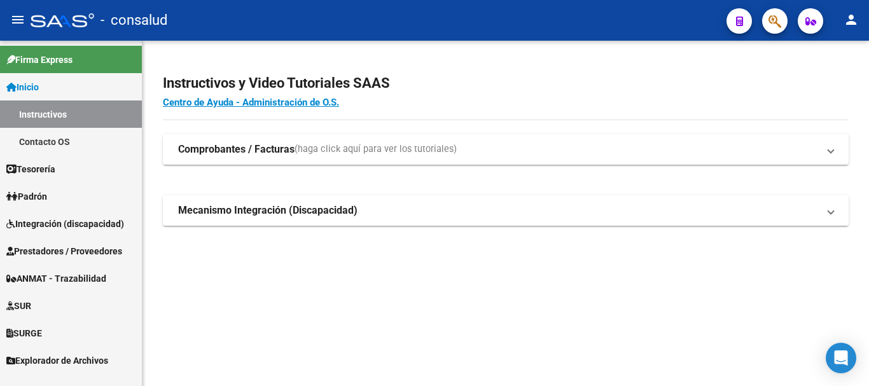
click at [78, 251] on span "Prestadores / Proveedores" at bounding box center [64, 251] width 116 height 14
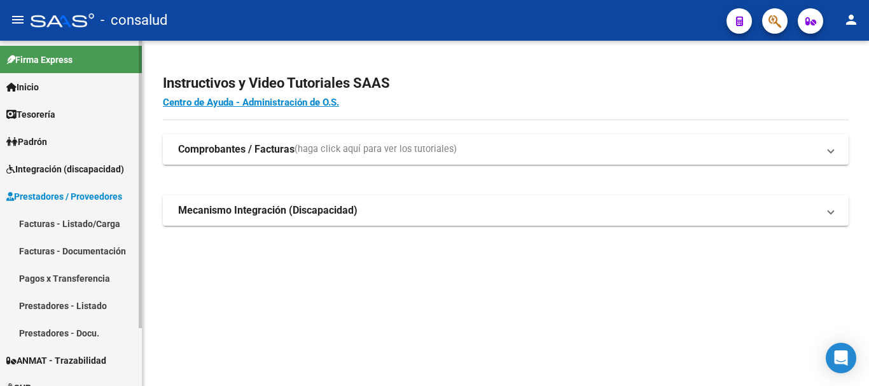
click at [90, 224] on link "Facturas - Listado/Carga" at bounding box center [71, 223] width 142 height 27
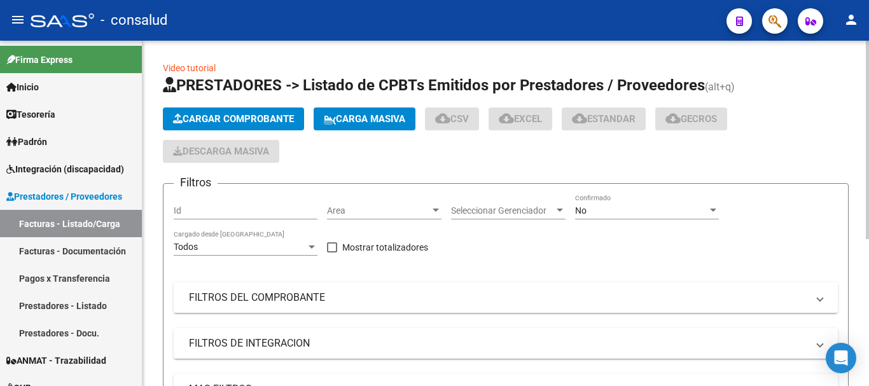
click at [241, 118] on span "Cargar Comprobante" at bounding box center [233, 118] width 121 height 11
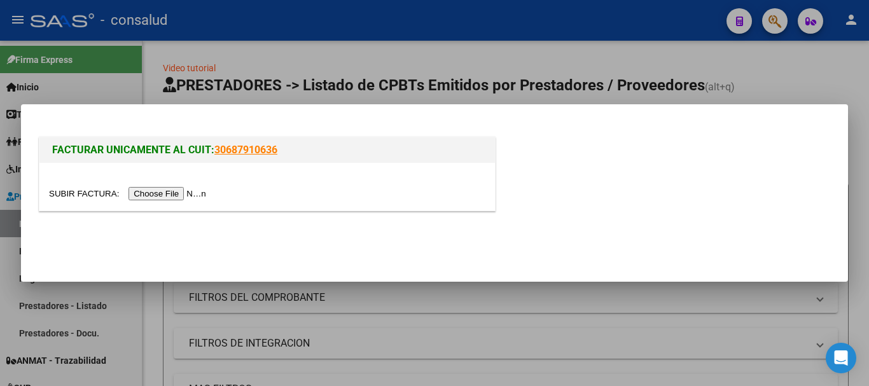
click at [199, 200] on input "file" at bounding box center [129, 193] width 161 height 13
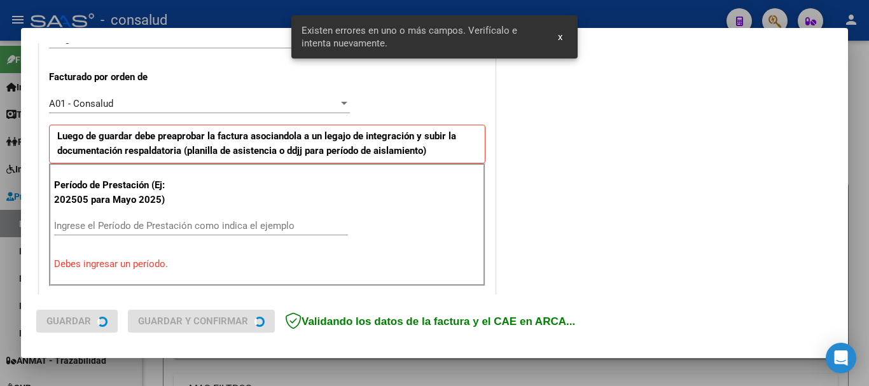
scroll to position [382, 0]
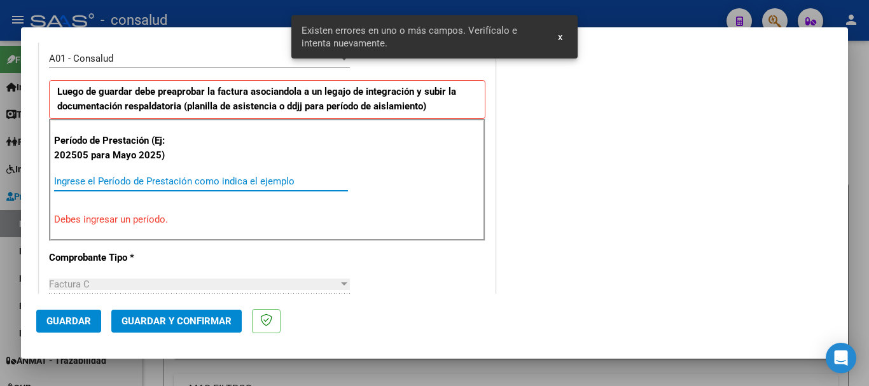
click at [241, 183] on input "Ingrese el Período de Prestación como indica el ejemplo" at bounding box center [201, 181] width 294 height 11
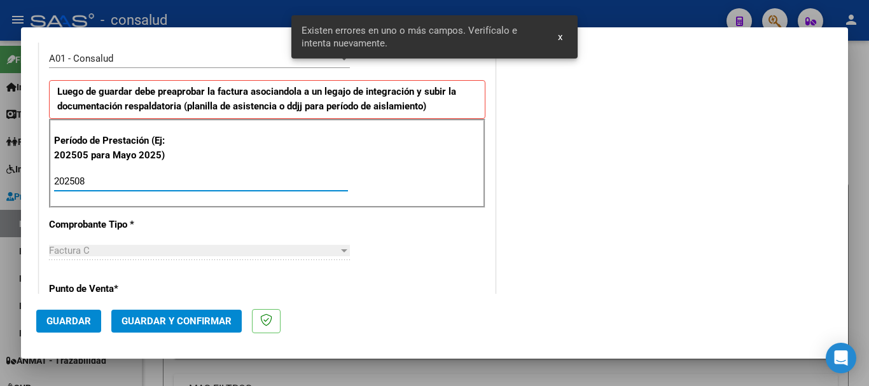
type input "202508"
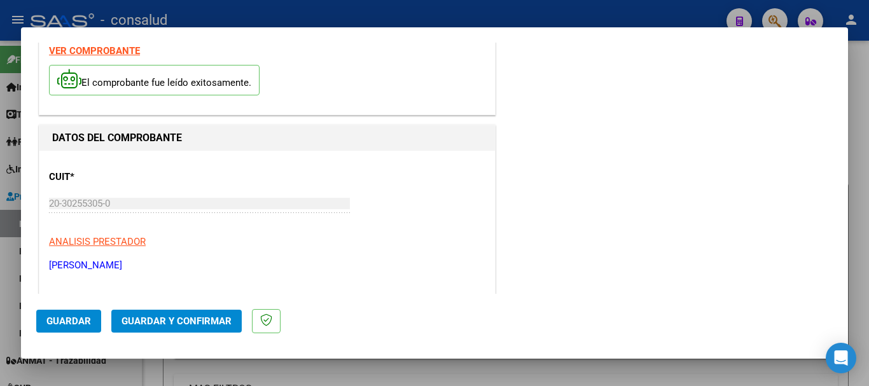
scroll to position [0, 0]
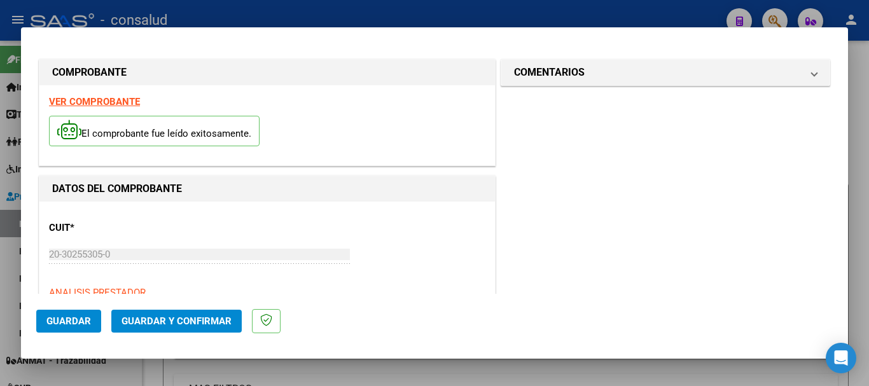
click at [119, 106] on strong "VER COMPROBANTE" at bounding box center [94, 101] width 91 height 11
click at [62, 323] on span "Guardar" at bounding box center [68, 321] width 45 height 11
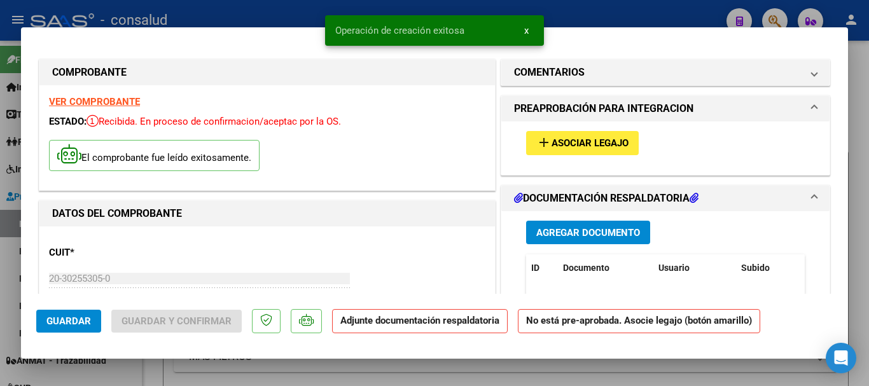
click at [558, 147] on span "Asociar Legajo" at bounding box center [590, 143] width 77 height 11
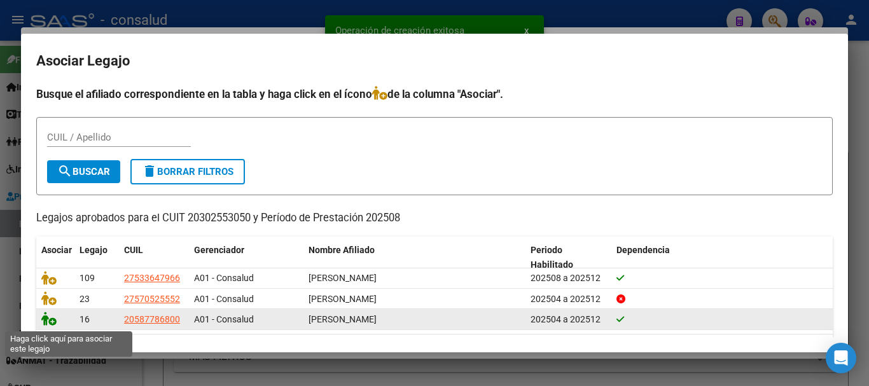
click at [45, 321] on icon at bounding box center [48, 319] width 15 height 14
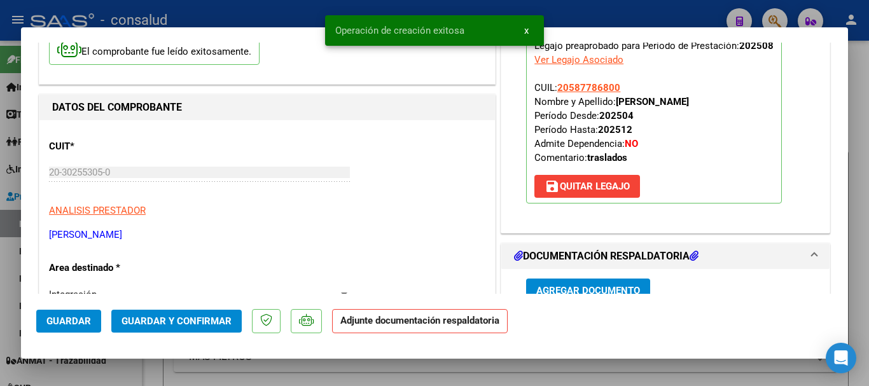
scroll to position [191, 0]
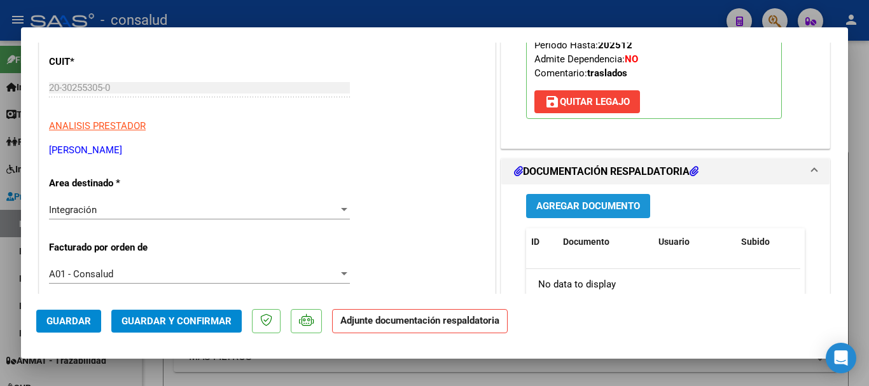
click at [629, 208] on span "Agregar Documento" at bounding box center [588, 206] width 104 height 11
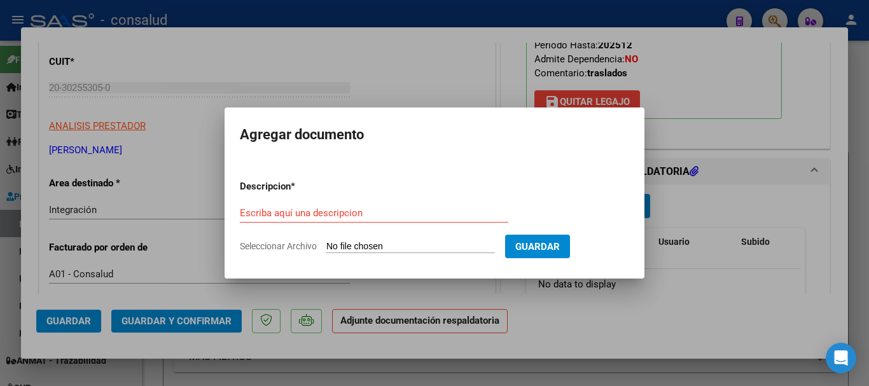
click at [440, 246] on input "Seleccionar Archivo" at bounding box center [410, 247] width 169 height 12
type input "C:\fakepath\[PERSON_NAME] traslados 202508.pdf"
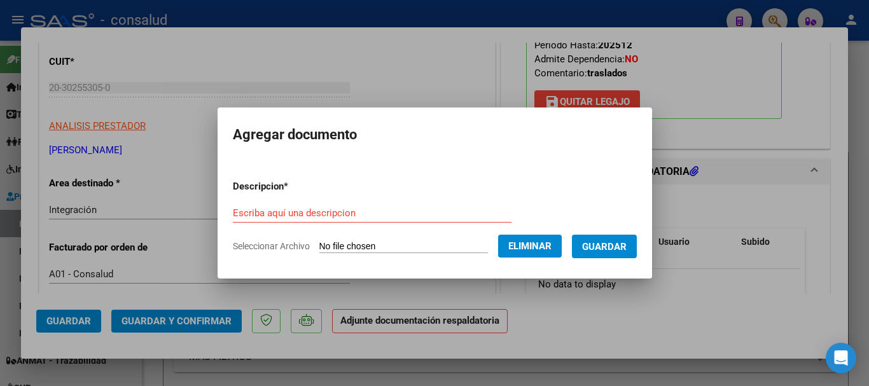
click at [317, 208] on input "Escriba aquí una descripcion" at bounding box center [372, 212] width 279 height 11
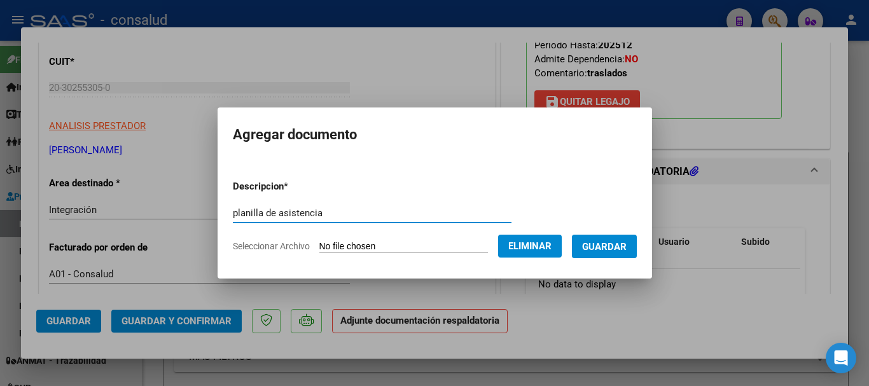
type input "planilla de asistencia"
click at [627, 244] on span "Guardar" at bounding box center [604, 246] width 45 height 11
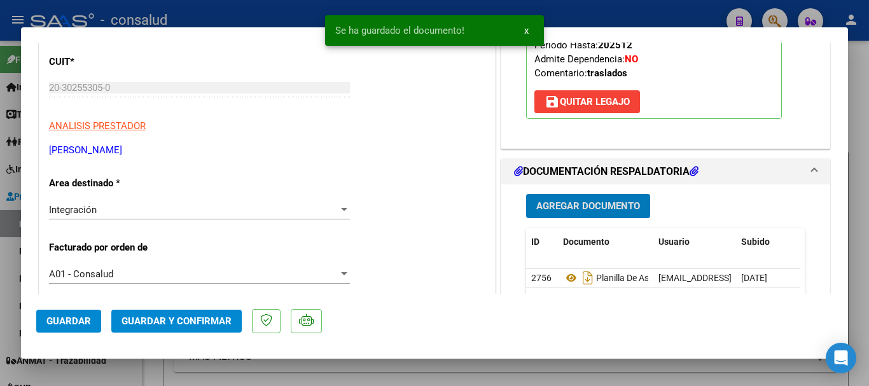
click at [155, 328] on button "Guardar y Confirmar" at bounding box center [176, 321] width 130 height 23
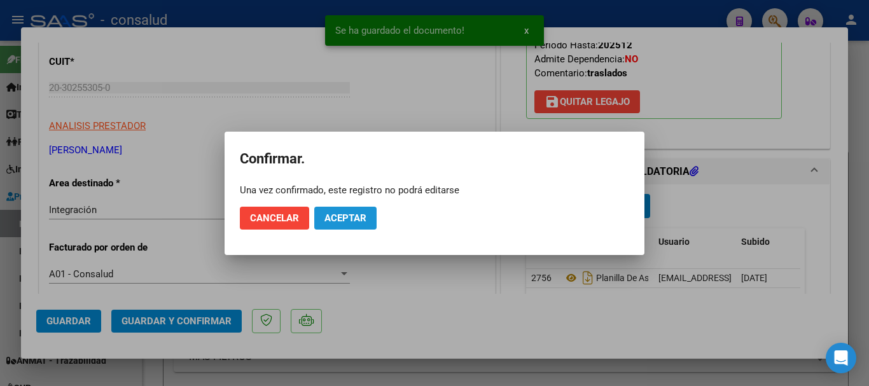
click at [348, 218] on span "Aceptar" at bounding box center [345, 217] width 42 height 11
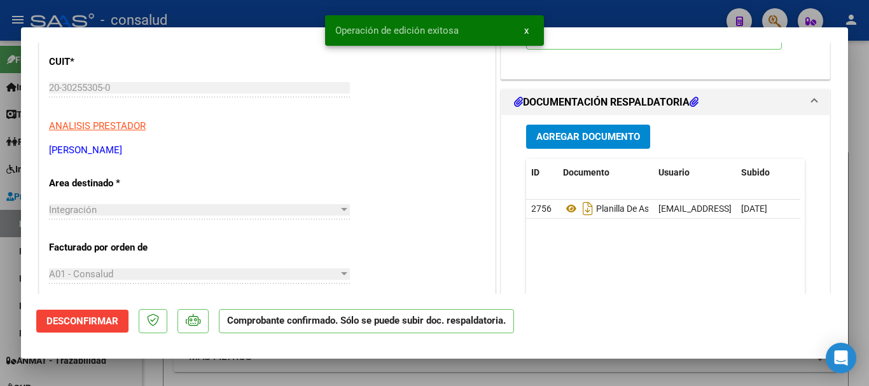
type input "$ 0,00"
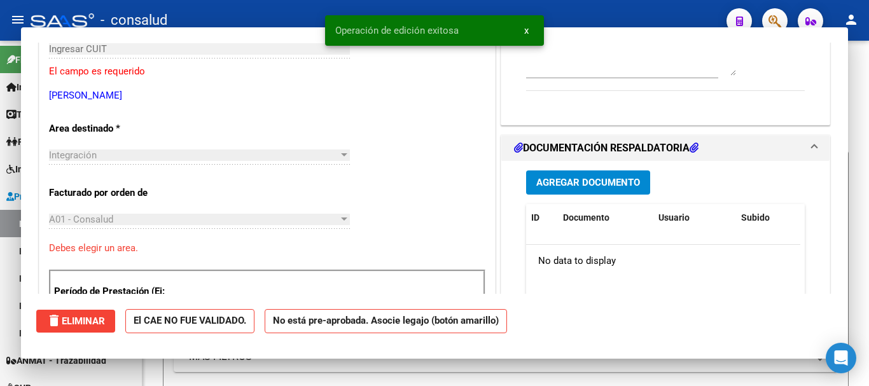
scroll to position [0, 0]
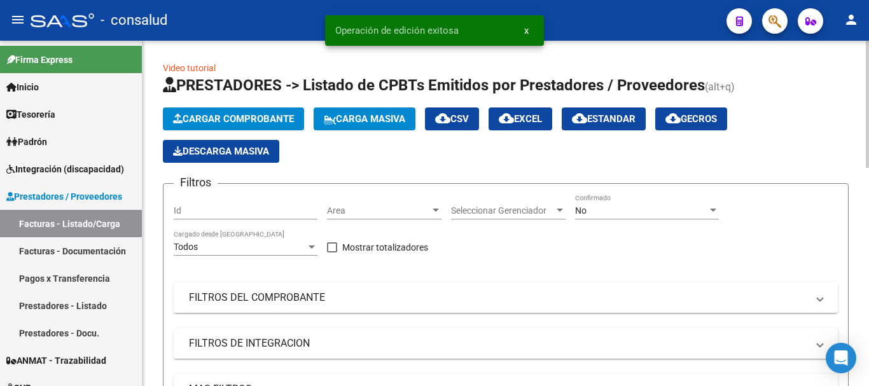
click at [246, 111] on button "Cargar Comprobante" at bounding box center [233, 119] width 141 height 23
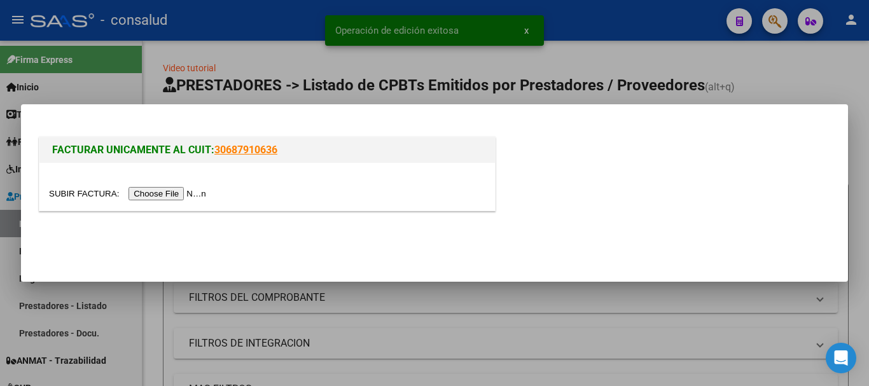
click at [193, 193] on input "file" at bounding box center [129, 193] width 161 height 13
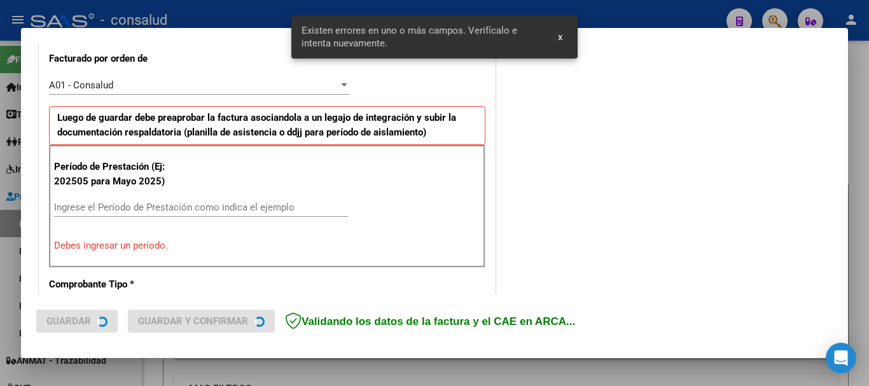
scroll to position [358, 0]
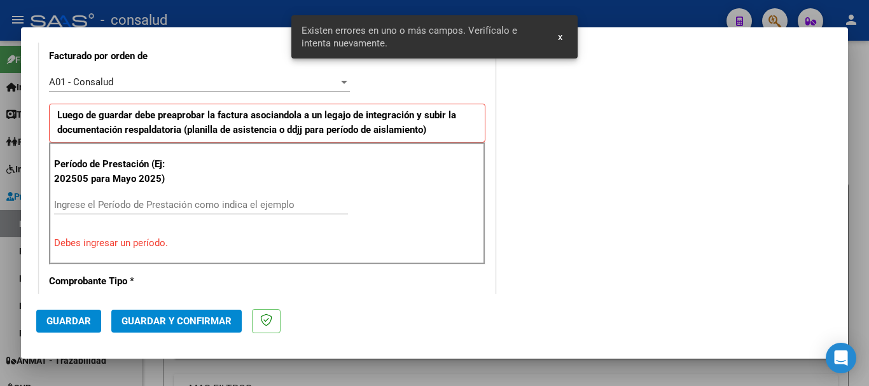
click at [151, 210] on input "Ingrese el Período de Prestación como indica el ejemplo" at bounding box center [201, 204] width 294 height 11
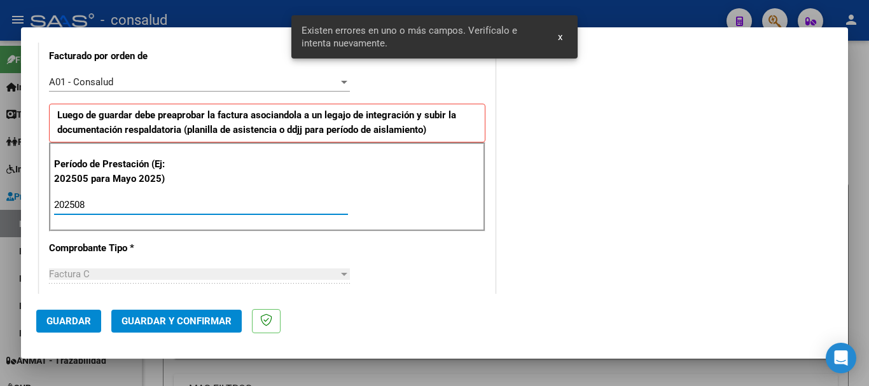
type input "202508"
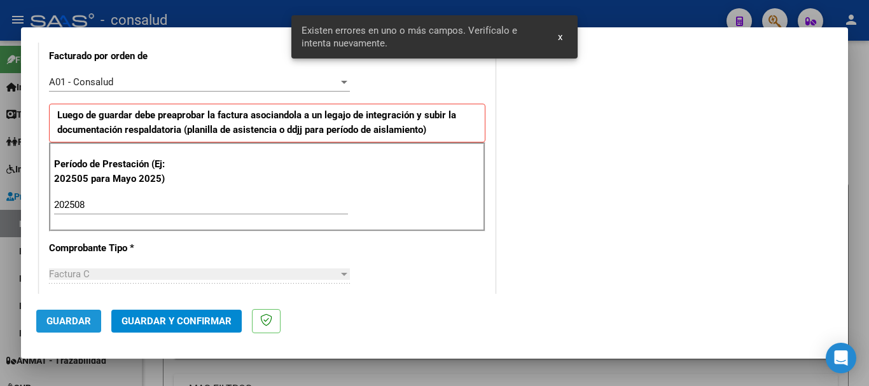
click at [61, 316] on span "Guardar" at bounding box center [68, 321] width 45 height 11
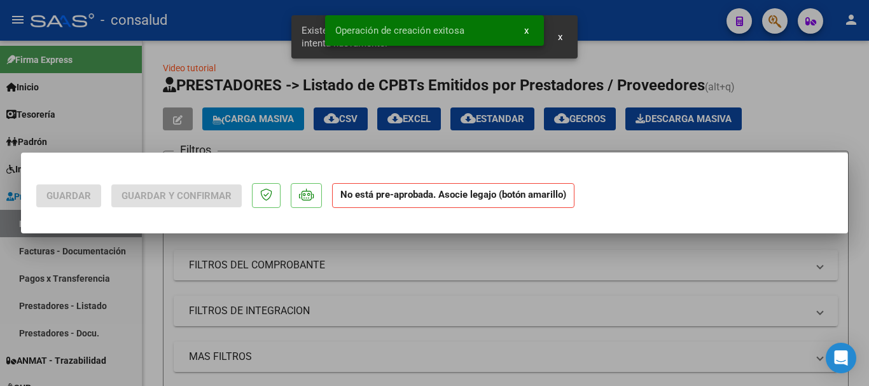
scroll to position [0, 0]
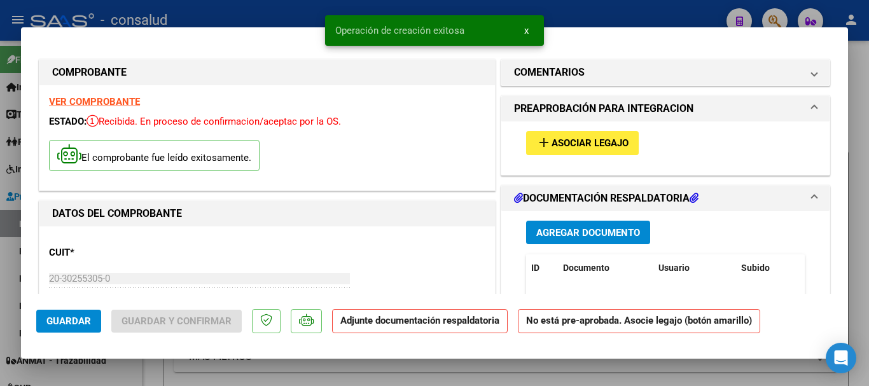
click at [543, 141] on mat-icon "add" at bounding box center [543, 142] width 15 height 15
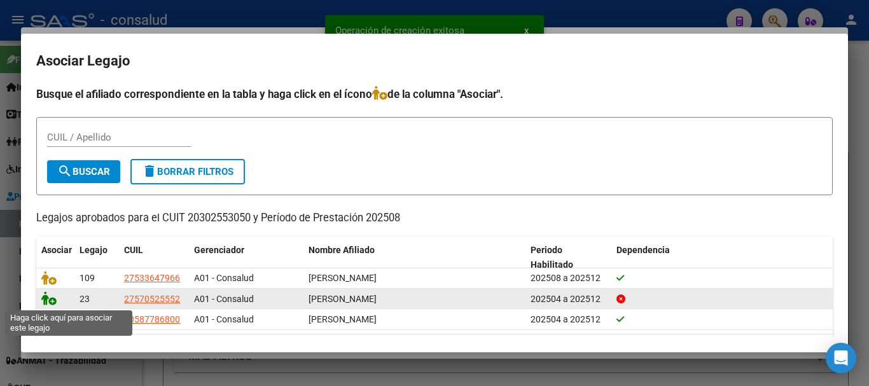
click at [53, 302] on icon at bounding box center [48, 298] width 15 height 14
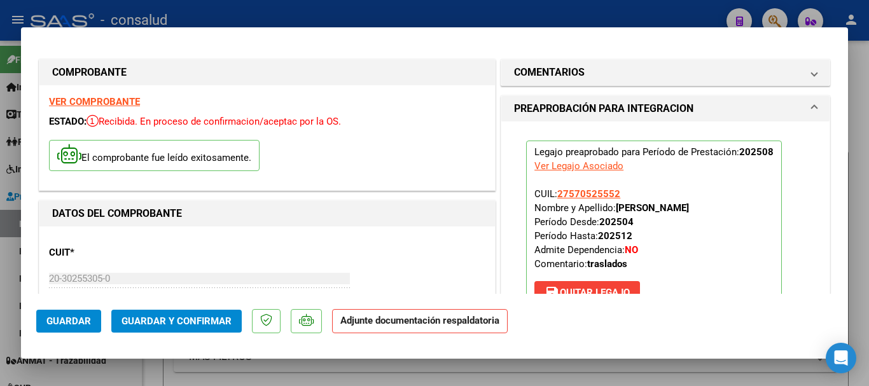
click at [101, 102] on strong "VER COMPROBANTE" at bounding box center [94, 101] width 91 height 11
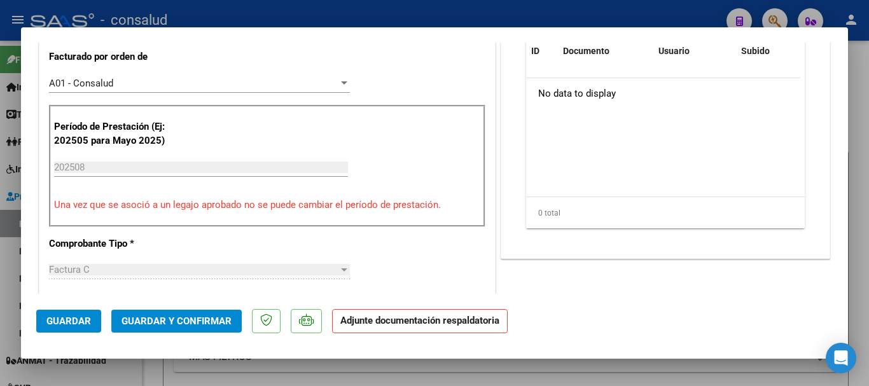
scroll to position [318, 0]
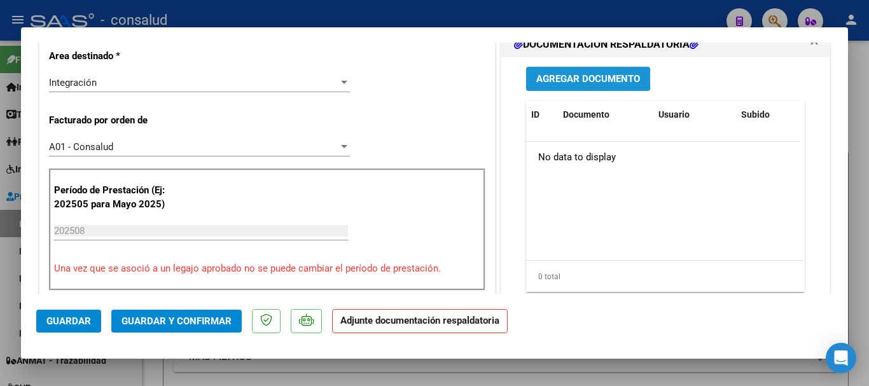
click at [587, 87] on button "Agregar Documento" at bounding box center [588, 79] width 124 height 24
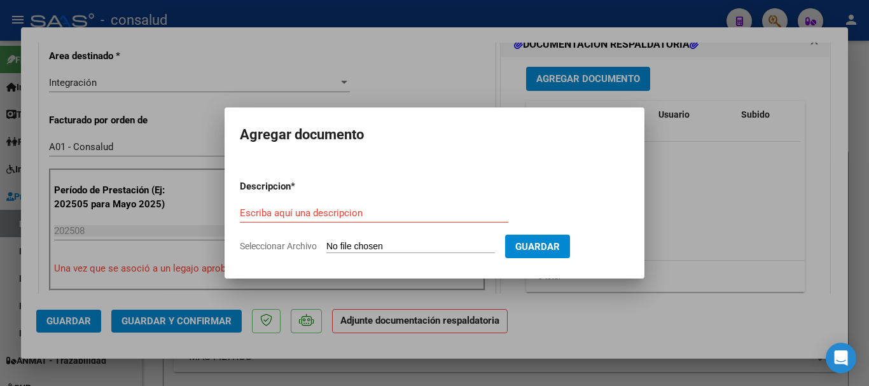
click at [416, 247] on input "Seleccionar Archivo" at bounding box center [410, 247] width 169 height 12
type input "C:\fakepath\[PERSON_NAME] planilla traslados 202508.pdf"
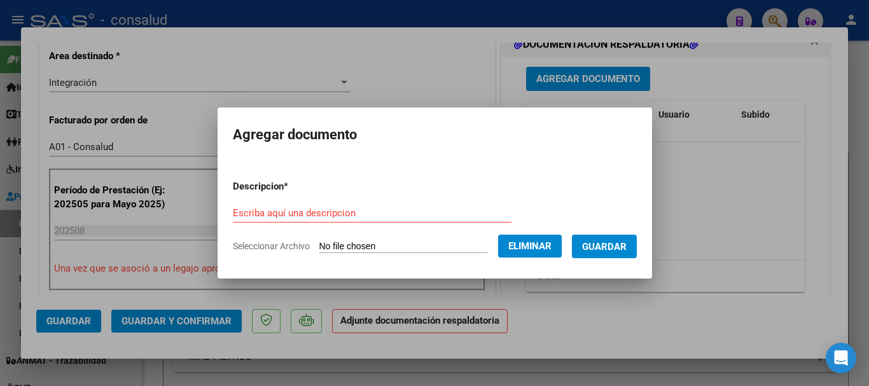
click at [302, 206] on div "Escriba aquí una descripcion" at bounding box center [372, 213] width 279 height 19
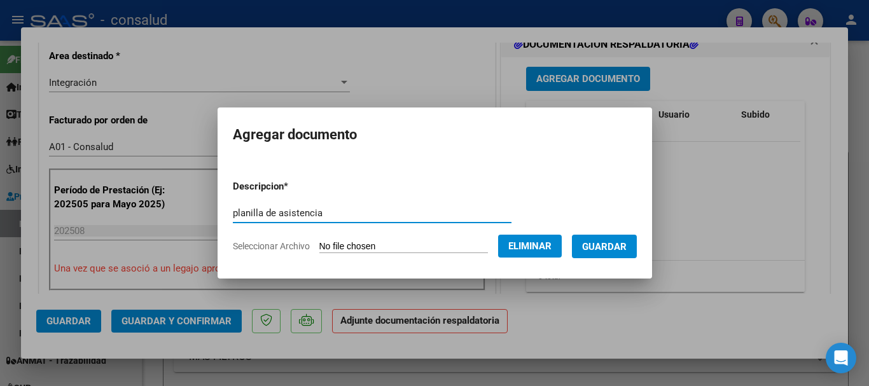
type input "planilla de asistencia"
click at [604, 246] on span "Guardar" at bounding box center [604, 246] width 45 height 11
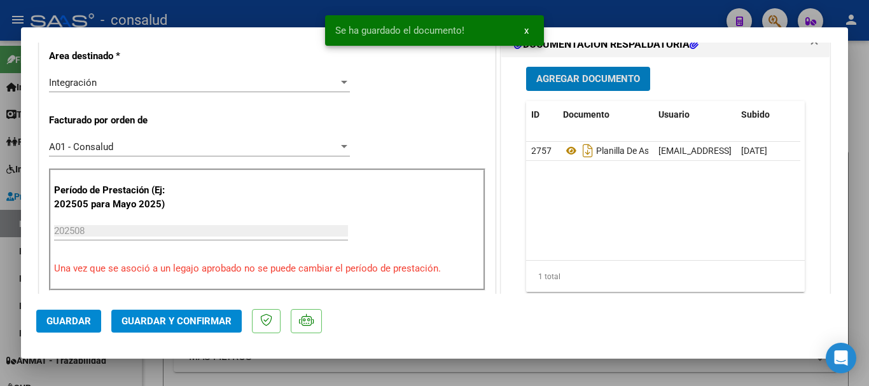
click at [179, 325] on span "Guardar y Confirmar" at bounding box center [177, 321] width 110 height 11
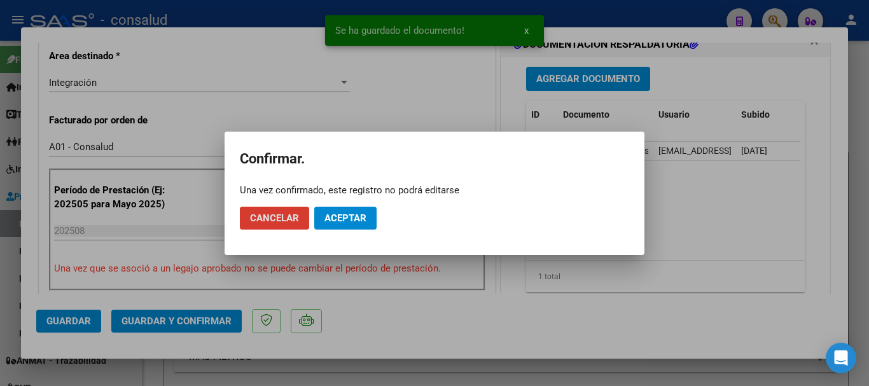
click at [334, 220] on span "Aceptar" at bounding box center [345, 217] width 42 height 11
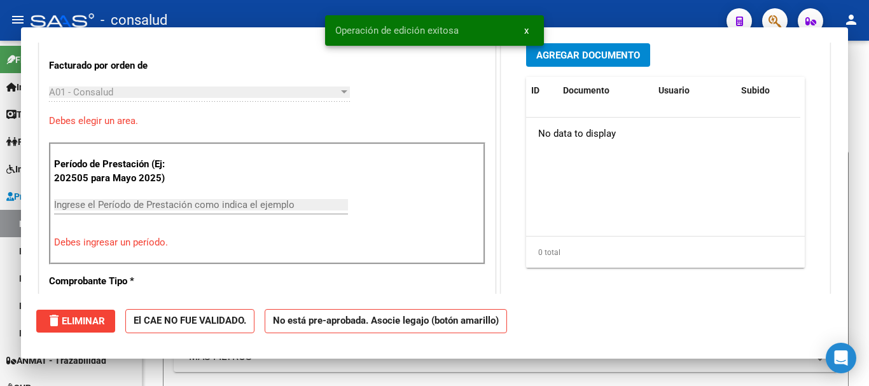
type input "$ 0,00"
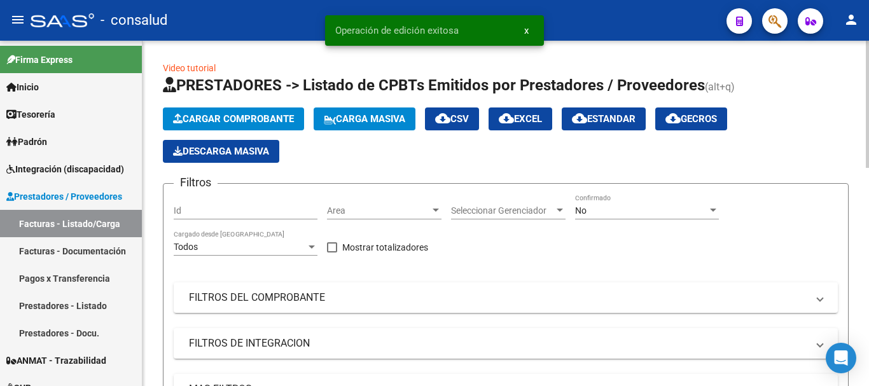
click at [212, 118] on span "Cargar Comprobante" at bounding box center [233, 118] width 121 height 11
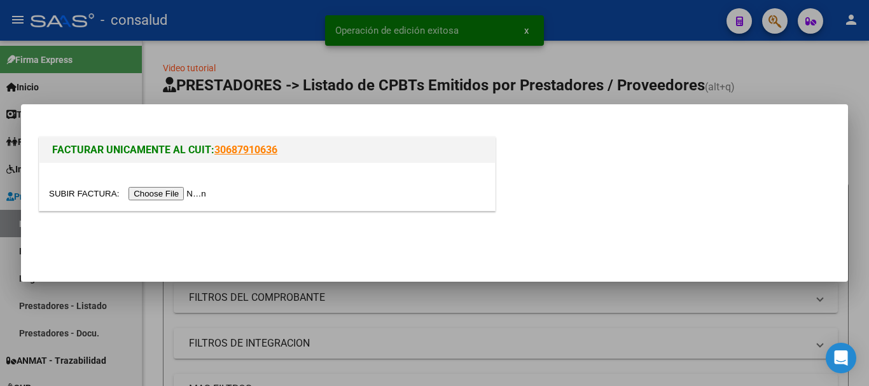
click at [181, 197] on input "file" at bounding box center [129, 193] width 161 height 13
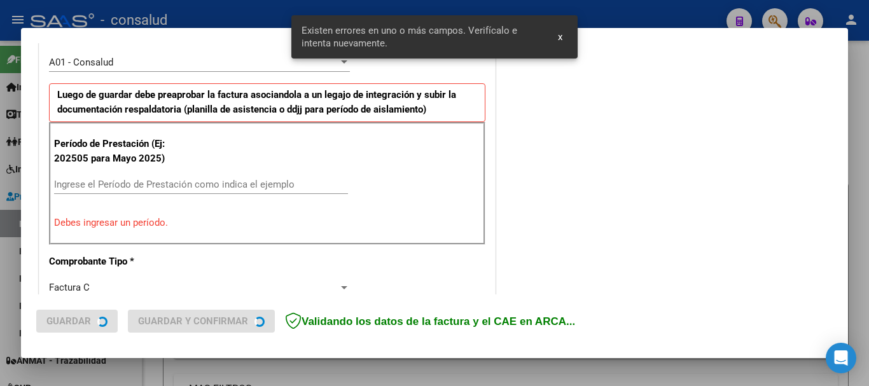
scroll to position [382, 0]
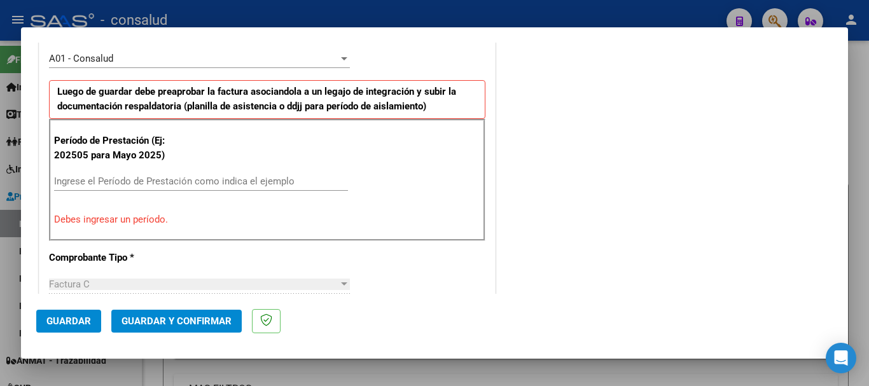
click at [91, 187] on input "Ingrese el Período de Prestación como indica el ejemplo" at bounding box center [201, 181] width 294 height 11
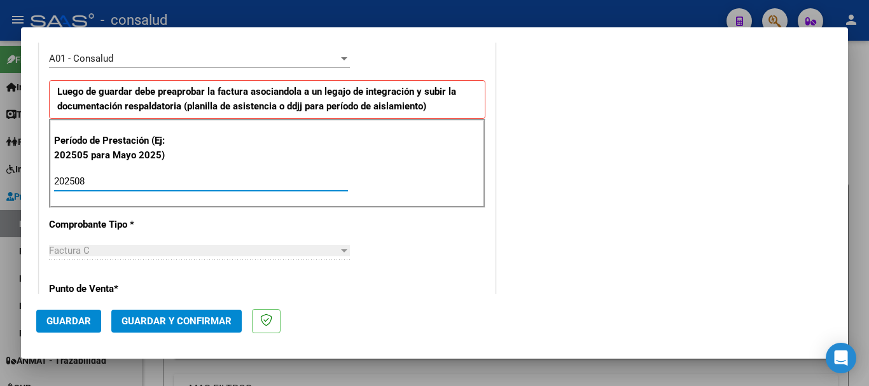
type input "202508"
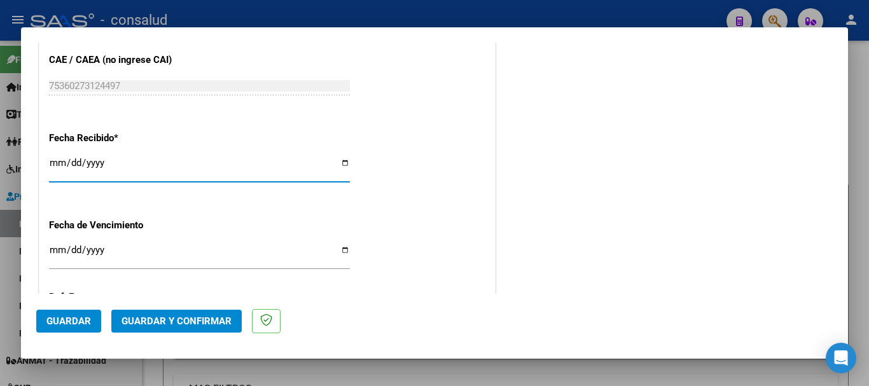
click at [50, 330] on button "Guardar" at bounding box center [68, 321] width 65 height 23
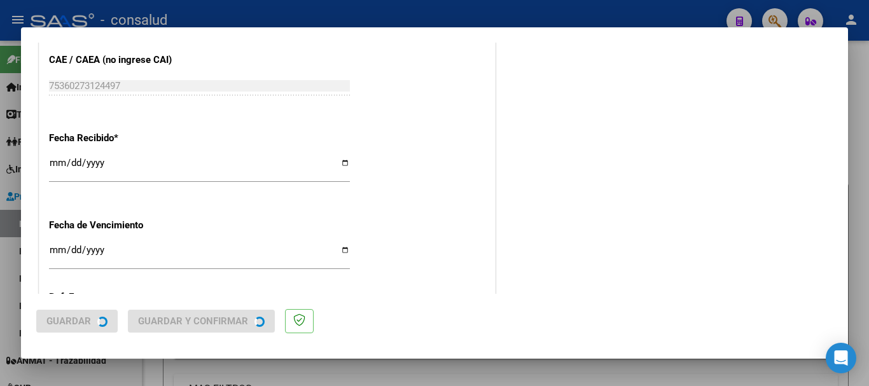
scroll to position [0, 0]
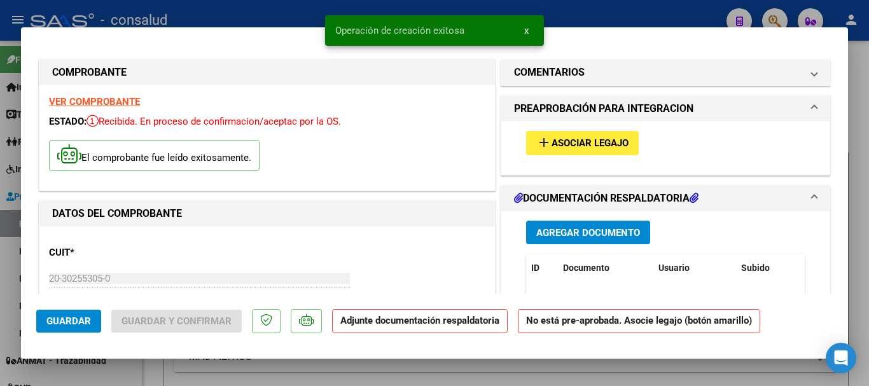
click at [568, 144] on span "Asociar Legajo" at bounding box center [590, 143] width 77 height 11
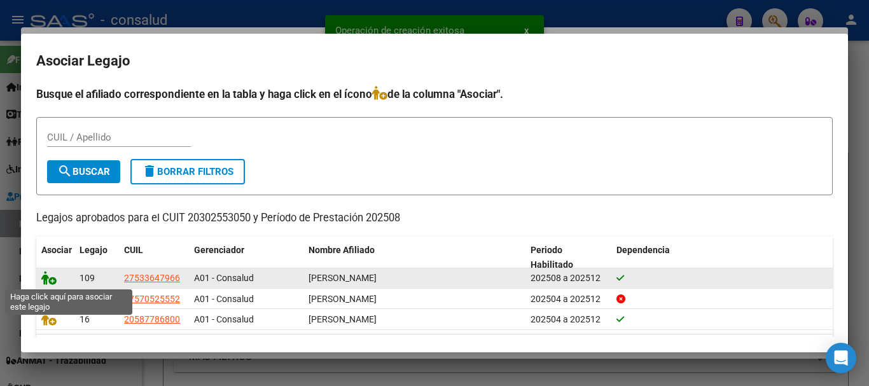
click at [46, 277] on icon at bounding box center [48, 278] width 15 height 14
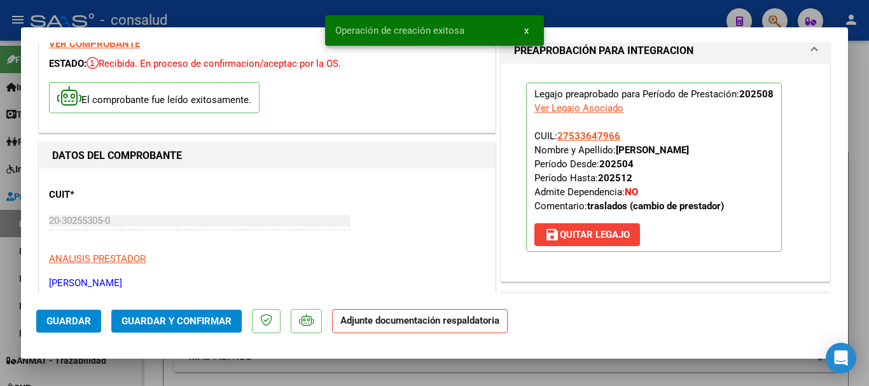
scroll to position [254, 0]
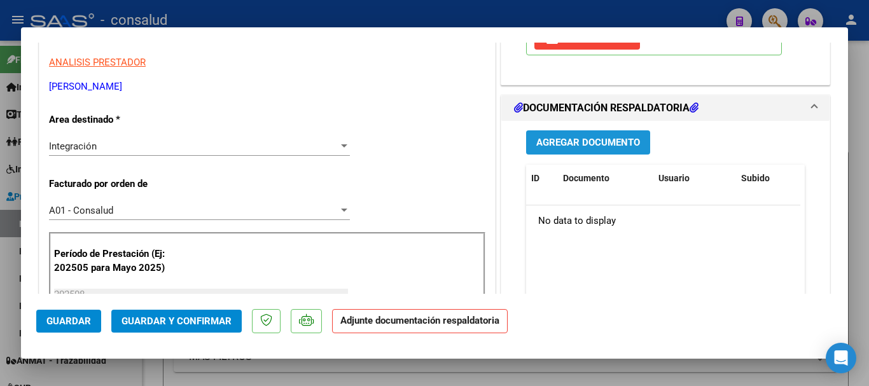
click at [552, 144] on span "Agregar Documento" at bounding box center [588, 142] width 104 height 11
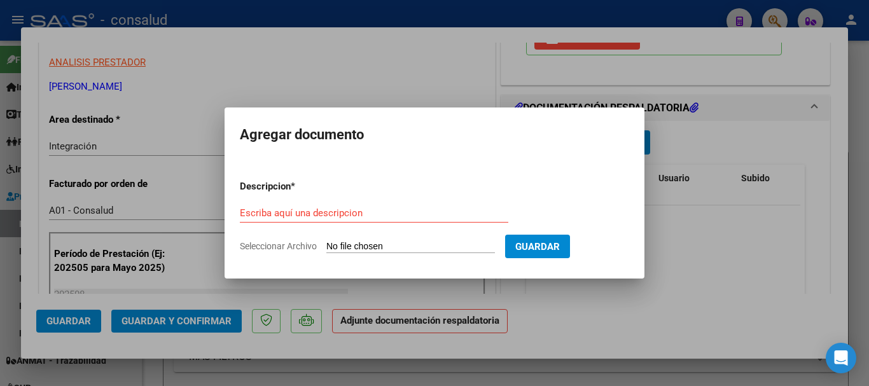
click at [364, 245] on input "Seleccionar Archivo" at bounding box center [410, 247] width 169 height 12
type input "C:\fakepath\[PERSON_NAME] planilla traslados 202508.pdf"
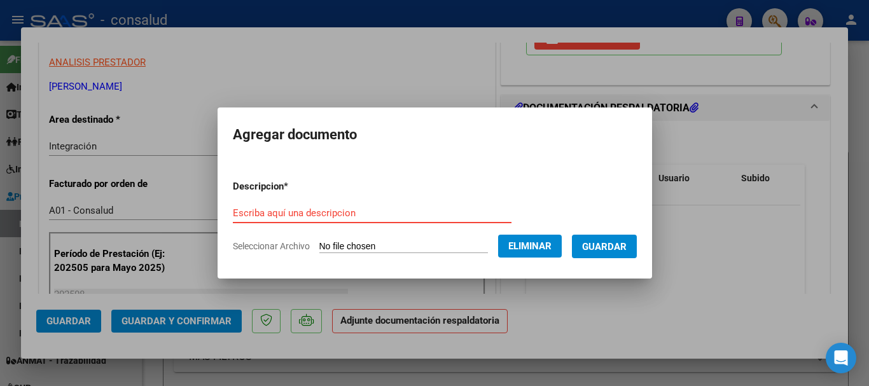
click at [286, 209] on input "Escriba aquí una descripcion" at bounding box center [372, 212] width 279 height 11
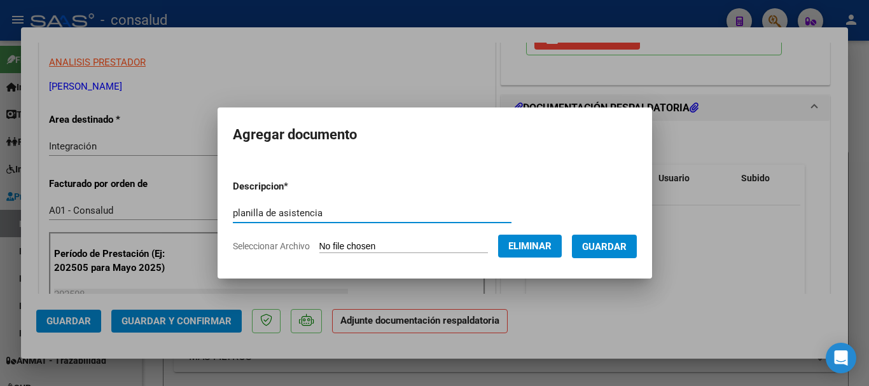
type input "planilla de asistencia"
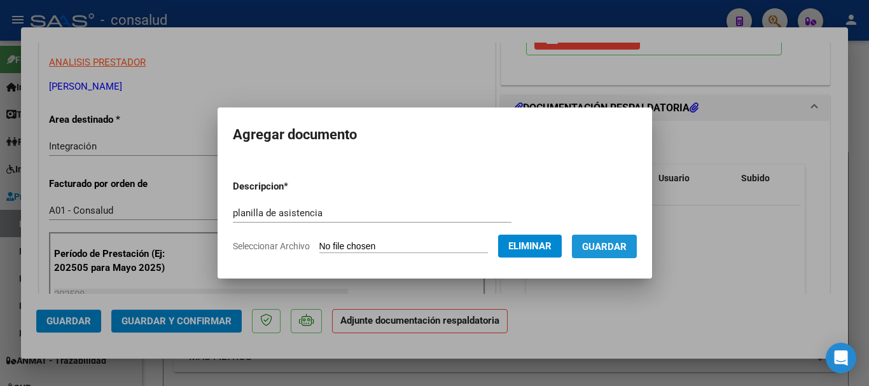
click at [627, 251] on span "Guardar" at bounding box center [604, 246] width 45 height 11
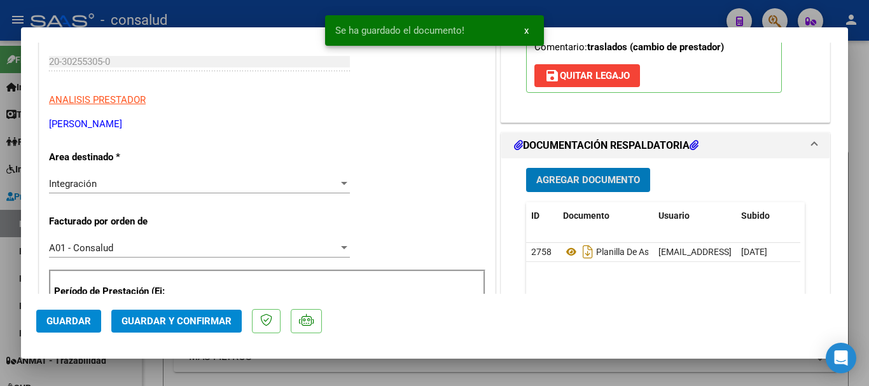
scroll to position [0, 0]
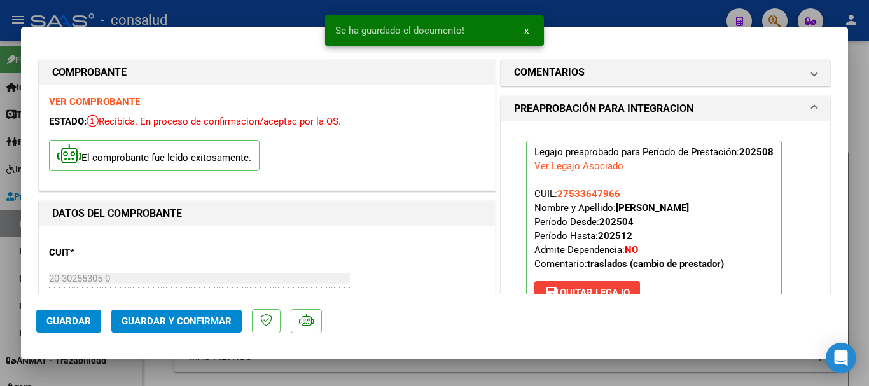
click at [109, 103] on strong "VER COMPROBANTE" at bounding box center [94, 101] width 91 height 11
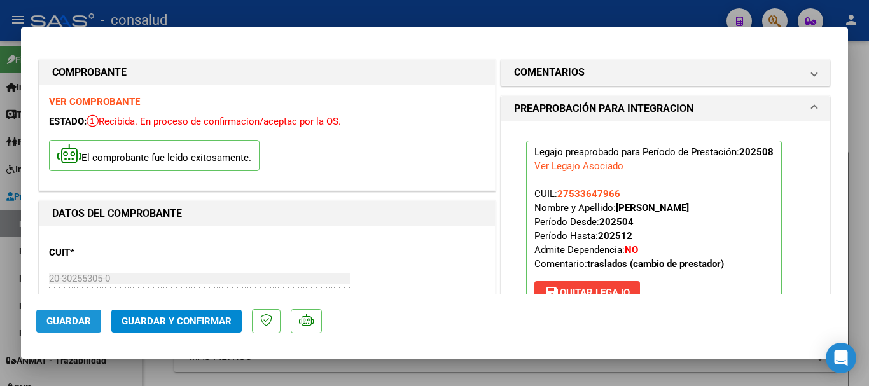
click at [67, 322] on span "Guardar" at bounding box center [68, 321] width 45 height 11
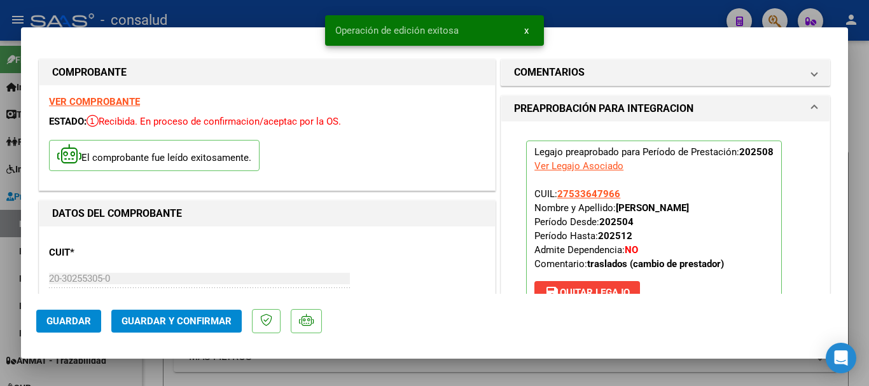
click at [185, 319] on span "Guardar y Confirmar" at bounding box center [177, 321] width 110 height 11
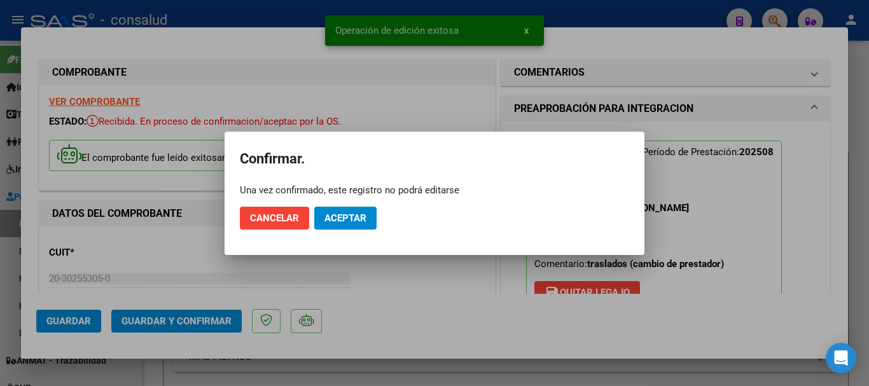
click at [380, 218] on mat-dialog-actions "Cancelar Aceptar" at bounding box center [434, 218] width 389 height 43
click at [339, 218] on span "Aceptar" at bounding box center [345, 217] width 42 height 11
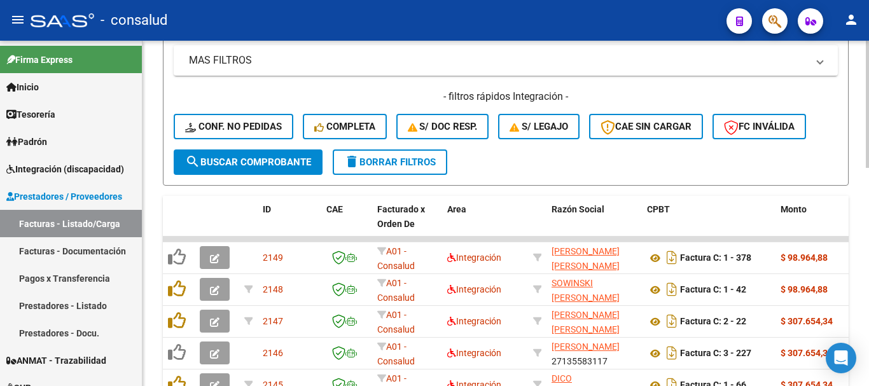
scroll to position [336, 0]
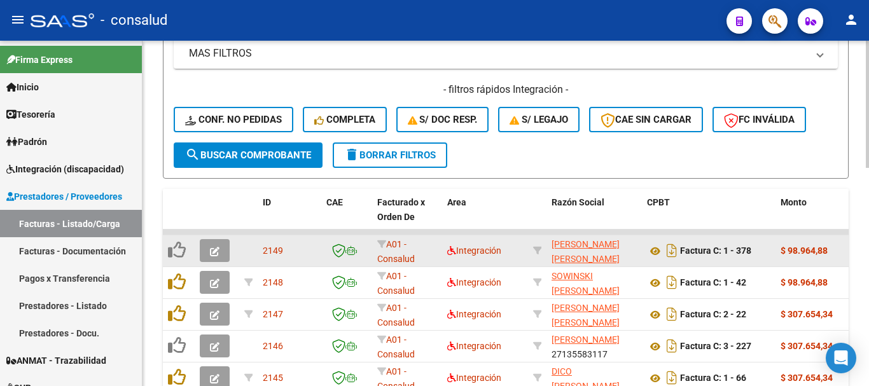
click at [221, 254] on button "button" at bounding box center [215, 250] width 30 height 23
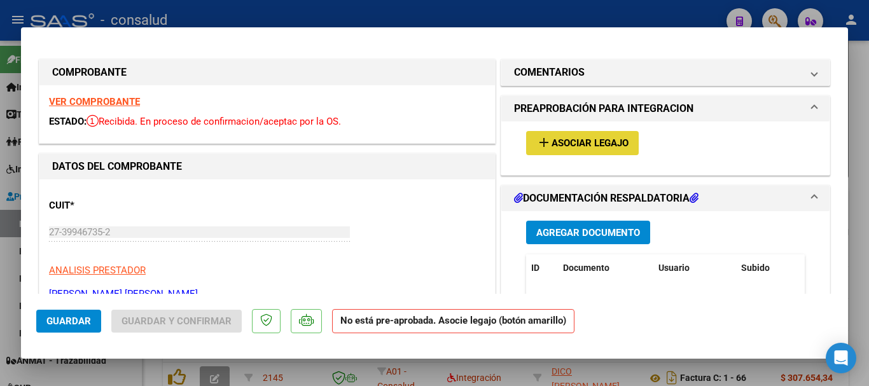
click at [590, 144] on span "Asociar Legajo" at bounding box center [590, 143] width 77 height 11
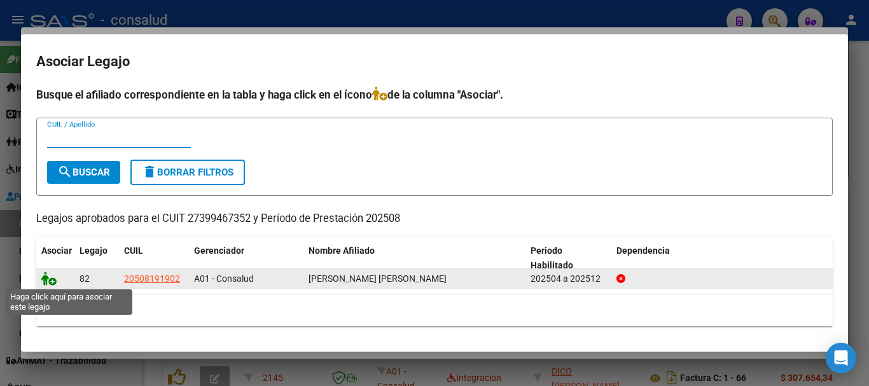
click at [46, 279] on icon at bounding box center [48, 279] width 15 height 14
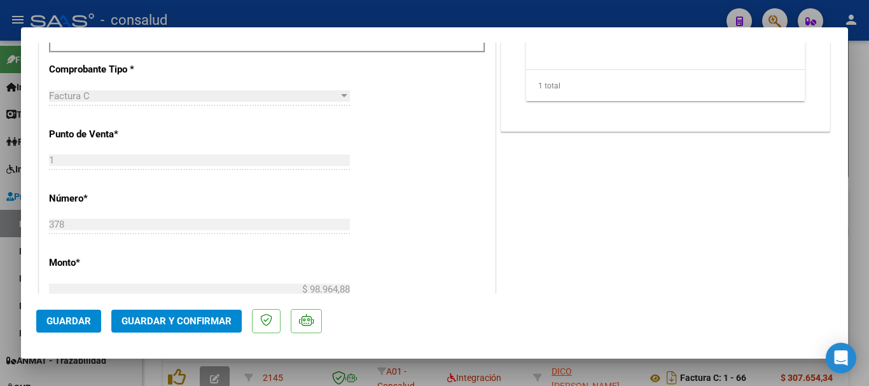
scroll to position [318, 0]
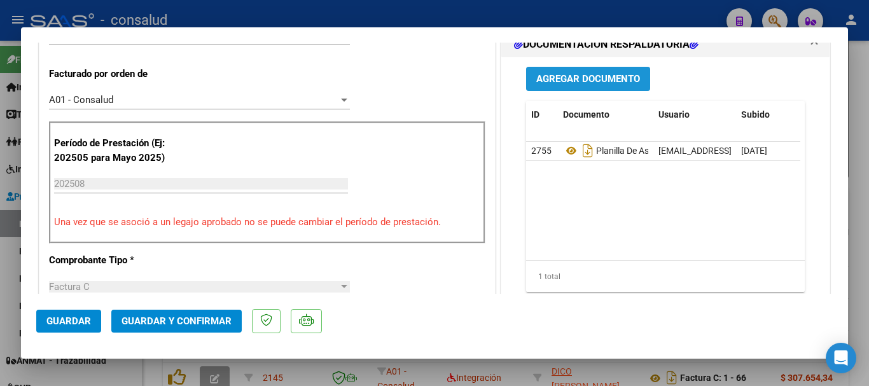
click at [606, 74] on span "Agregar Documento" at bounding box center [588, 79] width 104 height 11
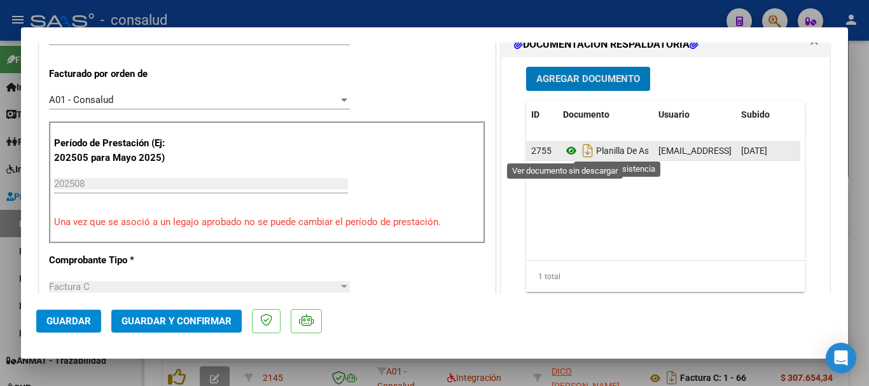
click at [567, 151] on icon at bounding box center [571, 150] width 17 height 15
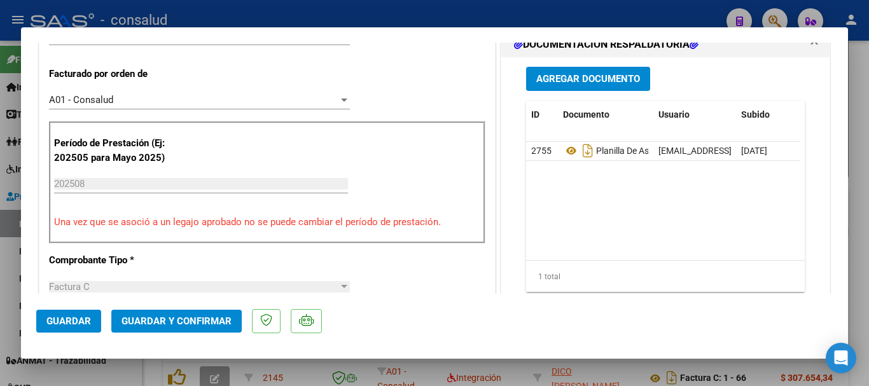
click at [197, 323] on span "Guardar y Confirmar" at bounding box center [177, 321] width 110 height 11
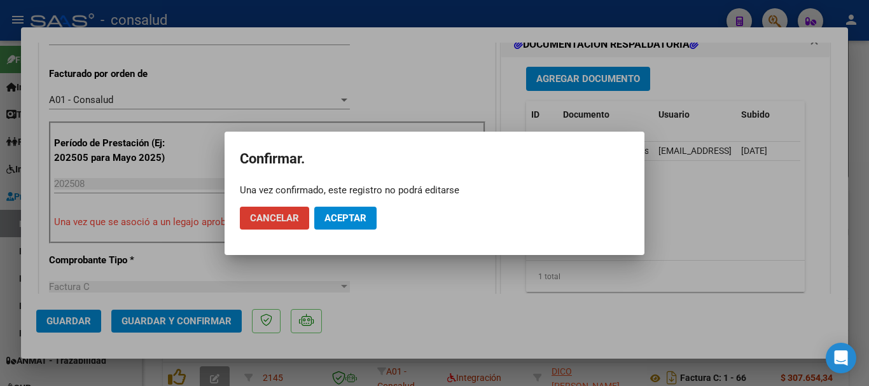
click at [338, 218] on span "Aceptar" at bounding box center [345, 217] width 42 height 11
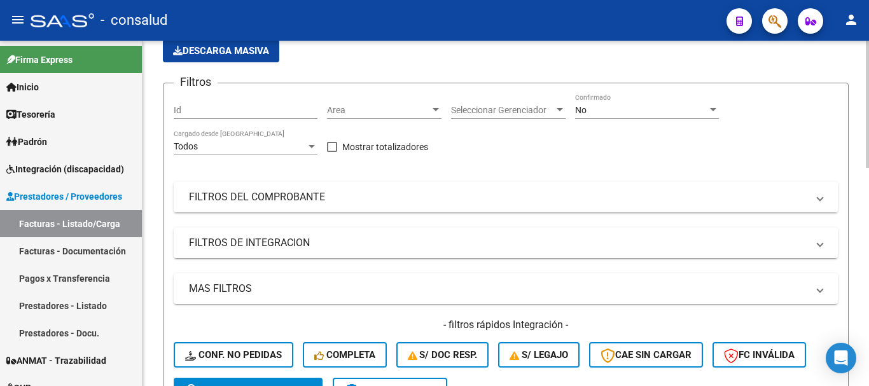
scroll to position [81, 0]
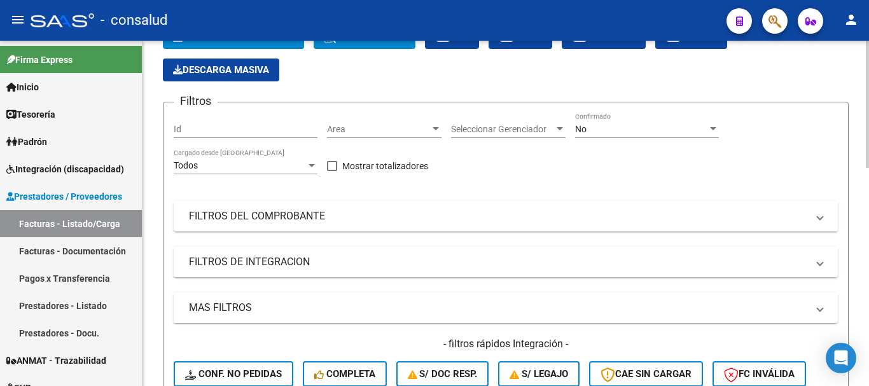
click at [280, 225] on mat-expansion-panel-header "FILTROS DEL COMPROBANTE" at bounding box center [506, 216] width 664 height 31
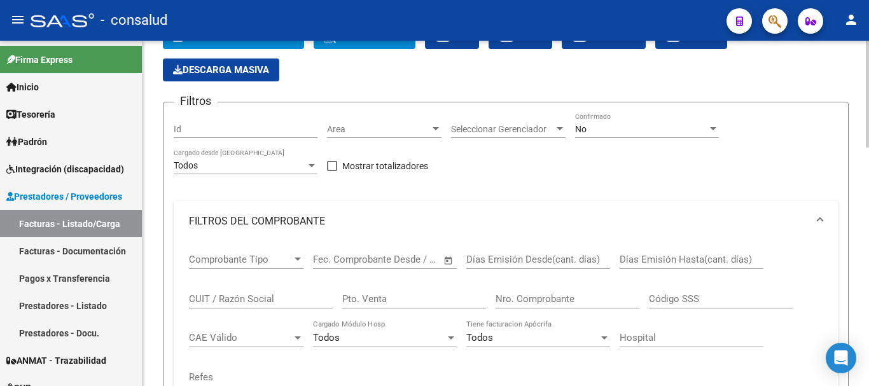
click at [263, 305] on div "CUIT / Razón Social" at bounding box center [261, 294] width 144 height 27
click at [267, 299] on input "CUIT / Razón Social" at bounding box center [261, 298] width 144 height 11
type input "27360948914"
click at [604, 132] on div "No" at bounding box center [641, 129] width 132 height 11
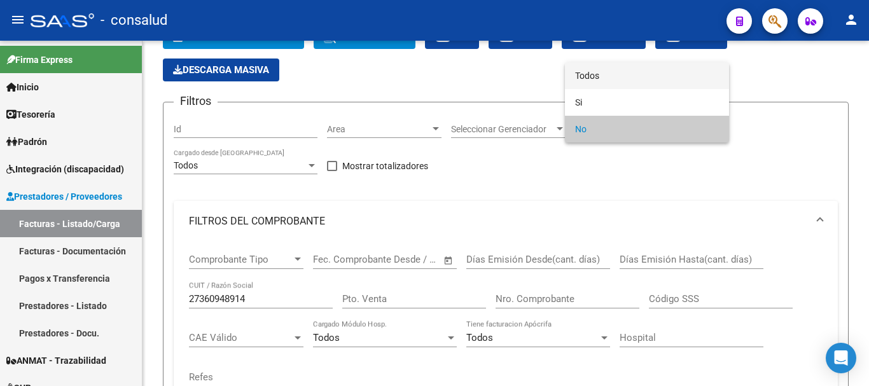
click at [604, 80] on span "Todos" at bounding box center [647, 75] width 144 height 27
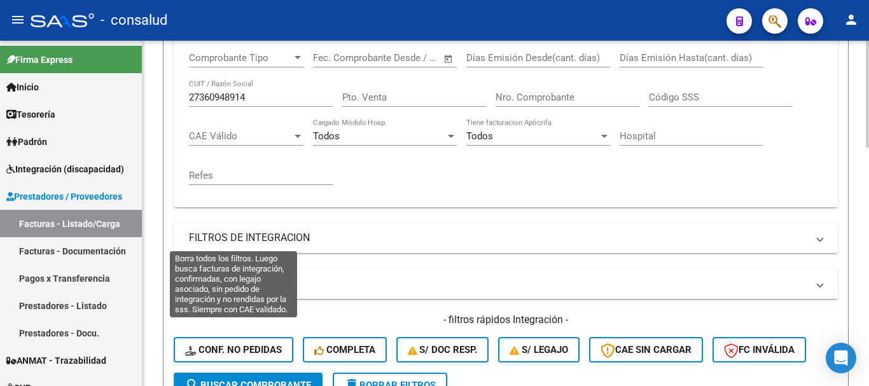
scroll to position [400, 0]
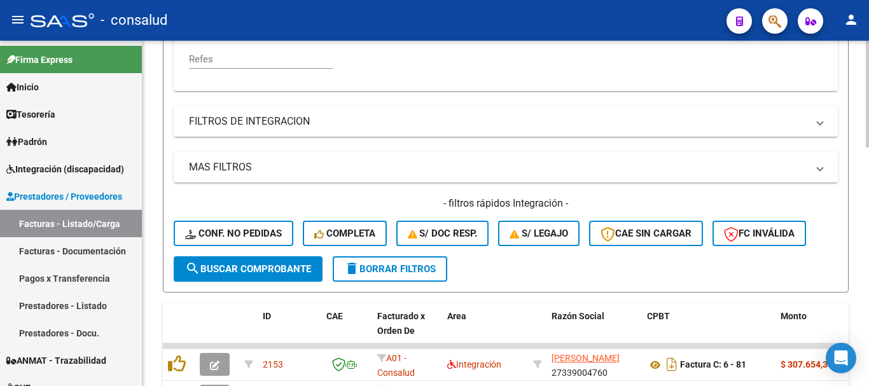
click at [236, 268] on span "search Buscar Comprobante" at bounding box center [248, 268] width 126 height 11
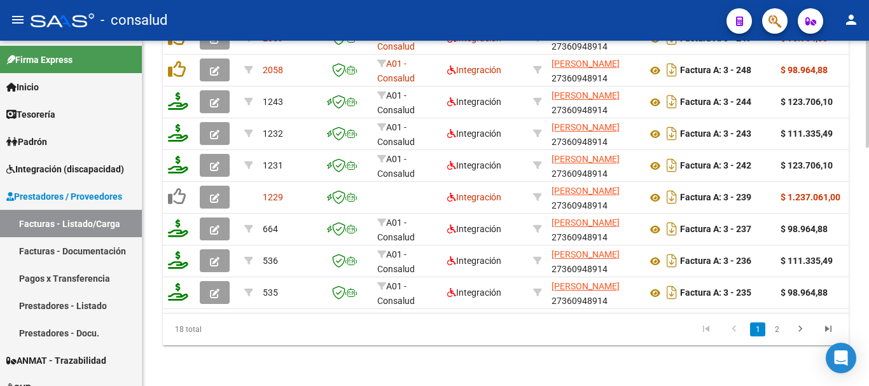
scroll to position [768, 0]
click at [802, 330] on icon "go to next page" at bounding box center [800, 330] width 17 height 15
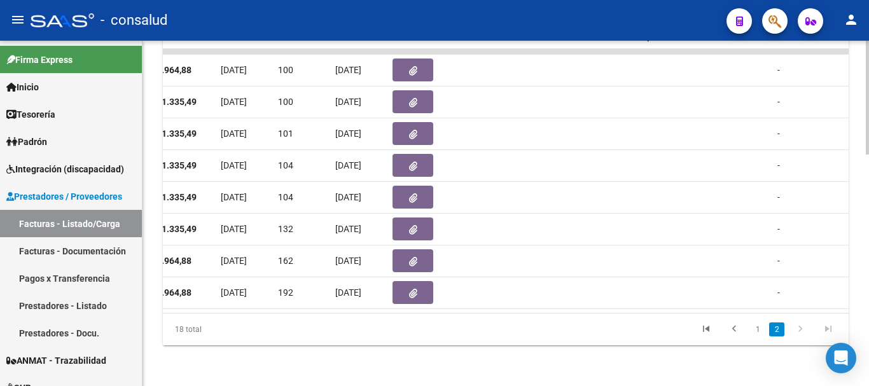
scroll to position [0, 0]
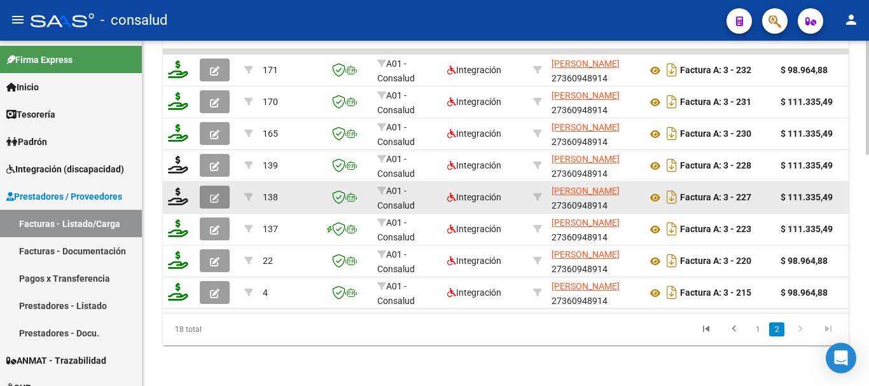
click at [214, 193] on icon "button" at bounding box center [215, 198] width 10 height 10
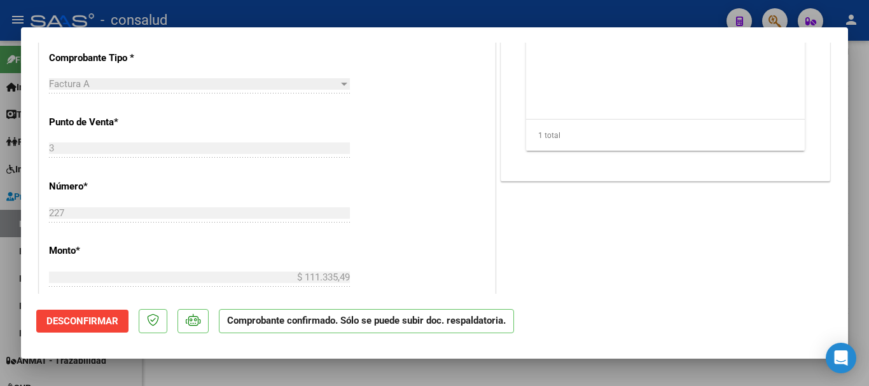
scroll to position [763, 0]
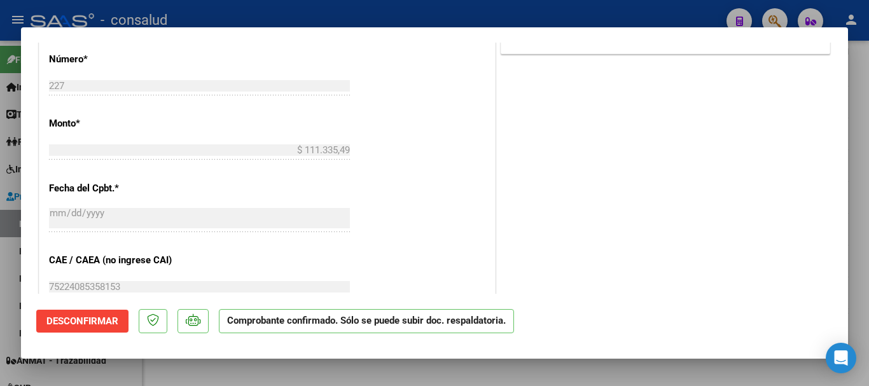
type input "$ 0,00"
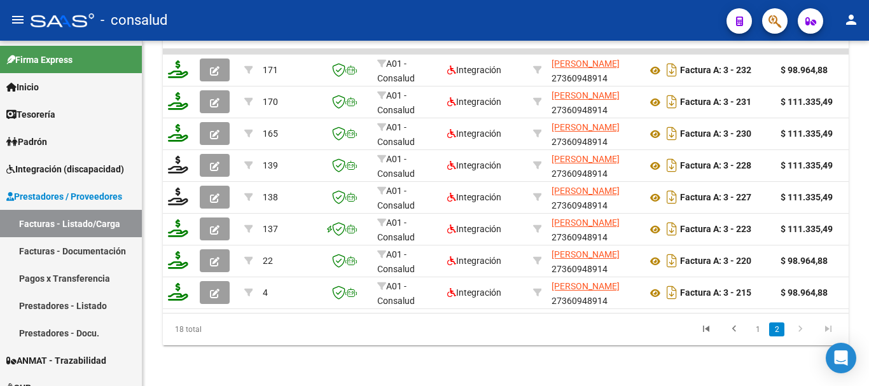
scroll to position [704, 0]
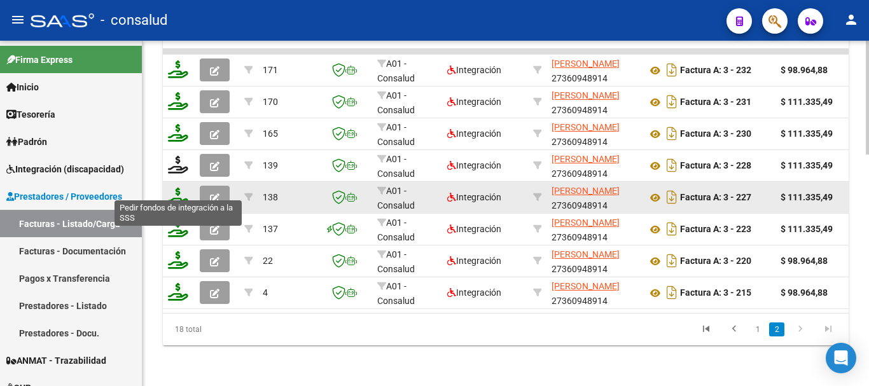
click at [181, 188] on icon at bounding box center [178, 197] width 20 height 18
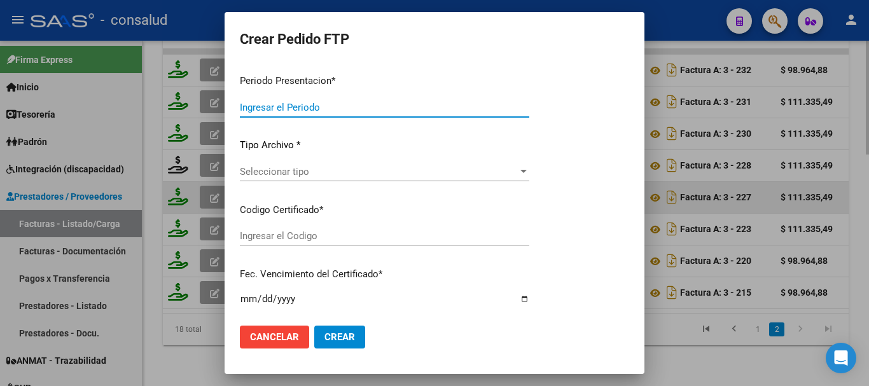
type input "202508"
type input "202504"
type input "$ 111.335,49"
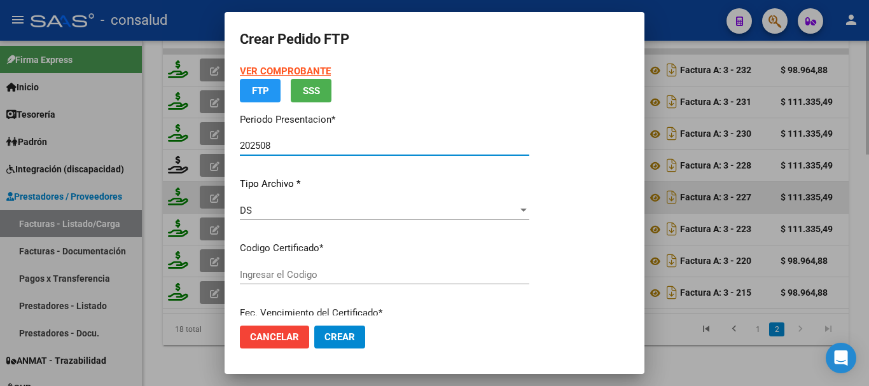
type input "0200049941851-20250328-20300328"
type input "[DATE]"
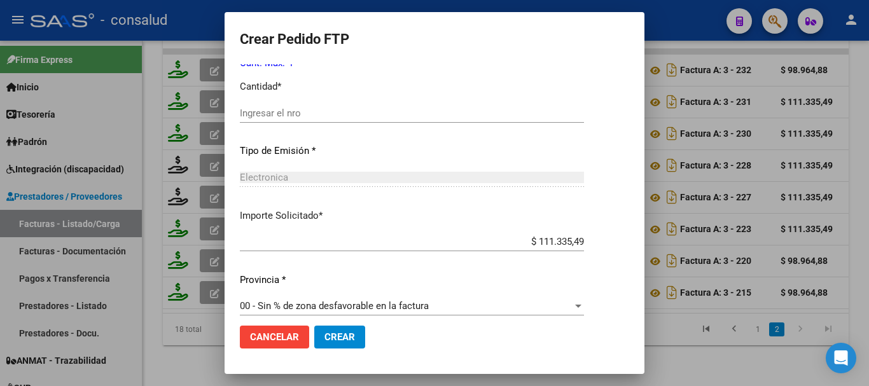
scroll to position [601, 0]
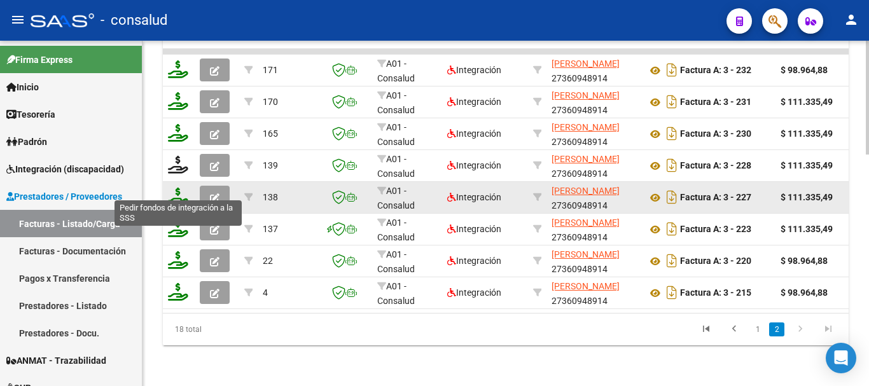
click at [176, 188] on icon at bounding box center [178, 197] width 20 height 18
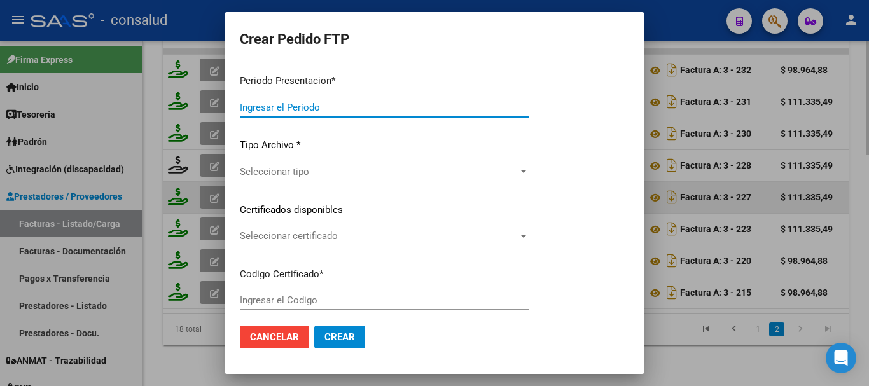
type input "202508"
type input "202504"
type input "$ 111.335,49"
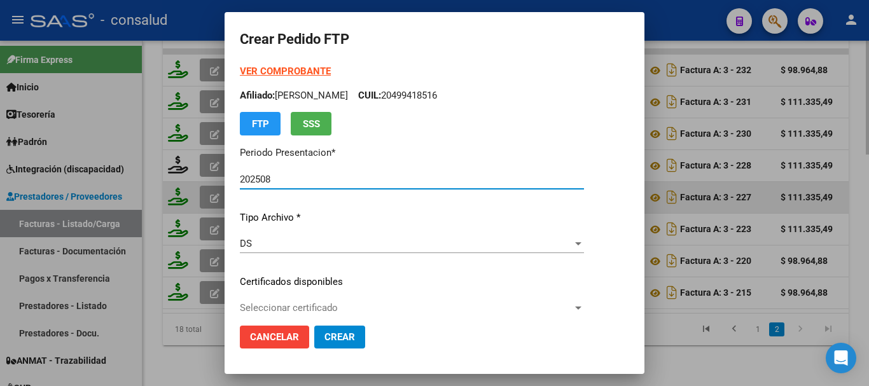
type input "0200049941851-20250328-20300328"
type input "[DATE]"
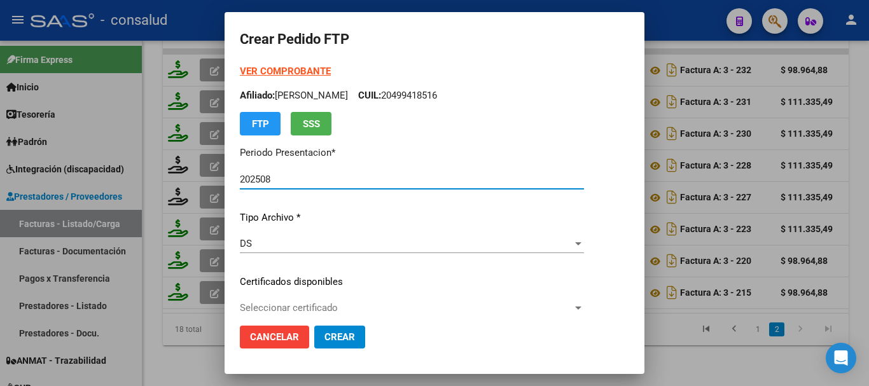
scroll to position [127, 0]
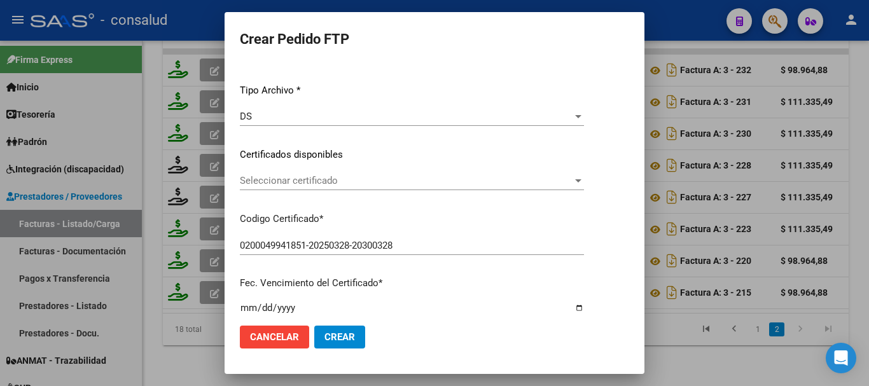
click at [335, 181] on span "Seleccionar certificado" at bounding box center [406, 180] width 333 height 11
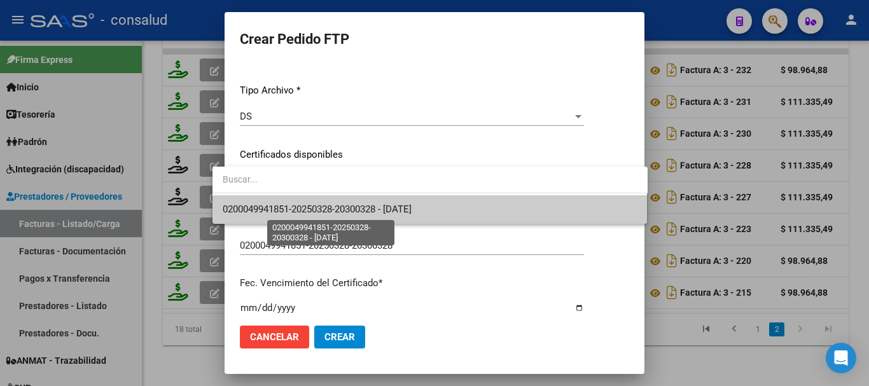
click at [347, 207] on span "0200049941851-20250328-20300328 - [DATE]" at bounding box center [317, 209] width 189 height 11
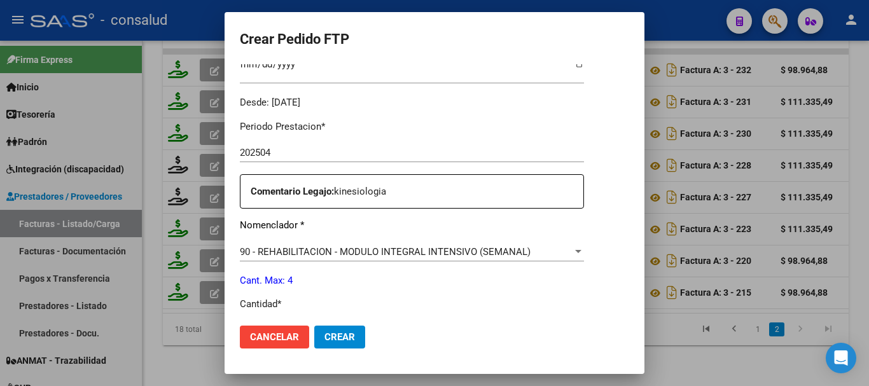
scroll to position [445, 0]
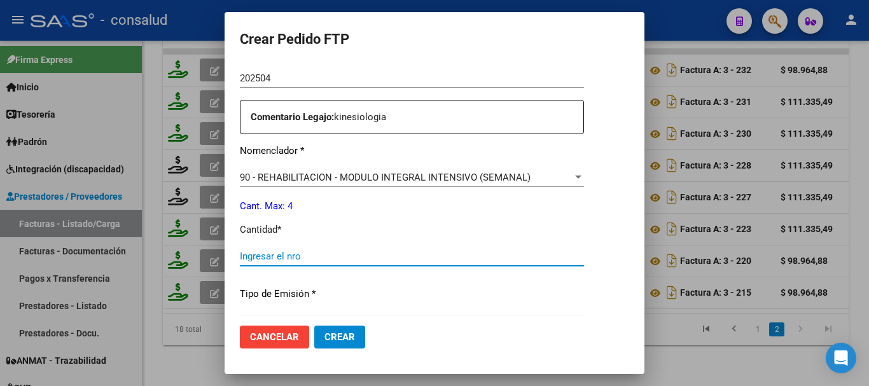
click at [440, 257] on input "Ingresar el nro" at bounding box center [412, 256] width 344 height 11
type input "4"
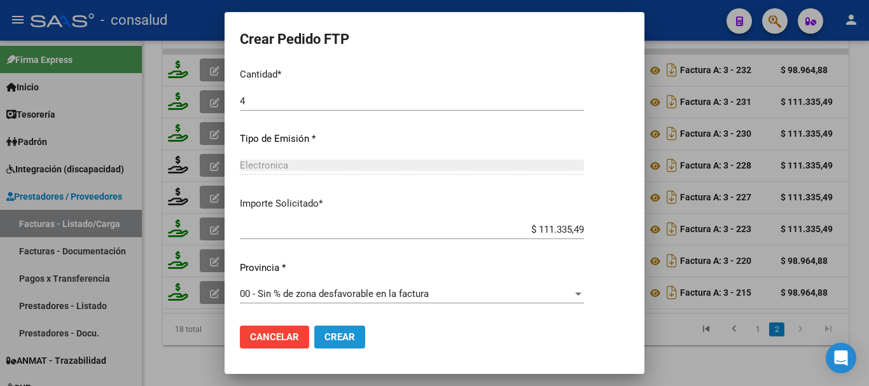
click at [325, 340] on span "Crear" at bounding box center [339, 336] width 31 height 11
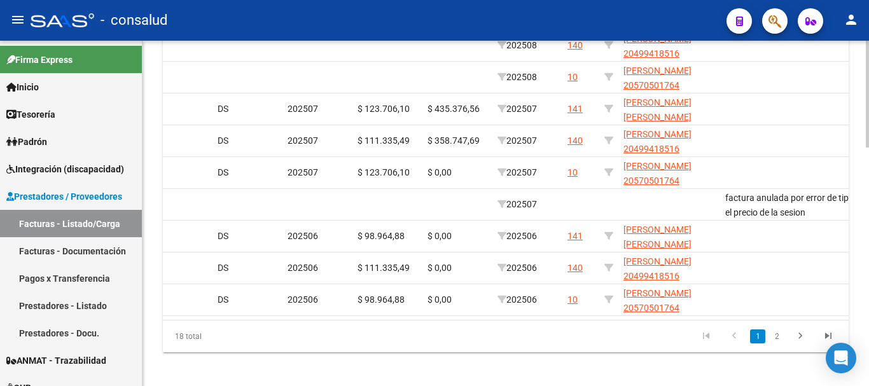
scroll to position [768, 0]
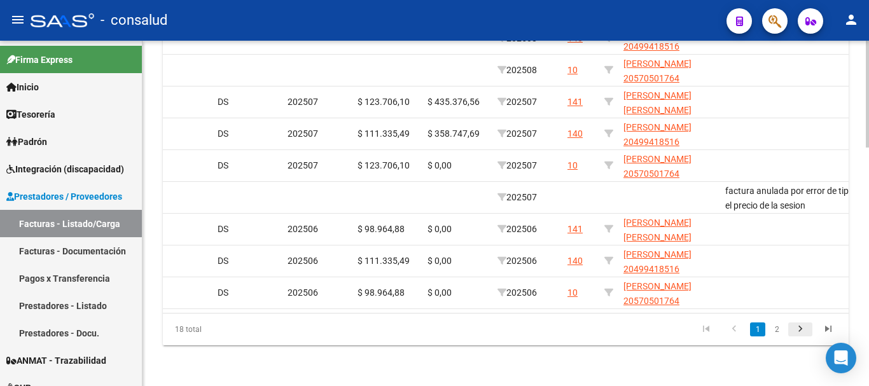
click at [795, 337] on icon "go to next page" at bounding box center [800, 330] width 17 height 15
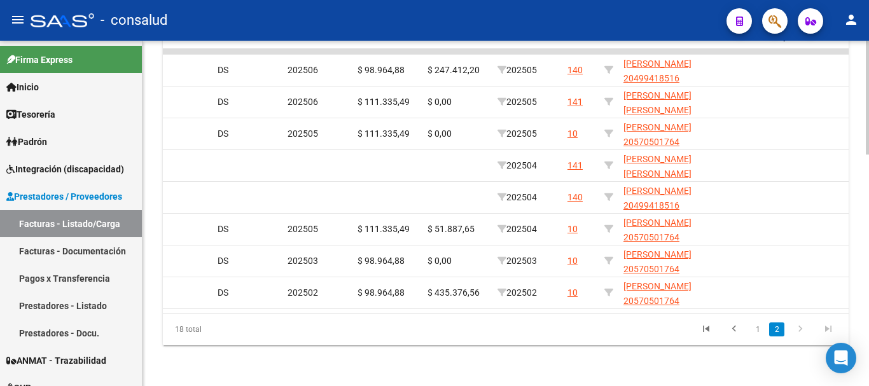
scroll to position [0, 0]
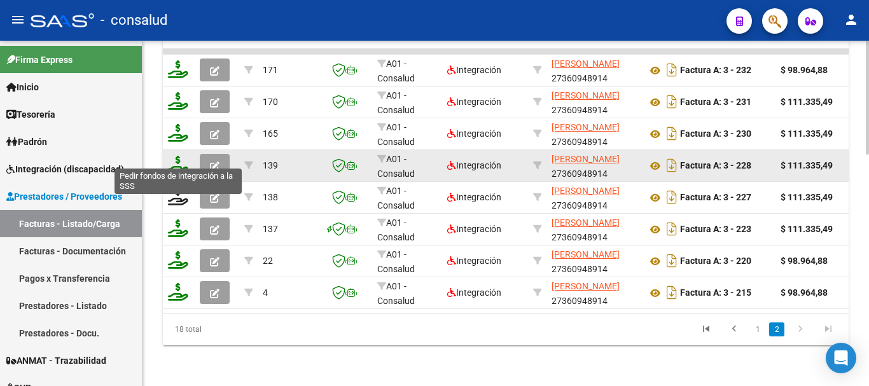
click at [179, 157] on icon at bounding box center [178, 165] width 20 height 18
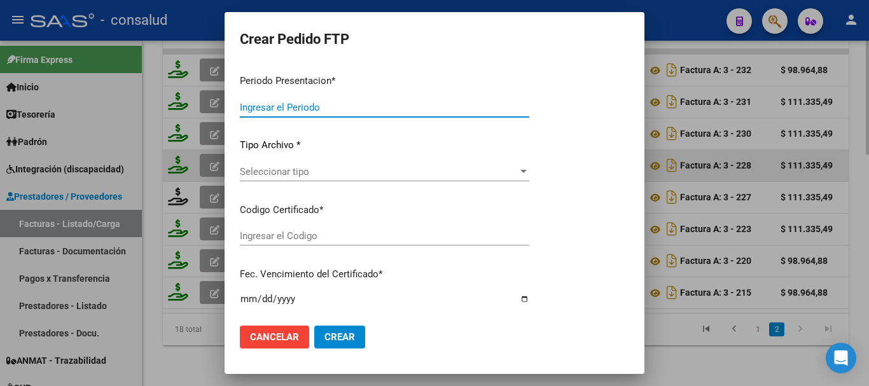
type input "202508"
type input "202504"
type input "$ 111.335,49"
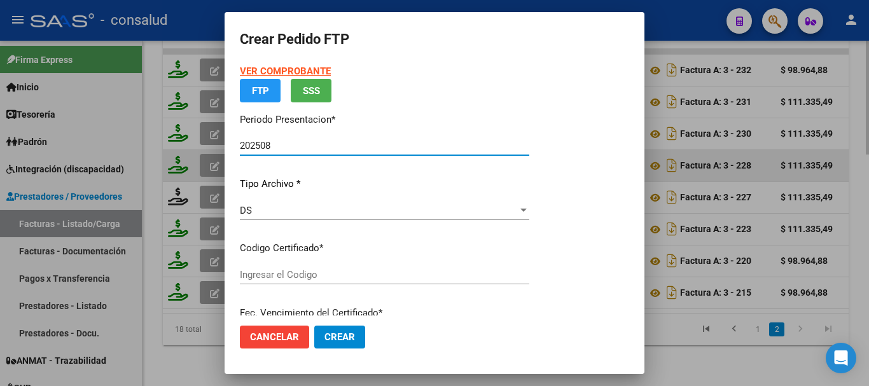
type input "0200054534904-20211103-20261103"
type input "[DATE]"
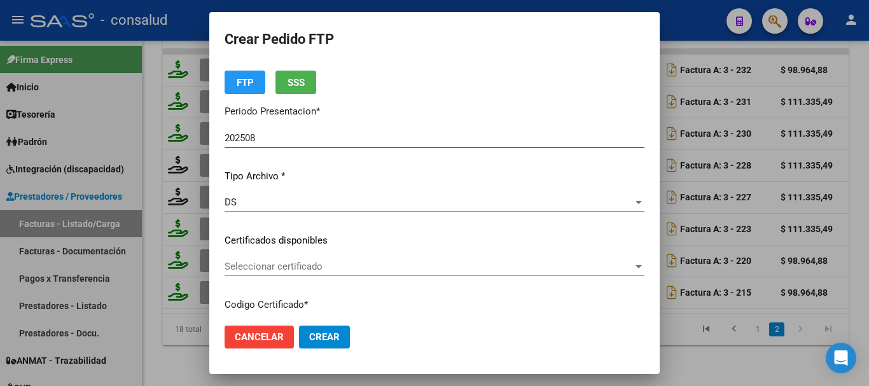
scroll to position [64, 0]
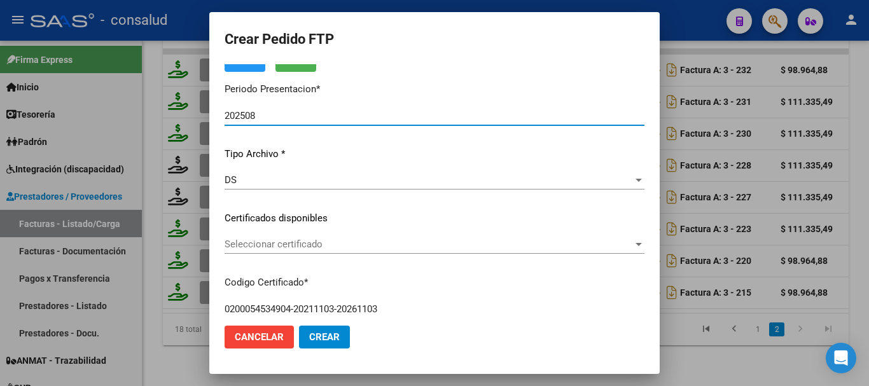
click at [323, 242] on span "Seleccionar certificado" at bounding box center [429, 244] width 408 height 11
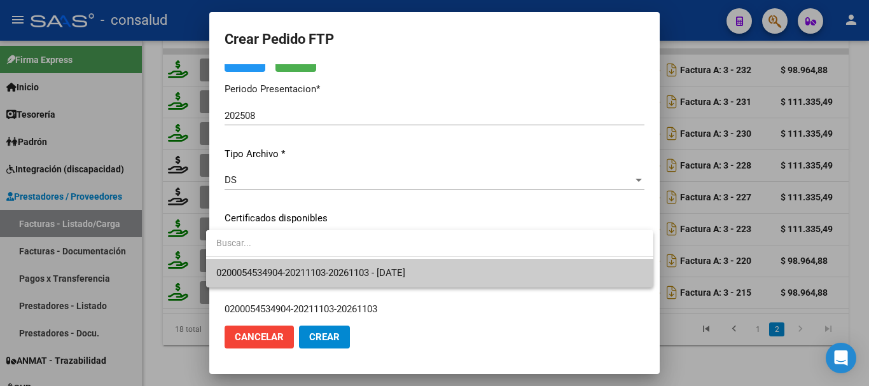
click at [380, 270] on span "0200054534904-20211103-20261103 - [DATE]" at bounding box center [310, 272] width 189 height 11
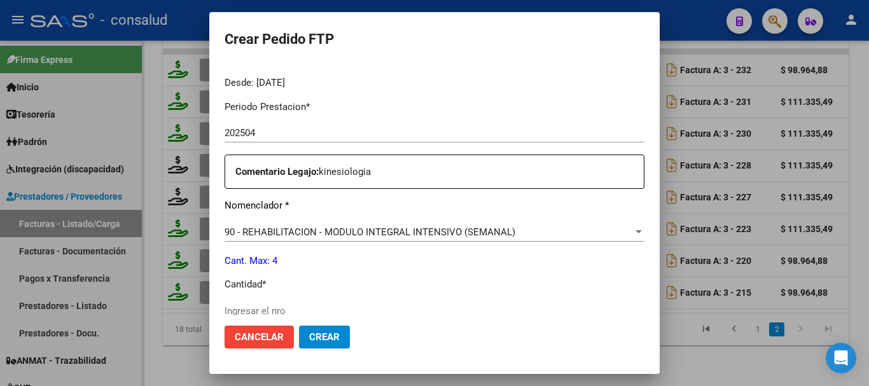
scroll to position [445, 0]
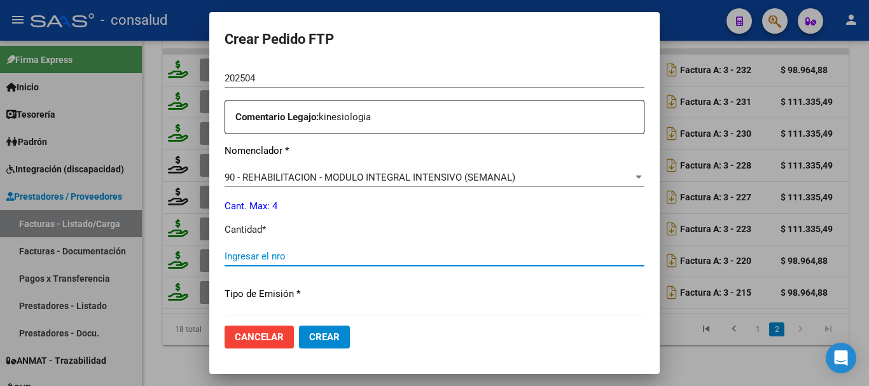
click at [390, 256] on input "Ingresar el nro" at bounding box center [435, 256] width 420 height 11
type input "4"
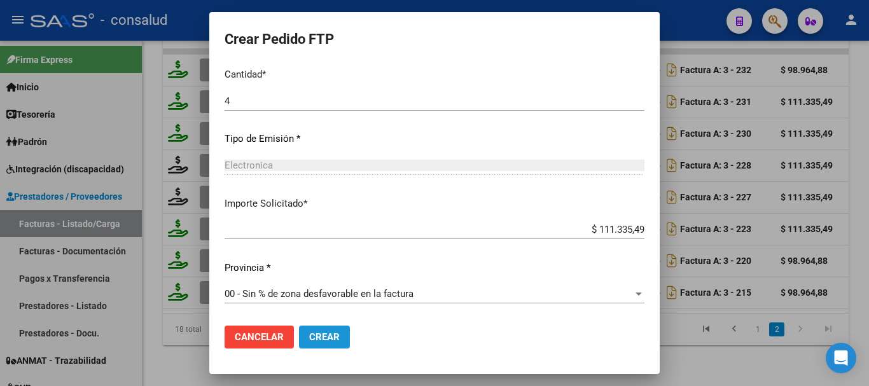
click at [335, 328] on button "Crear" at bounding box center [324, 337] width 51 height 23
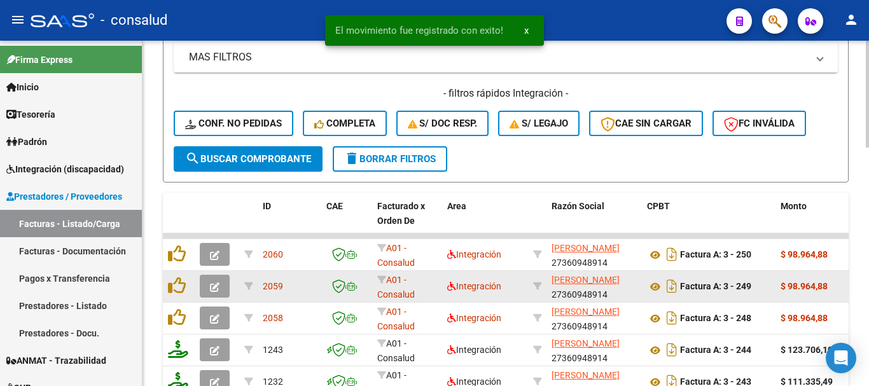
scroll to position [513, 0]
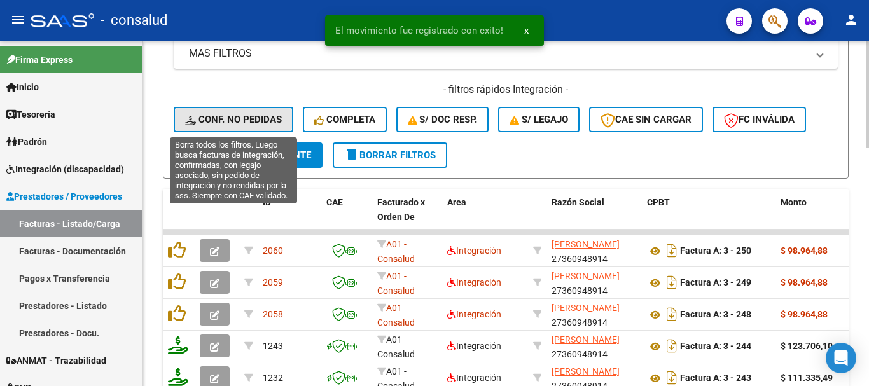
click at [232, 114] on span "Conf. no pedidas" at bounding box center [233, 119] width 97 height 11
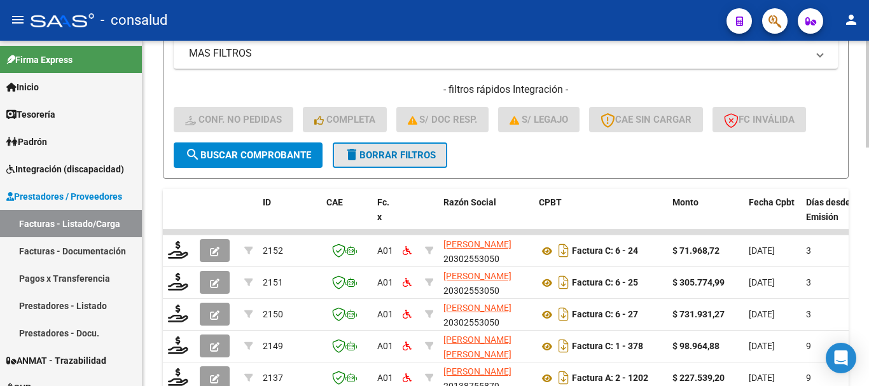
click at [408, 147] on button "delete Borrar Filtros" at bounding box center [390, 155] width 115 height 25
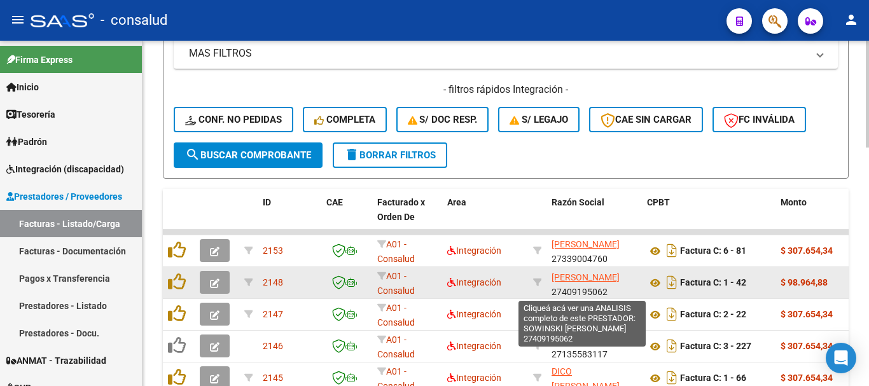
scroll to position [17, 0]
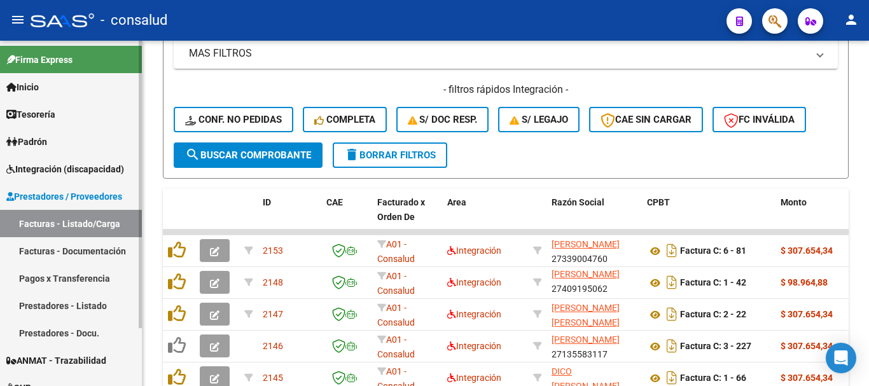
click at [69, 168] on span "Integración (discapacidad)" at bounding box center [65, 169] width 118 height 14
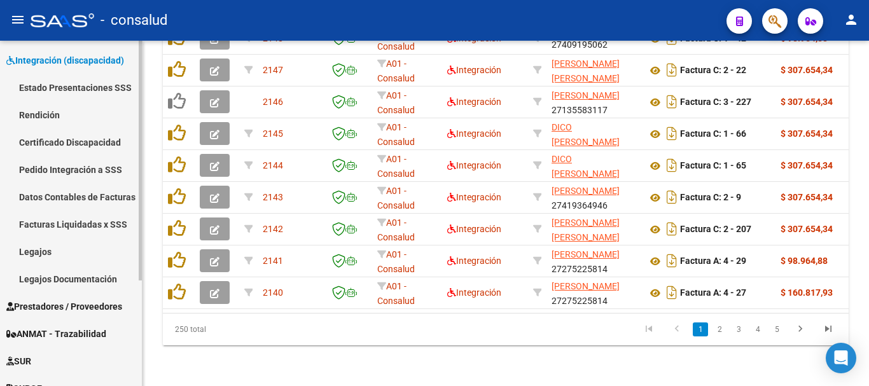
scroll to position [127, 0]
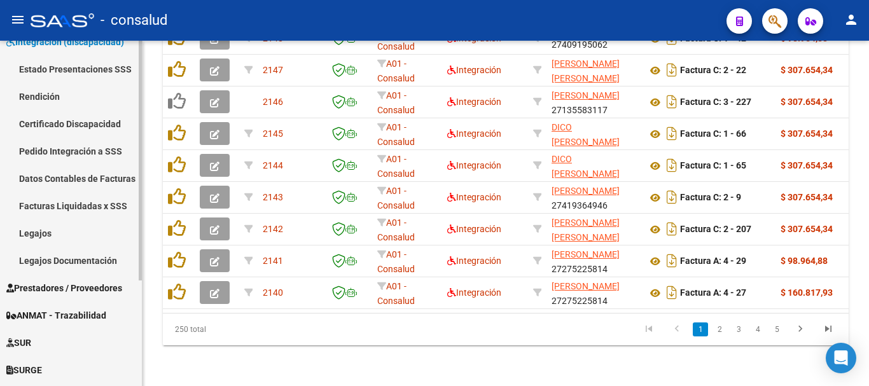
click at [90, 122] on link "Certificado Discapacidad" at bounding box center [71, 123] width 142 height 27
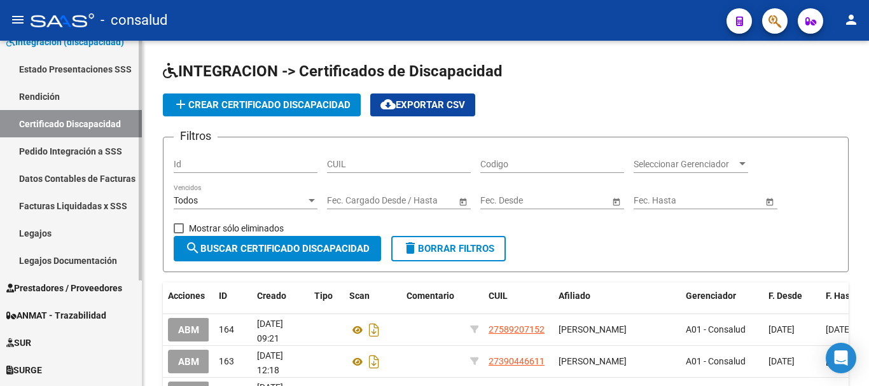
click at [77, 237] on link "Legajos" at bounding box center [71, 232] width 142 height 27
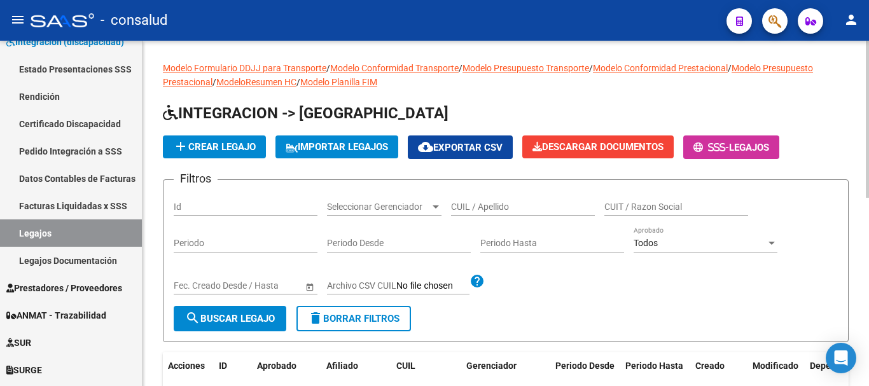
click at [514, 211] on input "CUIL / Apellido" at bounding box center [523, 207] width 144 height 11
type input "[PERSON_NAME]"
click at [207, 322] on span "search Buscar Legajo" at bounding box center [230, 318] width 90 height 11
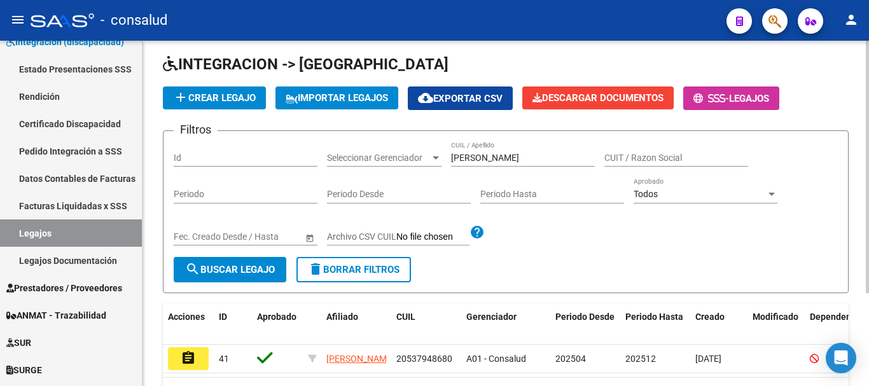
scroll to position [127, 0]
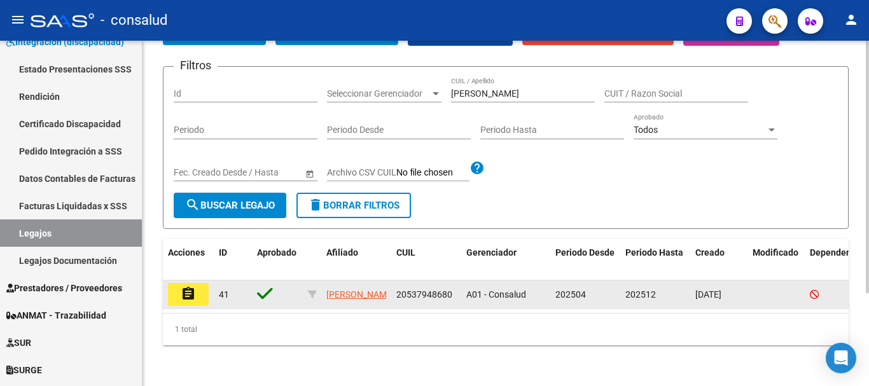
click at [199, 283] on button "assignment" at bounding box center [188, 294] width 41 height 23
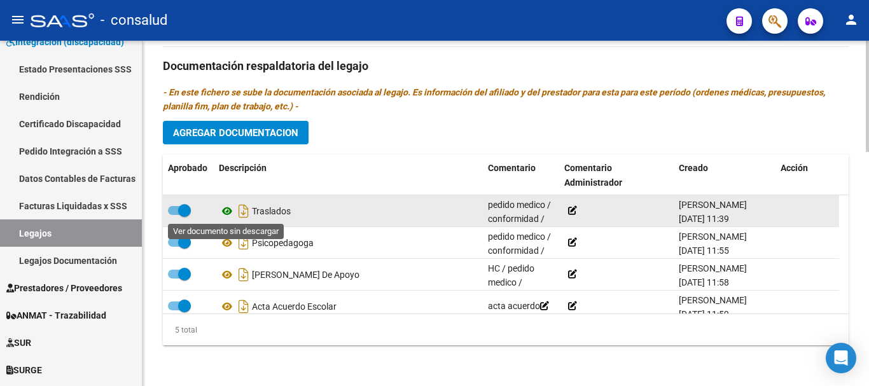
click at [221, 205] on icon at bounding box center [227, 211] width 17 height 15
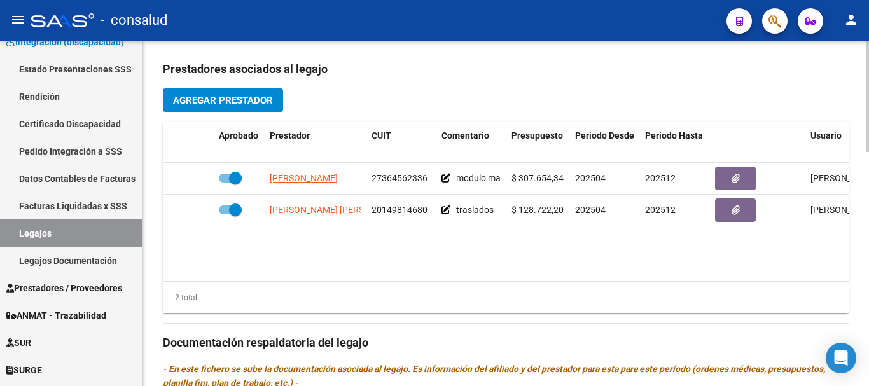
scroll to position [344, 0]
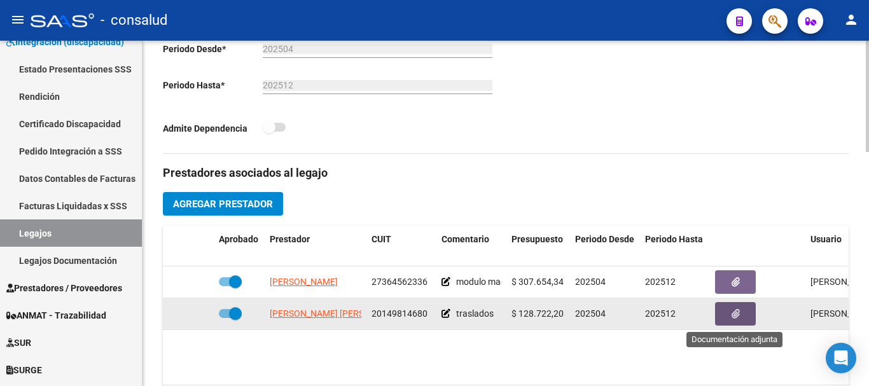
click at [748, 309] on button "button" at bounding box center [735, 314] width 41 height 24
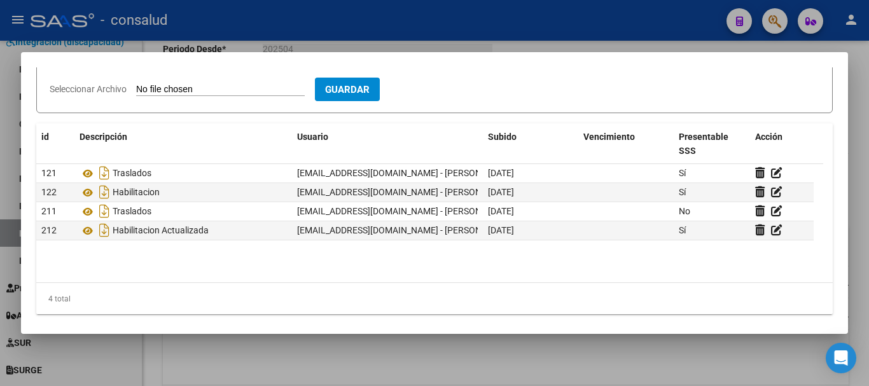
scroll to position [155, 0]
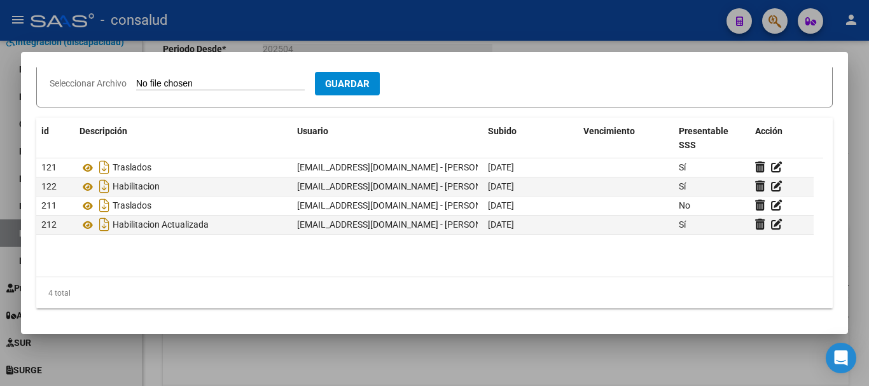
click at [450, 274] on datatable-body "121 Traslados [EMAIL_ADDRESS][DOMAIN_NAME] - [PERSON_NAME] [DATE] Sí 122 Habili…" at bounding box center [429, 217] width 787 height 118
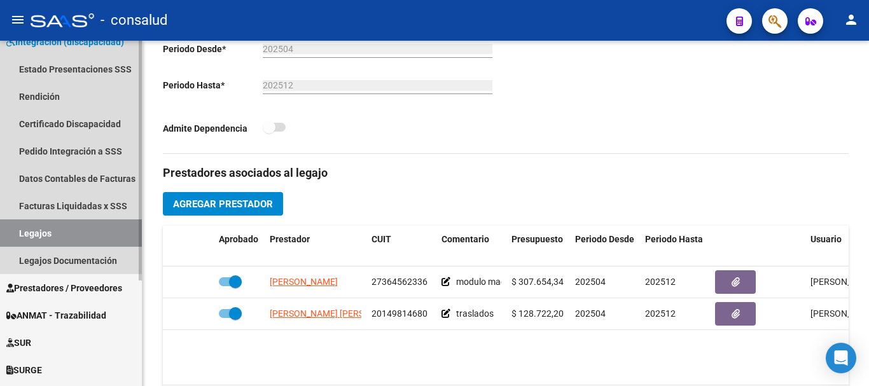
click at [60, 227] on link "Legajos" at bounding box center [71, 232] width 142 height 27
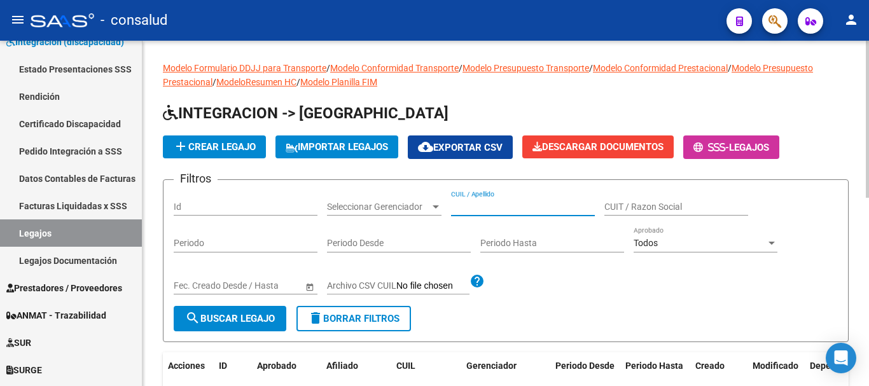
click at [520, 208] on input "CUIL / Apellido" at bounding box center [523, 207] width 144 height 11
type input "[PERSON_NAME]"
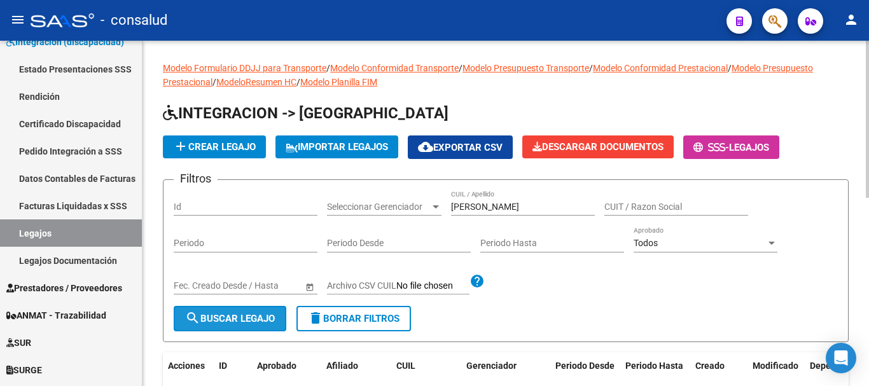
click at [216, 328] on button "search Buscar Legajo" at bounding box center [230, 318] width 113 height 25
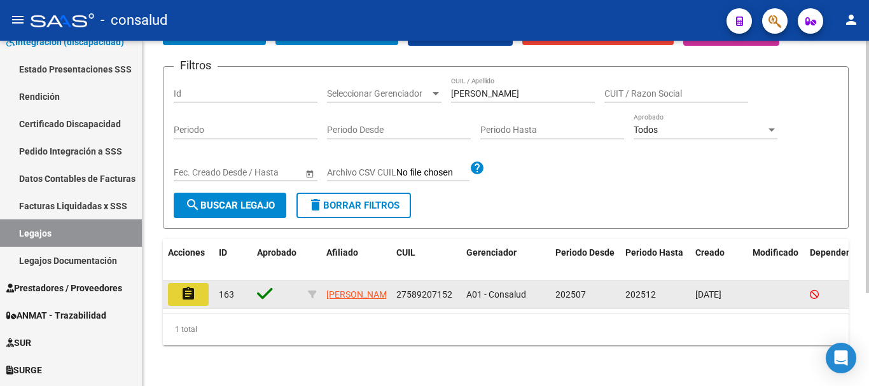
click at [189, 286] on mat-icon "assignment" at bounding box center [188, 293] width 15 height 15
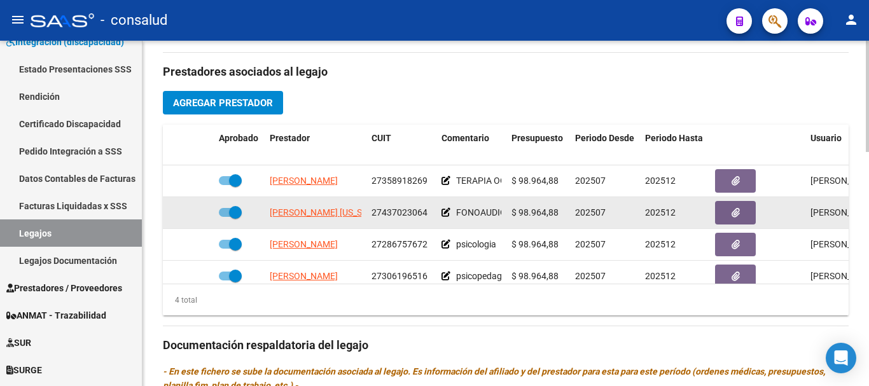
scroll to position [23, 0]
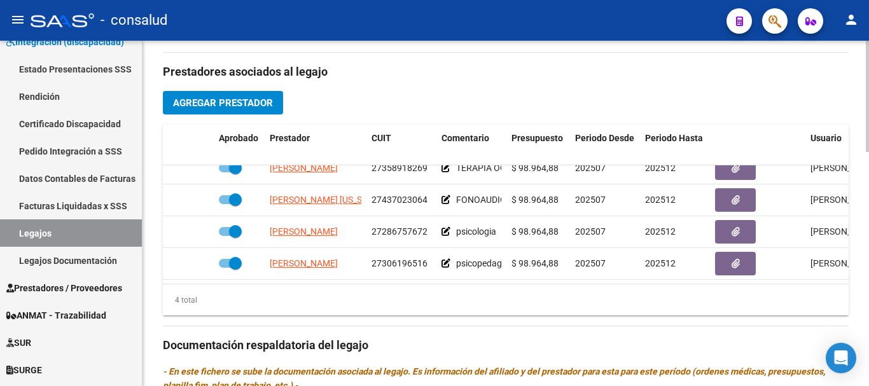
click at [226, 106] on span "Agregar Prestador" at bounding box center [223, 102] width 100 height 11
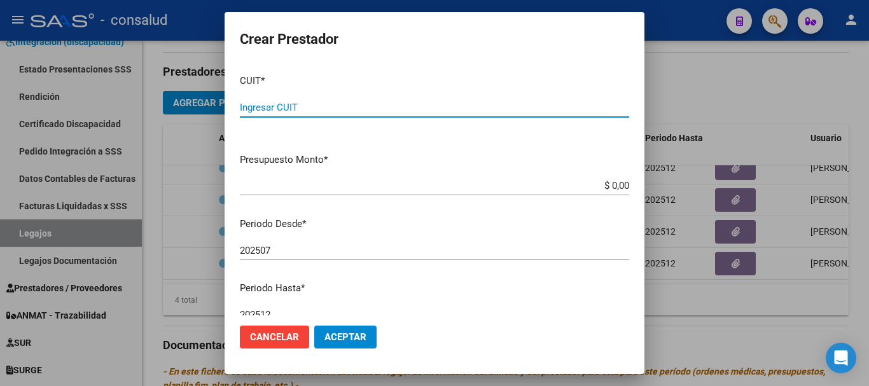
click at [272, 110] on input "Ingresar CUIT" at bounding box center [434, 107] width 389 height 11
type input "20-30255305-0"
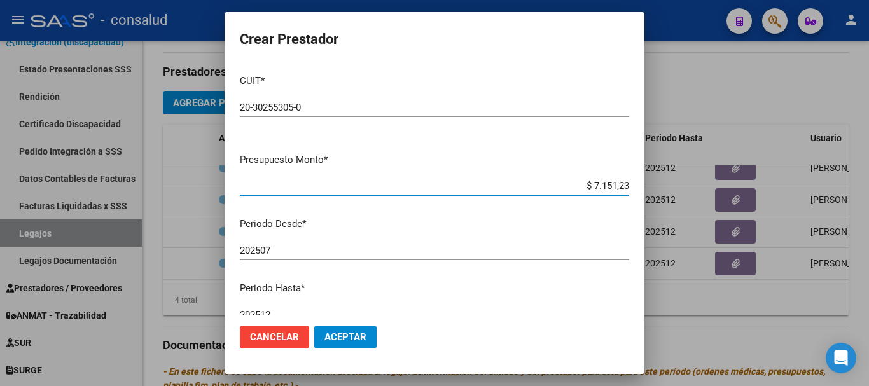
type input "$ 71.512,32"
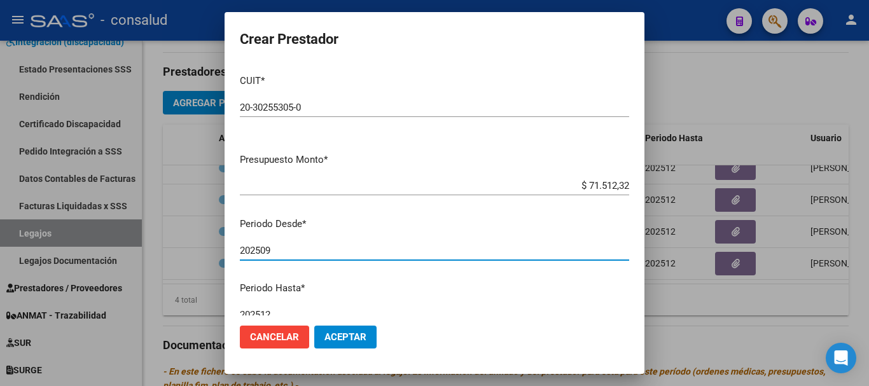
type input "202509"
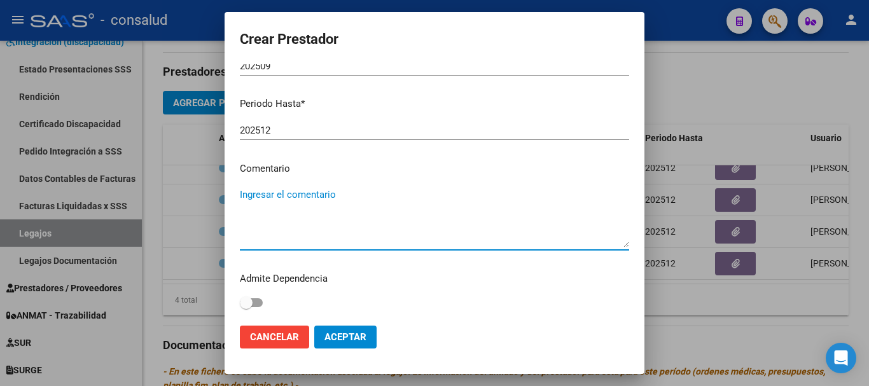
scroll to position [121, 0]
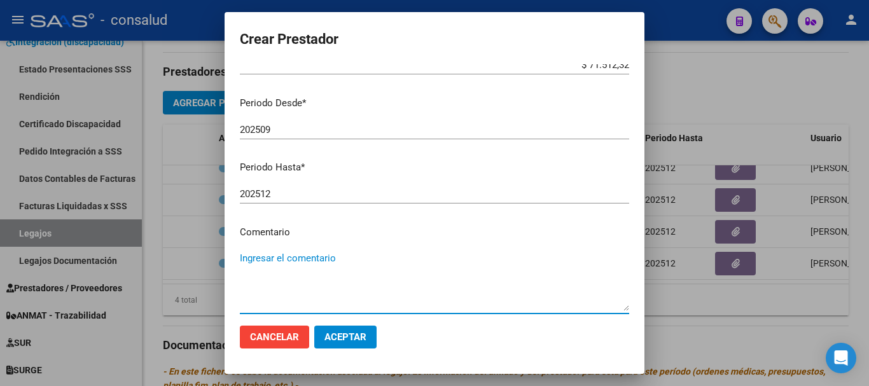
click at [340, 338] on span "Aceptar" at bounding box center [345, 336] width 42 height 11
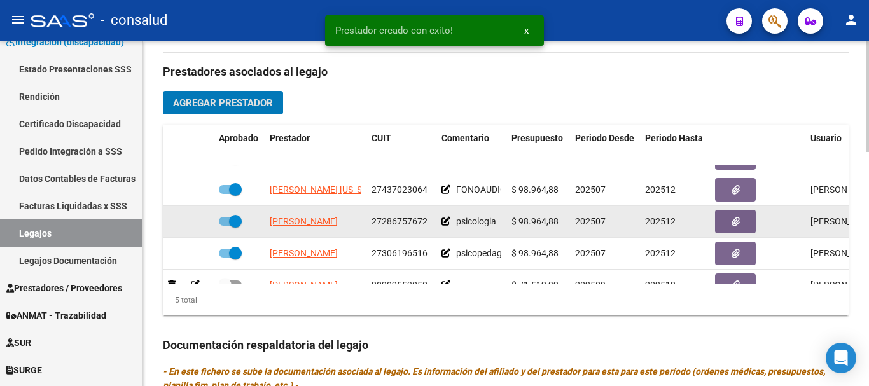
scroll to position [55, 0]
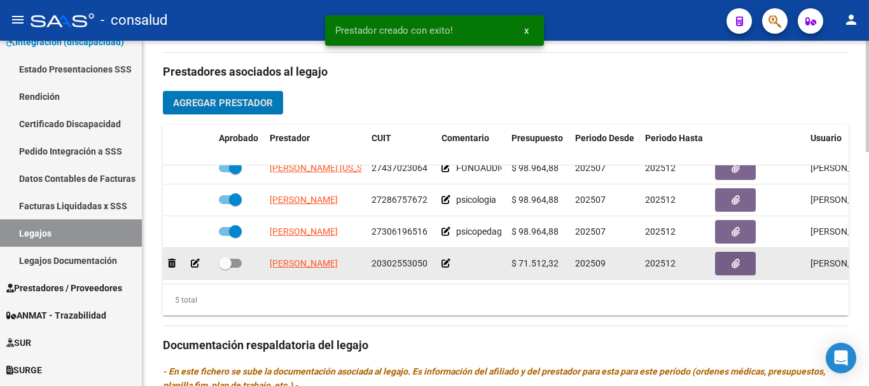
click at [445, 259] on icon at bounding box center [446, 263] width 9 height 9
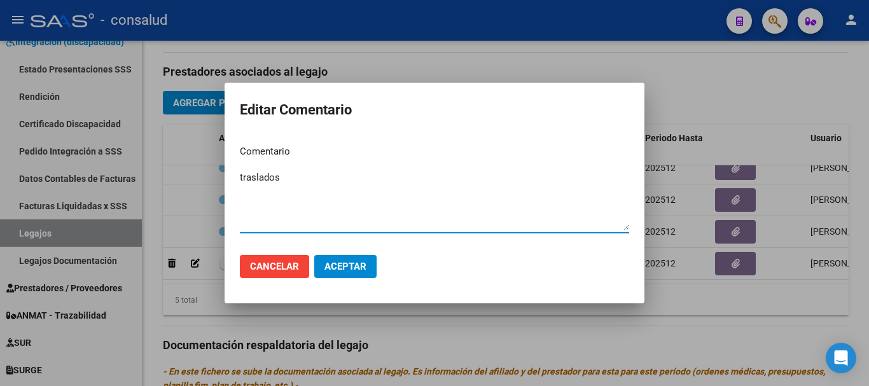
type textarea "traslados"
click at [340, 260] on button "Aceptar" at bounding box center [345, 266] width 62 height 23
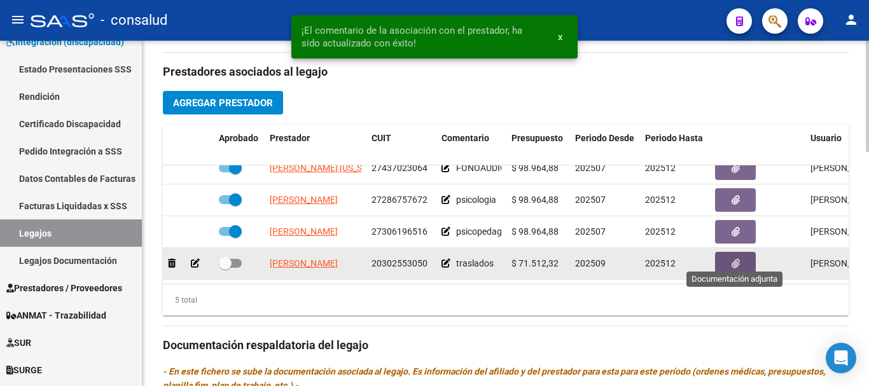
click at [746, 256] on button "button" at bounding box center [735, 264] width 41 height 24
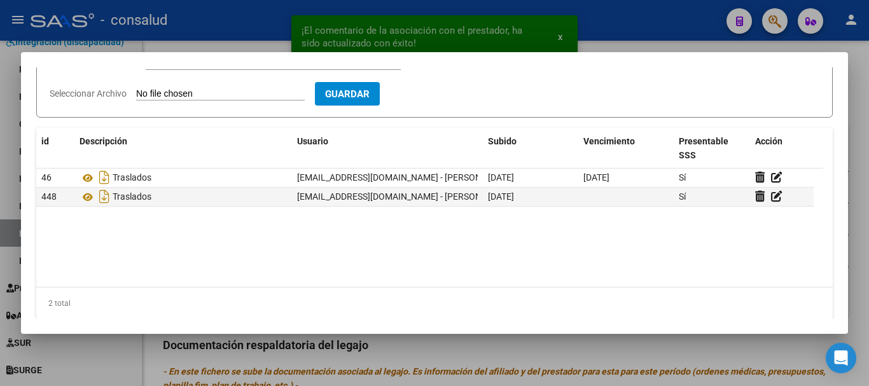
scroll to position [155, 0]
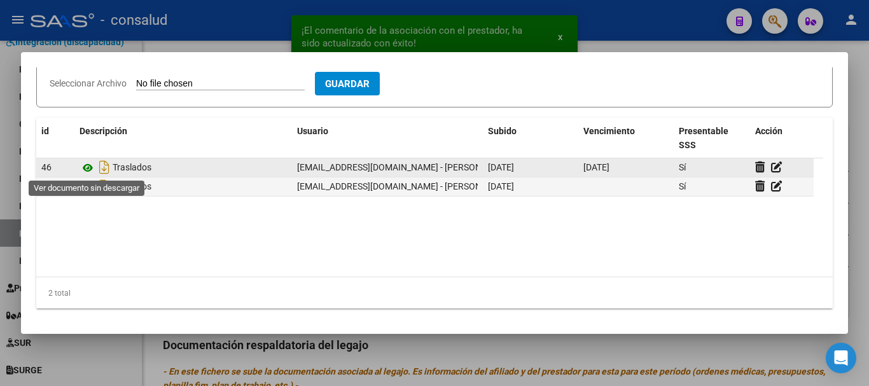
click at [87, 166] on icon at bounding box center [88, 167] width 17 height 15
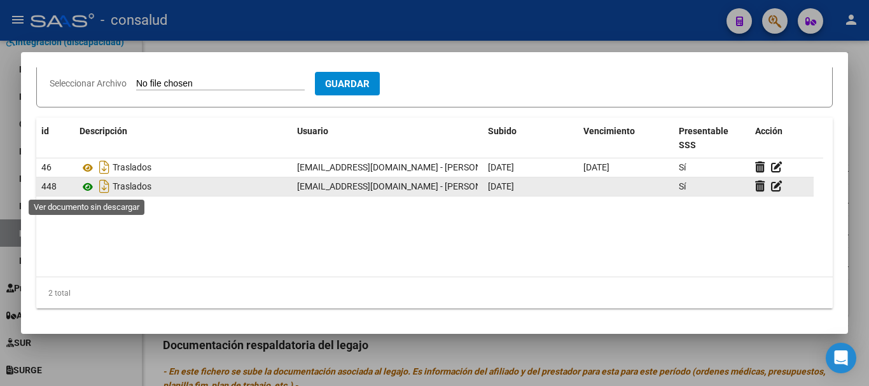
click at [88, 184] on icon at bounding box center [88, 186] width 17 height 15
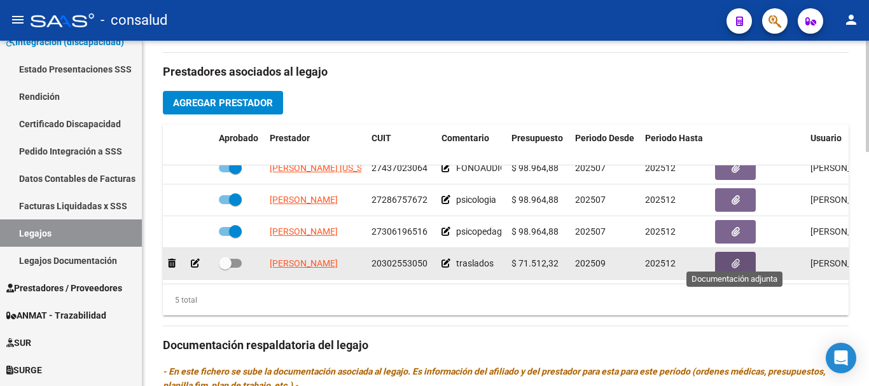
click at [238, 259] on span at bounding box center [230, 263] width 23 height 9
click at [225, 268] on input "checkbox" at bounding box center [225, 268] width 1 height 1
checkbox input "true"
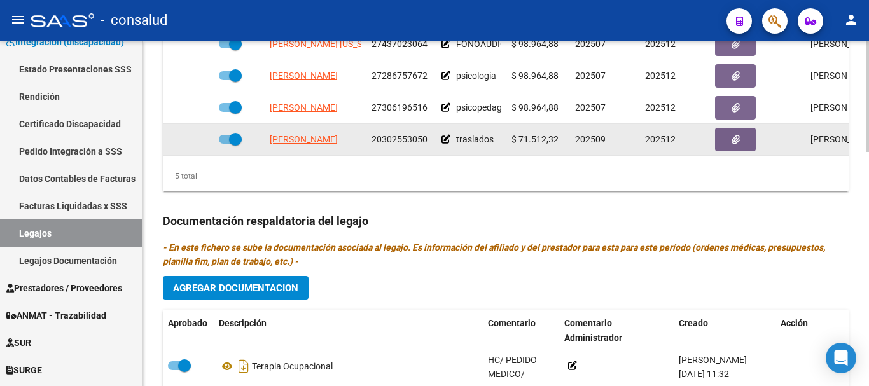
scroll to position [573, 0]
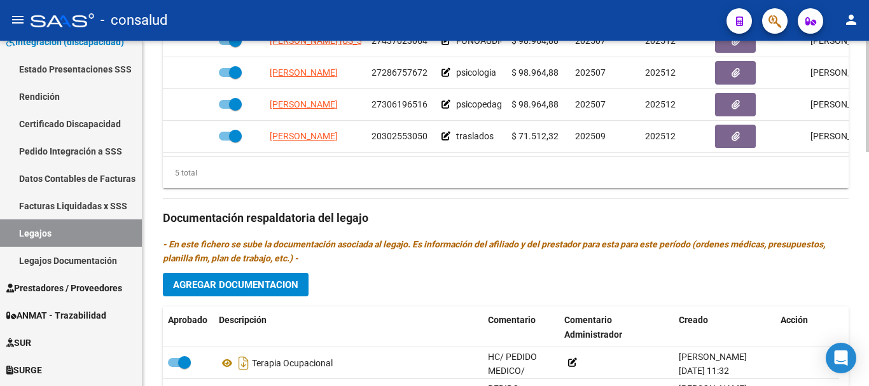
click at [257, 282] on span "Agregar Documentacion" at bounding box center [235, 284] width 125 height 11
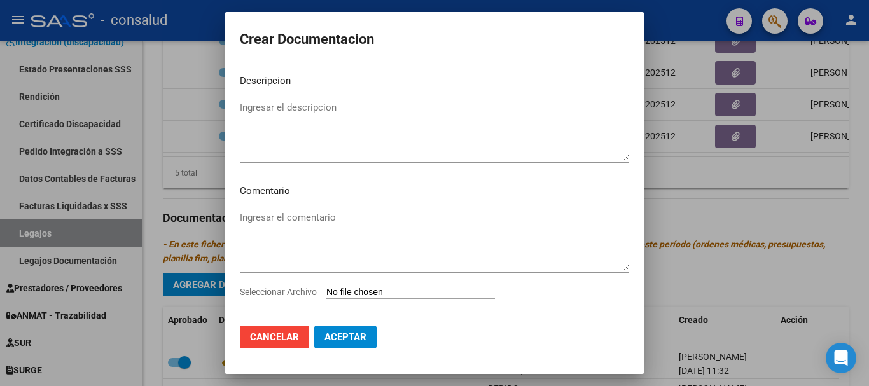
click at [414, 295] on input "Seleccionar Archivo" at bounding box center [410, 293] width 169 height 12
type input "C:\fakepath\Brother-Internaciones_10092025_092938_151067.pdf"
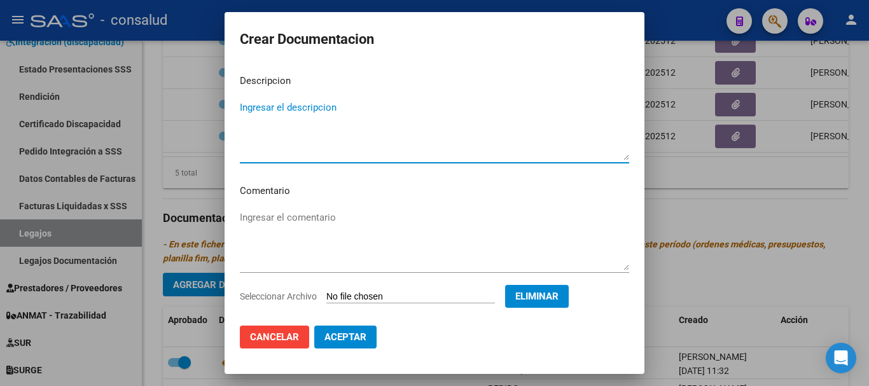
click at [310, 105] on textarea "Ingresar el descripcion" at bounding box center [434, 131] width 389 height 60
type textarea "traslados"
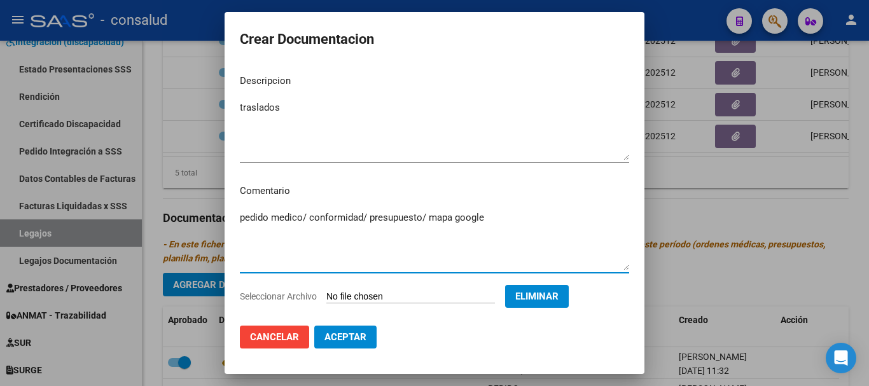
type textarea "pedido medico/ conformidad/ presupuesto/ mapa google"
click at [343, 345] on button "Aceptar" at bounding box center [345, 337] width 62 height 23
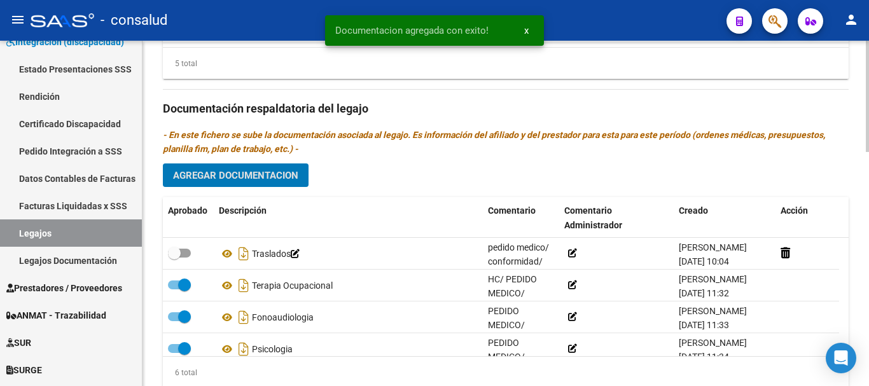
scroll to position [726, 0]
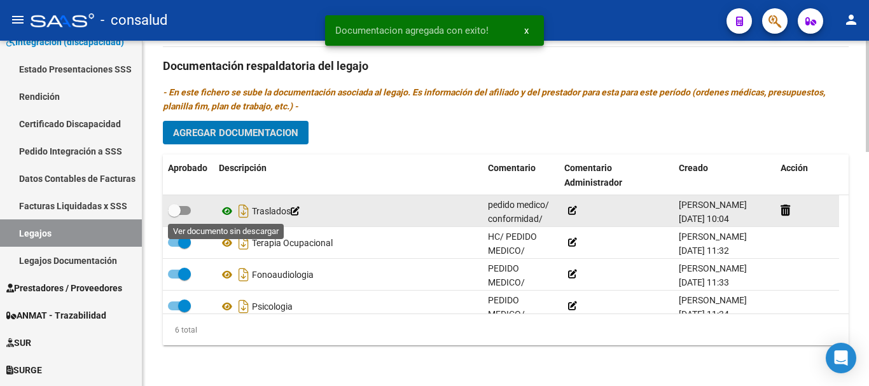
click at [225, 210] on icon at bounding box center [227, 211] width 17 height 15
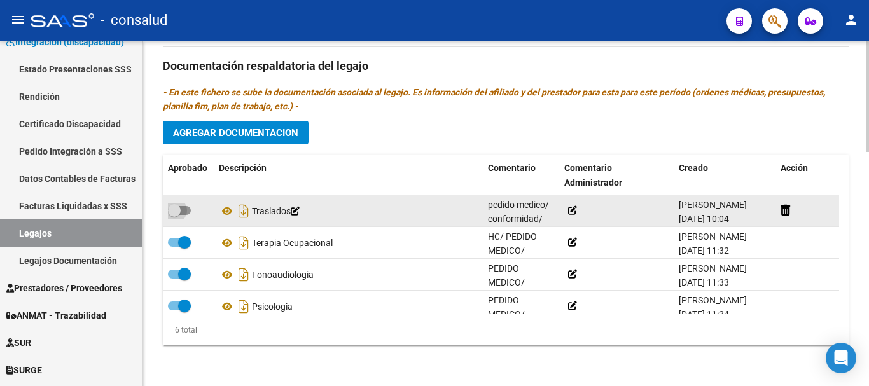
click at [188, 210] on span at bounding box center [179, 210] width 23 height 9
click at [174, 215] on input "checkbox" at bounding box center [174, 215] width 1 height 1
checkbox input "true"
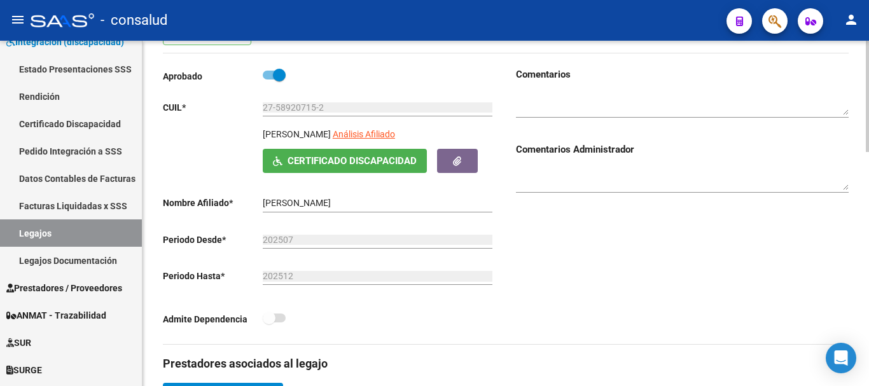
scroll to position [0, 0]
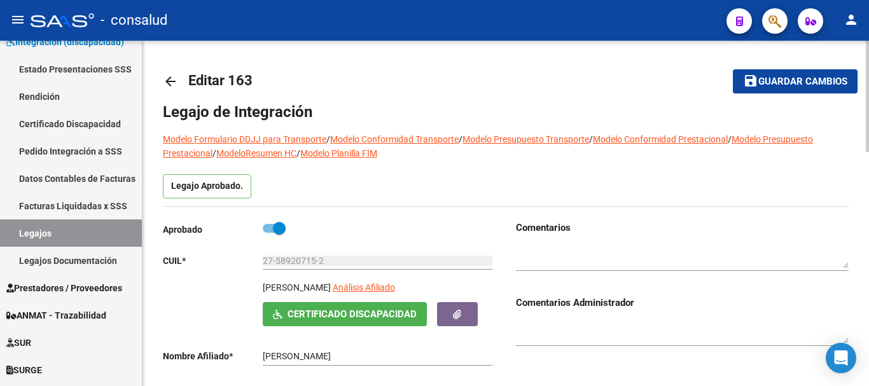
click at [790, 81] on span "Guardar cambios" at bounding box center [802, 81] width 89 height 11
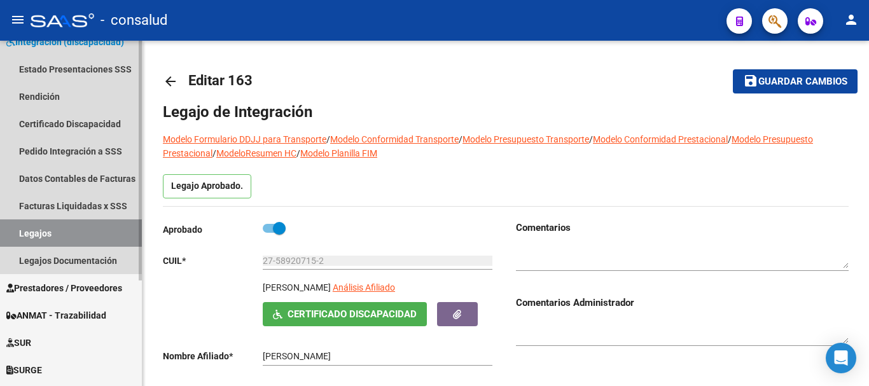
click at [85, 228] on link "Legajos" at bounding box center [71, 232] width 142 height 27
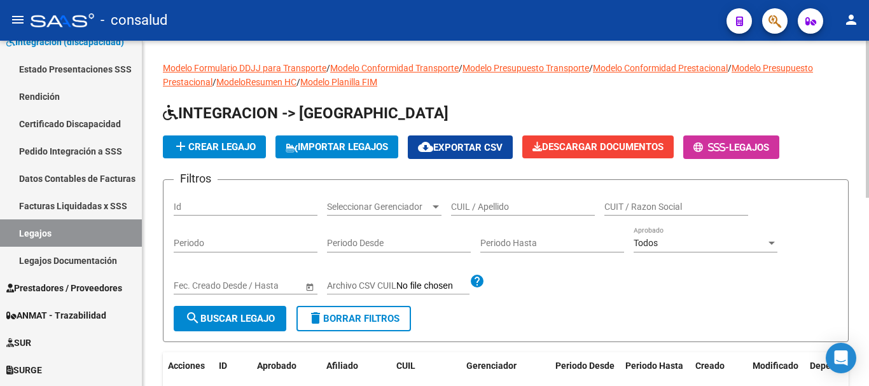
click at [459, 205] on input "CUIL / Apellido" at bounding box center [523, 207] width 144 height 11
type input "[PERSON_NAME]"
click at [255, 330] on button "search Buscar Legajo" at bounding box center [230, 318] width 113 height 25
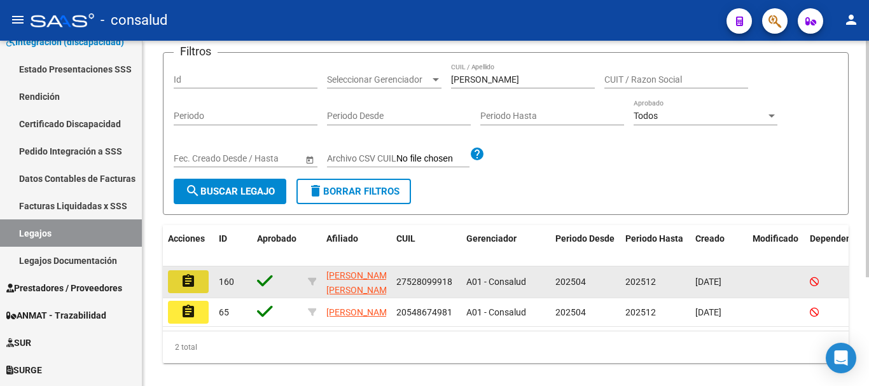
click at [180, 278] on button "assignment" at bounding box center [188, 281] width 41 height 23
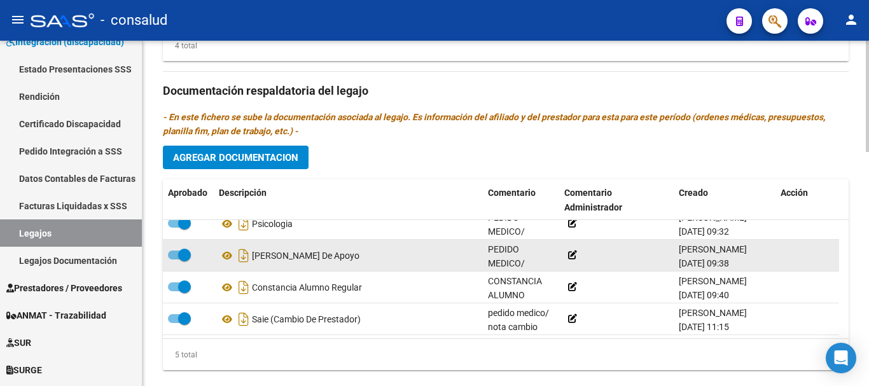
scroll to position [45, 0]
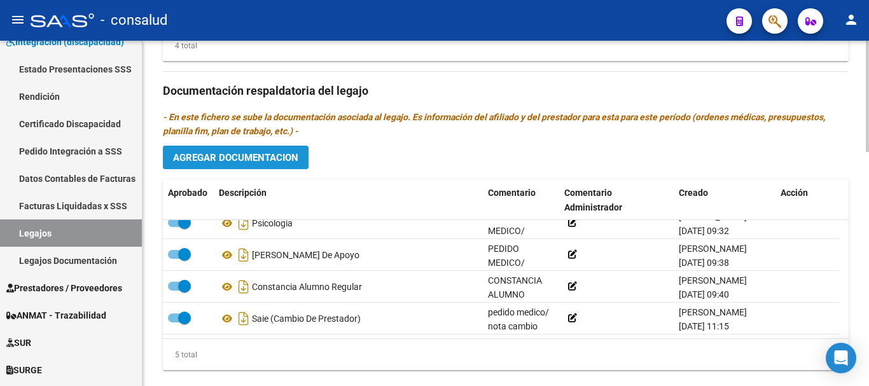
click at [256, 157] on span "Agregar Documentacion" at bounding box center [235, 157] width 125 height 11
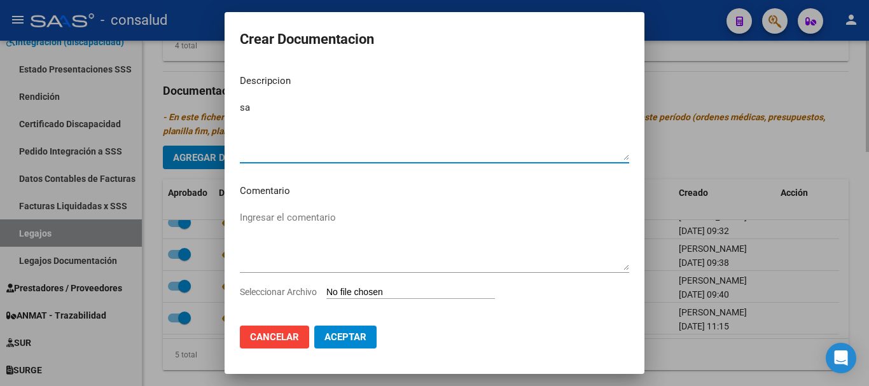
type textarea "s"
type textarea "SAIE (cambio prestador)"
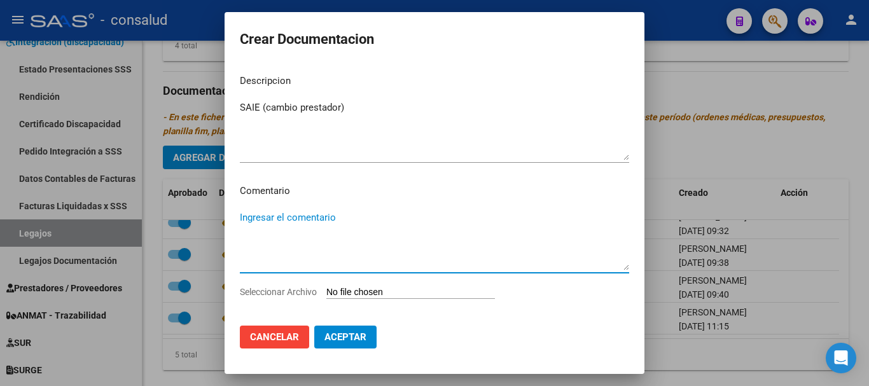
click at [271, 212] on textarea "Ingresar el comentario" at bounding box center [434, 241] width 389 height 60
type textarea "acta acuerdo"
click at [430, 289] on input "Seleccionar Archivo" at bounding box center [410, 293] width 169 height 12
type input "C:\fakepath\Brother-Admin_20250910_094101_126971.pdf"
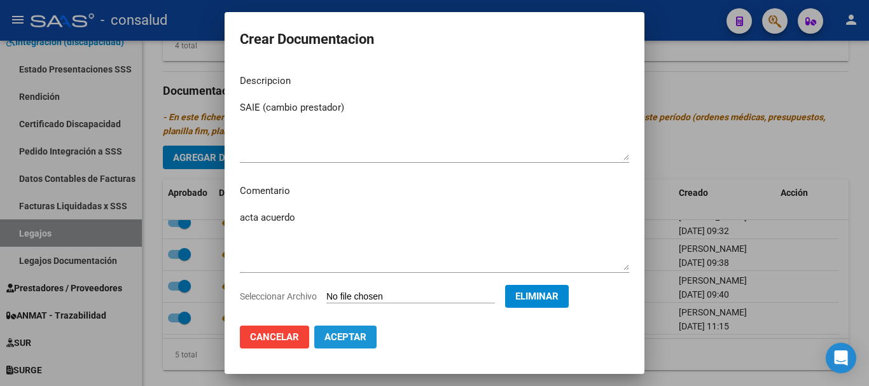
click at [336, 342] on span "Aceptar" at bounding box center [345, 336] width 42 height 11
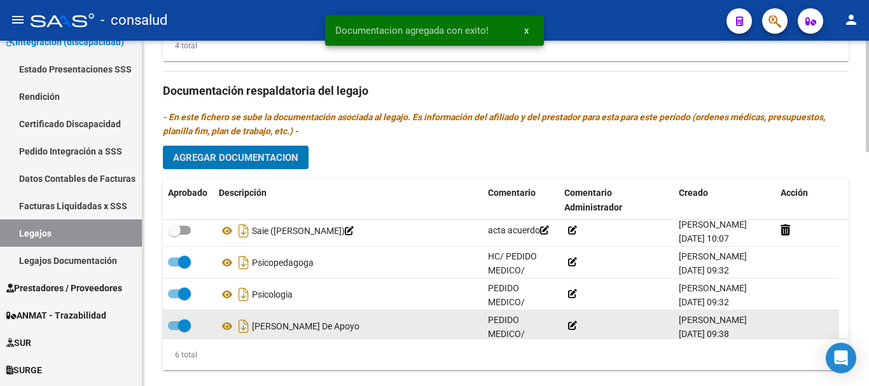
scroll to position [0, 0]
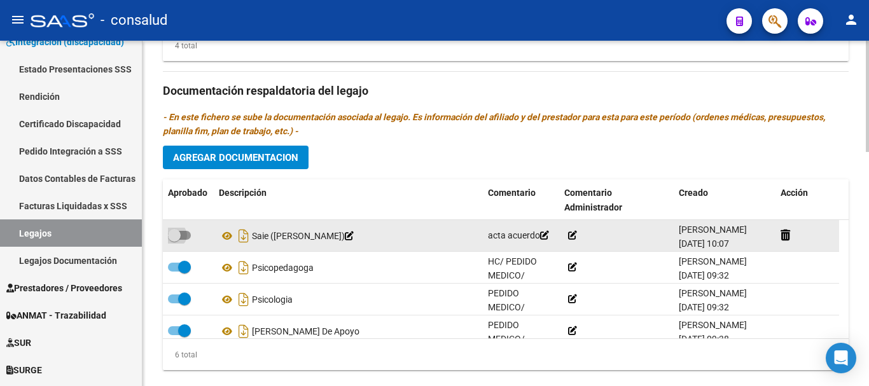
click at [184, 237] on span at bounding box center [179, 235] width 23 height 9
click at [174, 240] on input "checkbox" at bounding box center [174, 240] width 1 height 1
checkbox input "true"
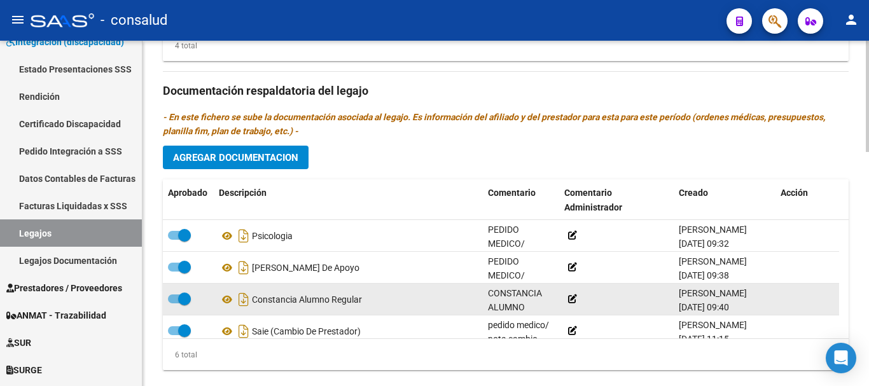
scroll to position [77, 0]
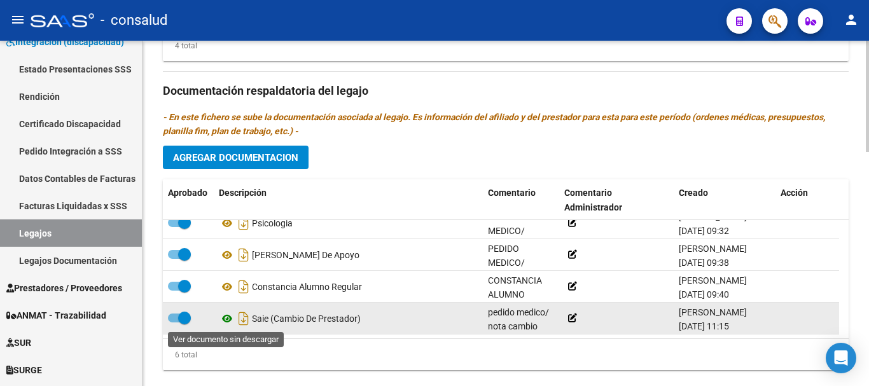
click at [226, 319] on icon at bounding box center [227, 318] width 17 height 15
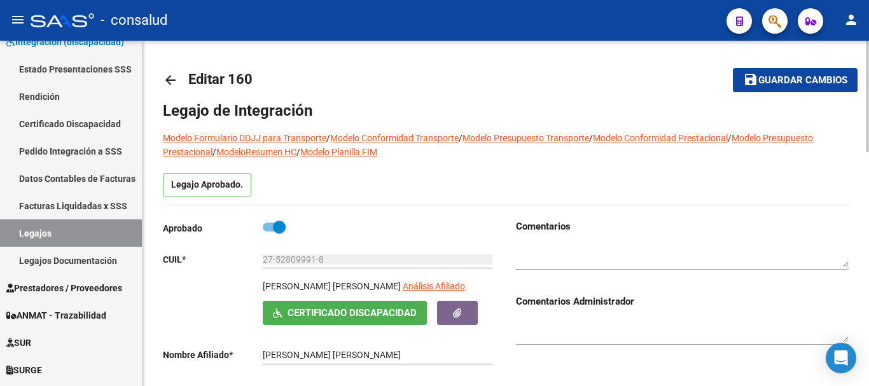
scroll to position [0, 0]
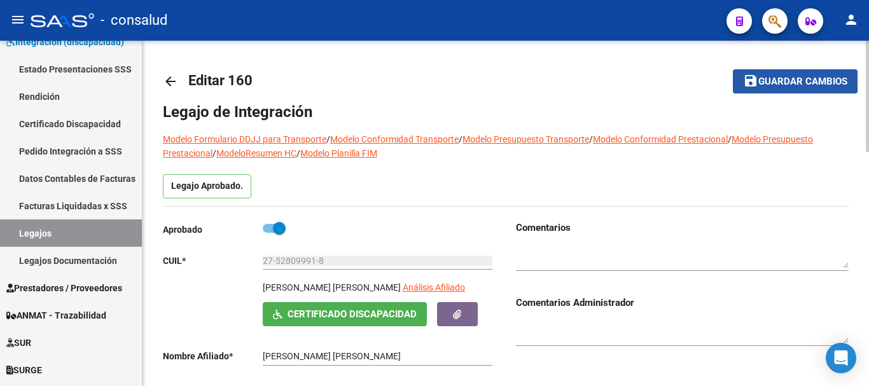
click at [762, 77] on span "Guardar cambios" at bounding box center [802, 81] width 89 height 11
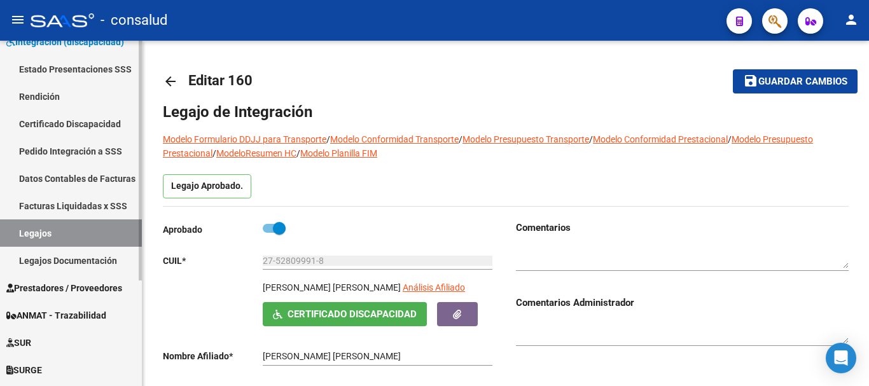
click at [102, 231] on link "Legajos" at bounding box center [71, 232] width 142 height 27
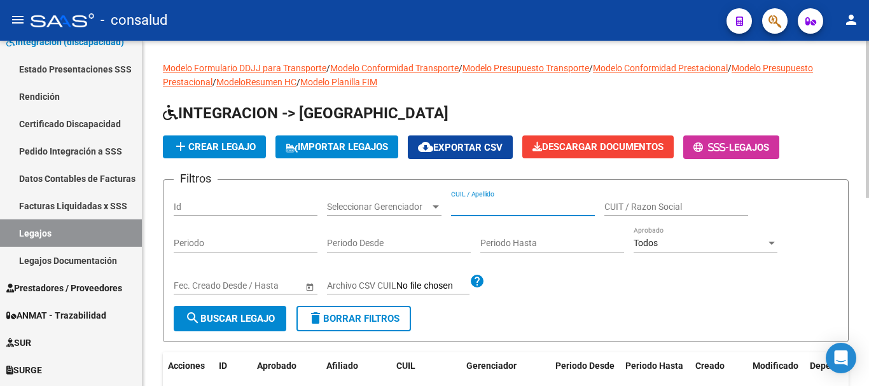
click at [511, 211] on input "CUIL / Apellido" at bounding box center [523, 207] width 144 height 11
type input "[PERSON_NAME]"
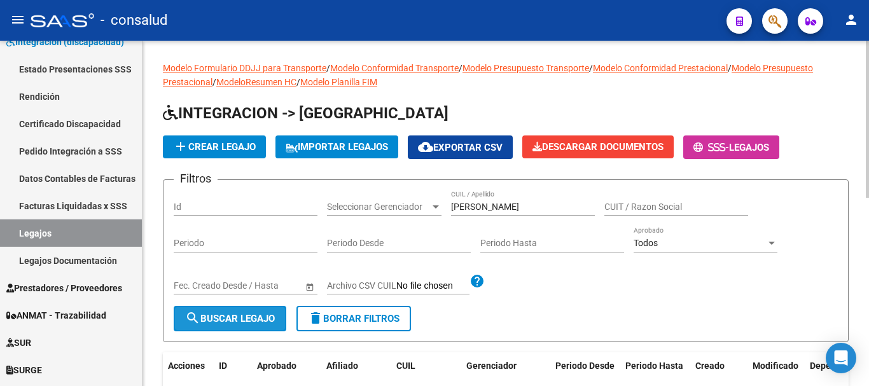
click at [220, 312] on button "search Buscar Legajo" at bounding box center [230, 318] width 113 height 25
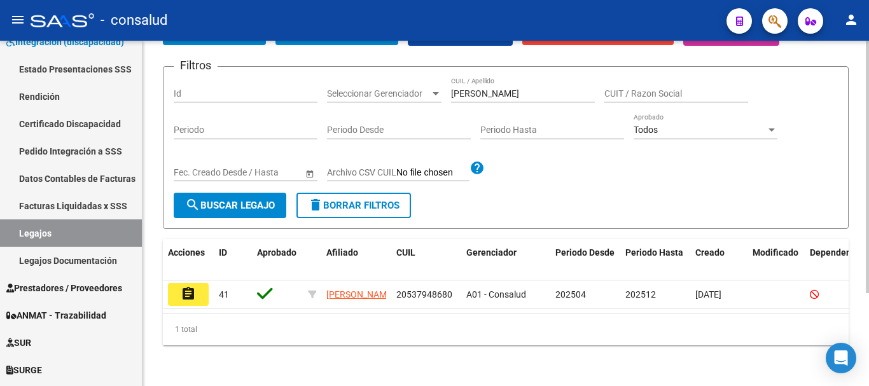
scroll to position [127, 0]
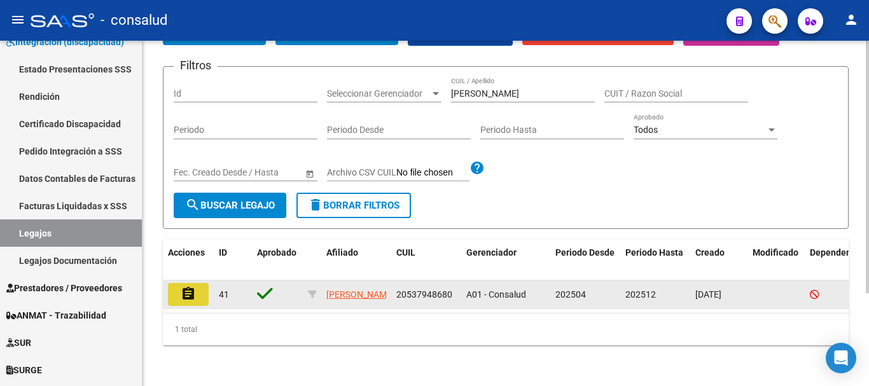
click at [193, 286] on mat-icon "assignment" at bounding box center [188, 293] width 15 height 15
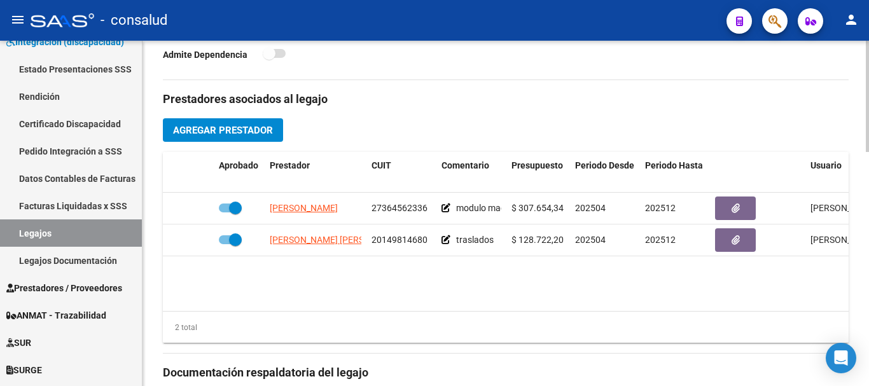
scroll to position [445, 0]
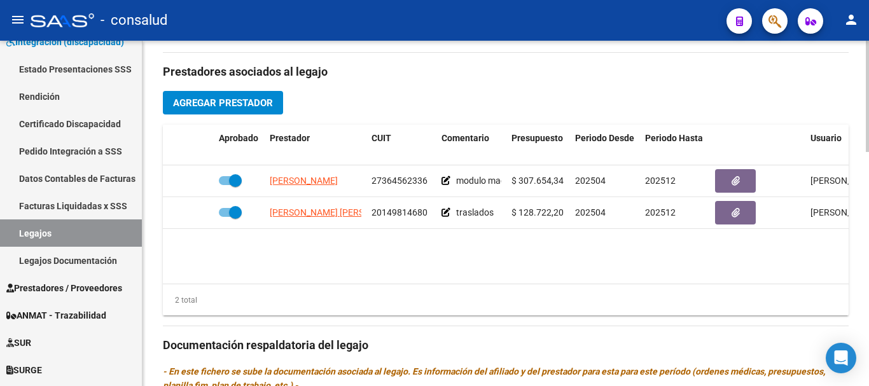
click at [212, 101] on span "Agregar Prestador" at bounding box center [223, 102] width 100 height 11
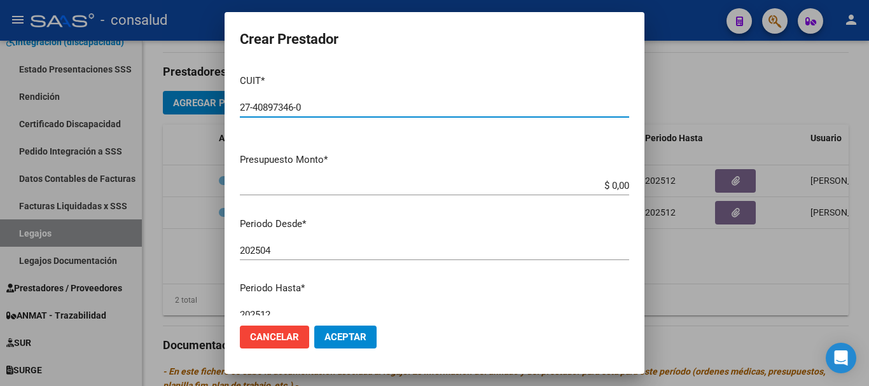
type input "27-40897346-0"
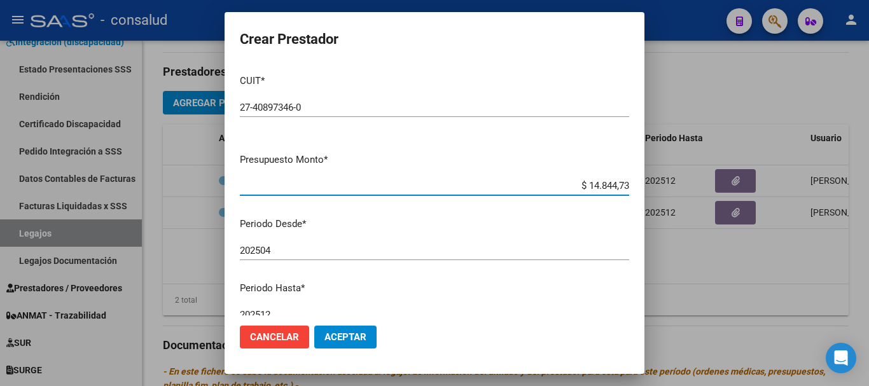
type input "$ 148.447,32"
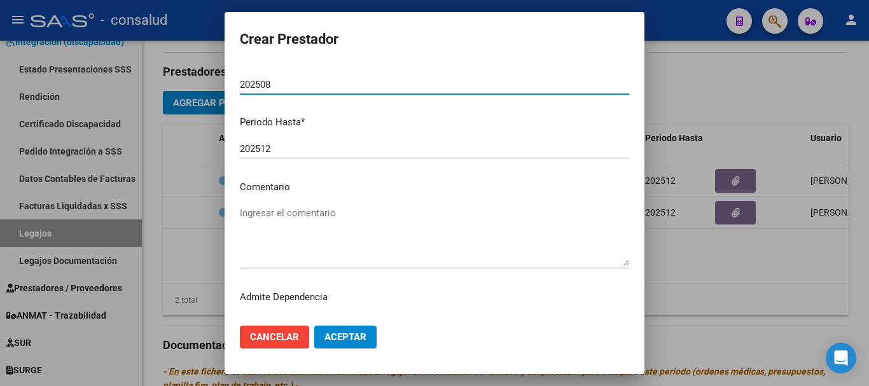
scroll to position [185, 0]
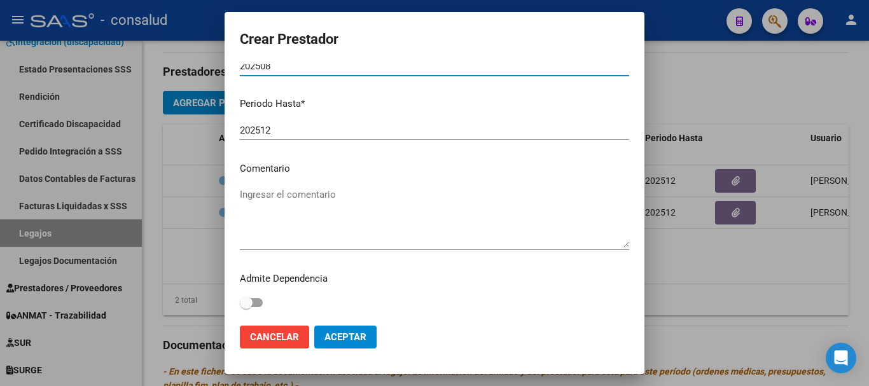
type input "202508"
click at [333, 193] on textarea "Ingresar el comentario" at bounding box center [434, 218] width 389 height 60
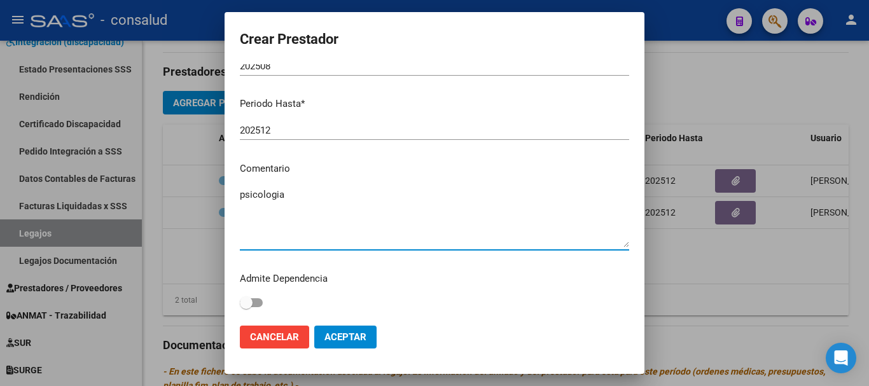
type textarea "psicologia"
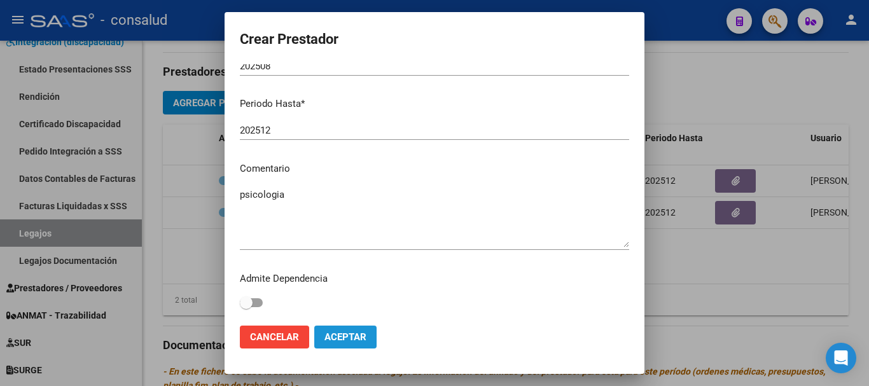
click at [368, 335] on button "Aceptar" at bounding box center [345, 337] width 62 height 23
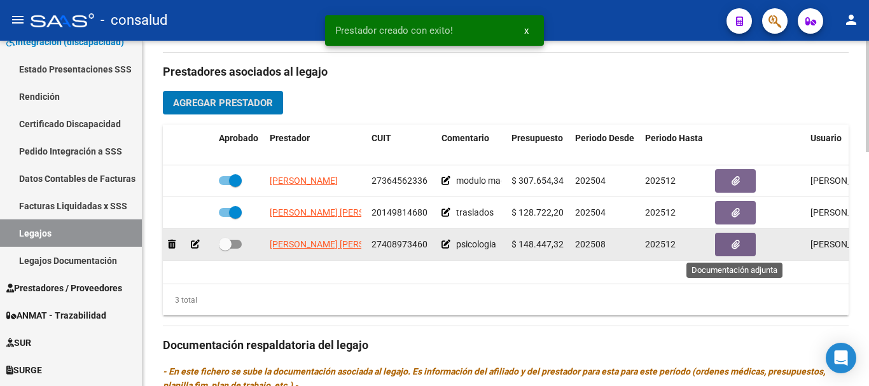
click at [746, 243] on button "button" at bounding box center [735, 245] width 41 height 24
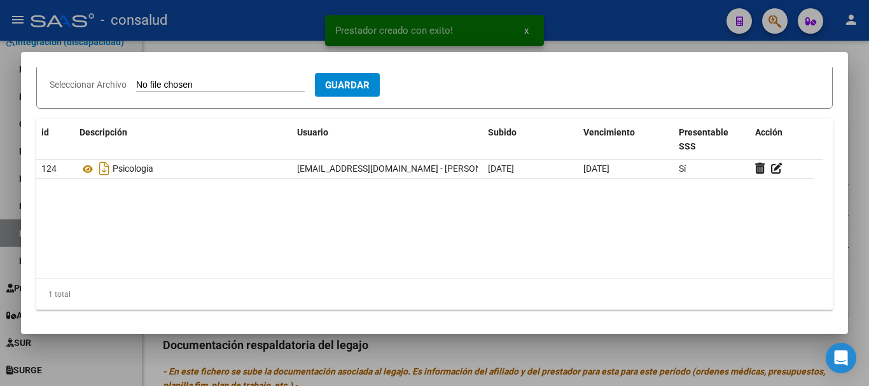
scroll to position [155, 0]
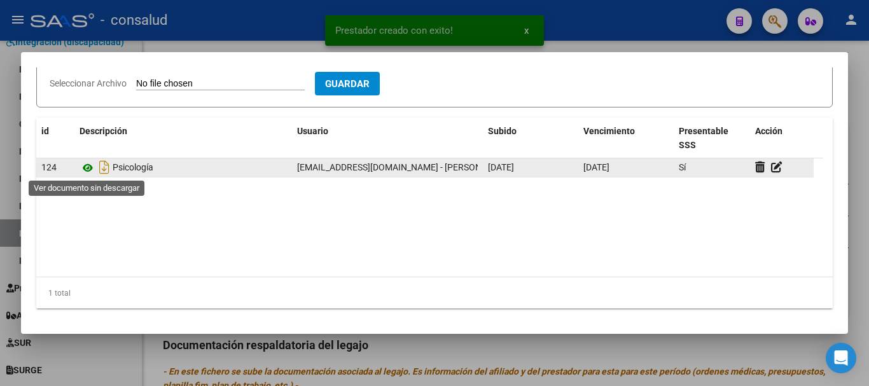
click at [87, 169] on icon at bounding box center [88, 167] width 17 height 15
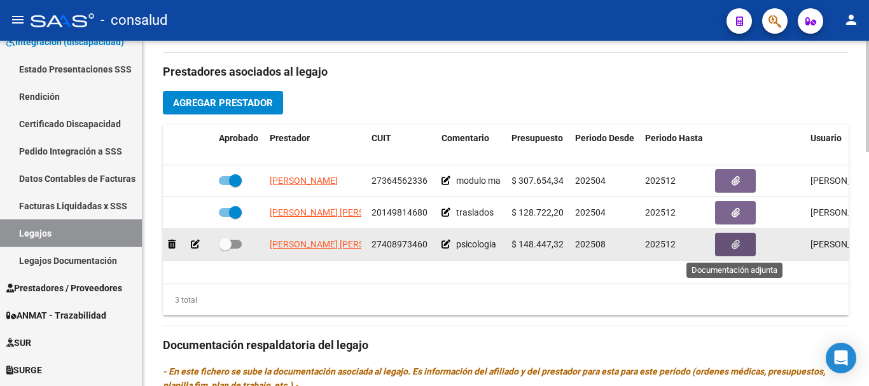
click at [235, 246] on span at bounding box center [230, 244] width 23 height 9
click at [225, 249] on input "checkbox" at bounding box center [225, 249] width 1 height 1
checkbox input "true"
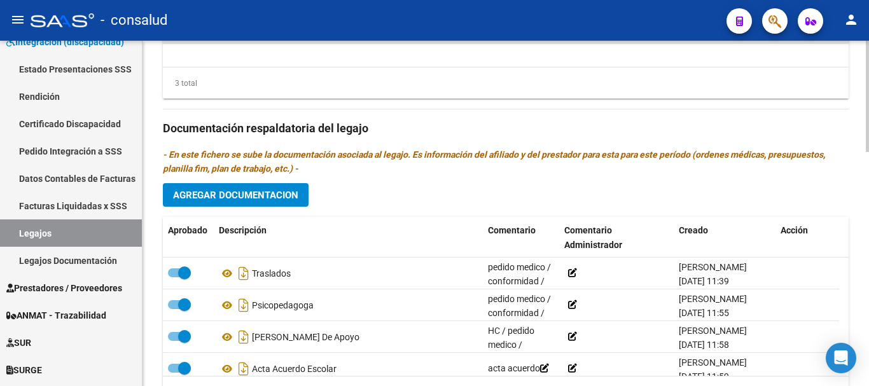
scroll to position [700, 0]
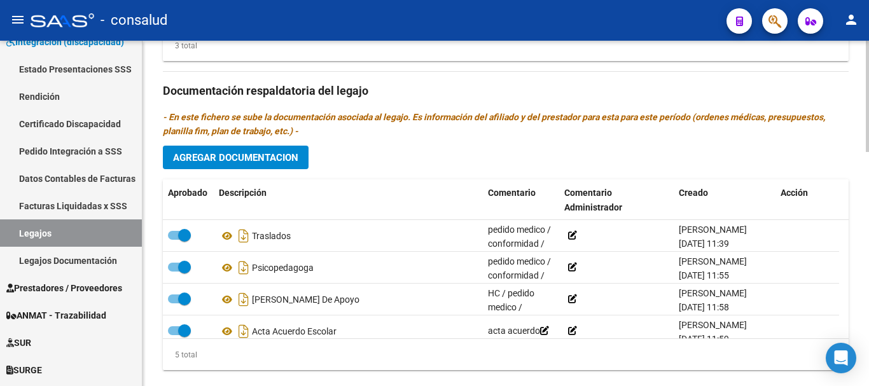
click at [264, 163] on span "Agregar Documentacion" at bounding box center [235, 157] width 125 height 11
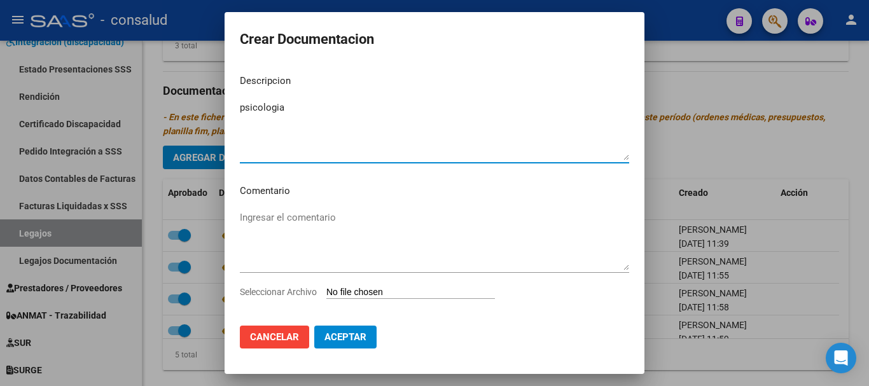
type textarea "psicologia"
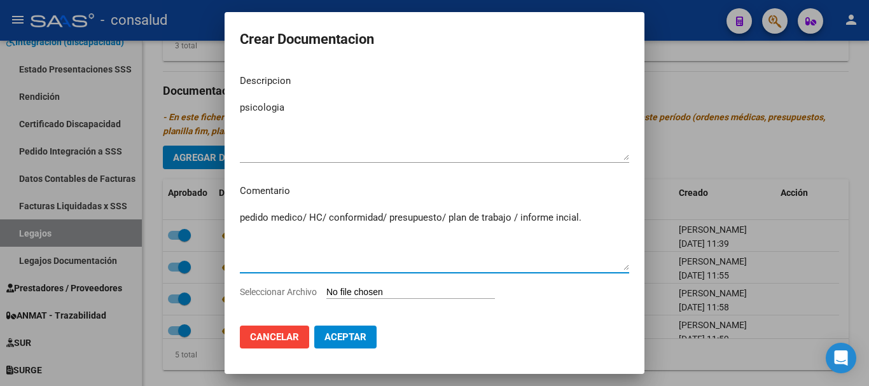
type textarea "pedido medico/ HC/ conformidad/ presupuesto/ plan de trabajo / informe incial."
click at [438, 292] on input "Seleccionar Archivo" at bounding box center [410, 293] width 169 height 12
type input "C:\fakepath\Brother-Internaciones_10092025_094822_151079.pdf"
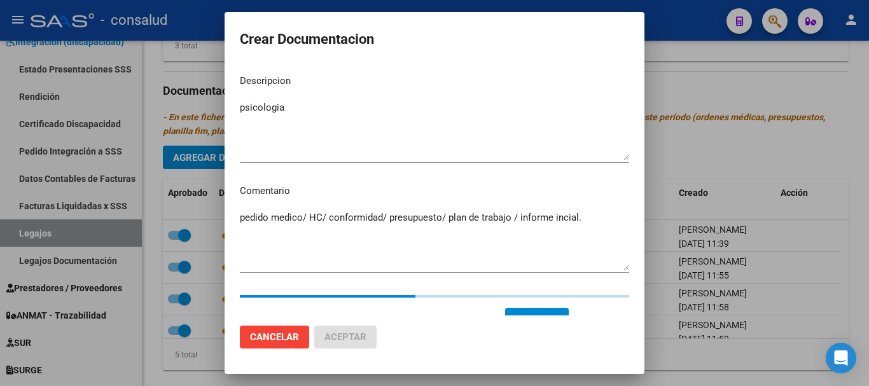
click at [562, 219] on textarea "pedido medico/ HC/ conformidad/ presupuesto/ plan de trabajo / informe incial." at bounding box center [434, 241] width 389 height 60
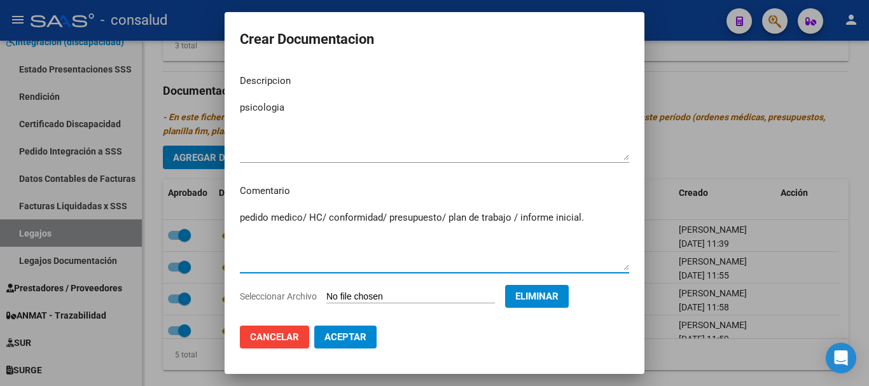
type textarea "pedido medico/ HC/ conformidad/ presupuesto/ plan de trabajo / informe inicial."
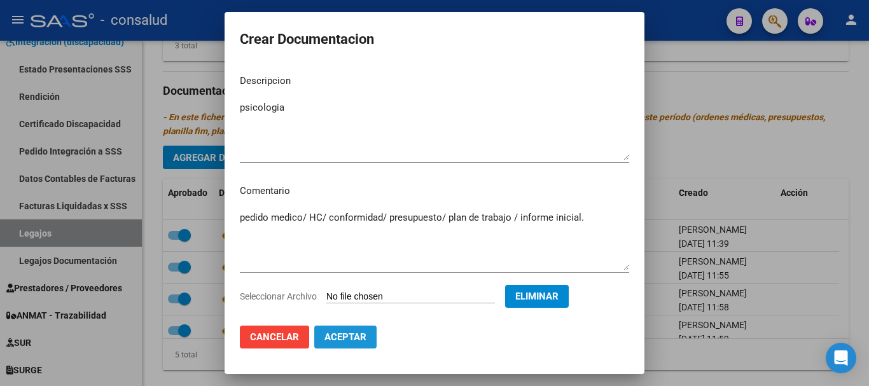
click at [343, 339] on span "Aceptar" at bounding box center [345, 336] width 42 height 11
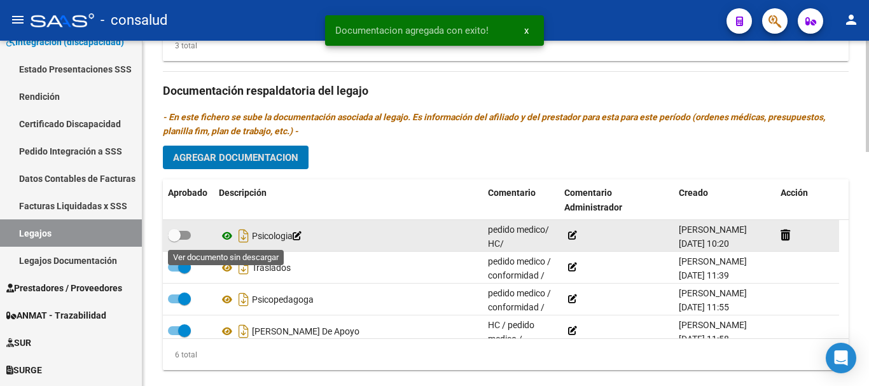
click at [225, 237] on icon at bounding box center [227, 235] width 17 height 15
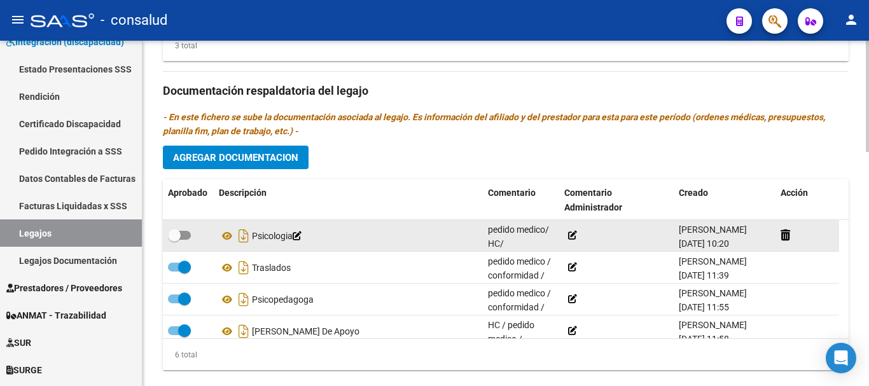
click at [188, 236] on span at bounding box center [179, 235] width 23 height 9
click at [174, 240] on input "checkbox" at bounding box center [174, 240] width 1 height 1
checkbox input "true"
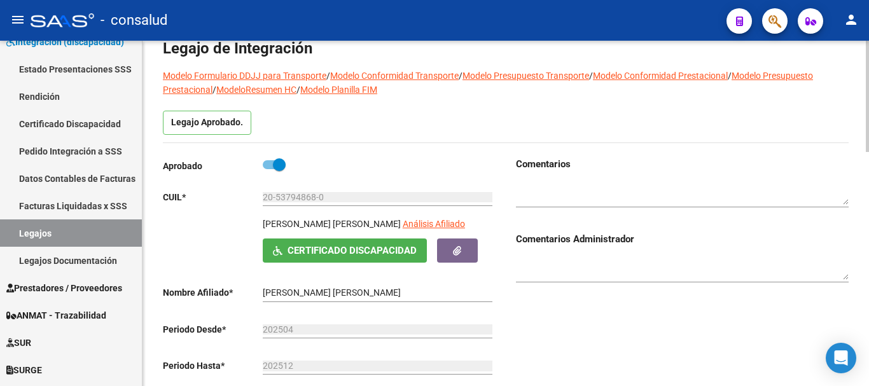
scroll to position [0, 0]
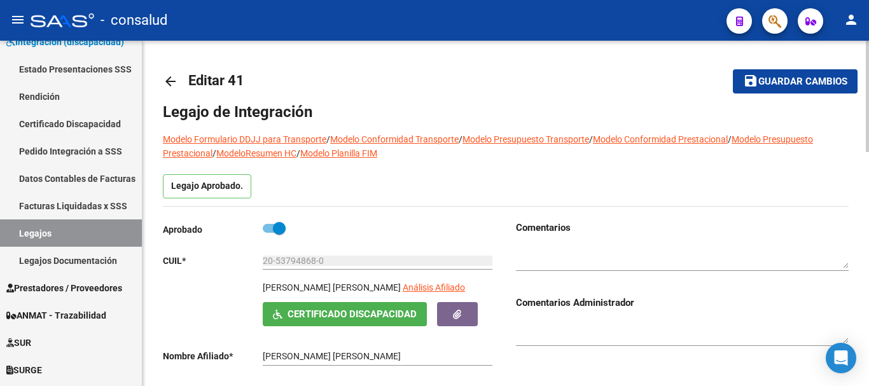
click at [814, 83] on span "Guardar cambios" at bounding box center [802, 81] width 89 height 11
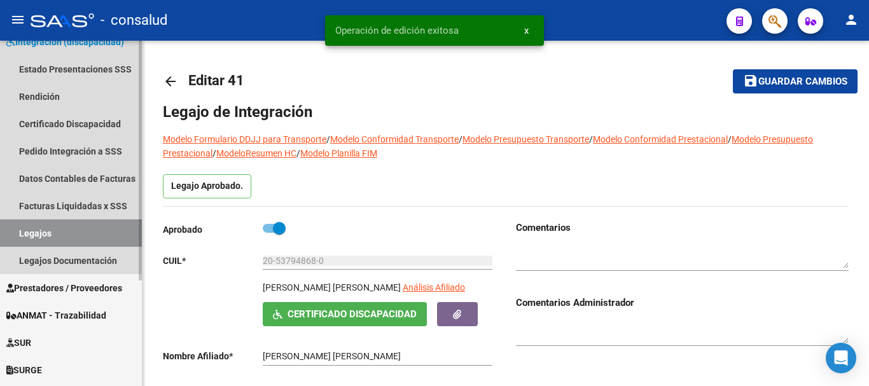
click at [84, 225] on link "Legajos" at bounding box center [71, 232] width 142 height 27
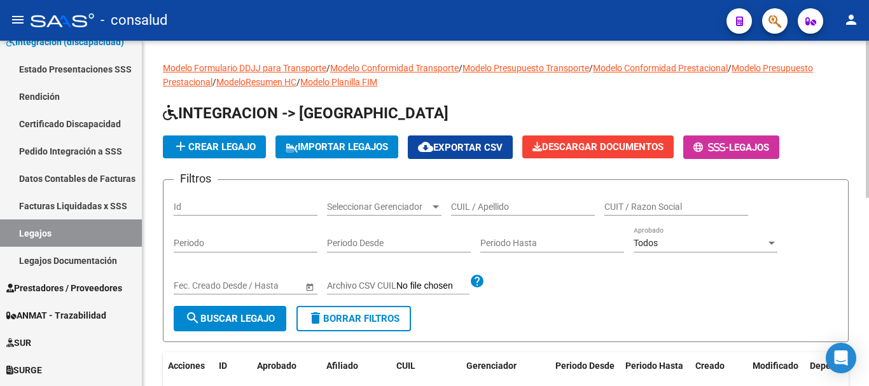
click at [477, 206] on input "CUIL / Apellido" at bounding box center [523, 207] width 144 height 11
type input "[PERSON_NAME]"
click at [240, 310] on button "search Buscar Legajo" at bounding box center [230, 318] width 113 height 25
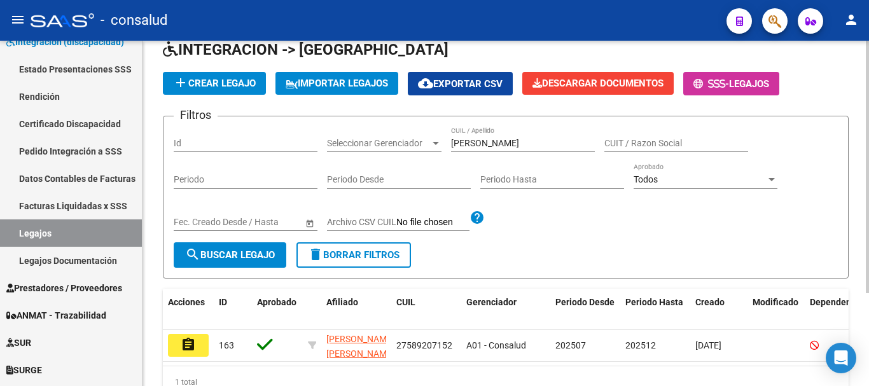
scroll to position [127, 0]
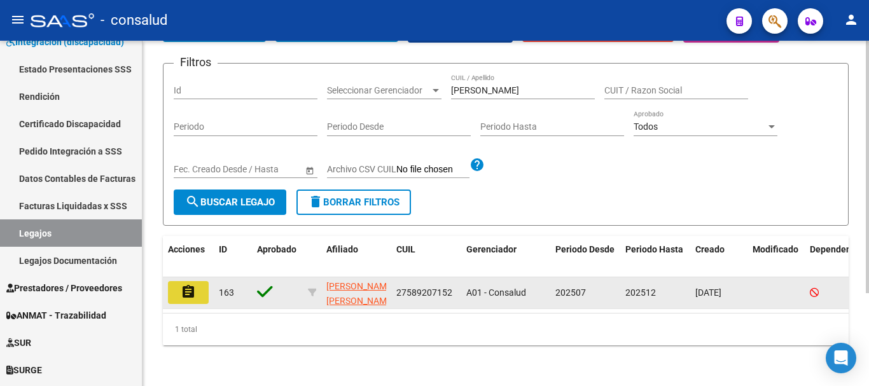
click at [172, 283] on button "assignment" at bounding box center [188, 294] width 41 height 23
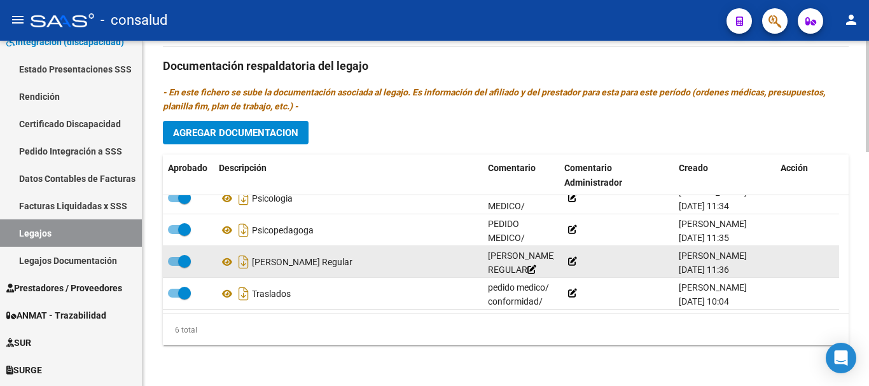
scroll to position [77, 0]
click at [221, 261] on icon at bounding box center [227, 261] width 17 height 15
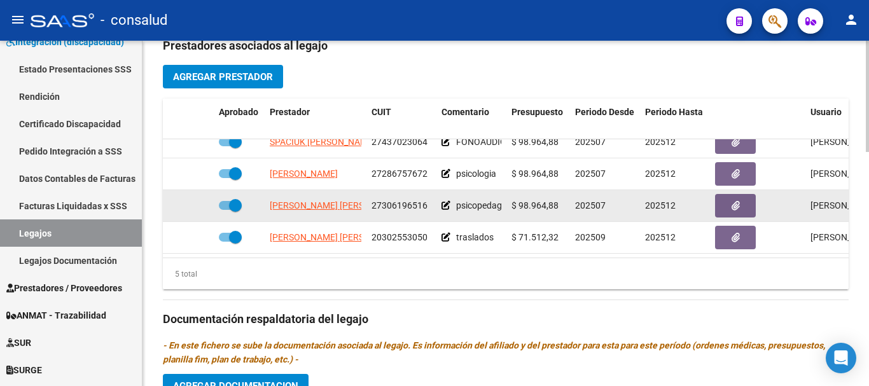
scroll to position [0, 0]
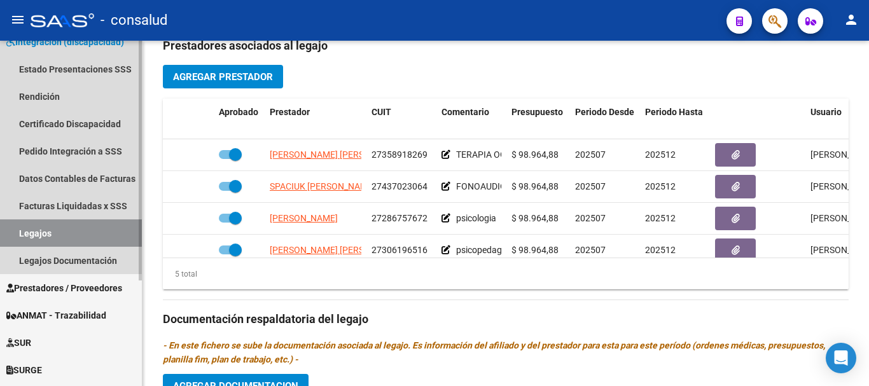
click at [84, 235] on link "Legajos" at bounding box center [71, 232] width 142 height 27
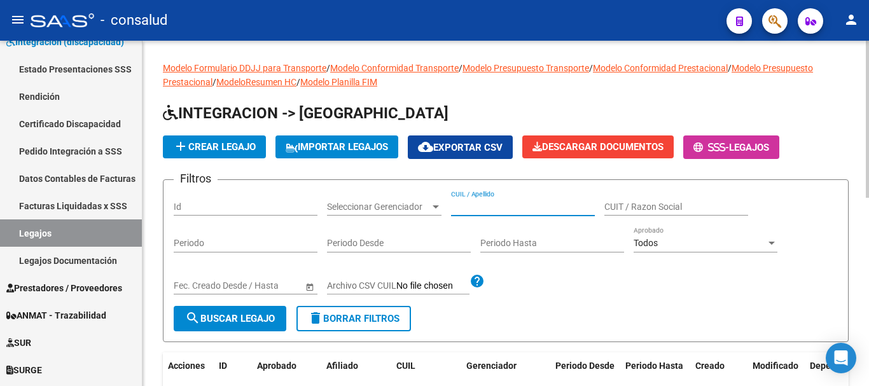
click at [522, 202] on input "CUIL / Apellido" at bounding box center [523, 207] width 144 height 11
type input "[PERSON_NAME]"
click at [289, 322] on form "Filtros Id Seleccionar Gerenciador Seleccionar Gerenciador [PERSON_NAME] CUIL /…" at bounding box center [506, 260] width 686 height 163
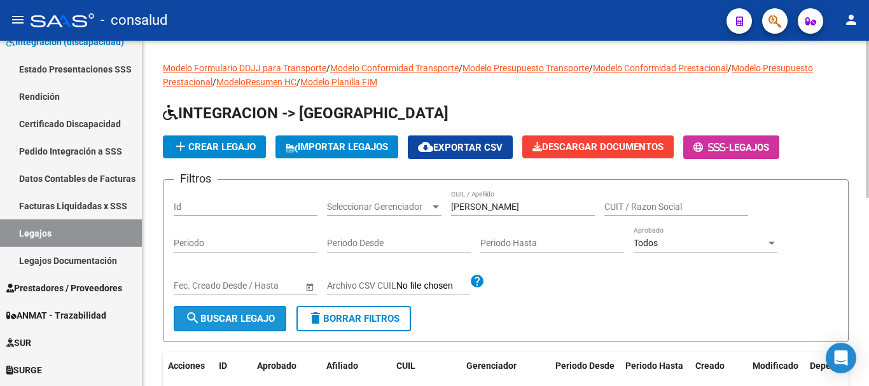
click at [266, 324] on span "search Buscar Legajo" at bounding box center [230, 318] width 90 height 11
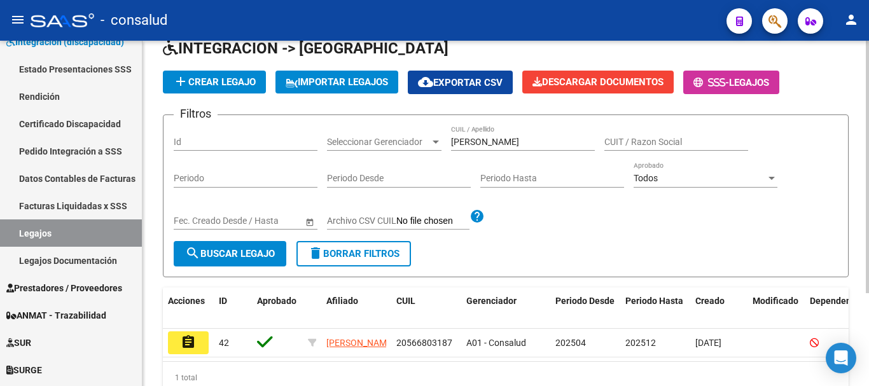
scroll to position [127, 0]
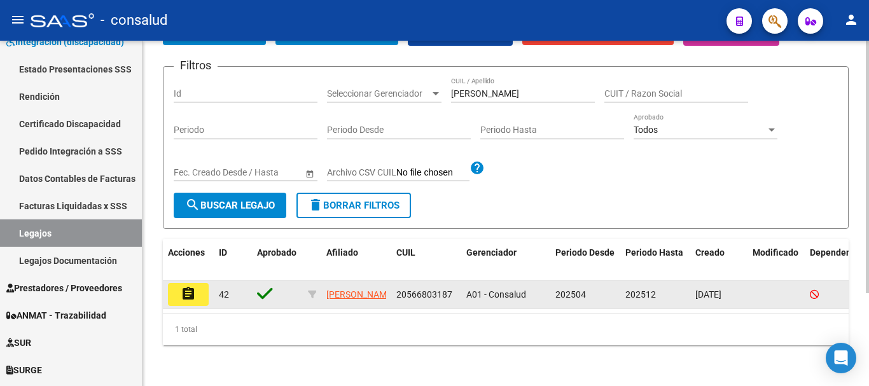
click at [191, 286] on mat-icon "assignment" at bounding box center [188, 293] width 15 height 15
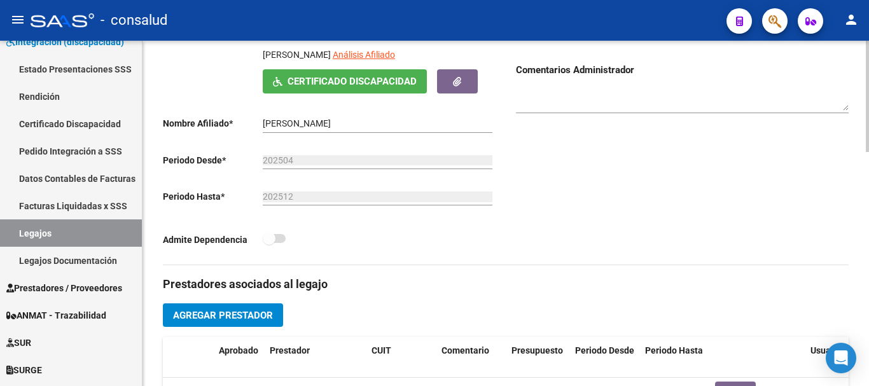
scroll to position [254, 0]
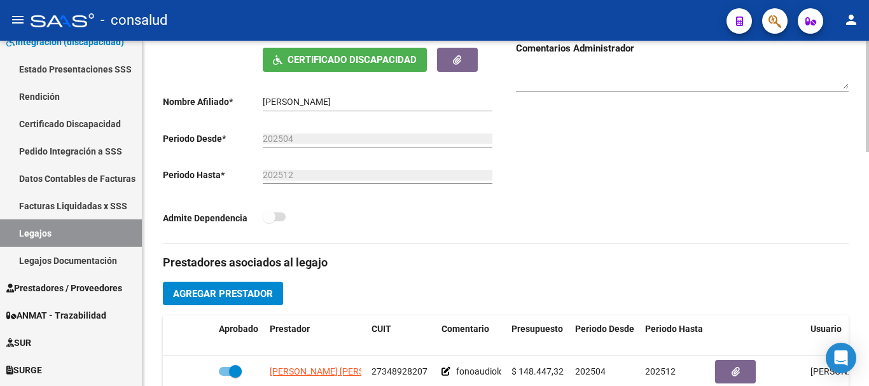
click at [254, 295] on span "Agregar Prestador" at bounding box center [223, 293] width 100 height 11
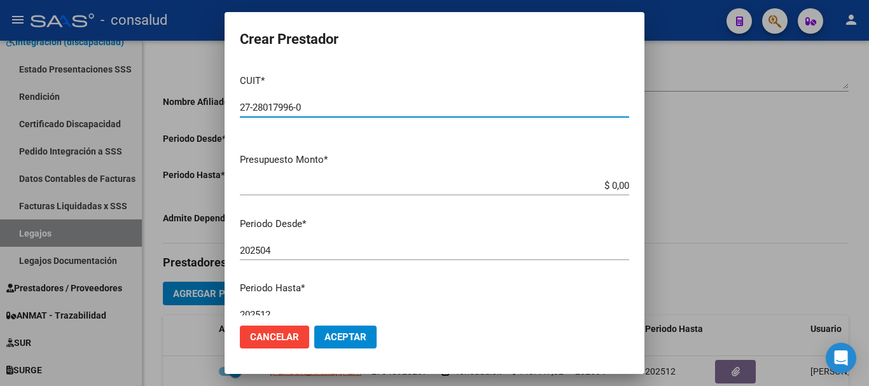
type input "27-28017996-0"
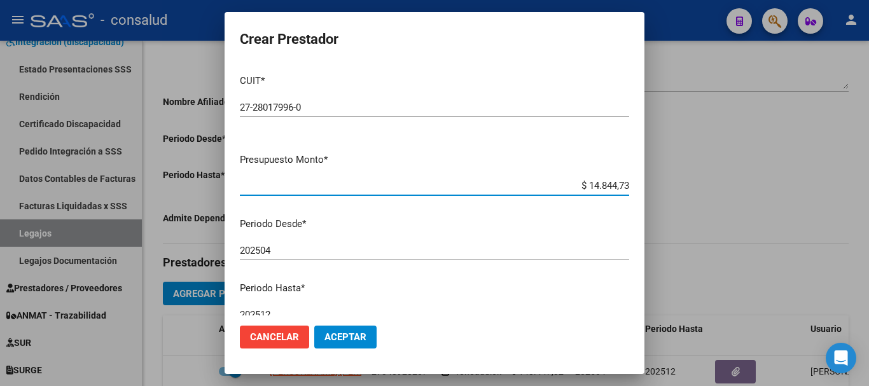
type input "$ 148.447,32"
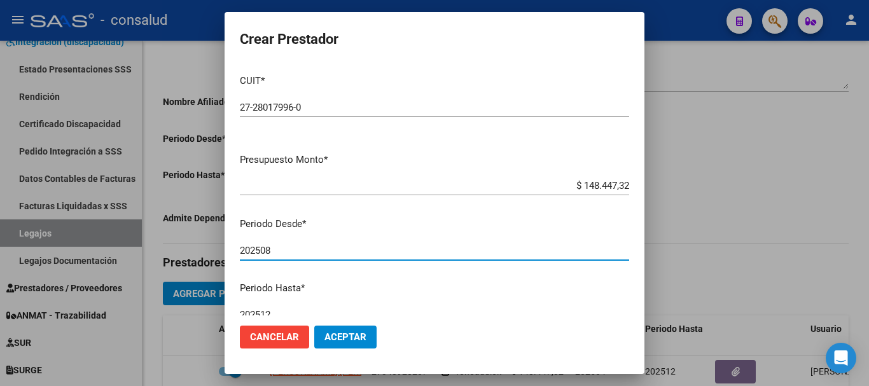
type input "202508"
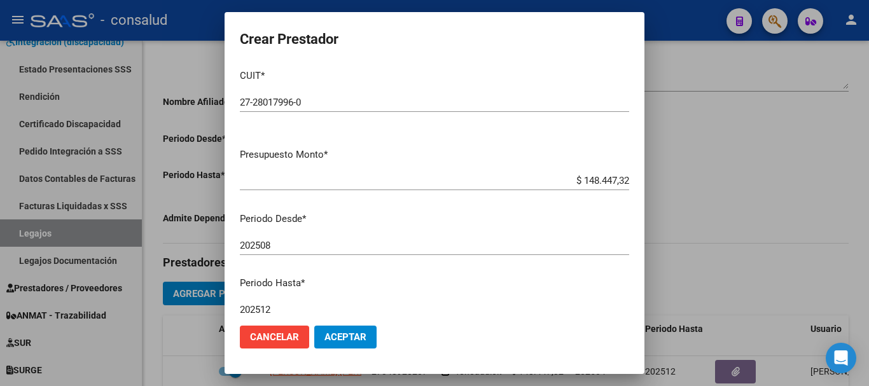
scroll to position [185, 0]
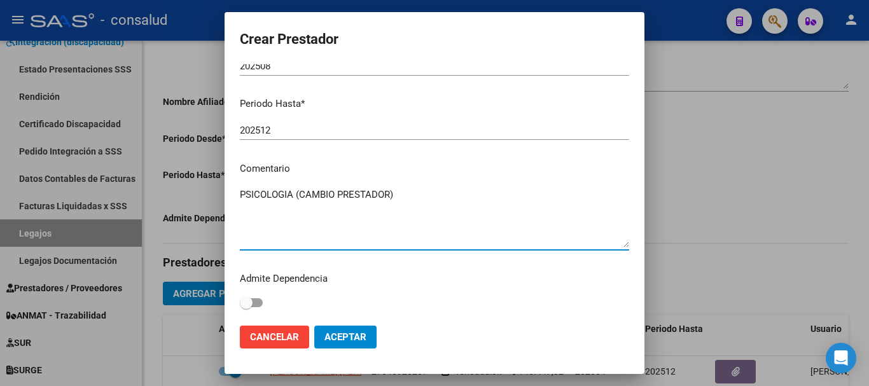
type textarea "PSICOLOGIA (CAMBIO PRESTADOR)"
click at [358, 343] on button "Aceptar" at bounding box center [345, 337] width 62 height 23
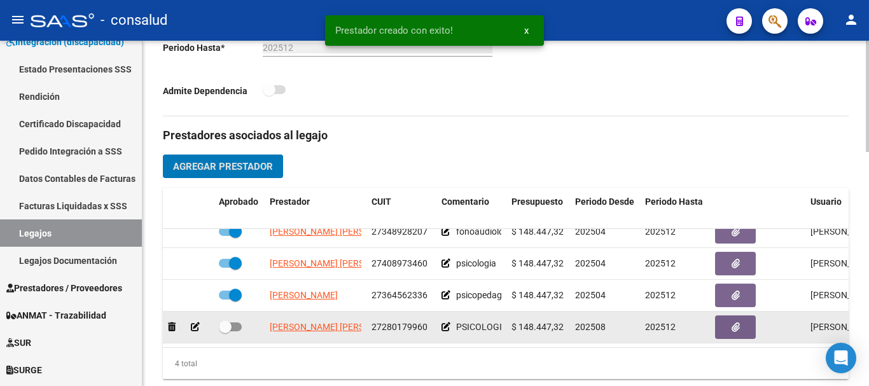
scroll to position [23, 0]
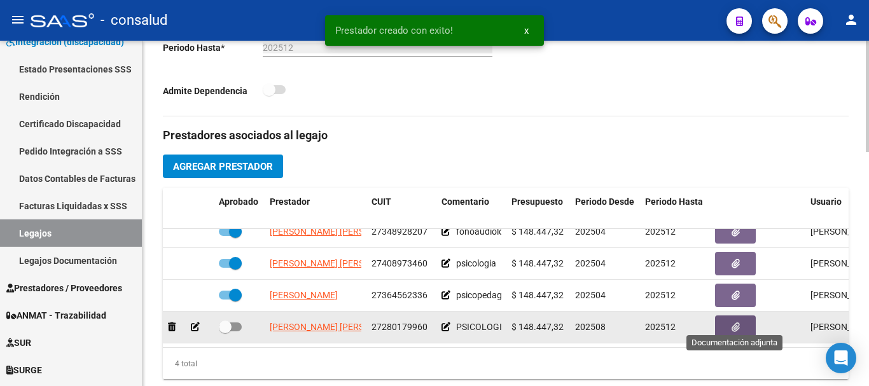
click at [742, 327] on button "button" at bounding box center [735, 328] width 41 height 24
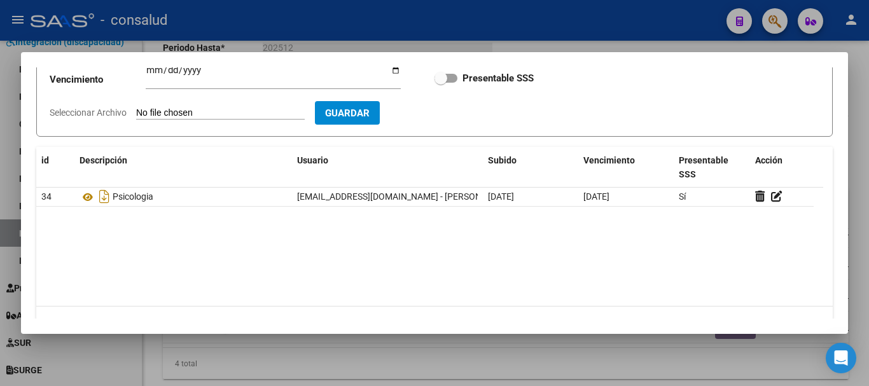
scroll to position [127, 0]
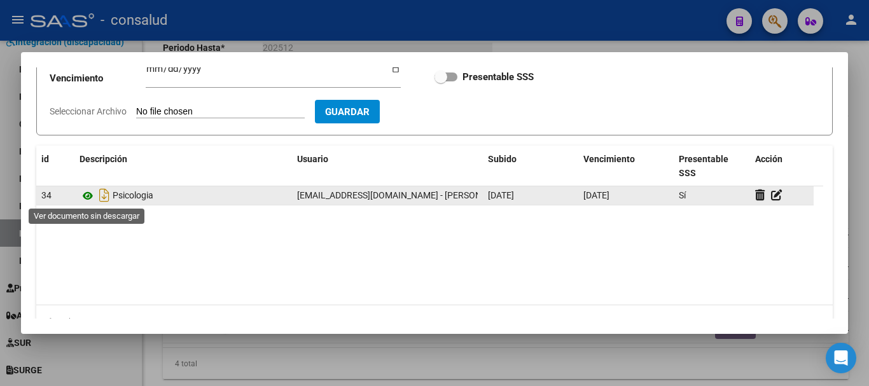
click at [84, 197] on icon at bounding box center [88, 195] width 17 height 15
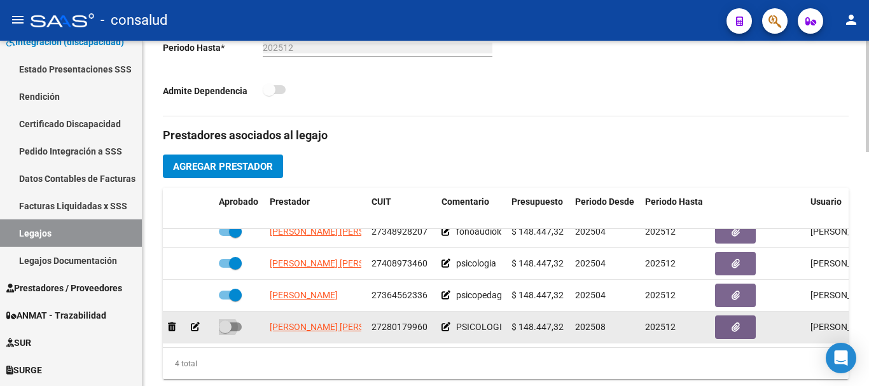
click at [235, 323] on label at bounding box center [230, 326] width 23 height 15
click at [225, 331] on input "checkbox" at bounding box center [225, 331] width 1 height 1
checkbox input "true"
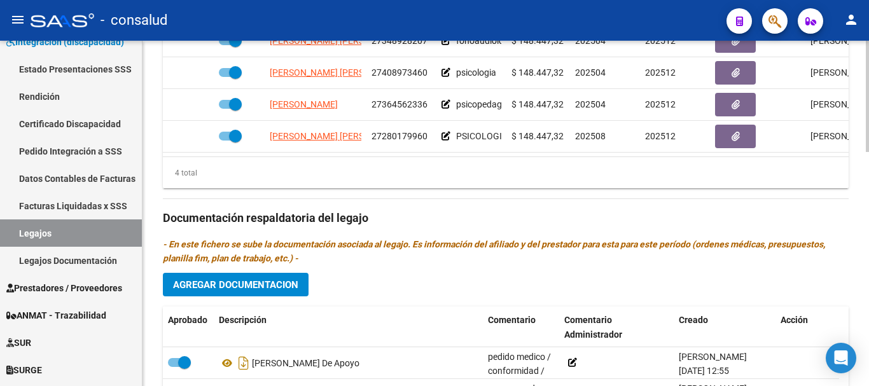
scroll to position [509, 0]
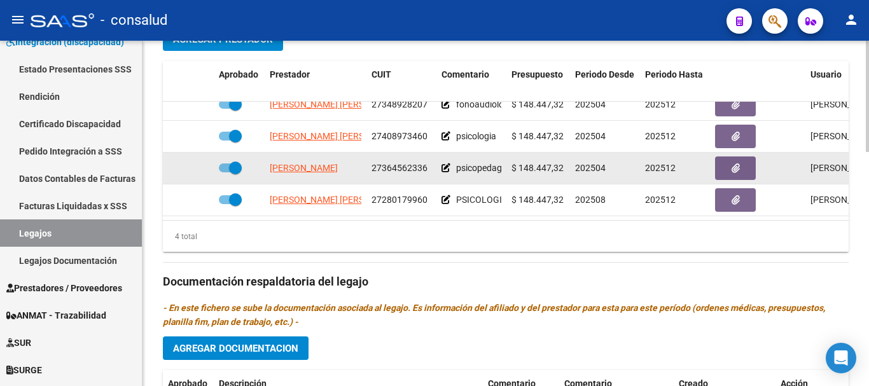
click at [443, 164] on icon at bounding box center [446, 168] width 9 height 9
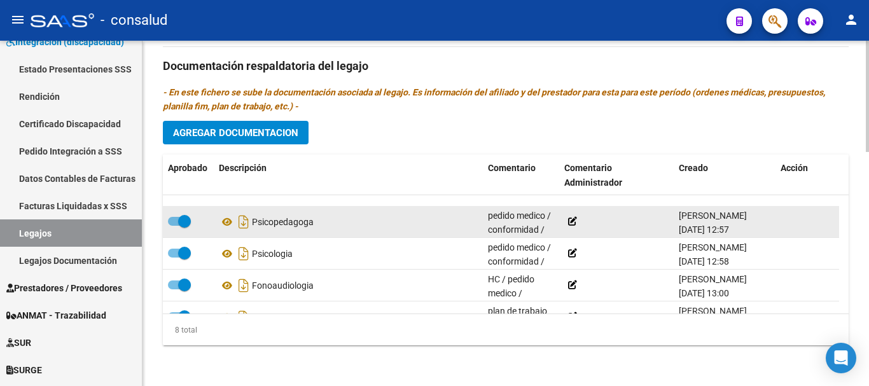
scroll to position [127, 0]
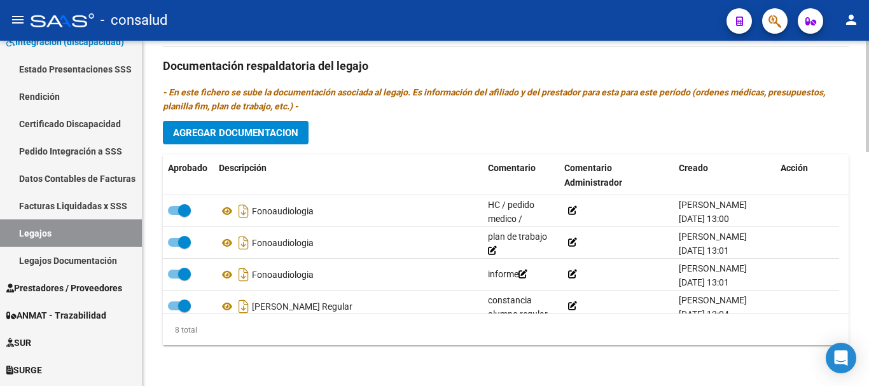
click at [231, 130] on span "Agregar Documentacion" at bounding box center [235, 132] width 125 height 11
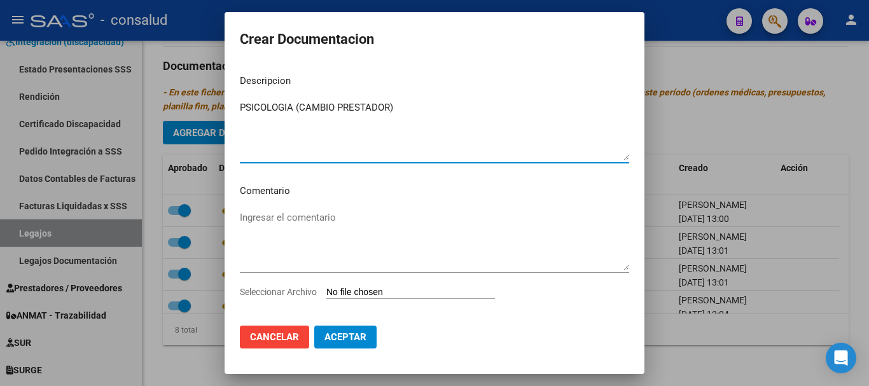
type textarea "PSICOLOGIA (CAMBIO PRESTADOR)"
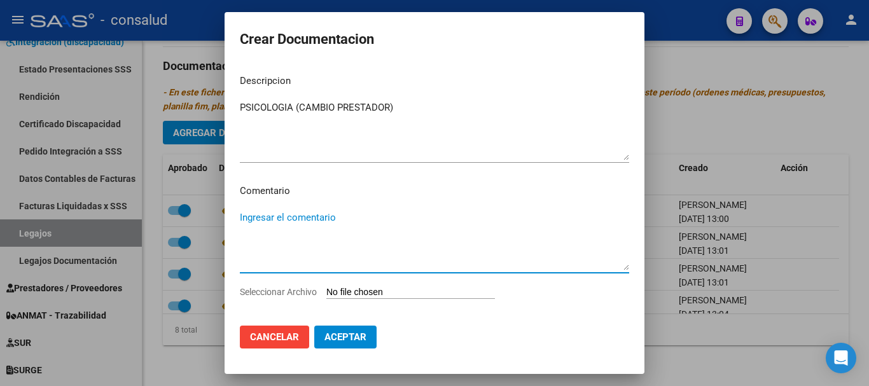
click at [275, 218] on textarea "Ingresar el comentario" at bounding box center [434, 241] width 389 height 60
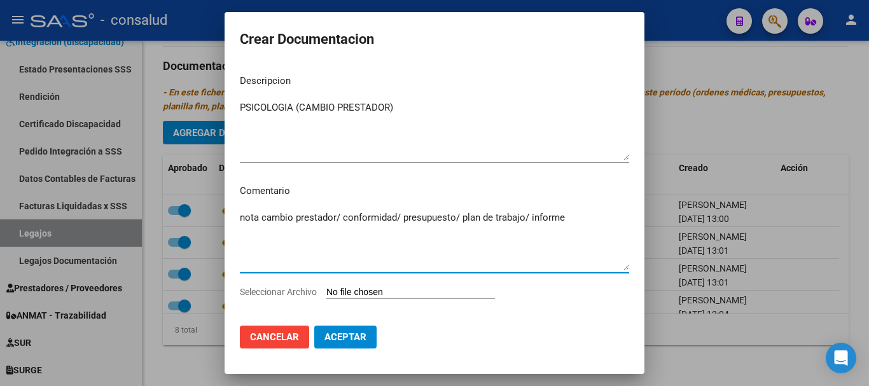
type textarea "nota cambio prestador/ conformidad/ presupuesto/ plan de trabajo/ informe"
click at [390, 293] on input "Seleccionar Archivo" at bounding box center [410, 293] width 169 height 12
type input "C:\fakepath\Brother-Internaciones_10092025_095831_151085.pdf"
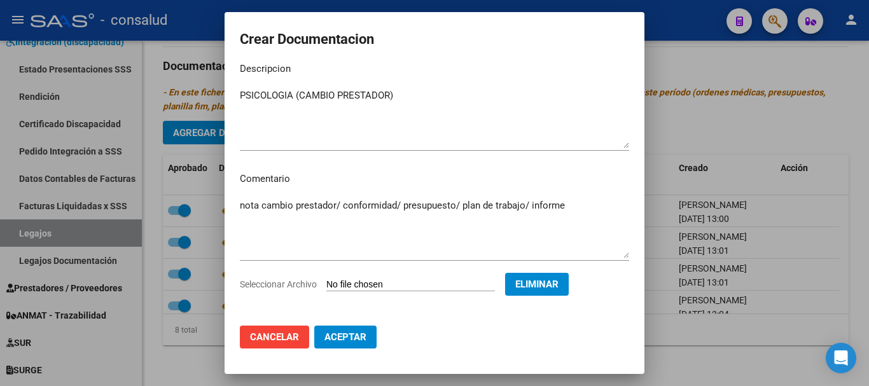
scroll to position [18, 0]
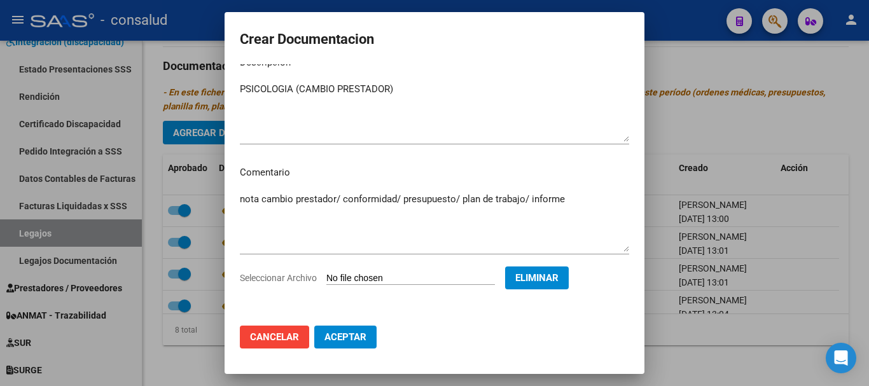
click at [349, 337] on span "Aceptar" at bounding box center [345, 336] width 42 height 11
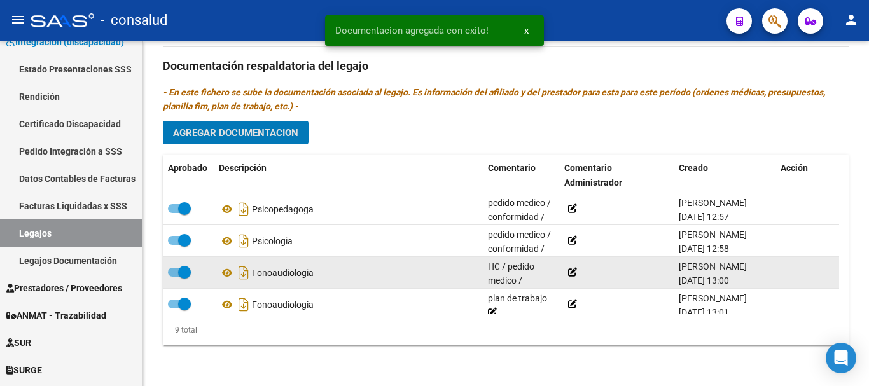
scroll to position [0, 0]
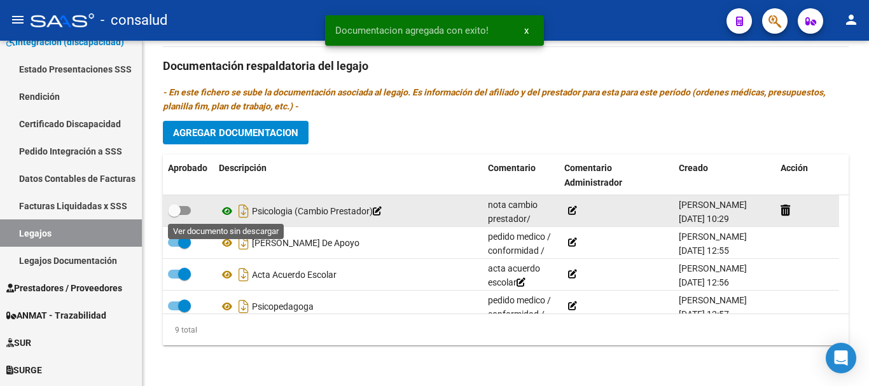
click at [224, 213] on icon at bounding box center [227, 211] width 17 height 15
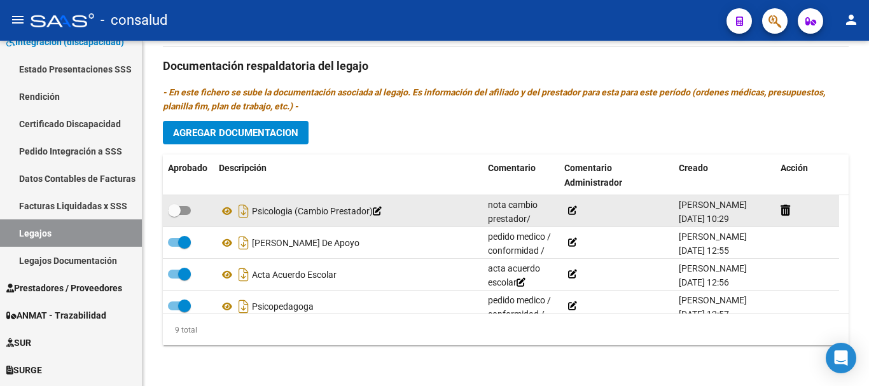
click at [185, 212] on span at bounding box center [179, 210] width 23 height 9
click at [174, 215] on input "checkbox" at bounding box center [174, 215] width 1 height 1
checkbox input "true"
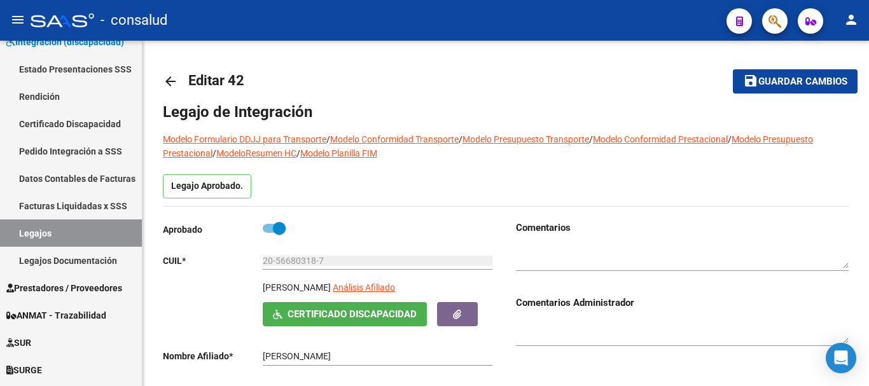
click at [800, 81] on span "Guardar cambios" at bounding box center [802, 81] width 89 height 11
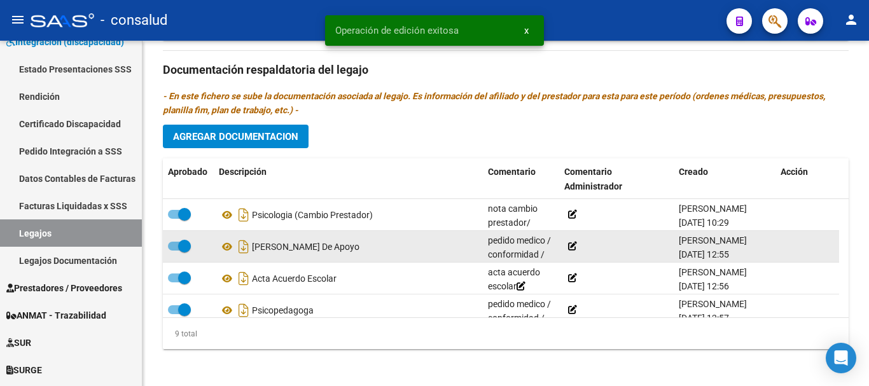
scroll to position [726, 0]
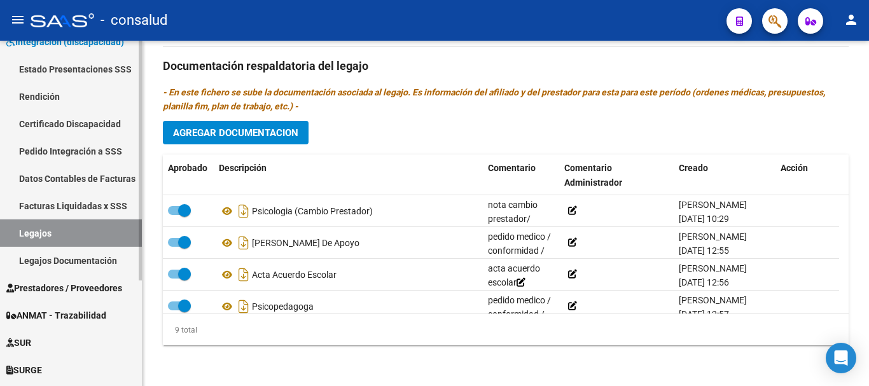
click at [90, 236] on link "Legajos" at bounding box center [71, 232] width 142 height 27
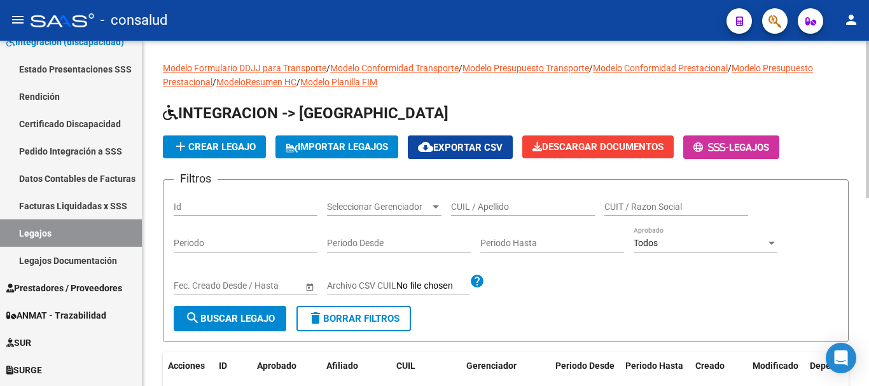
click at [484, 208] on input "CUIL / Apellido" at bounding box center [523, 207] width 144 height 11
type input "[PERSON_NAME]"
click at [253, 313] on span "search Buscar Legajo" at bounding box center [230, 318] width 90 height 11
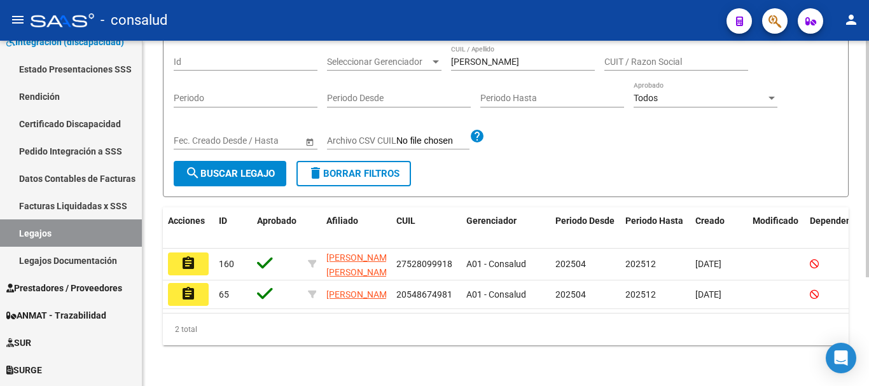
scroll to position [159, 0]
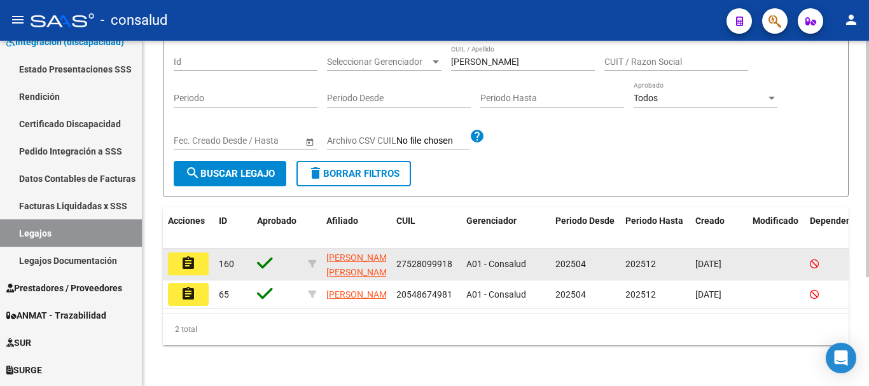
click at [189, 256] on mat-icon "assignment" at bounding box center [188, 263] width 15 height 15
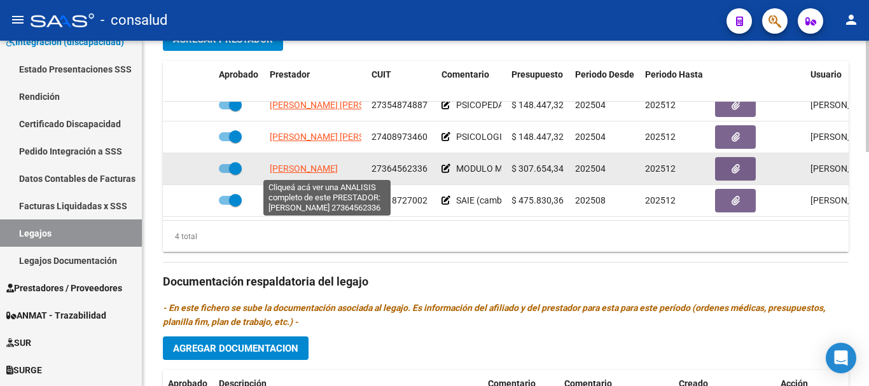
scroll to position [23, 0]
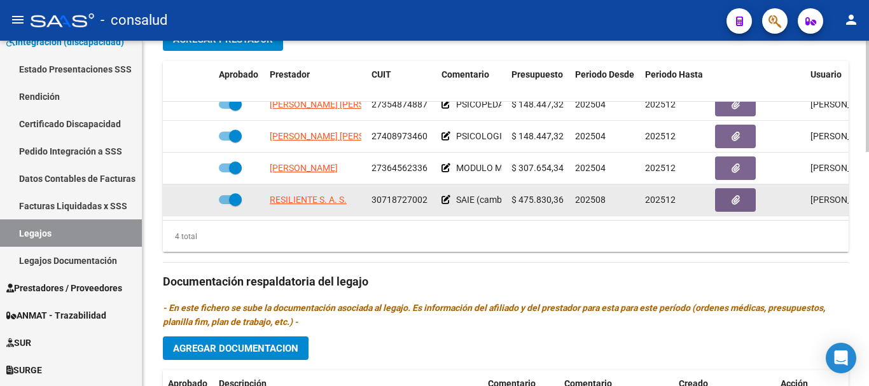
click at [222, 195] on span at bounding box center [230, 199] width 23 height 9
click at [225, 204] on input "checkbox" at bounding box center [225, 204] width 1 height 1
checkbox input "false"
click at [170, 195] on icon at bounding box center [172, 199] width 8 height 9
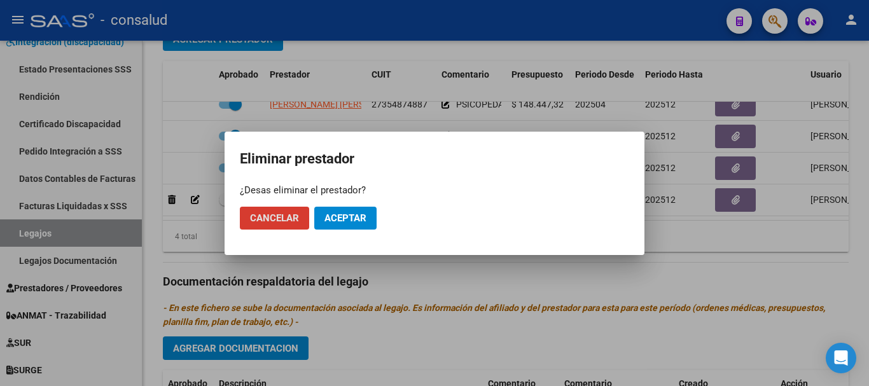
click at [347, 217] on span "Aceptar" at bounding box center [345, 217] width 42 height 11
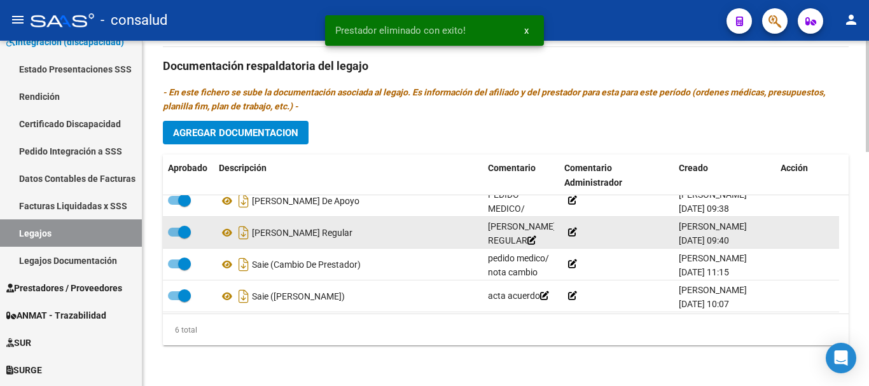
scroll to position [77, 0]
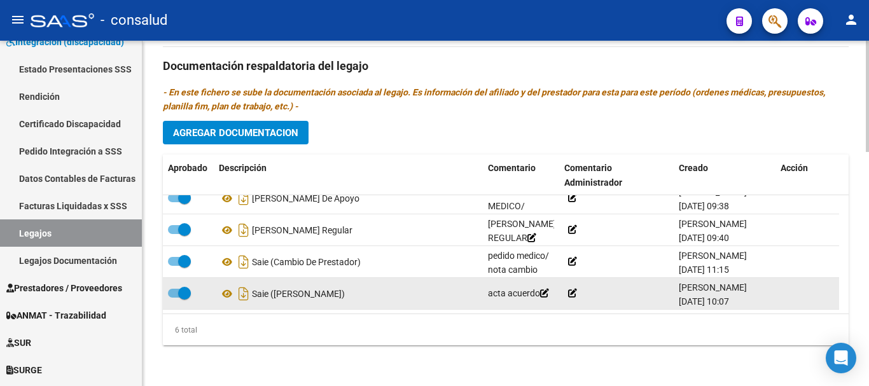
click at [171, 293] on span at bounding box center [179, 293] width 23 height 9
click at [174, 298] on input "checkbox" at bounding box center [174, 298] width 1 height 1
checkbox input "false"
click at [791, 297] on div at bounding box center [807, 293] width 53 height 15
click at [787, 292] on icon at bounding box center [786, 293] width 10 height 12
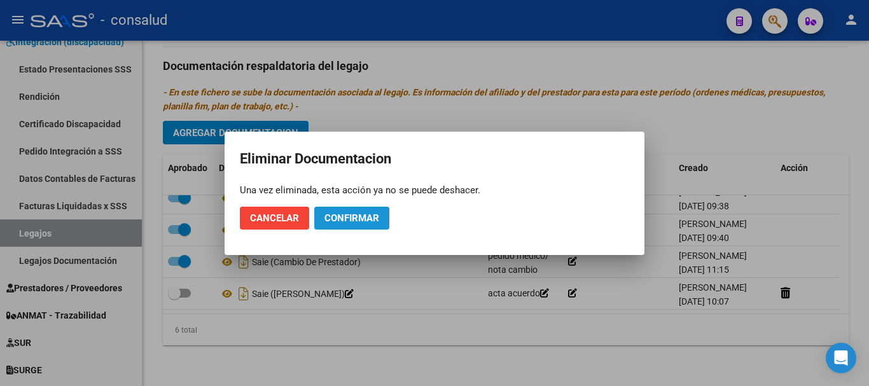
click at [337, 225] on button "Confirmar" at bounding box center [351, 218] width 75 height 23
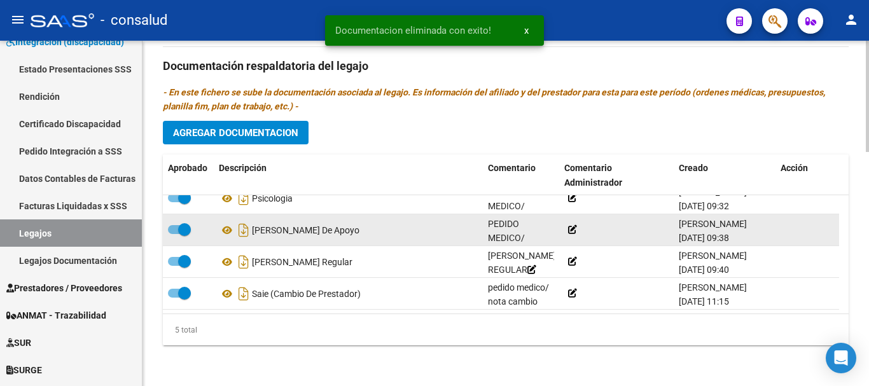
scroll to position [45, 0]
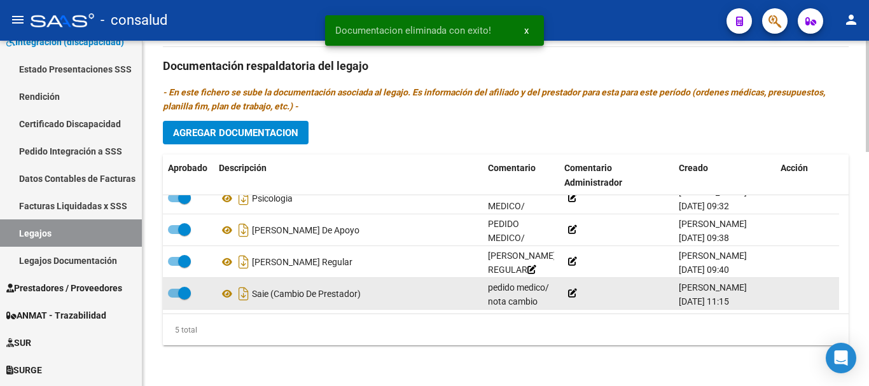
click at [171, 292] on span at bounding box center [179, 293] width 23 height 9
click at [174, 298] on input "checkbox" at bounding box center [174, 298] width 1 height 1
checkbox input "false"
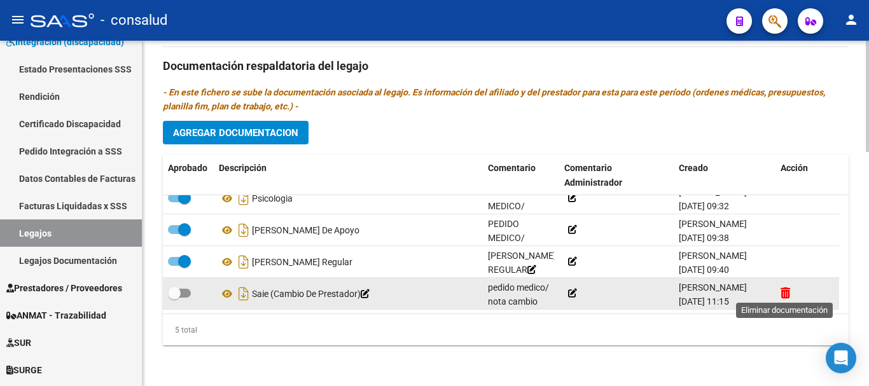
click at [788, 289] on icon at bounding box center [786, 293] width 10 height 12
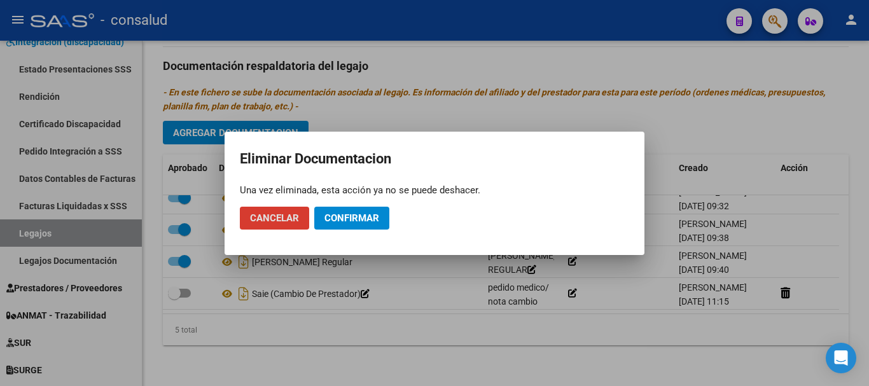
click at [366, 218] on span "Confirmar" at bounding box center [351, 217] width 55 height 11
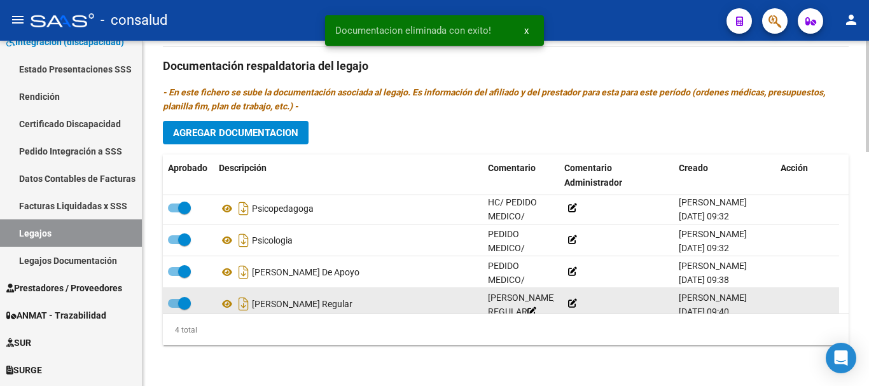
scroll to position [0, 0]
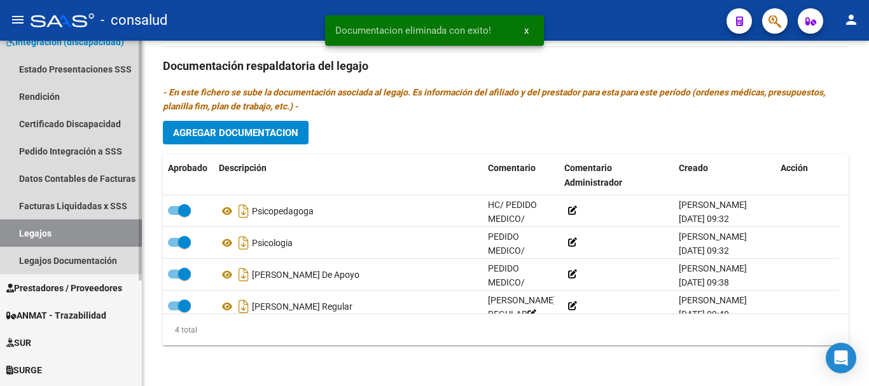
click at [73, 228] on link "Legajos" at bounding box center [71, 232] width 142 height 27
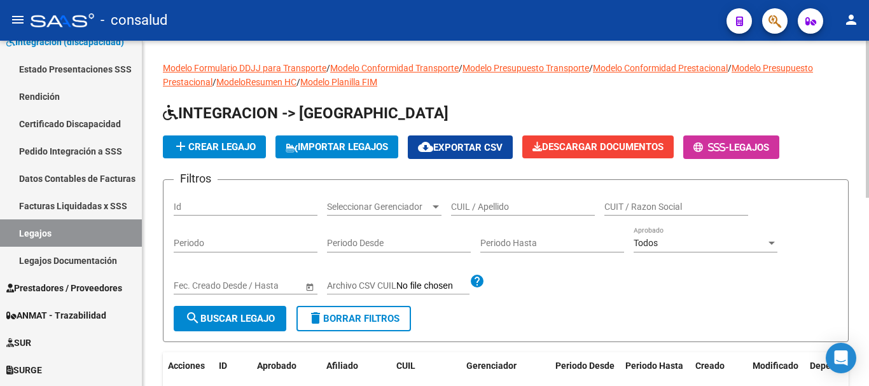
click at [497, 204] on input "CUIL / Apellido" at bounding box center [523, 207] width 144 height 11
type input "[PERSON_NAME]"
click at [214, 319] on span "search Buscar Legajo" at bounding box center [230, 318] width 90 height 11
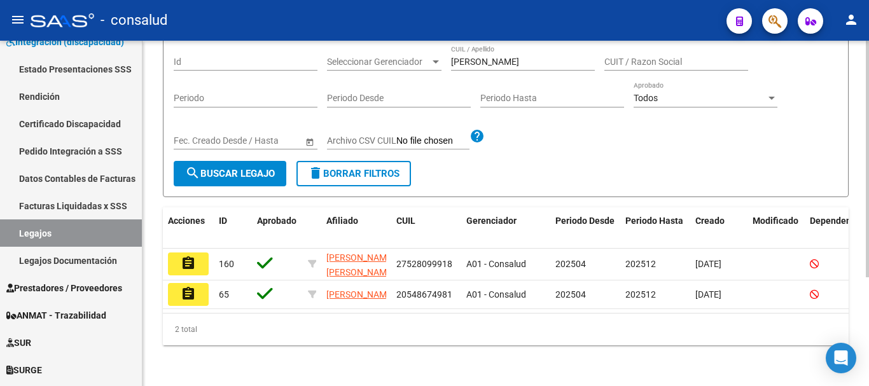
scroll to position [159, 0]
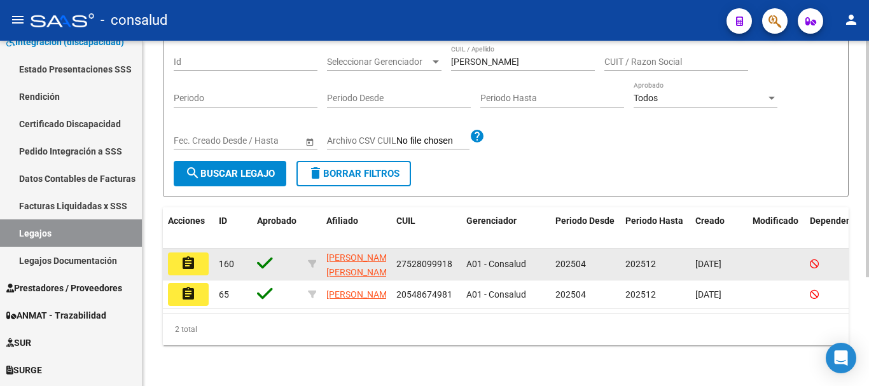
click at [176, 253] on button "assignment" at bounding box center [188, 264] width 41 height 23
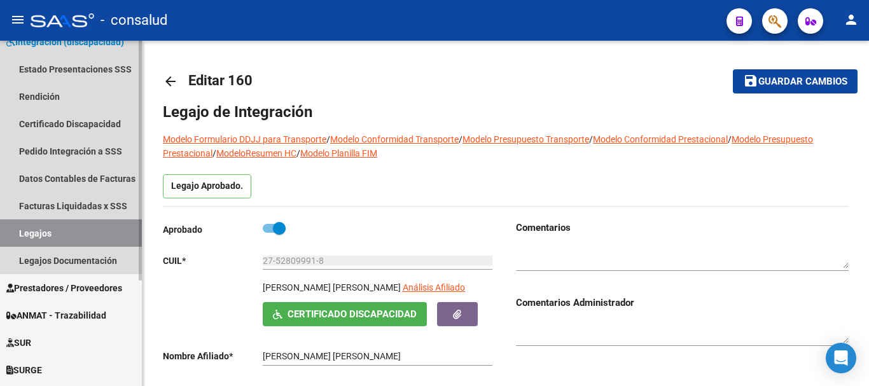
click at [109, 238] on link "Legajos" at bounding box center [71, 232] width 142 height 27
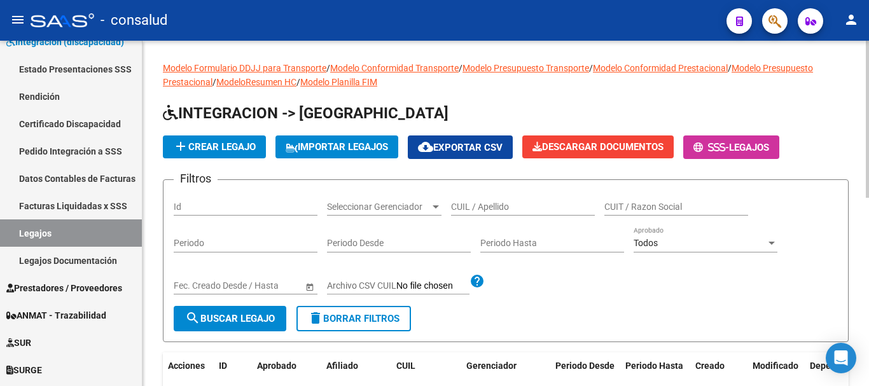
click at [494, 206] on input "CUIL / Apellido" at bounding box center [523, 207] width 144 height 11
type input "valenzuela"
click at [214, 312] on button "search Buscar Legajo" at bounding box center [230, 318] width 113 height 25
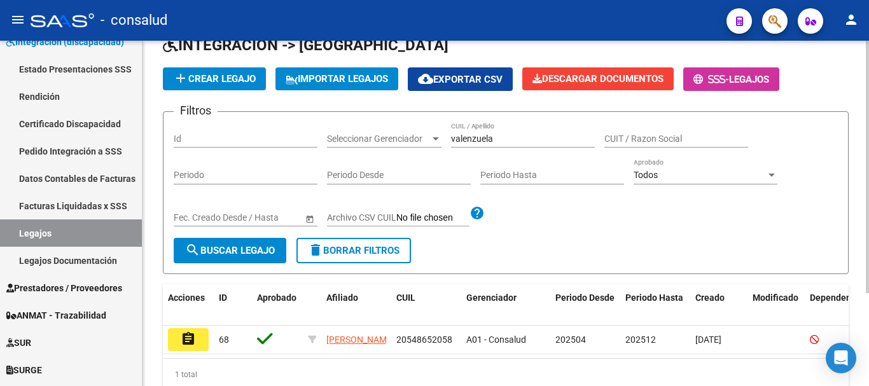
scroll to position [127, 0]
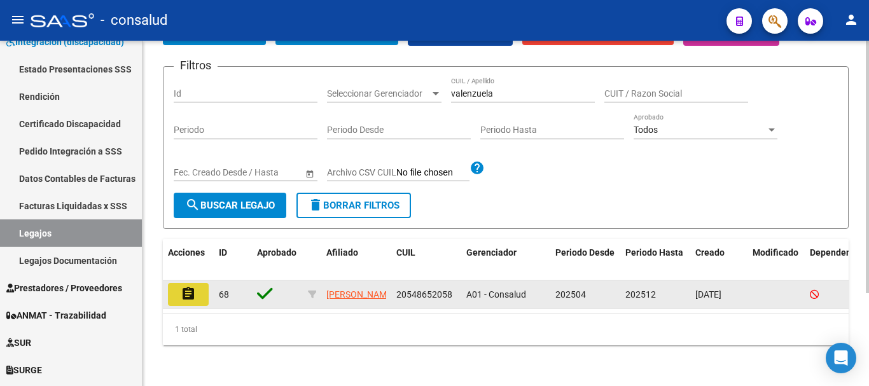
click at [186, 286] on mat-icon "assignment" at bounding box center [188, 293] width 15 height 15
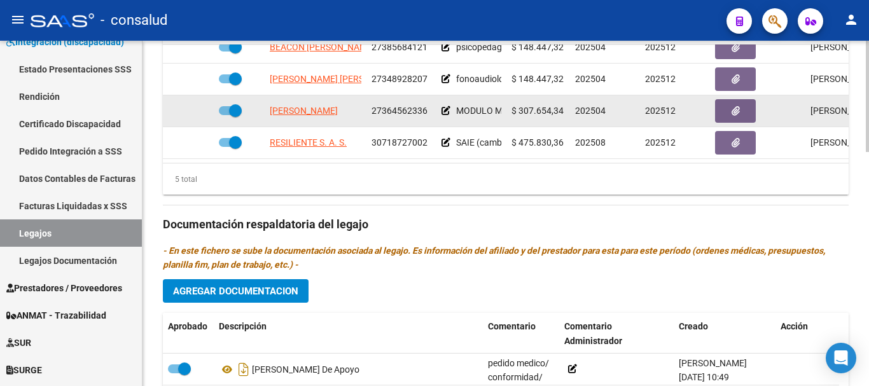
scroll to position [535, 0]
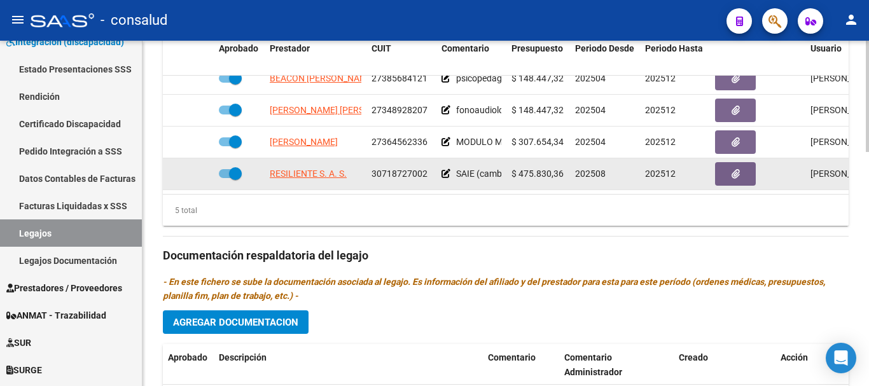
click at [220, 169] on span at bounding box center [230, 173] width 23 height 9
click at [225, 178] on input "checkbox" at bounding box center [225, 178] width 1 height 1
checkbox input "false"
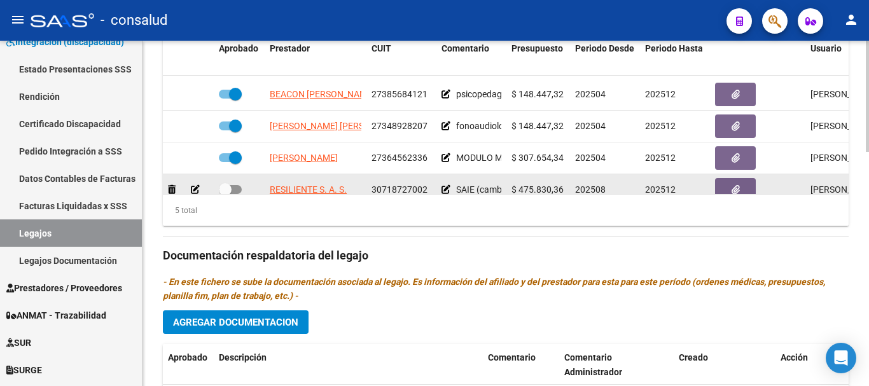
scroll to position [55, 0]
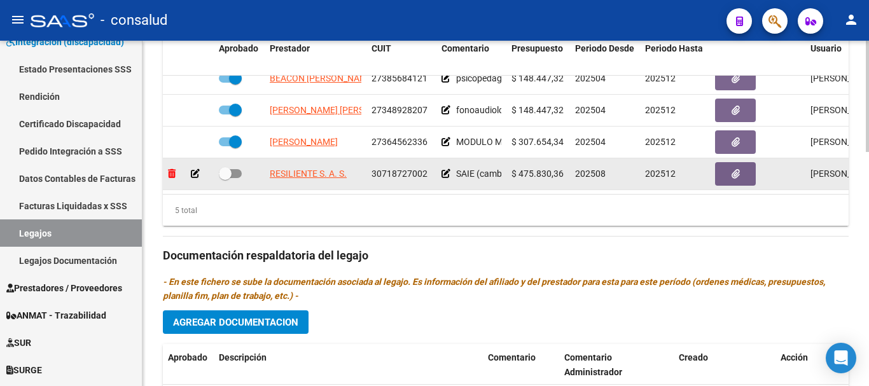
click at [169, 169] on icon at bounding box center [172, 173] width 8 height 9
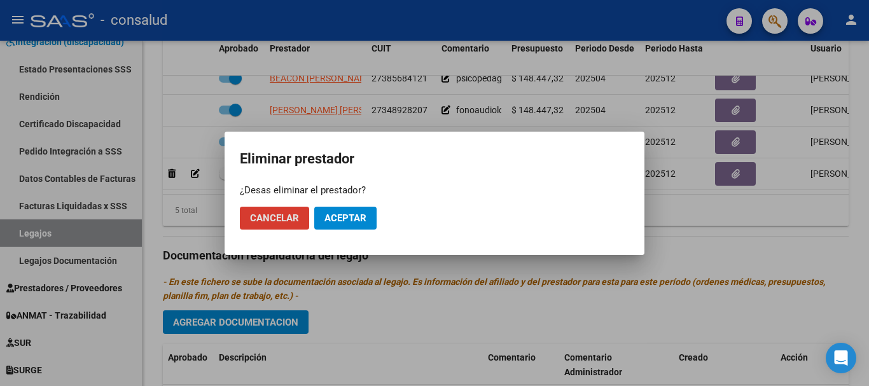
click at [353, 212] on span "Aceptar" at bounding box center [345, 217] width 42 height 11
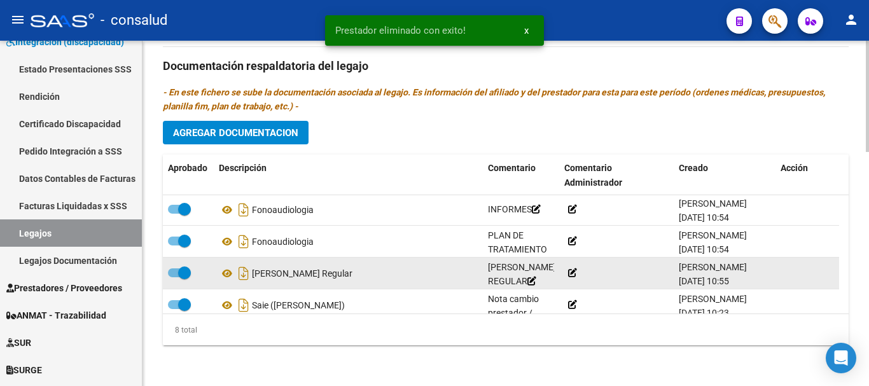
scroll to position [141, 0]
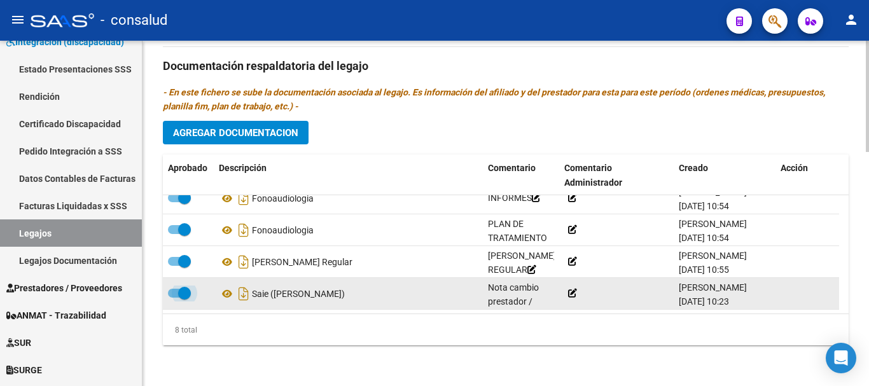
click at [171, 293] on span at bounding box center [179, 293] width 23 height 9
click at [174, 298] on input "checkbox" at bounding box center [174, 298] width 1 height 1
checkbox input "false"
click at [787, 291] on icon at bounding box center [786, 293] width 10 height 12
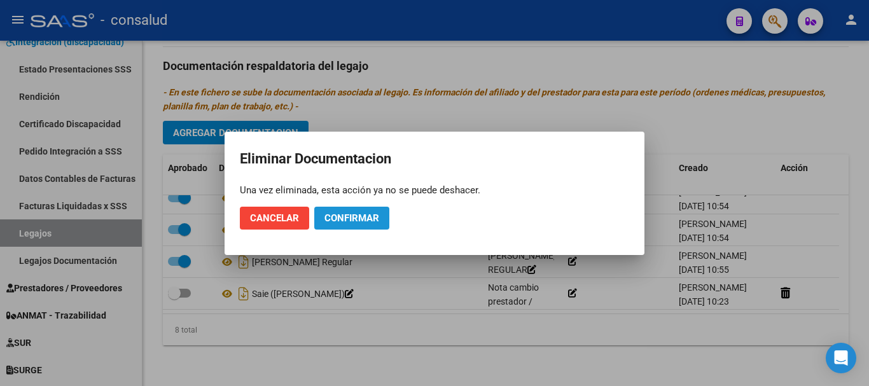
click at [363, 225] on button "Confirmar" at bounding box center [351, 218] width 75 height 23
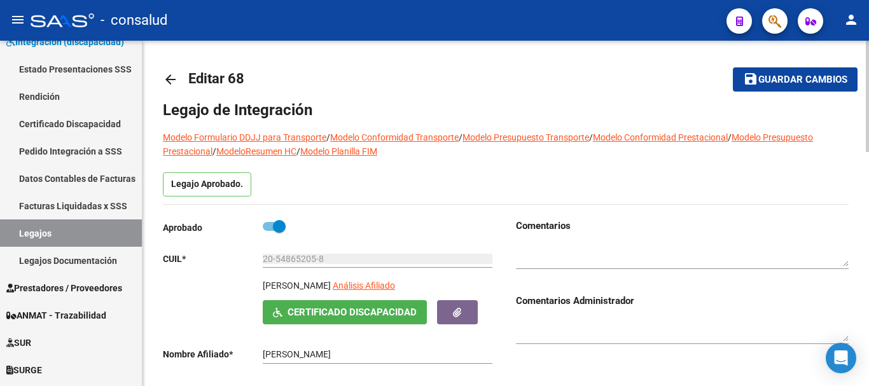
scroll to position [0, 0]
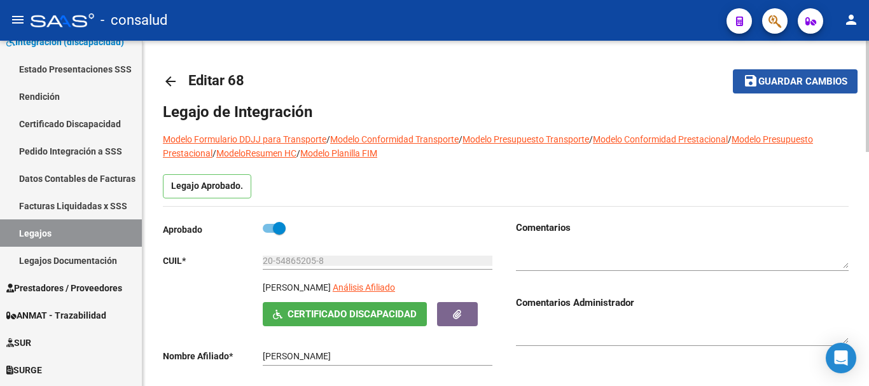
click at [750, 85] on mat-icon "save" at bounding box center [750, 80] width 15 height 15
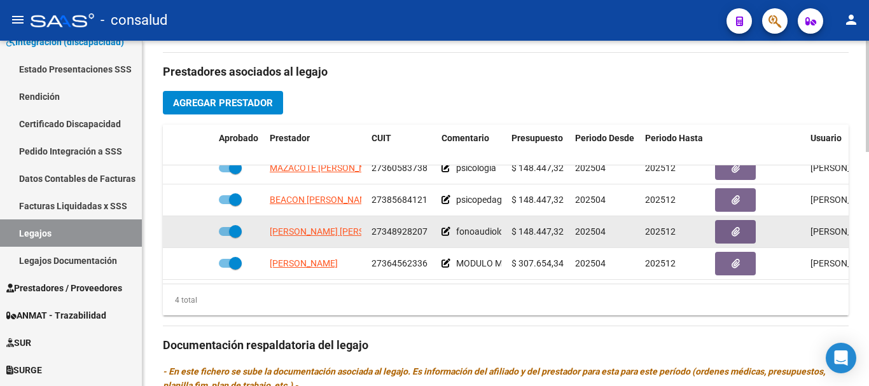
scroll to position [23, 0]
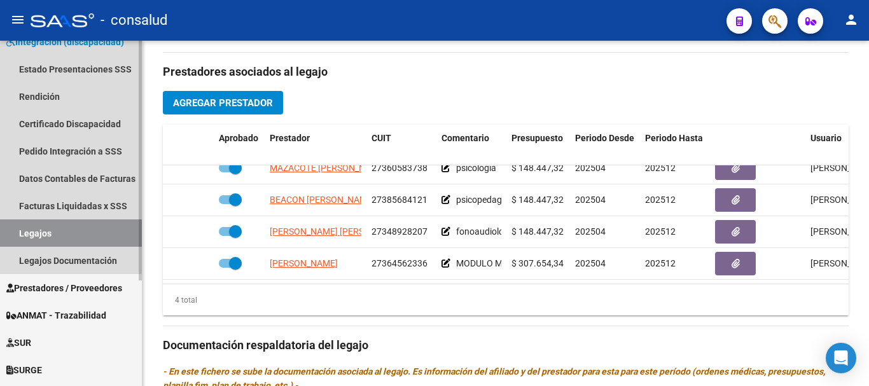
click at [80, 235] on link "Legajos" at bounding box center [71, 232] width 142 height 27
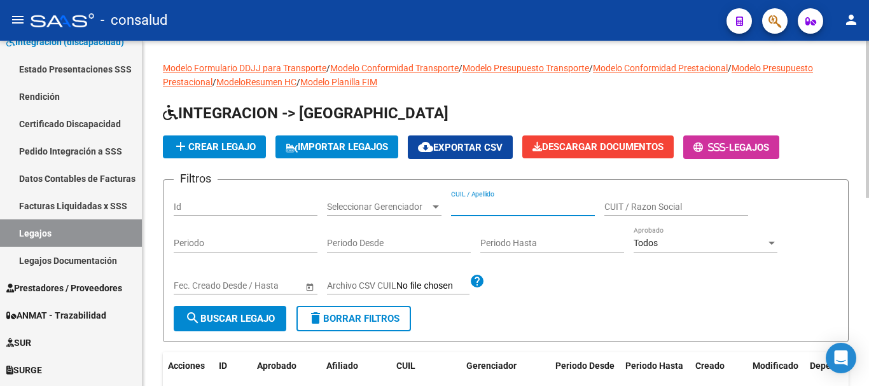
click at [525, 207] on input "CUIL / Apellido" at bounding box center [523, 207] width 144 height 11
type input "moura"
click at [214, 328] on button "search Buscar Legajo" at bounding box center [230, 318] width 113 height 25
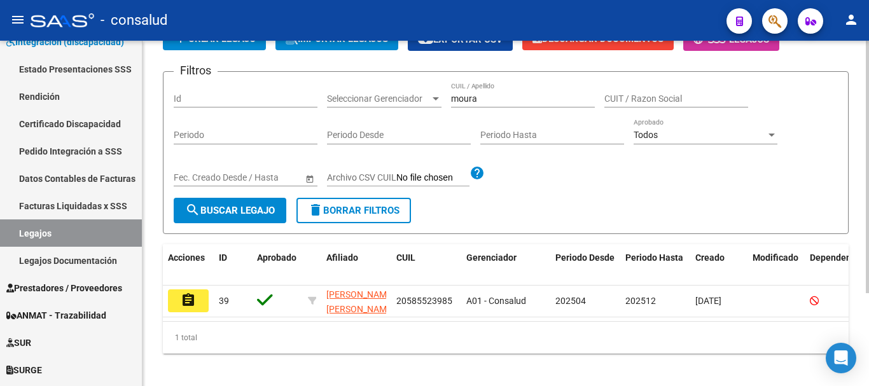
scroll to position [127, 0]
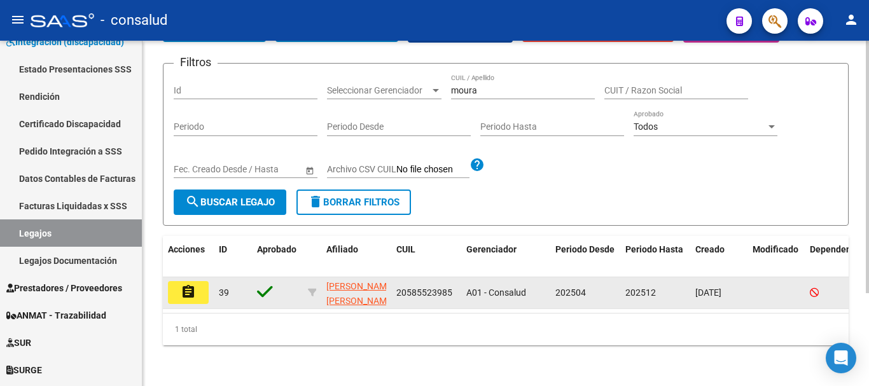
click at [182, 284] on mat-icon "assignment" at bounding box center [188, 291] width 15 height 15
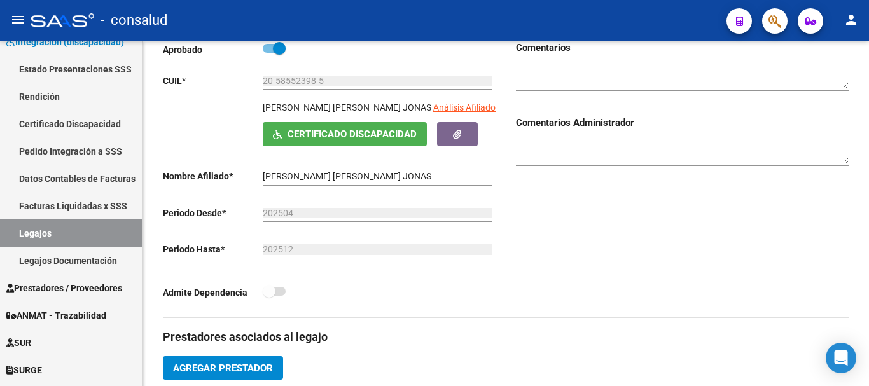
scroll to position [408, 0]
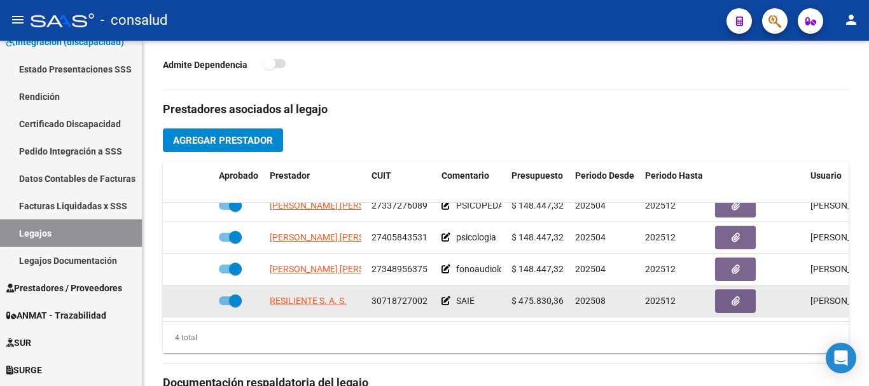
click at [225, 296] on span at bounding box center [230, 300] width 23 height 9
click at [225, 305] on input "checkbox" at bounding box center [225, 305] width 1 height 1
checkbox input "false"
click at [165, 289] on datatable-body-cell at bounding box center [188, 301] width 51 height 31
click at [170, 296] on icon at bounding box center [172, 300] width 8 height 9
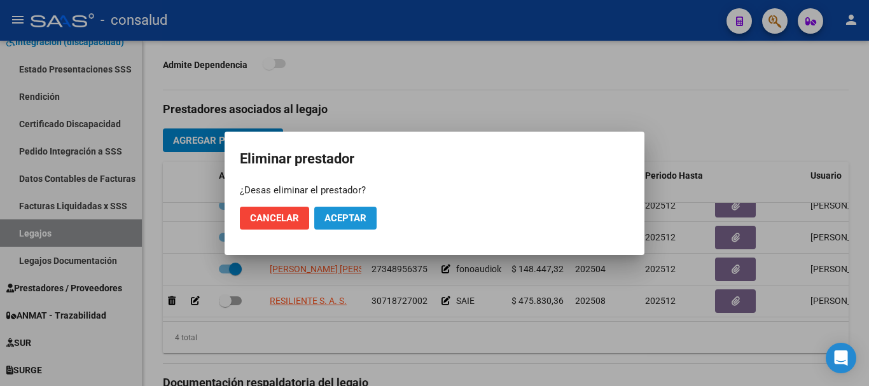
click at [337, 226] on button "Aceptar" at bounding box center [345, 218] width 62 height 23
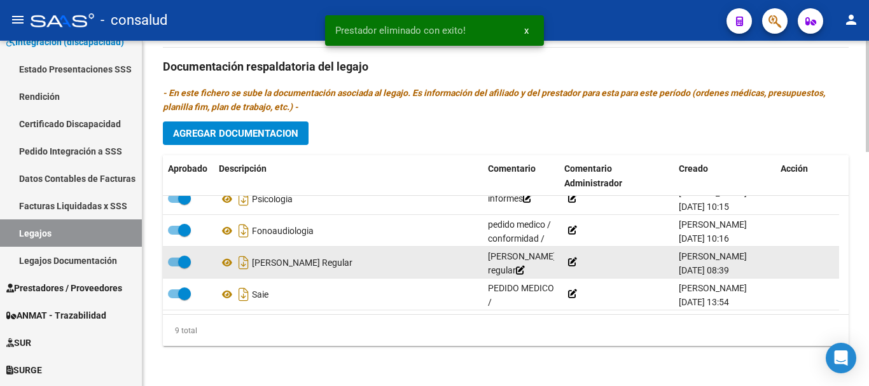
scroll to position [726, 0]
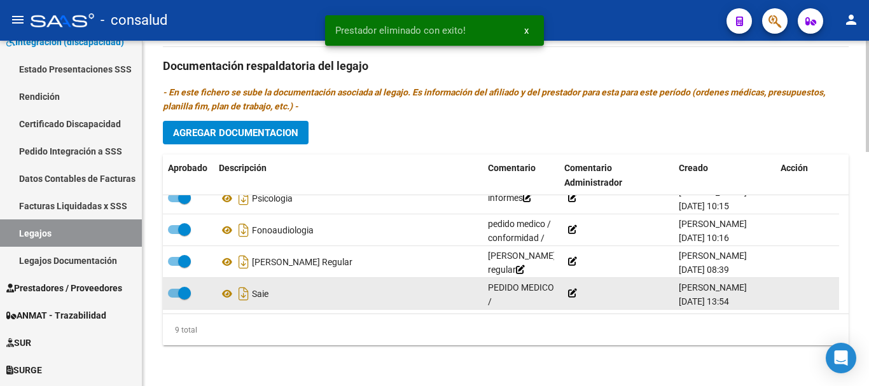
click at [169, 291] on span at bounding box center [179, 293] width 23 height 9
click at [174, 298] on input "checkbox" at bounding box center [174, 298] width 1 height 1
checkbox input "false"
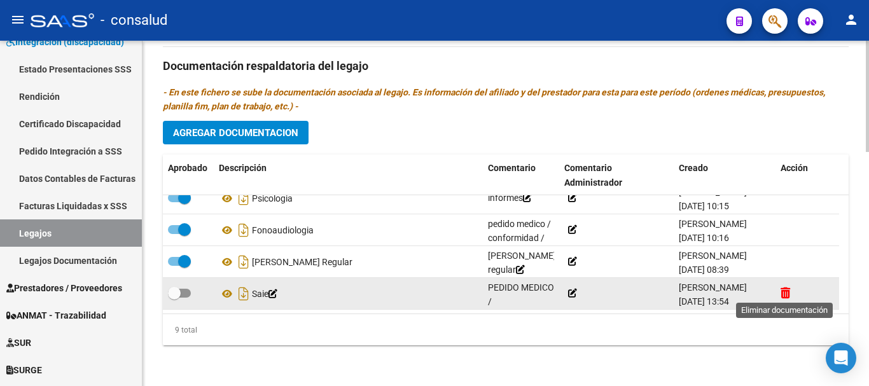
click at [784, 287] on icon at bounding box center [786, 293] width 10 height 12
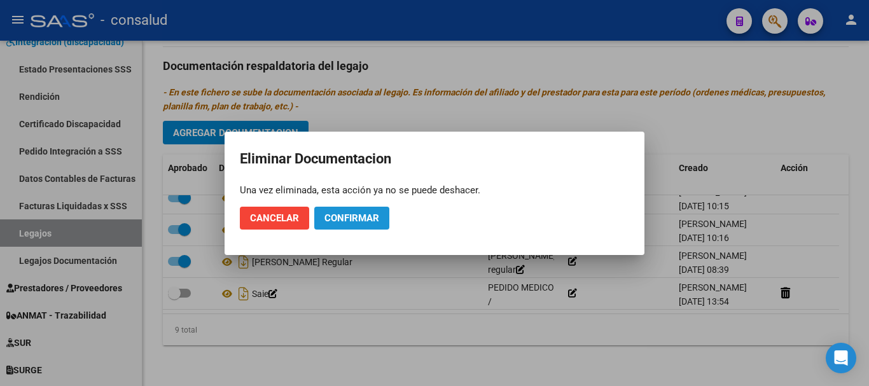
click at [327, 219] on span "Confirmar" at bounding box center [351, 217] width 55 height 11
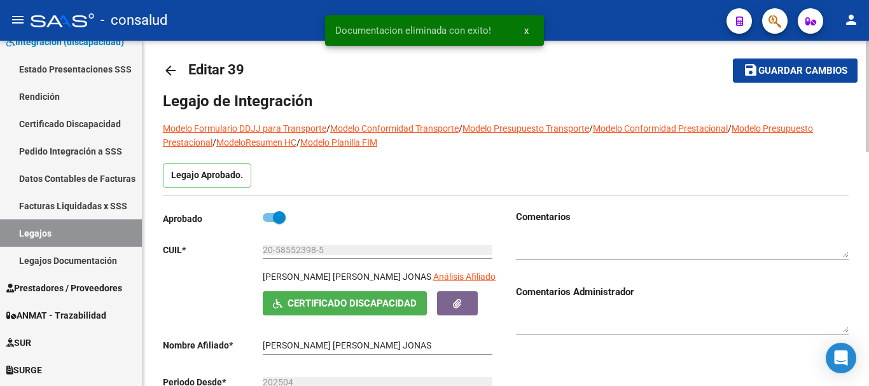
scroll to position [0, 0]
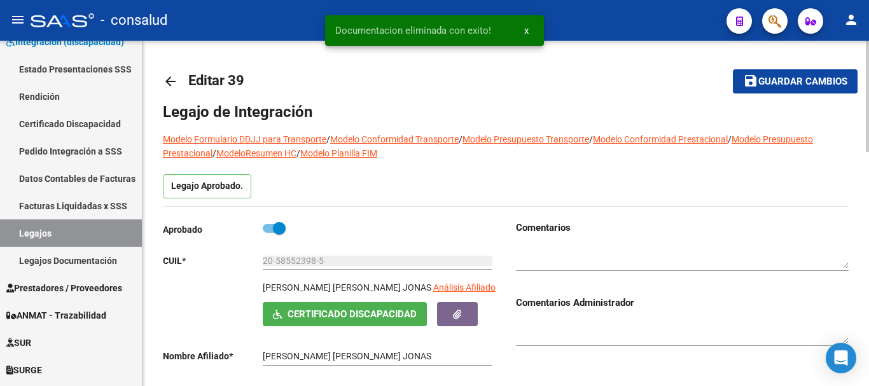
click at [752, 83] on mat-icon "save" at bounding box center [750, 80] width 15 height 15
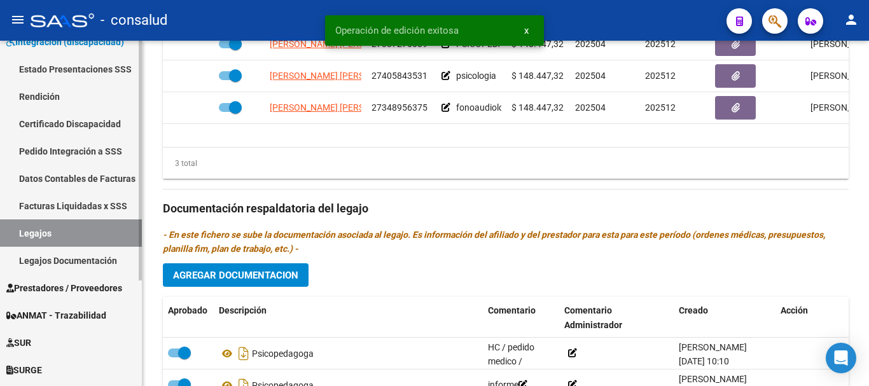
scroll to position [636, 0]
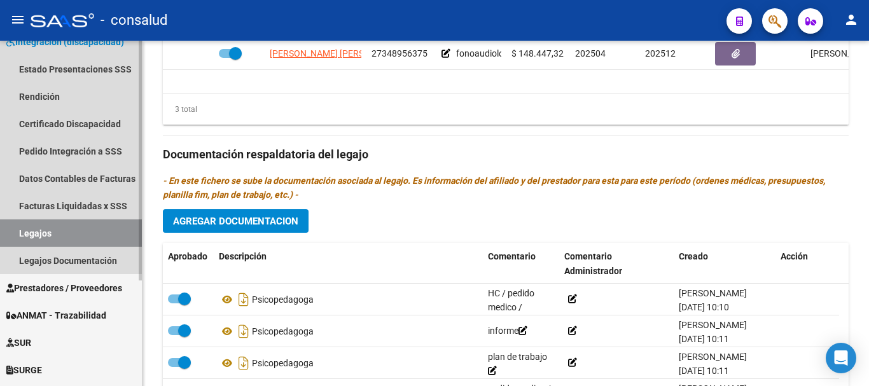
click at [90, 239] on link "Legajos" at bounding box center [71, 232] width 142 height 27
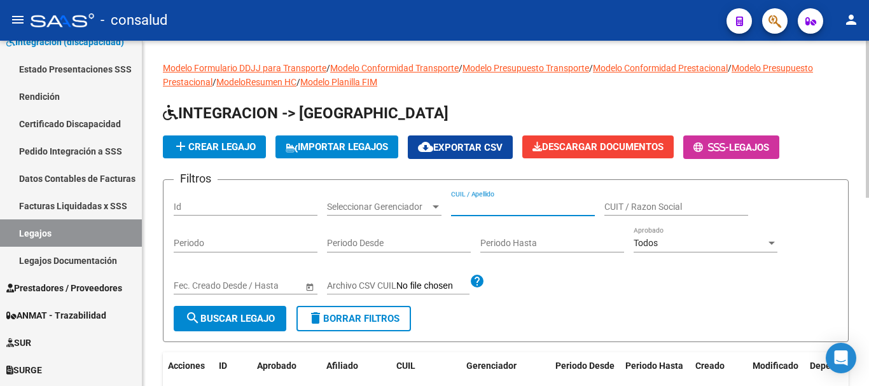
click at [494, 203] on input "CUIL / Apellido" at bounding box center [523, 207] width 144 height 11
click at [209, 320] on span "search Buscar Legajo" at bounding box center [230, 318] width 90 height 11
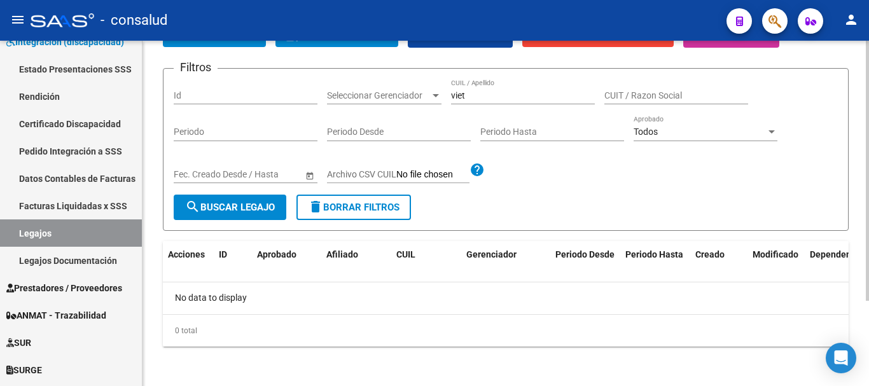
scroll to position [113, 0]
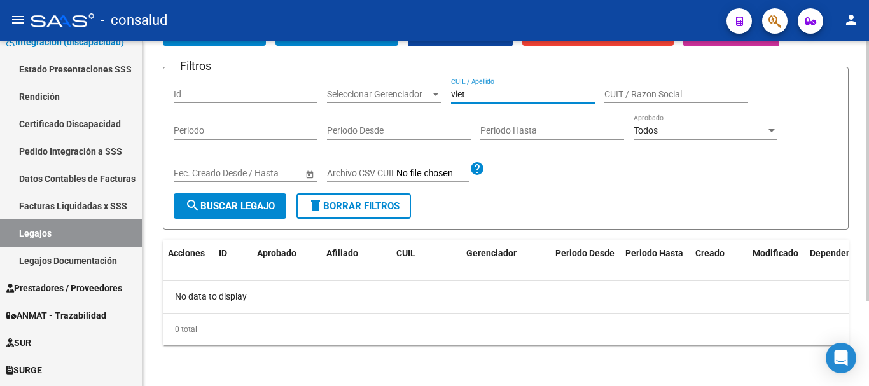
drag, startPoint x: 457, startPoint y: 95, endPoint x: 409, endPoint y: 97, distance: 48.4
click at [409, 97] on div "Filtros Id Seleccionar Gerenciador Seleccionar Gerenciador viet CUIL / Apellido…" at bounding box center [506, 136] width 664 height 116
click at [260, 212] on button "search Buscar Legajo" at bounding box center [230, 205] width 113 height 25
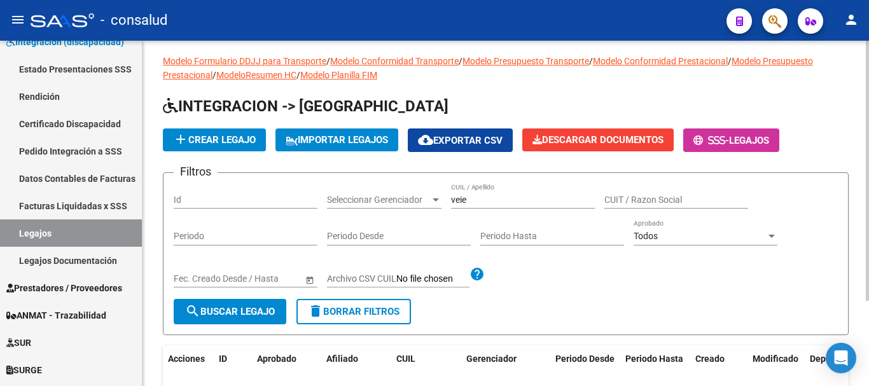
scroll to position [0, 0]
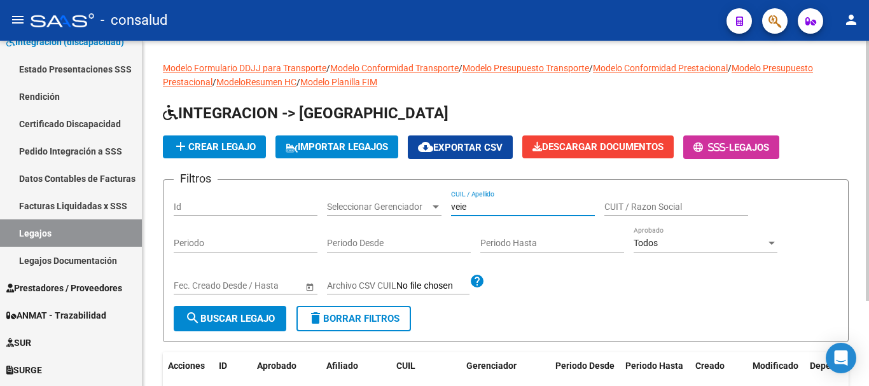
drag, startPoint x: 501, startPoint y: 209, endPoint x: 251, endPoint y: 183, distance: 250.8
click at [251, 183] on form "Filtros Id Seleccionar Gerenciador Seleccionar Gerenciador veie CUIL / Apellido…" at bounding box center [506, 260] width 686 height 163
type input "vieites"
click at [262, 315] on span "search Buscar Legajo" at bounding box center [230, 318] width 90 height 11
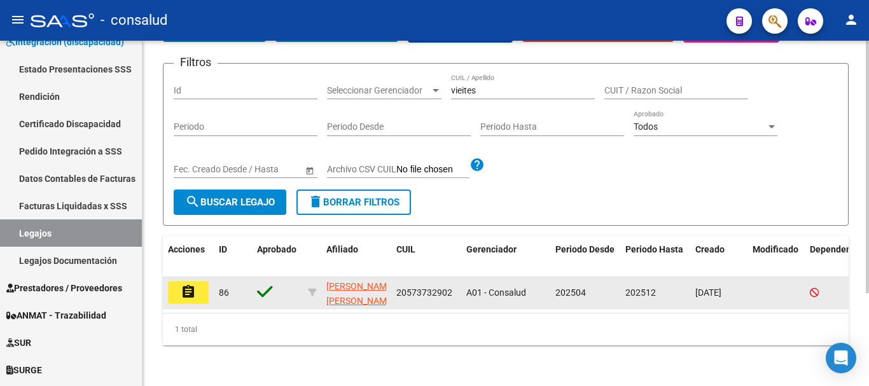
scroll to position [127, 0]
click at [191, 286] on mat-icon "assignment" at bounding box center [188, 293] width 15 height 15
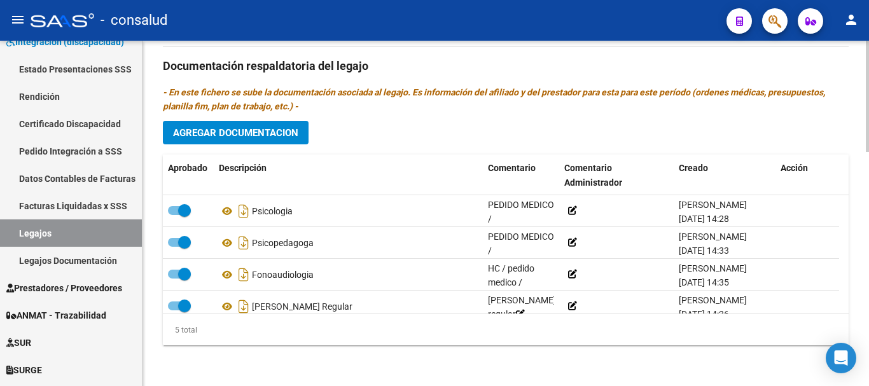
scroll to position [45, 0]
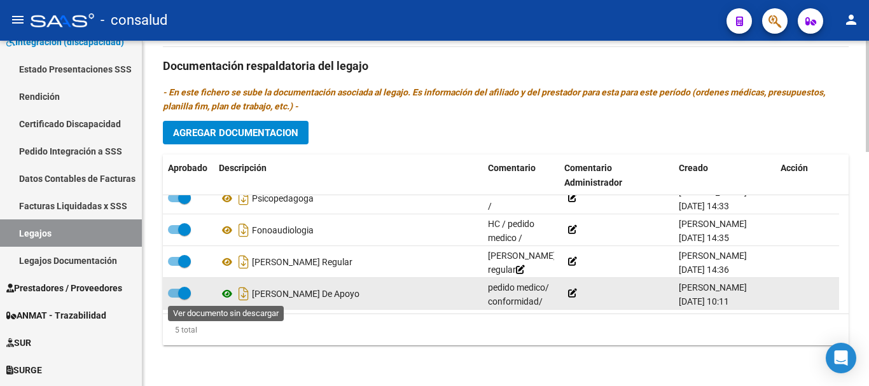
click at [223, 291] on icon at bounding box center [227, 293] width 17 height 15
click at [230, 289] on icon at bounding box center [227, 293] width 17 height 15
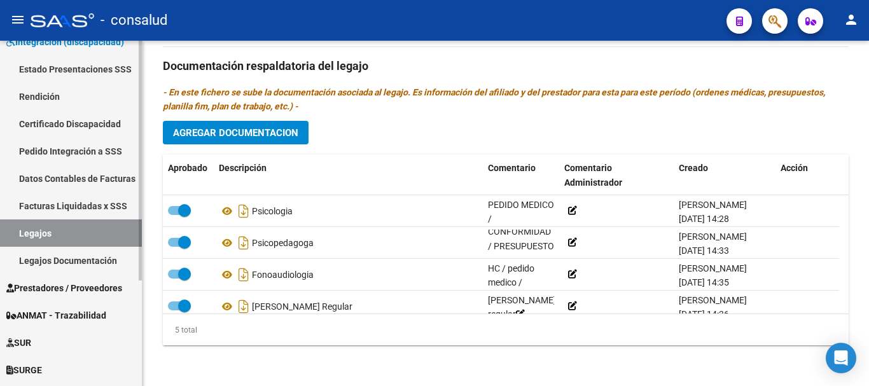
scroll to position [64, 0]
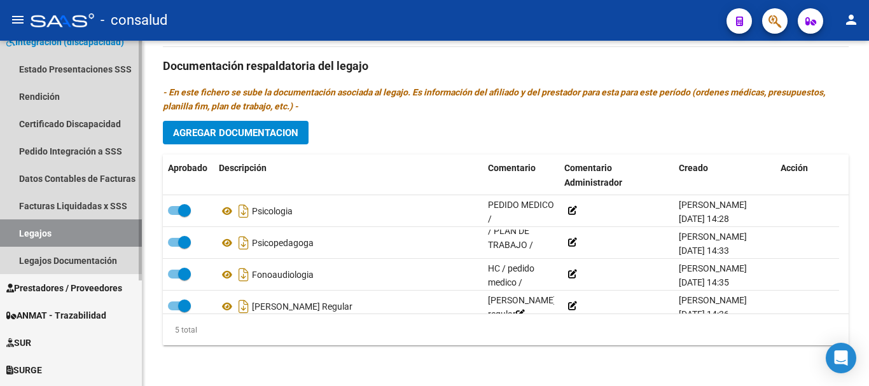
click at [64, 228] on link "Legajos" at bounding box center [71, 232] width 142 height 27
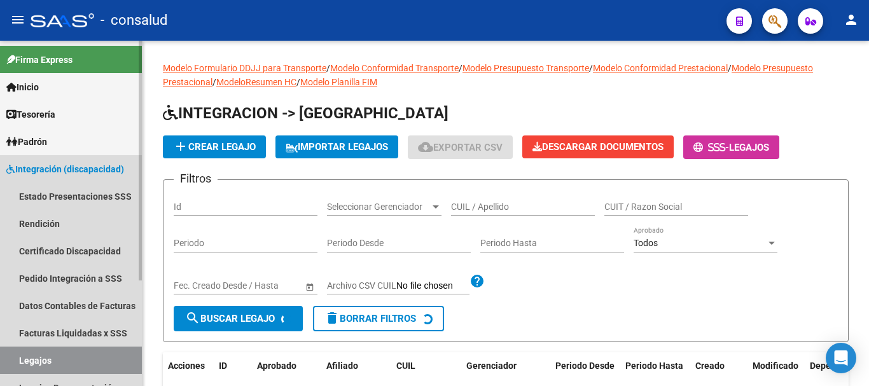
click at [82, 169] on span "Integración (discapacidad)" at bounding box center [65, 169] width 118 height 14
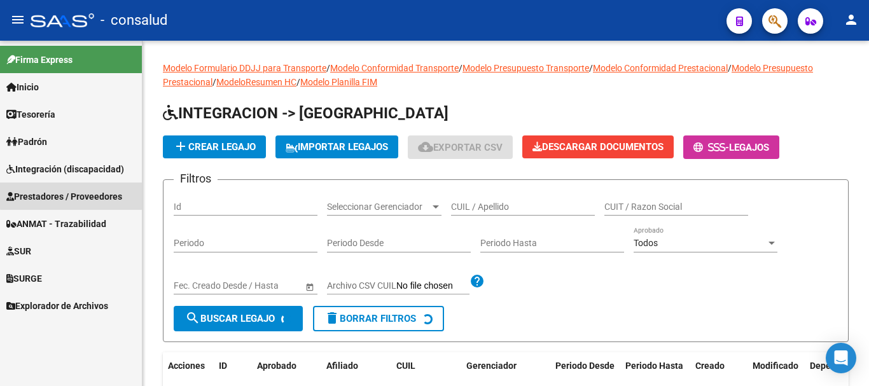
click at [87, 191] on span "Prestadores / Proveedores" at bounding box center [64, 197] width 116 height 14
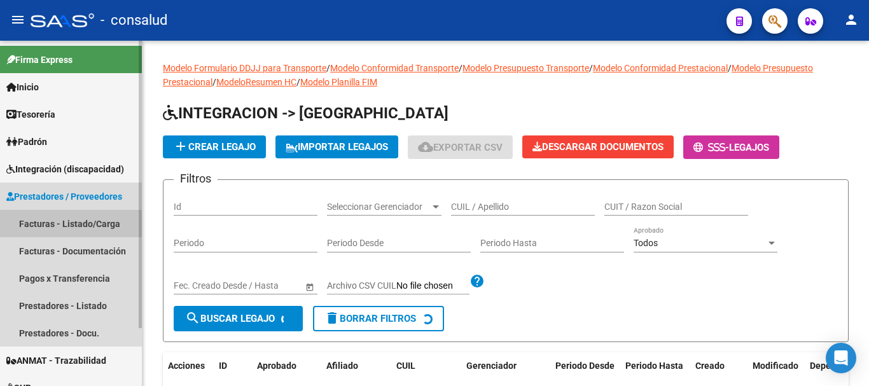
click at [89, 220] on link "Facturas - Listado/Carga" at bounding box center [71, 223] width 142 height 27
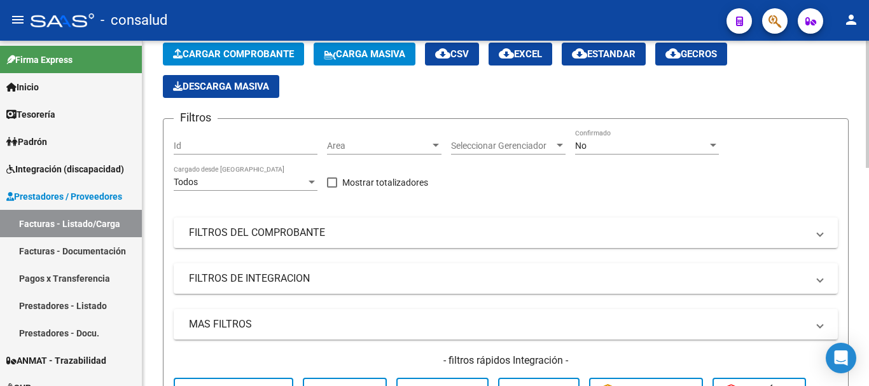
scroll to position [64, 0]
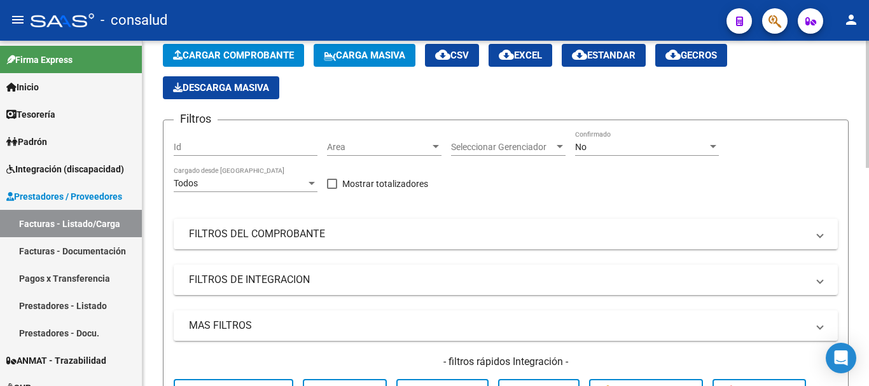
click at [253, 53] on span "Cargar Comprobante" at bounding box center [233, 55] width 121 height 11
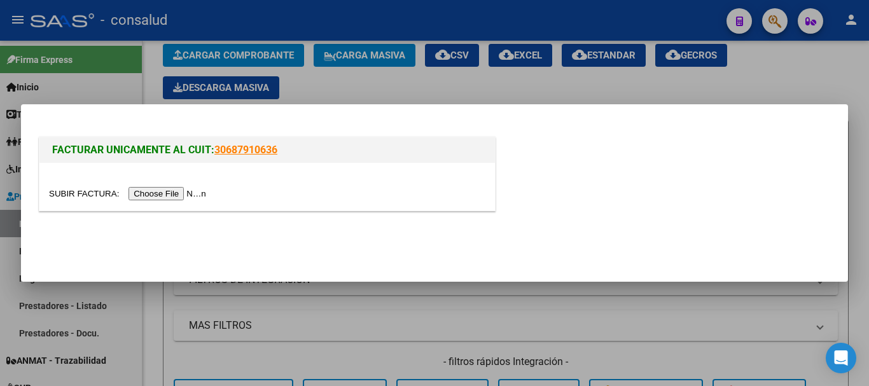
click at [199, 195] on input "file" at bounding box center [129, 193] width 161 height 13
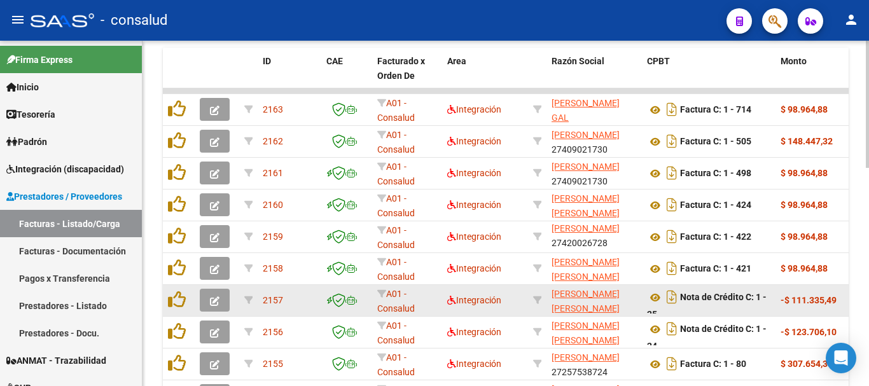
scroll to position [336, 0]
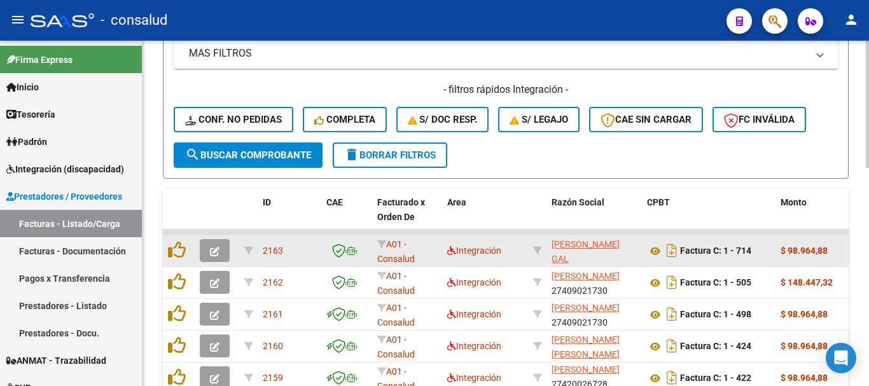
click at [219, 249] on icon "button" at bounding box center [215, 252] width 10 height 10
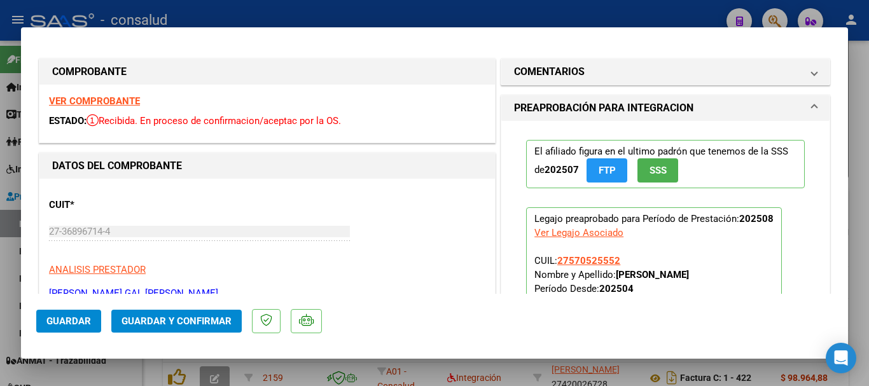
scroll to position [0, 0]
click at [109, 103] on strong "VER COMPROBANTE" at bounding box center [94, 101] width 91 height 11
click at [185, 324] on span "Guardar y Confirmar" at bounding box center [177, 321] width 110 height 11
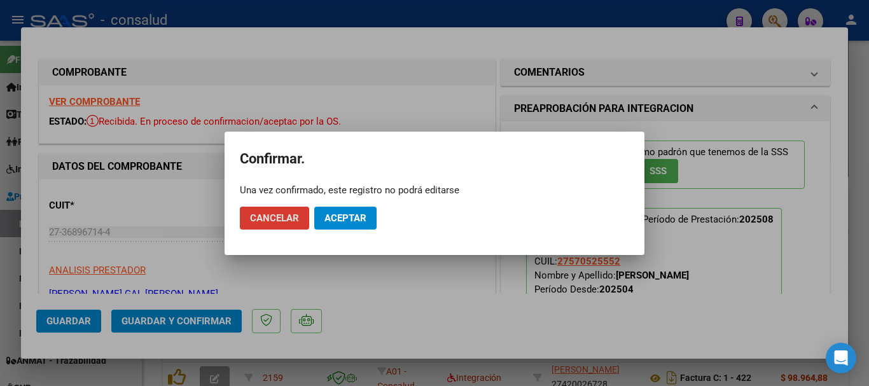
click at [368, 221] on button "Aceptar" at bounding box center [345, 218] width 62 height 23
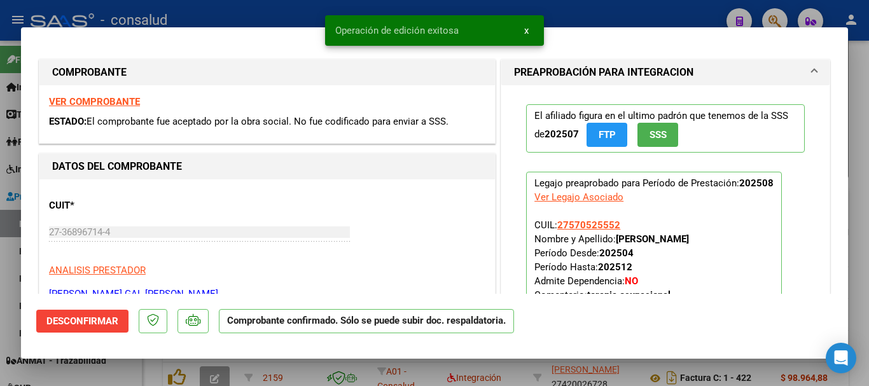
type input "$ 0,00"
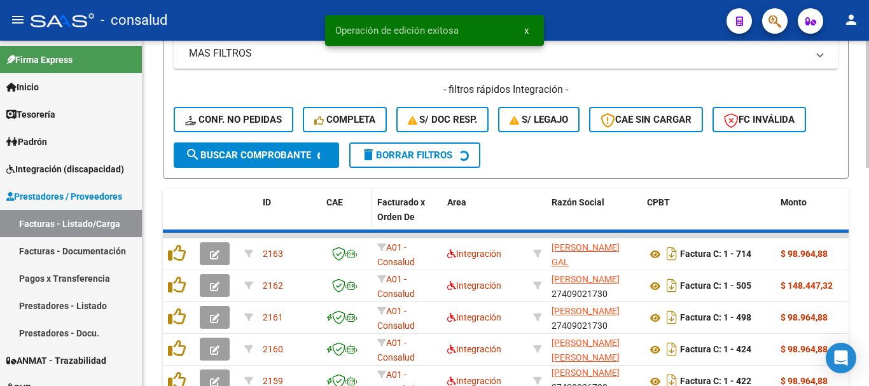
scroll to position [336, 0]
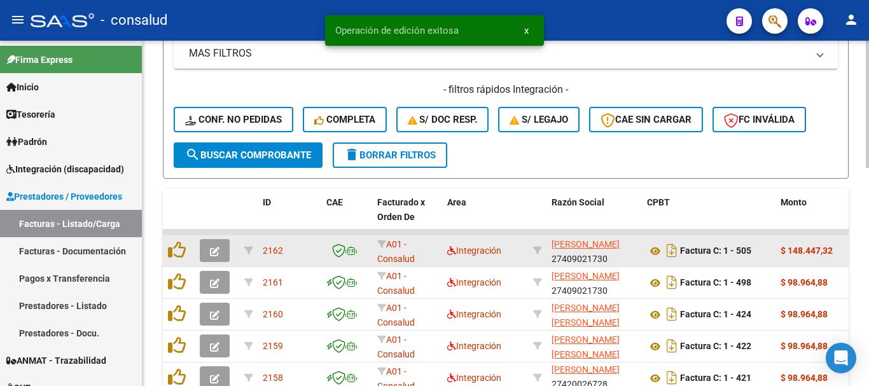
click at [216, 247] on icon "button" at bounding box center [215, 252] width 10 height 10
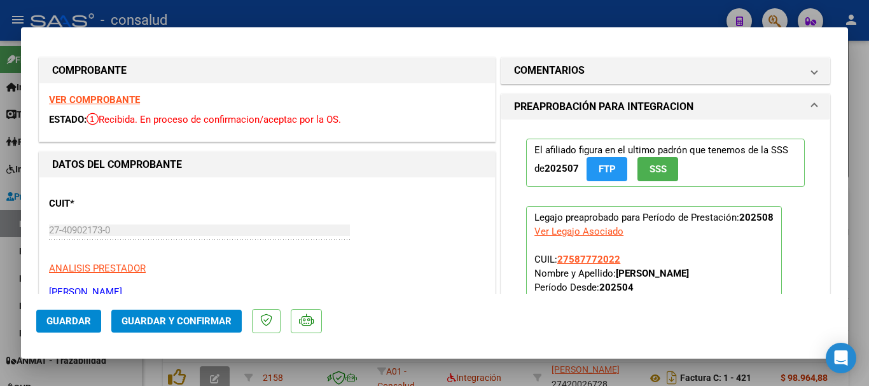
scroll to position [0, 0]
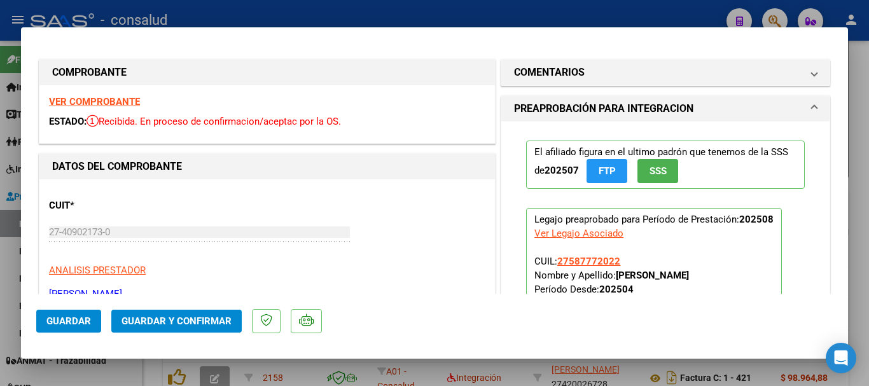
click at [114, 103] on strong "VER COMPROBANTE" at bounding box center [94, 101] width 91 height 11
click at [183, 320] on span "Guardar y Confirmar" at bounding box center [177, 321] width 110 height 11
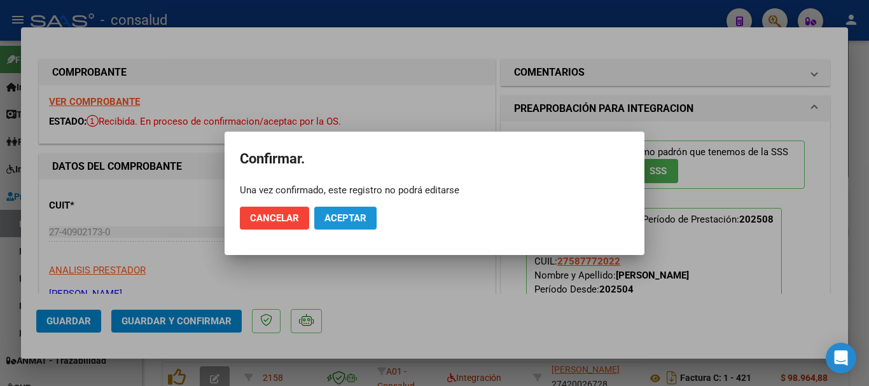
click at [345, 223] on span "Aceptar" at bounding box center [345, 217] width 42 height 11
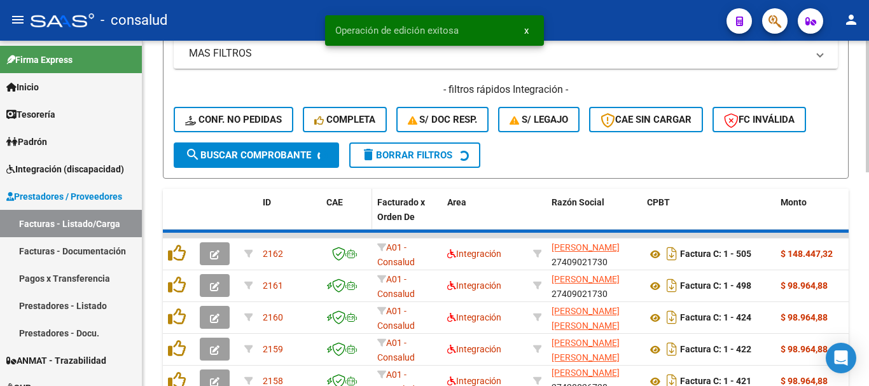
scroll to position [336, 0]
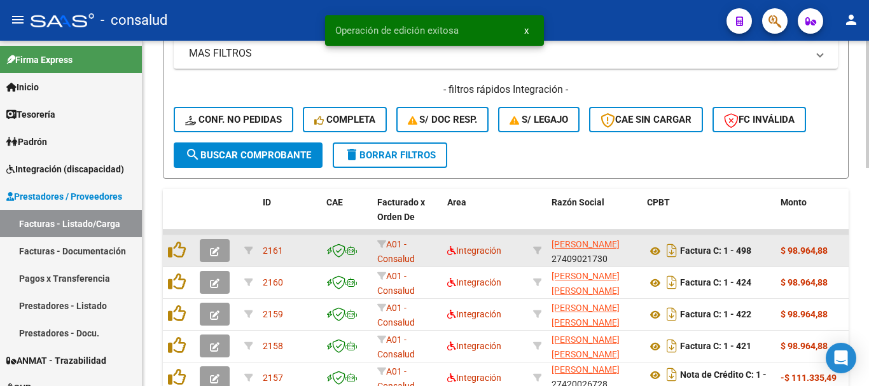
click at [207, 248] on button "button" at bounding box center [215, 250] width 30 height 23
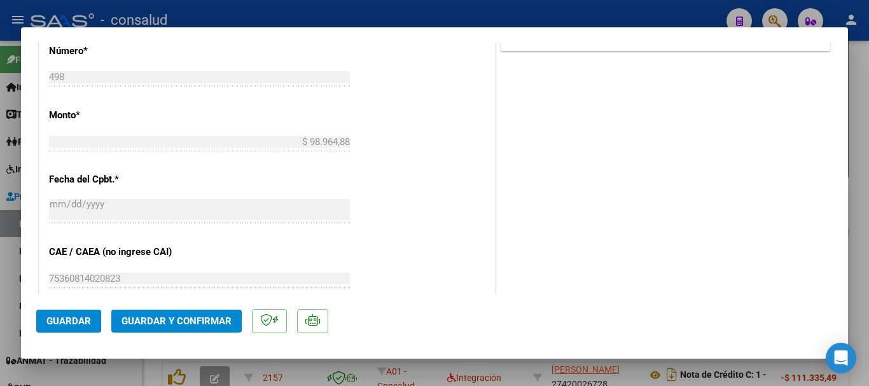
scroll to position [636, 0]
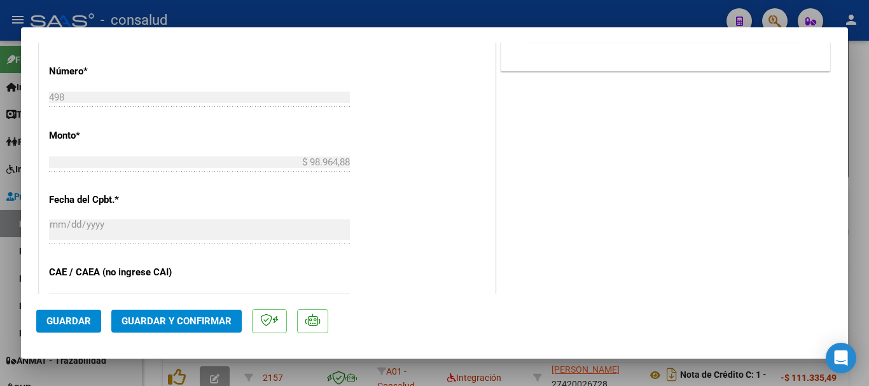
click at [214, 321] on span "Guardar y Confirmar" at bounding box center [177, 321] width 110 height 11
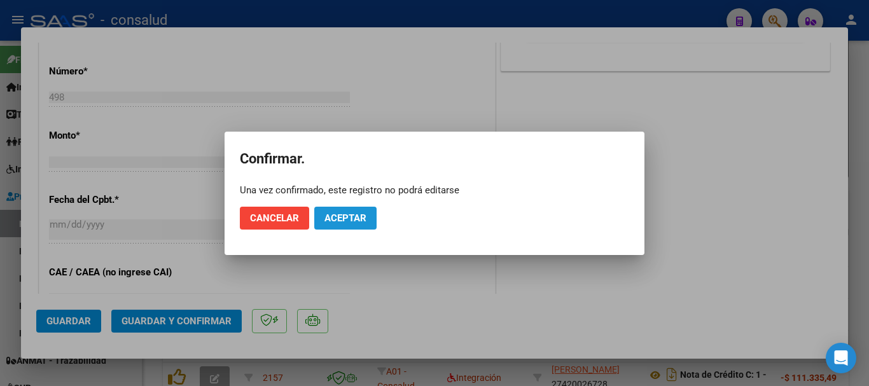
click at [349, 209] on button "Aceptar" at bounding box center [345, 218] width 62 height 23
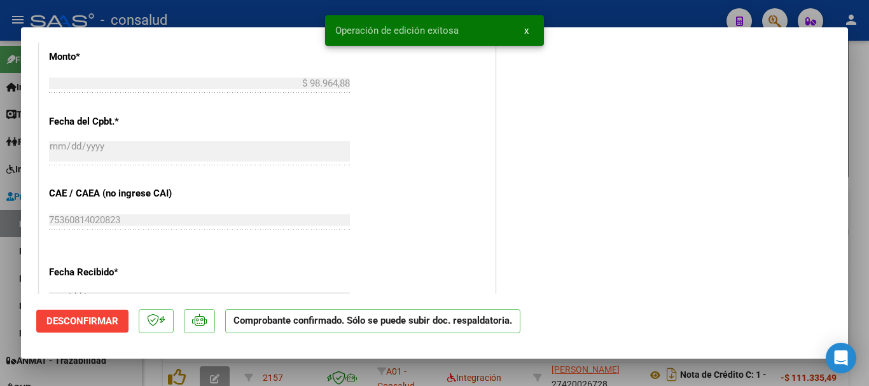
type input "$ 0,00"
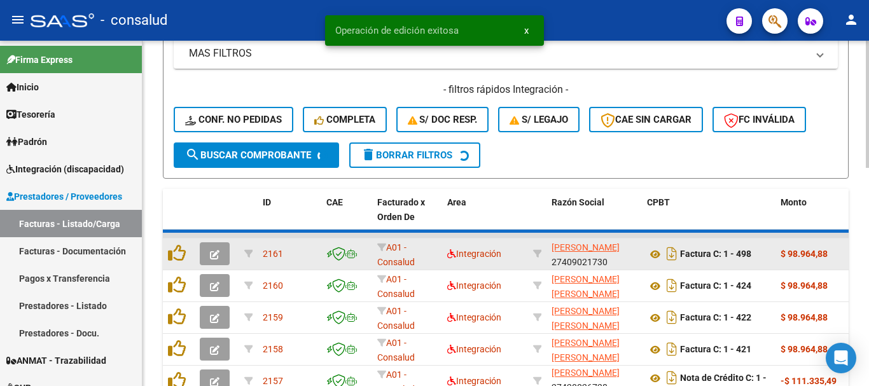
scroll to position [336, 0]
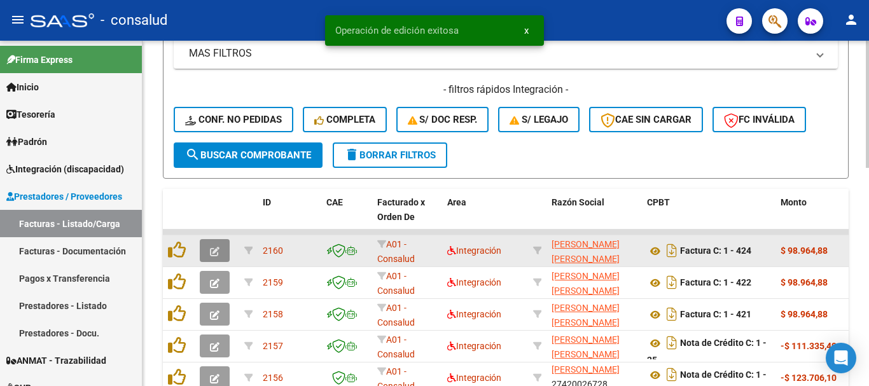
click at [215, 245] on span "button" at bounding box center [215, 250] width 10 height 11
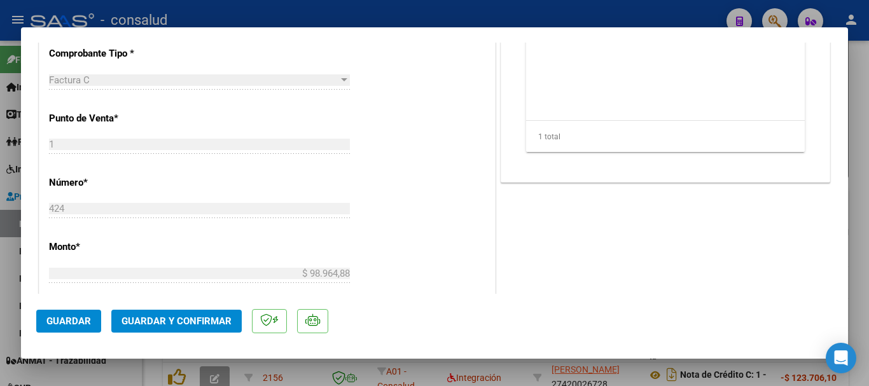
scroll to position [382, 0]
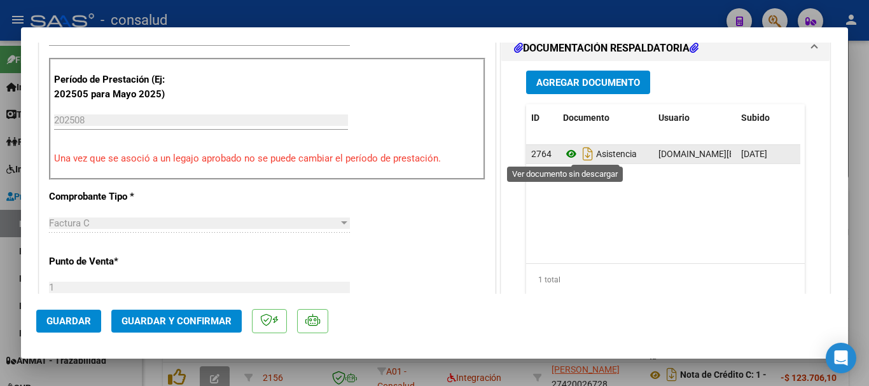
click at [563, 156] on icon at bounding box center [571, 153] width 17 height 15
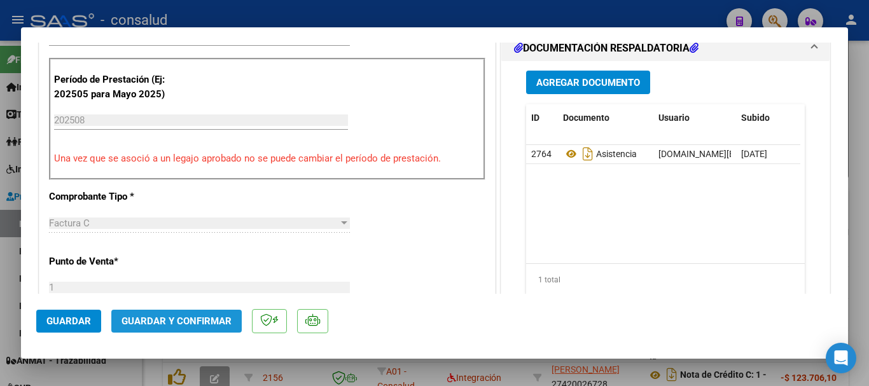
click at [186, 319] on span "Guardar y Confirmar" at bounding box center [177, 321] width 110 height 11
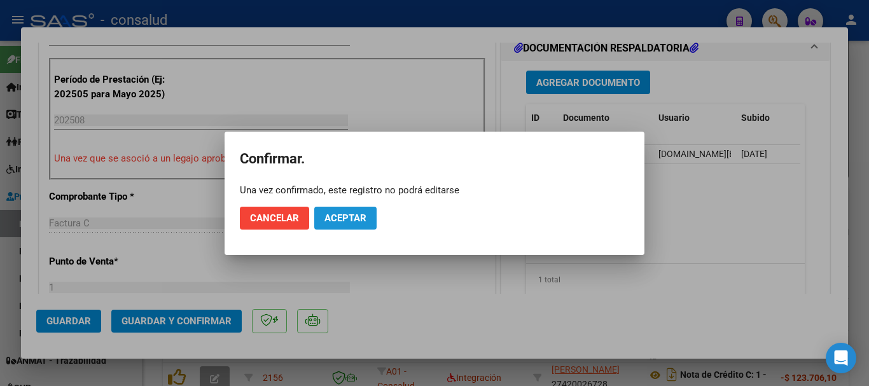
click at [351, 219] on span "Aceptar" at bounding box center [345, 217] width 42 height 11
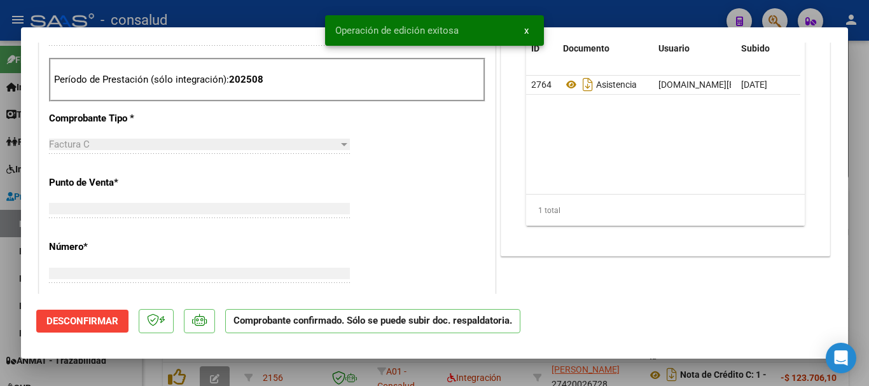
type input "$ 0,00"
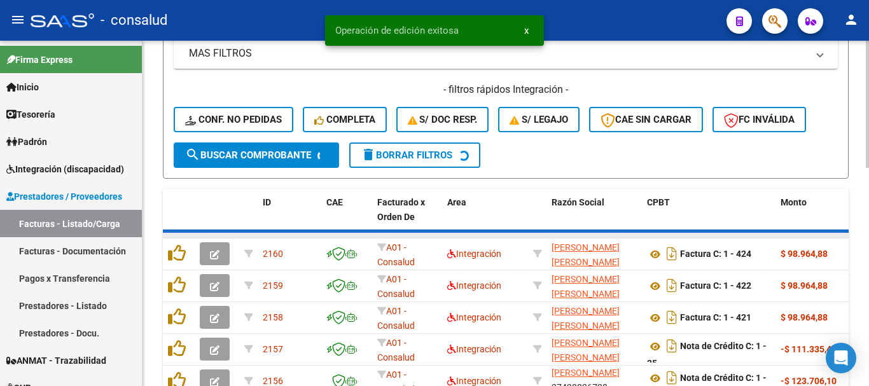
scroll to position [336, 0]
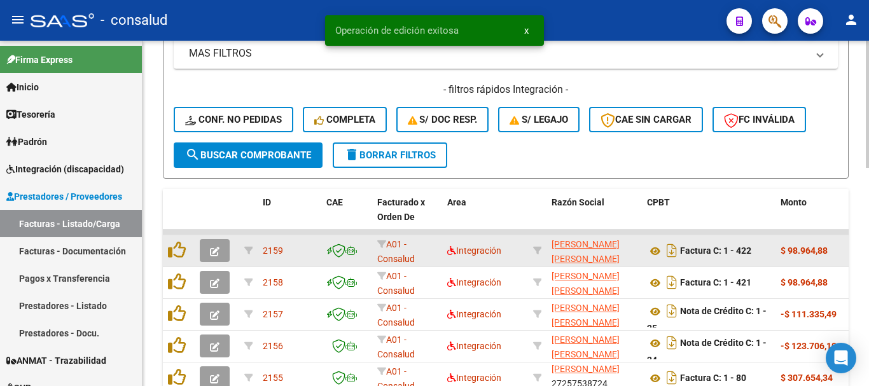
click at [212, 253] on icon "button" at bounding box center [215, 252] width 10 height 10
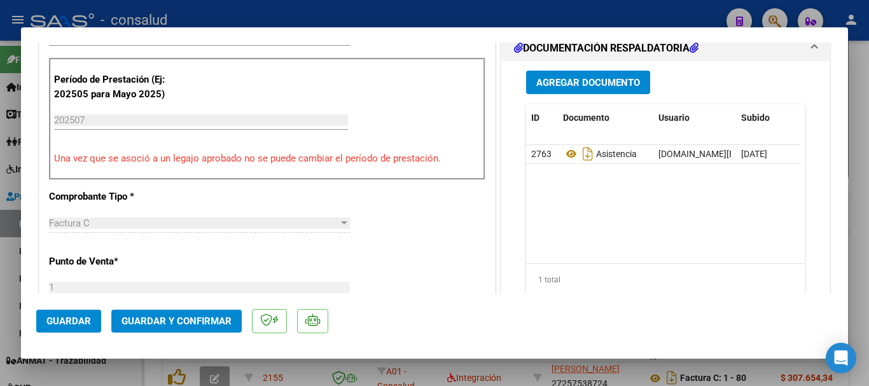
scroll to position [191, 0]
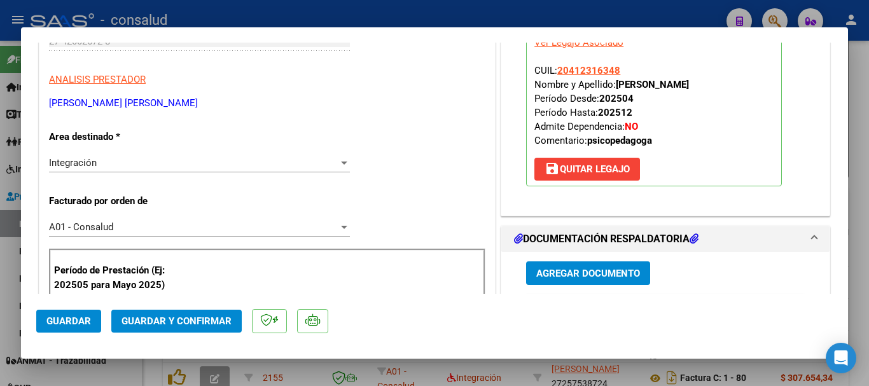
click at [169, 324] on span "Guardar y Confirmar" at bounding box center [177, 321] width 110 height 11
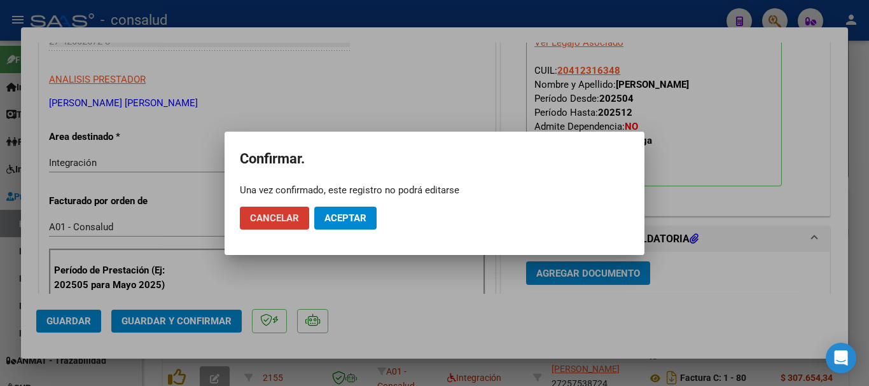
click at [359, 225] on button "Aceptar" at bounding box center [345, 218] width 62 height 23
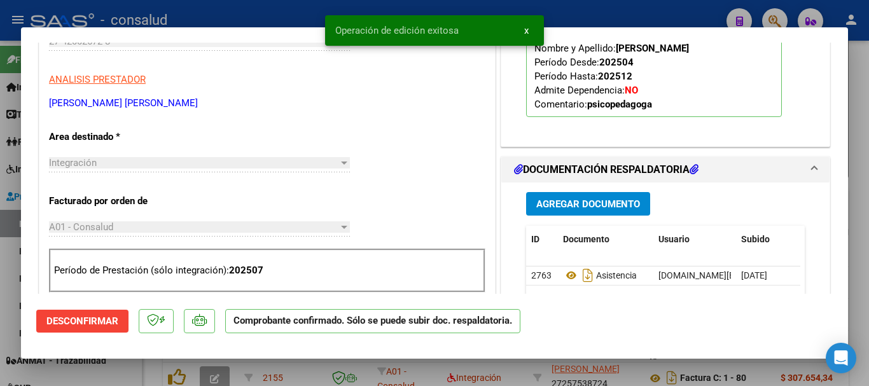
type input "$ 0,00"
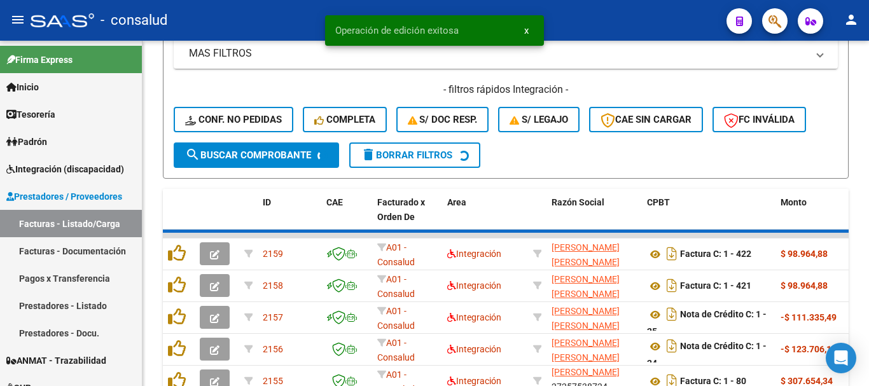
scroll to position [336, 0]
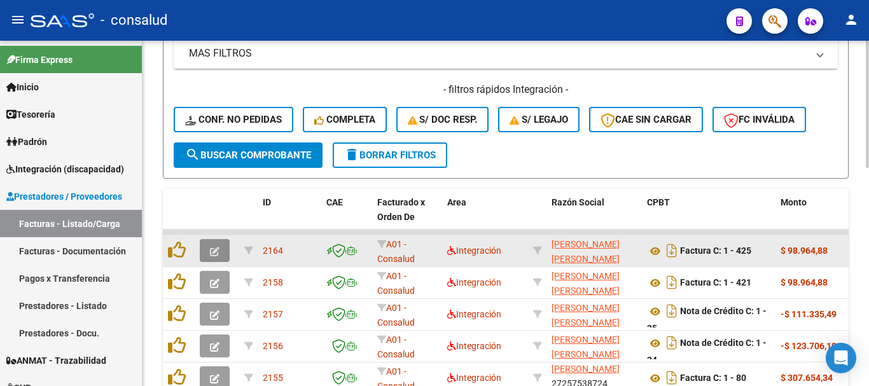
click at [221, 254] on button "button" at bounding box center [215, 250] width 30 height 23
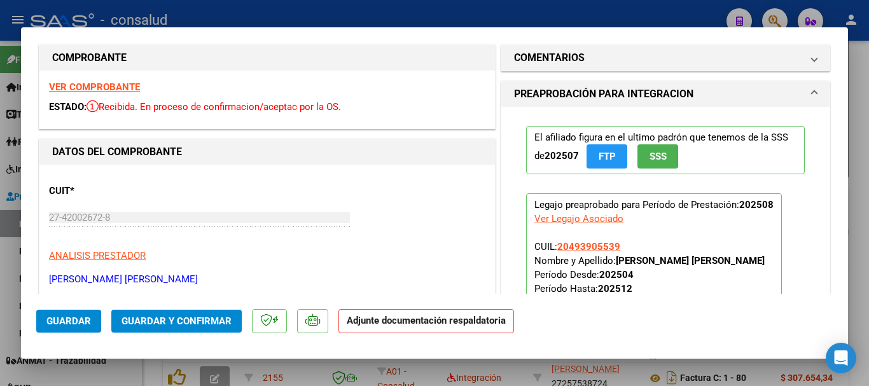
scroll to position [0, 0]
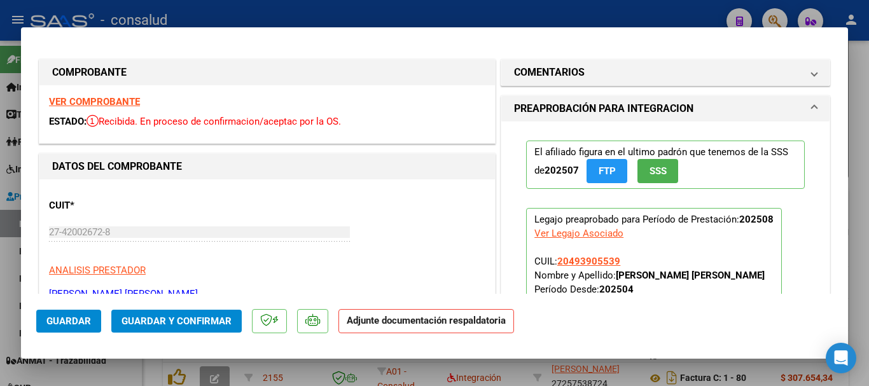
click at [106, 100] on strong "VER COMPROBANTE" at bounding box center [94, 101] width 91 height 11
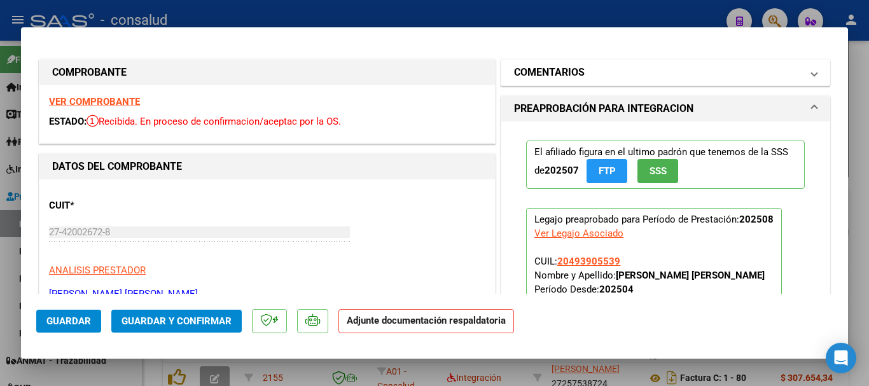
click at [564, 70] on h1 "COMENTARIOS" at bounding box center [549, 72] width 71 height 15
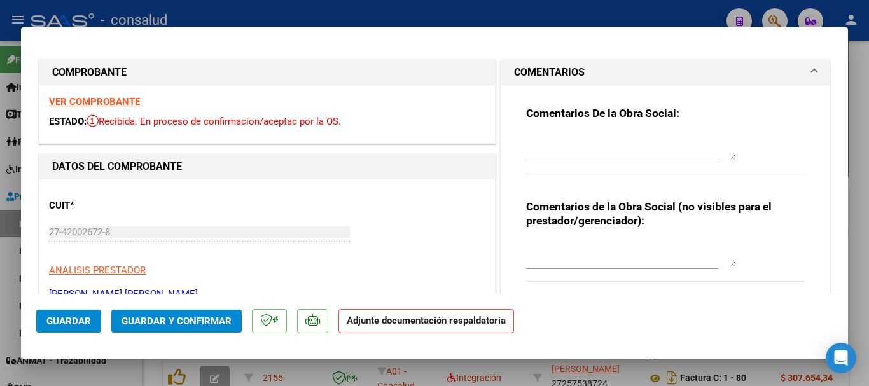
click at [545, 130] on div "Comentarios De la Obra Social:" at bounding box center [665, 147] width 279 height 82
click at [543, 136] on textarea at bounding box center [631, 146] width 210 height 25
type textarea "f"
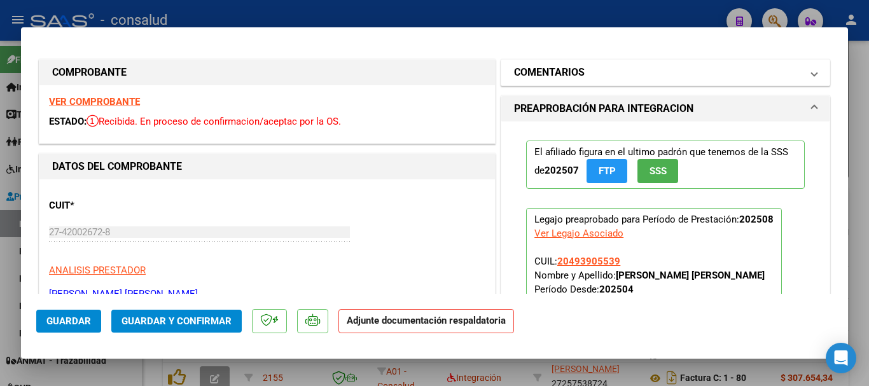
click at [559, 78] on h1 "COMENTARIOS" at bounding box center [549, 72] width 71 height 15
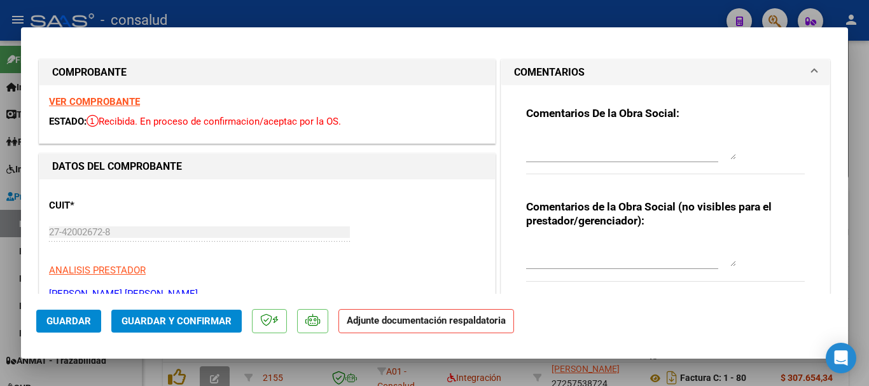
click at [536, 138] on textarea at bounding box center [631, 146] width 210 height 25
type textarea "A"
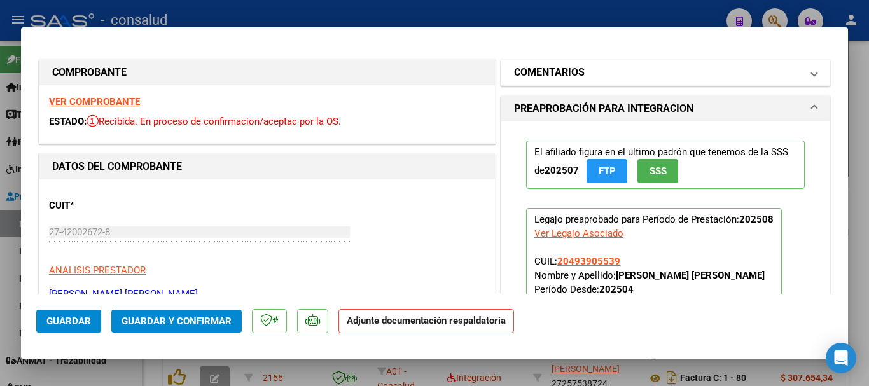
click at [553, 75] on h1 "COMENTARIOS" at bounding box center [549, 72] width 71 height 15
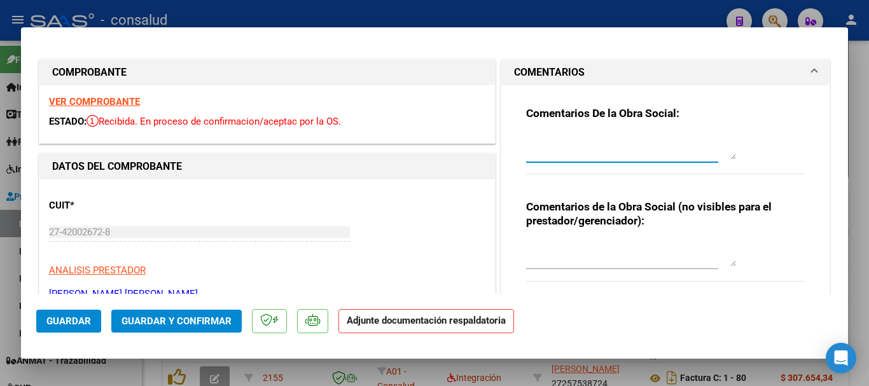
click at [537, 135] on textarea at bounding box center [631, 146] width 210 height 25
type textarea "FALTA PLANILLA DE ASISTENCIA"
click at [61, 328] on button "Guardar" at bounding box center [68, 321] width 65 height 23
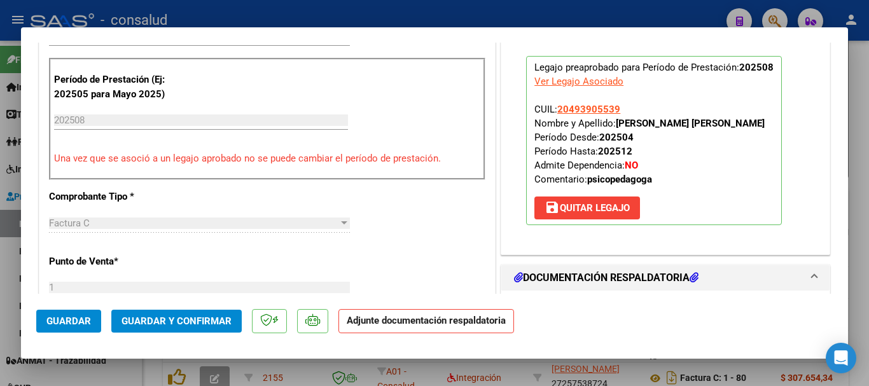
scroll to position [127, 0]
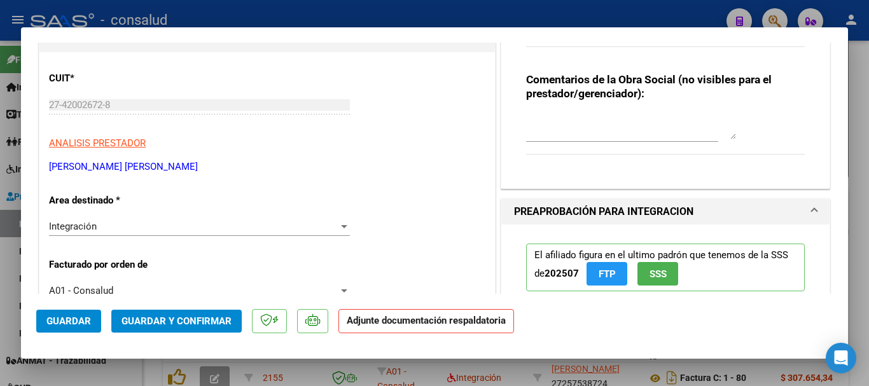
type input "$ 0,00"
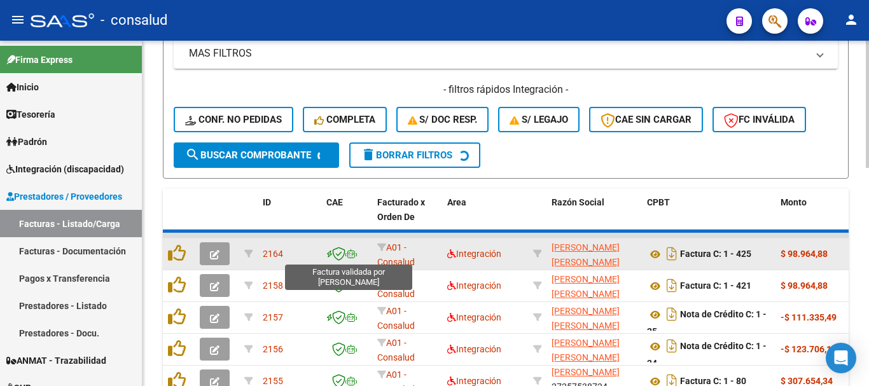
scroll to position [336, 0]
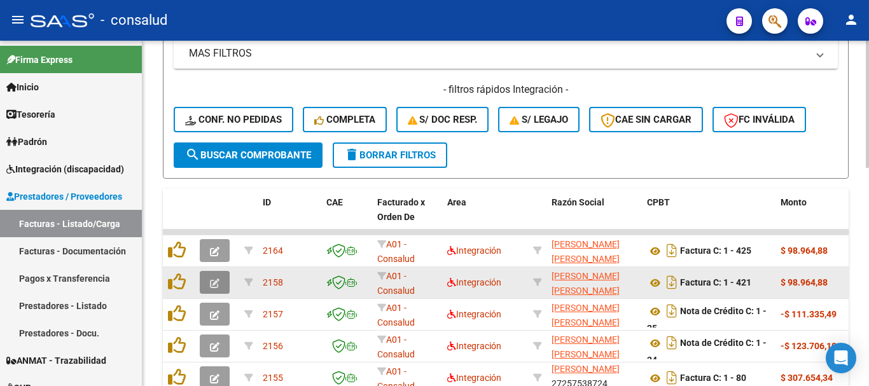
click at [207, 280] on button "button" at bounding box center [215, 282] width 30 height 23
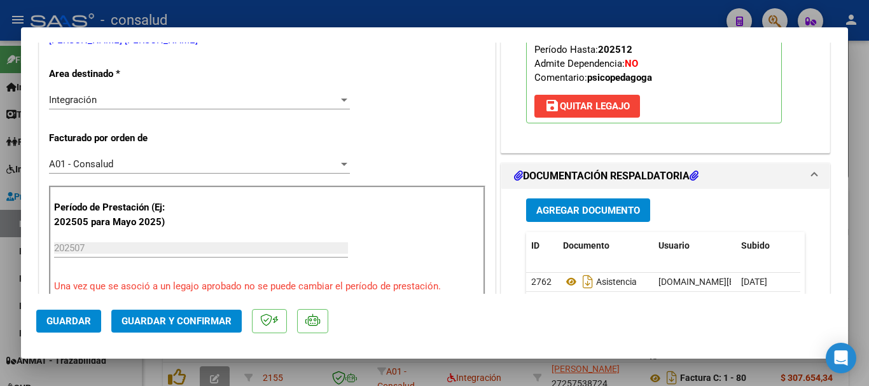
scroll to position [254, 0]
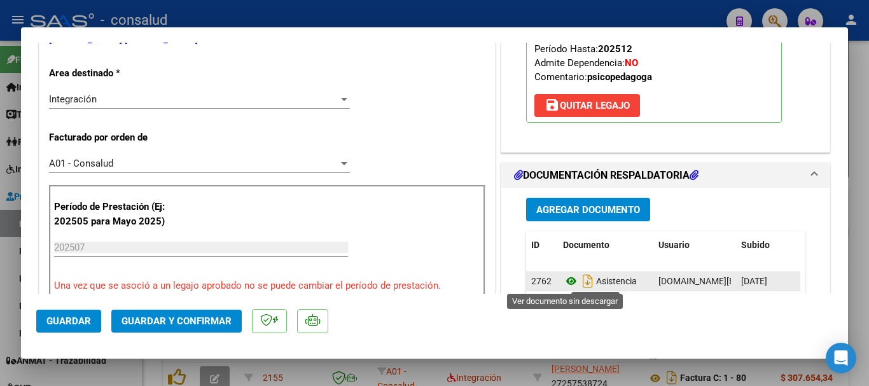
click at [566, 279] on icon at bounding box center [571, 281] width 17 height 15
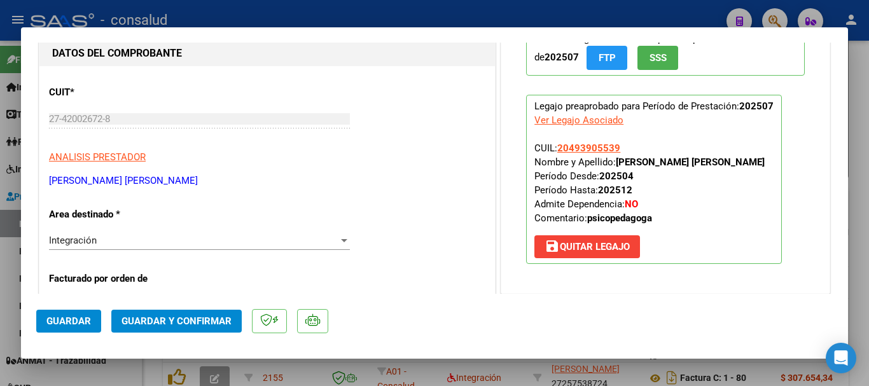
scroll to position [0, 0]
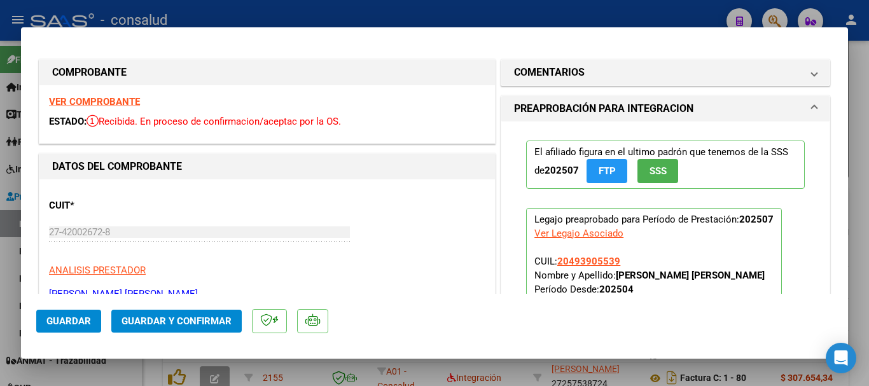
click at [95, 104] on strong "VER COMPROBANTE" at bounding box center [94, 101] width 91 height 11
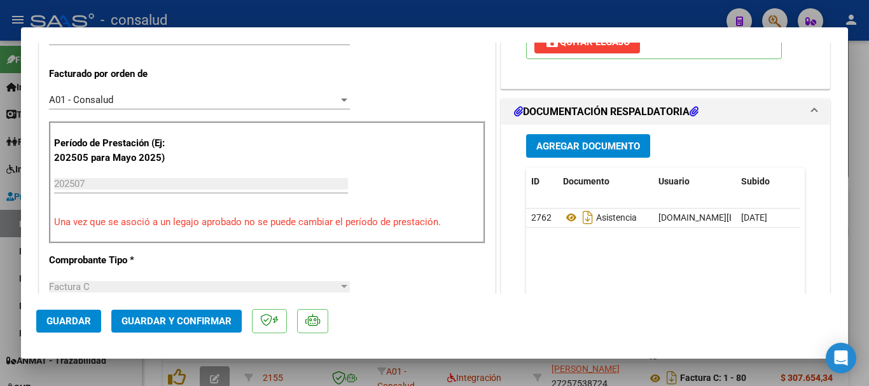
scroll to position [382, 0]
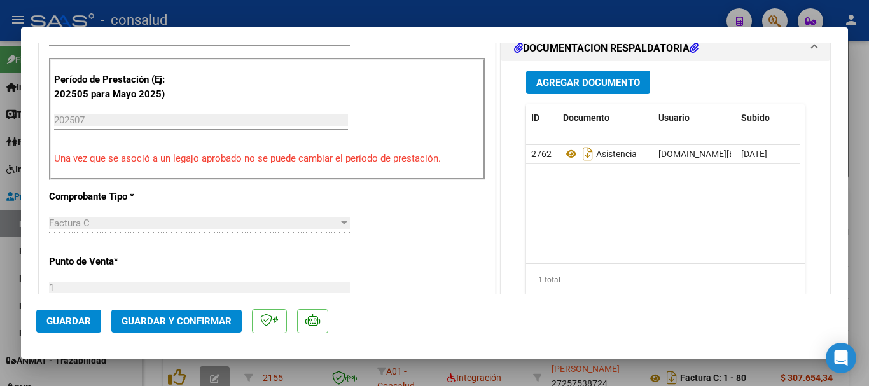
click at [772, 223] on datatable-body "2762 Asistencia [DOMAIN_NAME][EMAIL_ADDRESS][DOMAIN_NAME] - [PERSON_NAME] [DATE]" at bounding box center [663, 204] width 274 height 118
type input "$ 0,00"
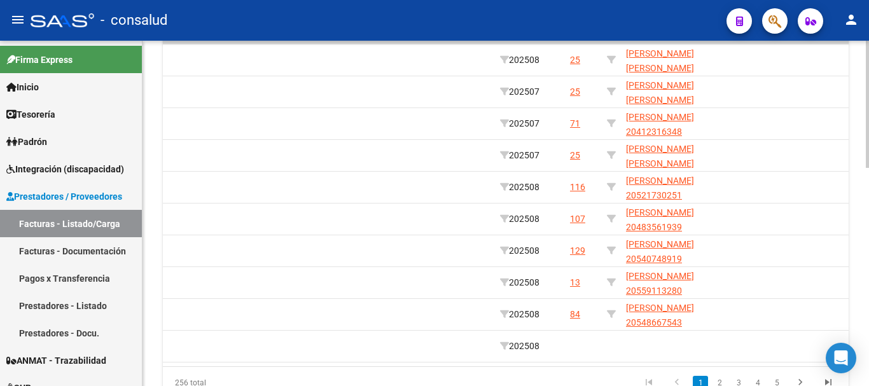
scroll to position [0, 0]
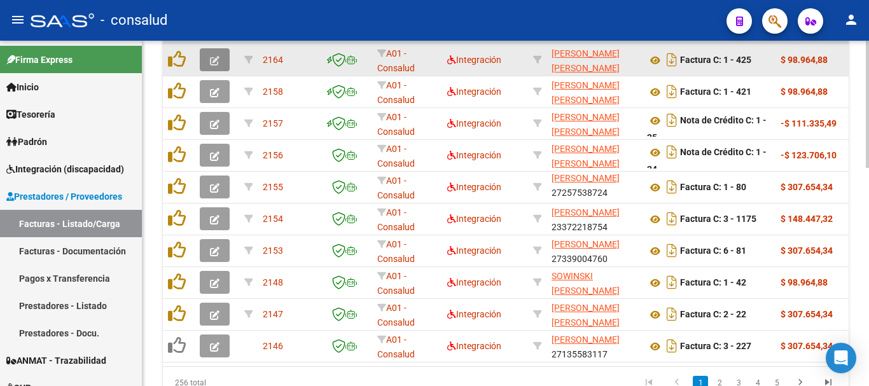
click at [206, 64] on button "button" at bounding box center [215, 59] width 30 height 23
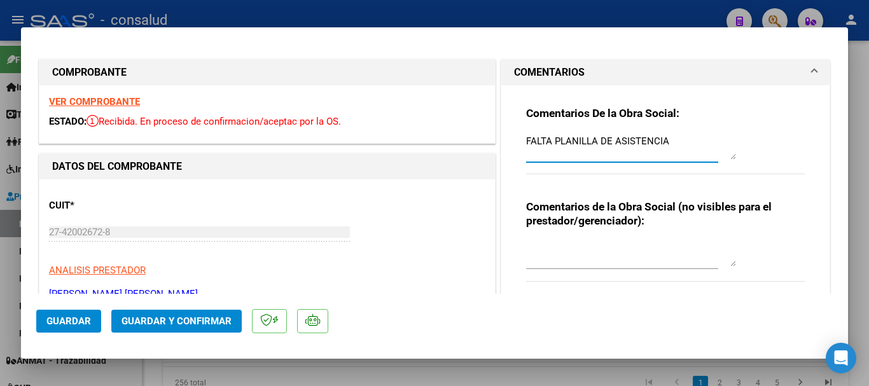
drag, startPoint x: 671, startPoint y: 144, endPoint x: 268, endPoint y: 120, distance: 402.9
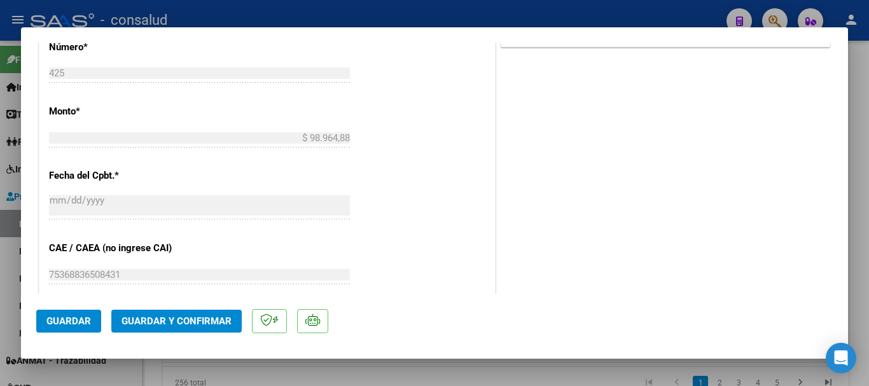
scroll to position [700, 0]
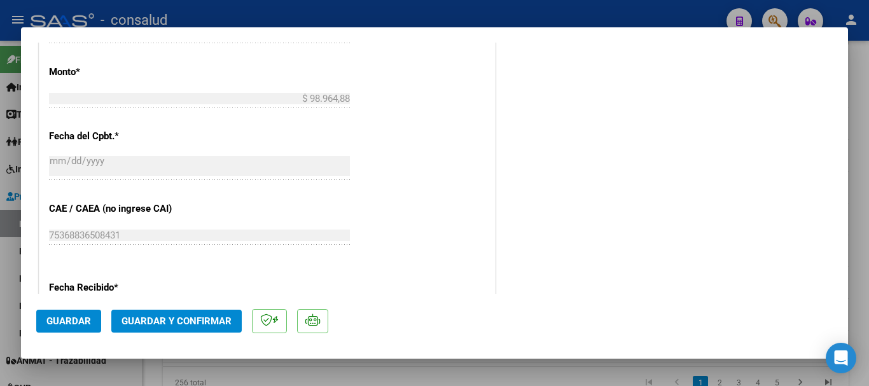
click at [164, 317] on span "Guardar y Confirmar" at bounding box center [177, 321] width 110 height 11
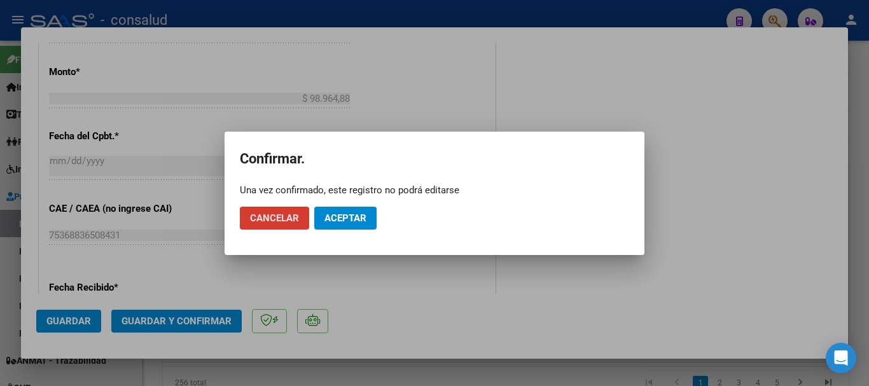
click at [368, 218] on button "Aceptar" at bounding box center [345, 218] width 62 height 23
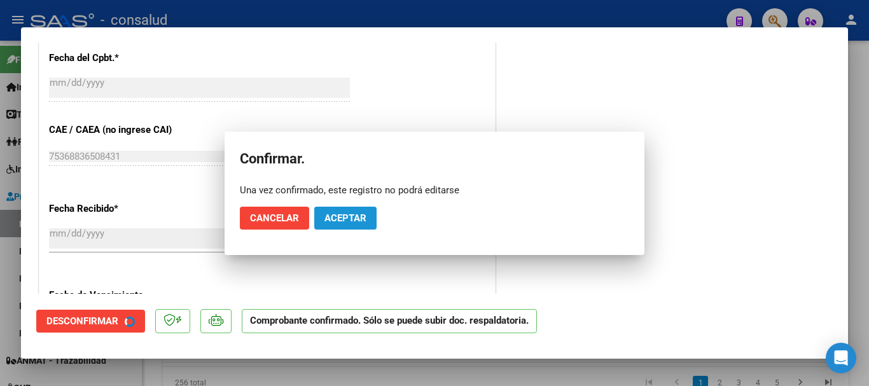
scroll to position [621, 0]
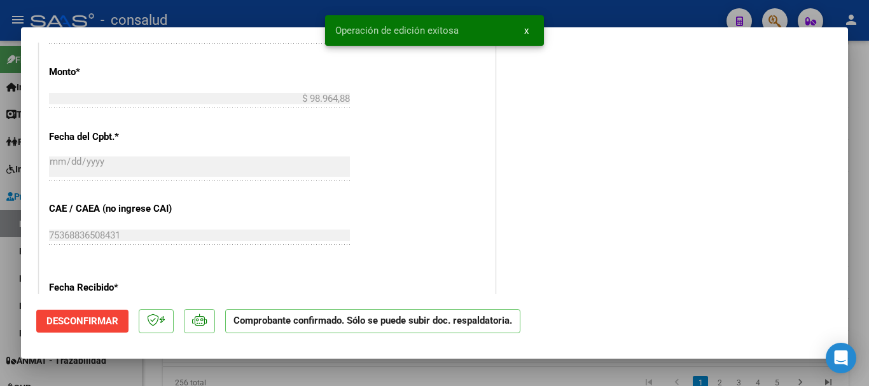
type input "$ 0,00"
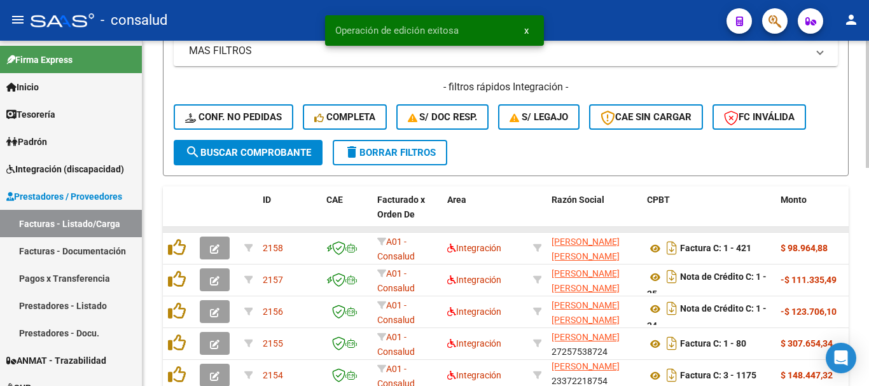
scroll to position [336, 0]
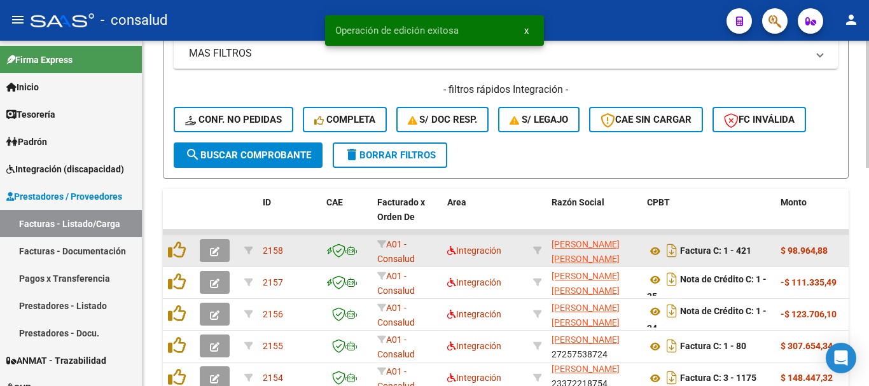
click at [207, 250] on button "button" at bounding box center [215, 250] width 30 height 23
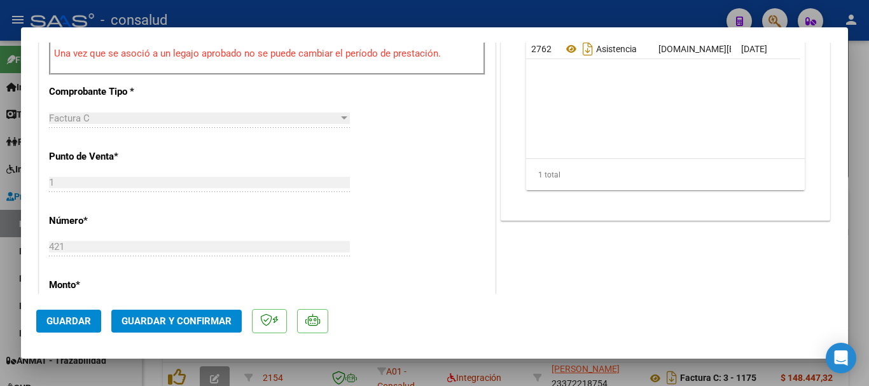
scroll to position [509, 0]
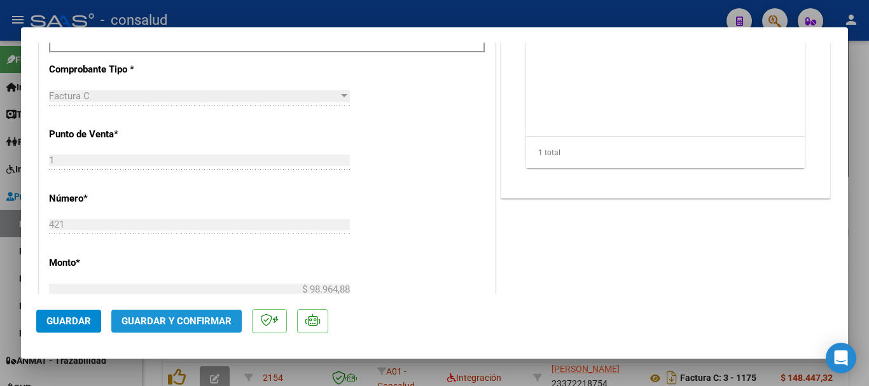
click at [202, 327] on button "Guardar y Confirmar" at bounding box center [176, 321] width 130 height 23
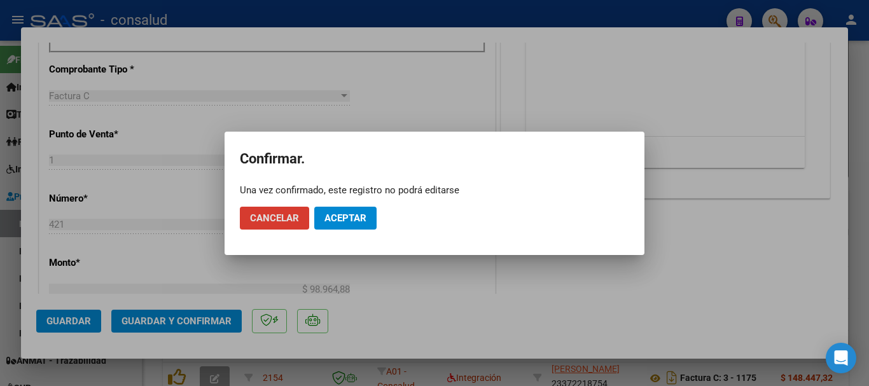
click at [368, 220] on button "Aceptar" at bounding box center [345, 218] width 62 height 23
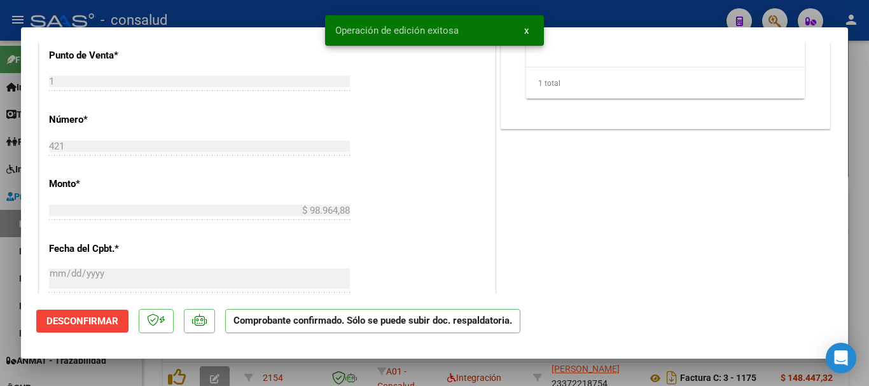
type input "$ 0,00"
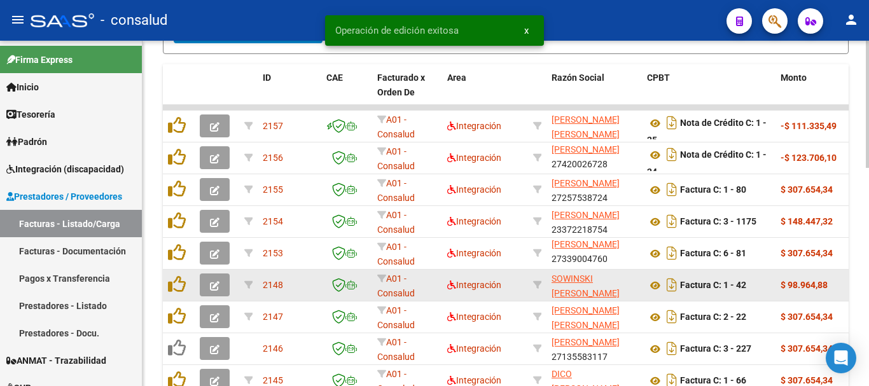
scroll to position [463, 0]
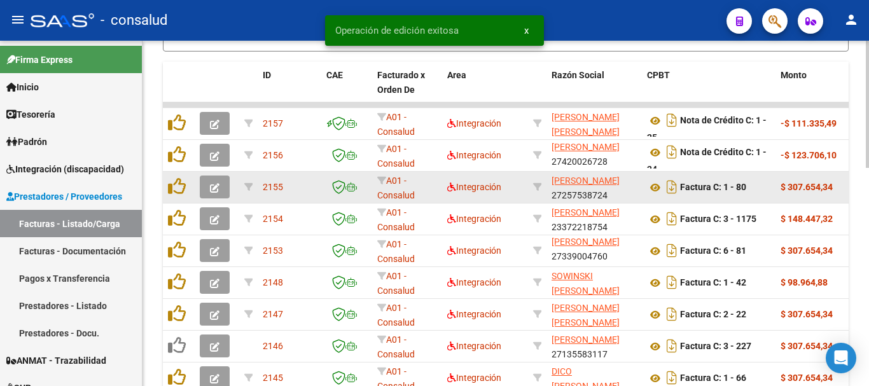
click at [206, 193] on button "button" at bounding box center [215, 187] width 30 height 23
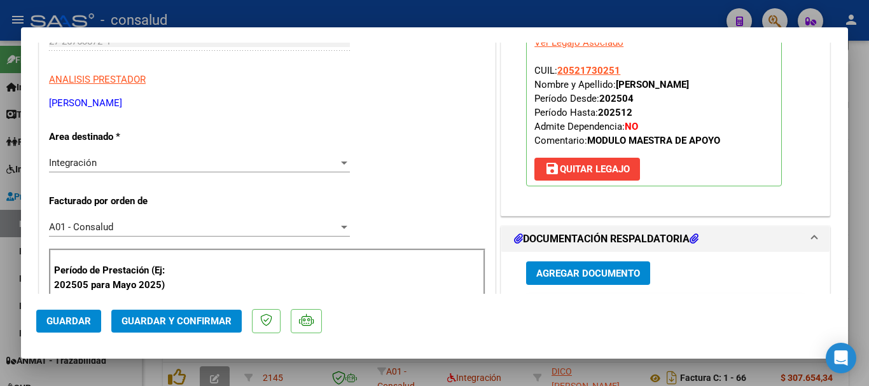
scroll to position [0, 0]
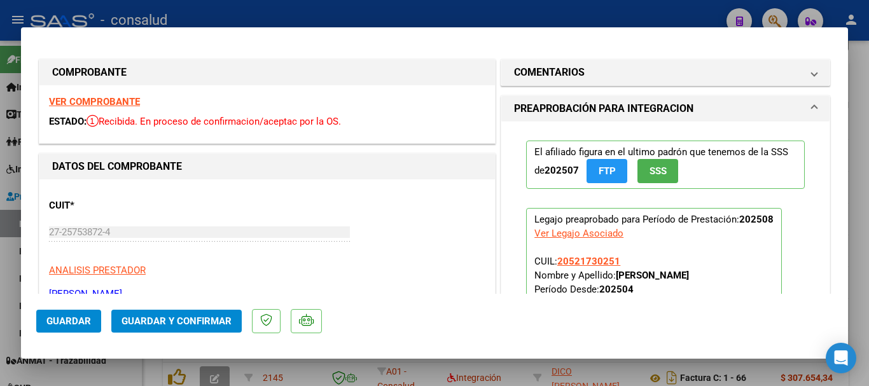
click at [120, 99] on strong "VER COMPROBANTE" at bounding box center [94, 101] width 91 height 11
click at [155, 323] on span "Guardar y Confirmar" at bounding box center [177, 321] width 110 height 11
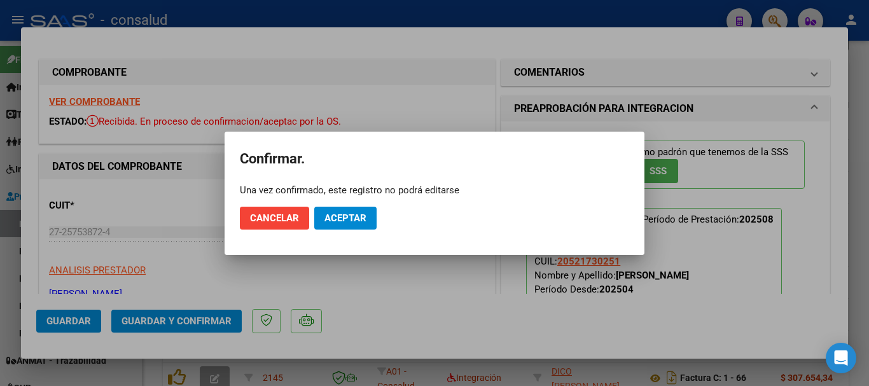
click at [356, 230] on mat-dialog-actions "Cancelar Aceptar" at bounding box center [434, 218] width 389 height 43
click at [356, 222] on span "Aceptar" at bounding box center [345, 217] width 42 height 11
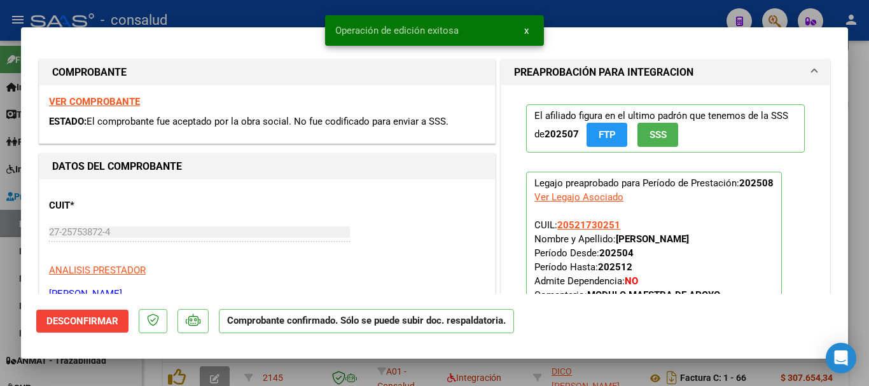
type input "$ 0,00"
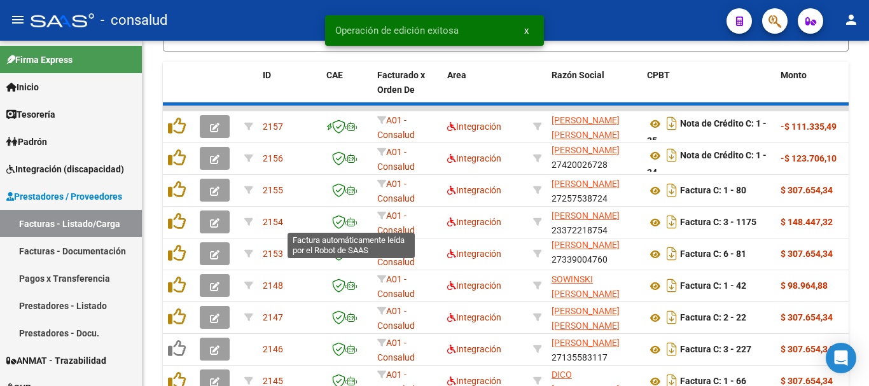
scroll to position [463, 0]
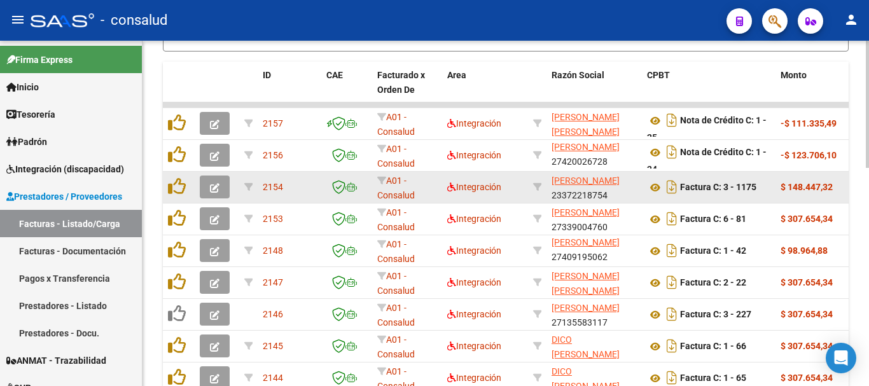
click at [218, 186] on icon "button" at bounding box center [215, 188] width 10 height 10
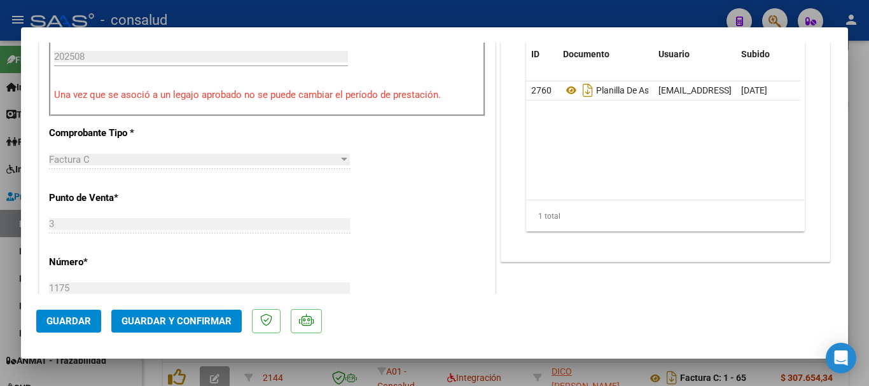
scroll to position [254, 0]
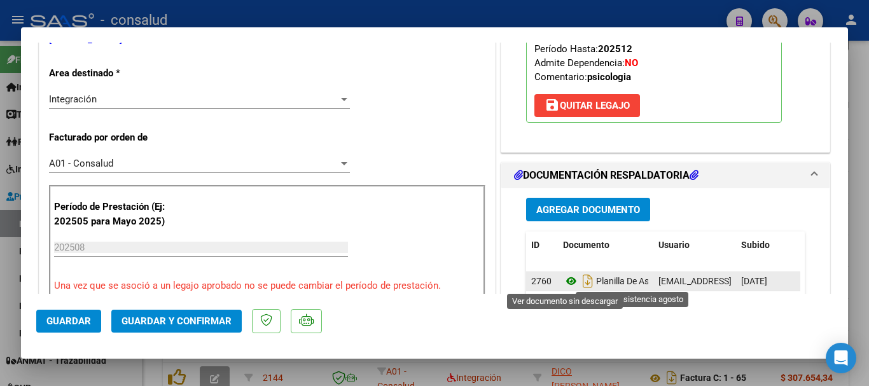
click at [563, 280] on icon at bounding box center [571, 281] width 17 height 15
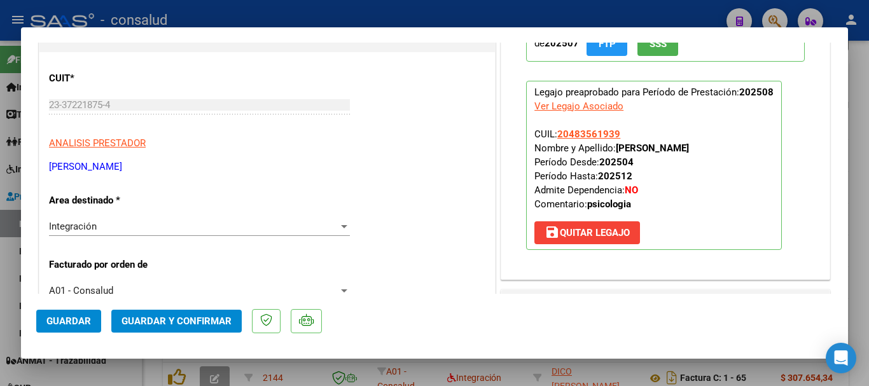
scroll to position [0, 0]
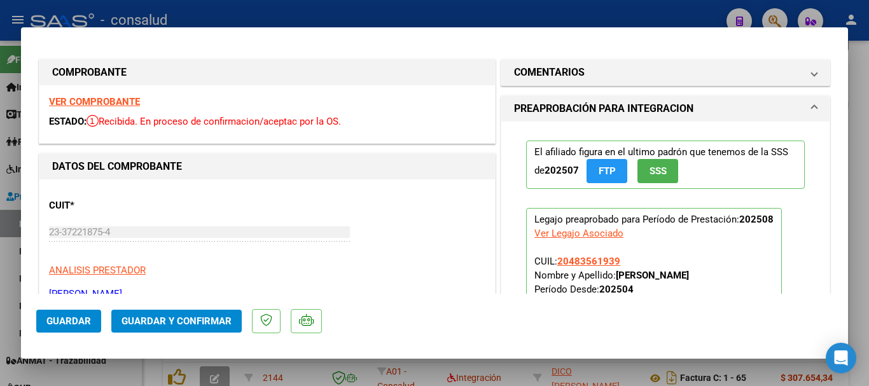
click at [107, 108] on div "VER COMPROBANTE ESTADO: Recibida. En proceso de confirmacion/aceptac por la OS." at bounding box center [267, 114] width 456 height 58
click at [108, 103] on strong "VER COMPROBANTE" at bounding box center [94, 101] width 91 height 11
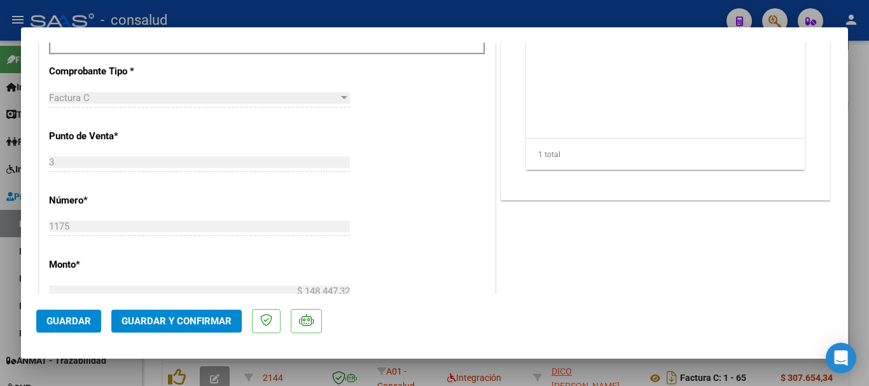
scroll to position [573, 0]
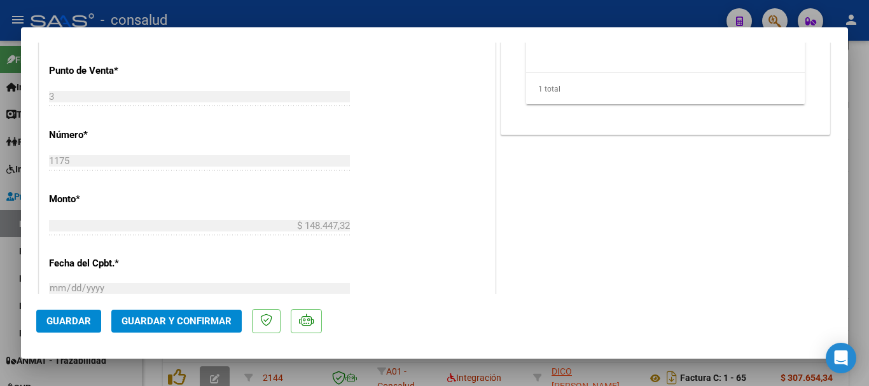
click at [172, 316] on span "Guardar y Confirmar" at bounding box center [177, 321] width 110 height 11
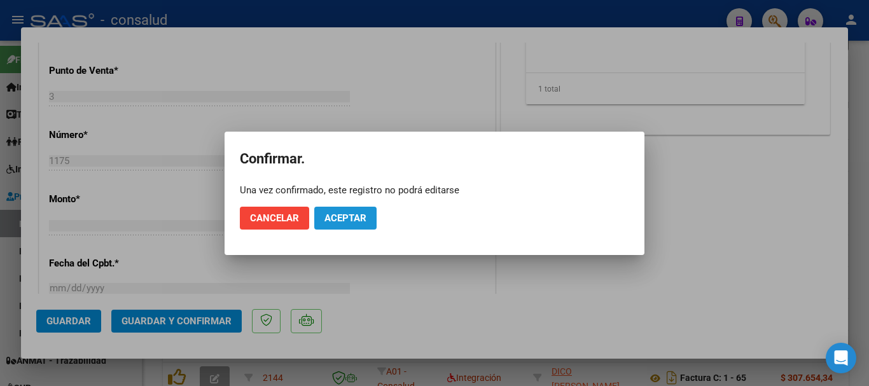
click at [338, 226] on button "Aceptar" at bounding box center [345, 218] width 62 height 23
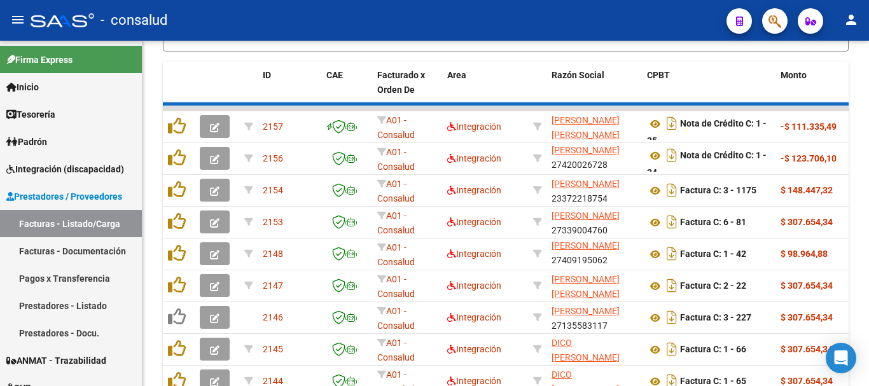
scroll to position [463, 0]
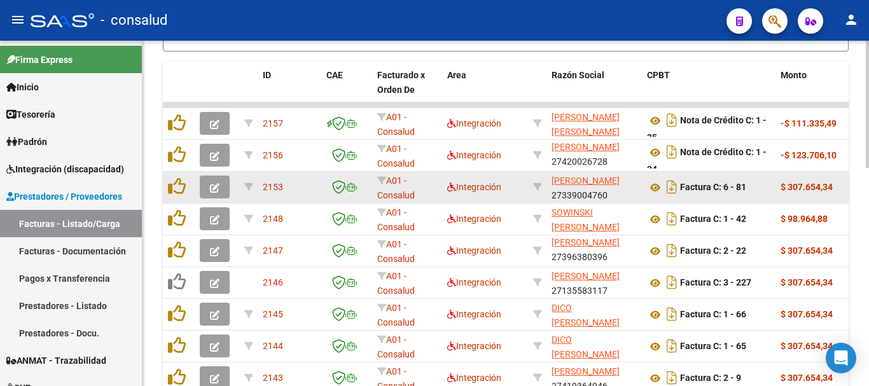
click at [207, 187] on button "button" at bounding box center [215, 187] width 30 height 23
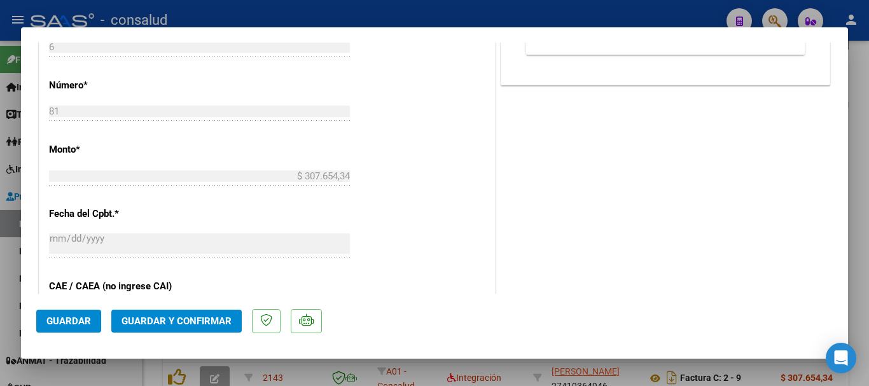
scroll to position [636, 0]
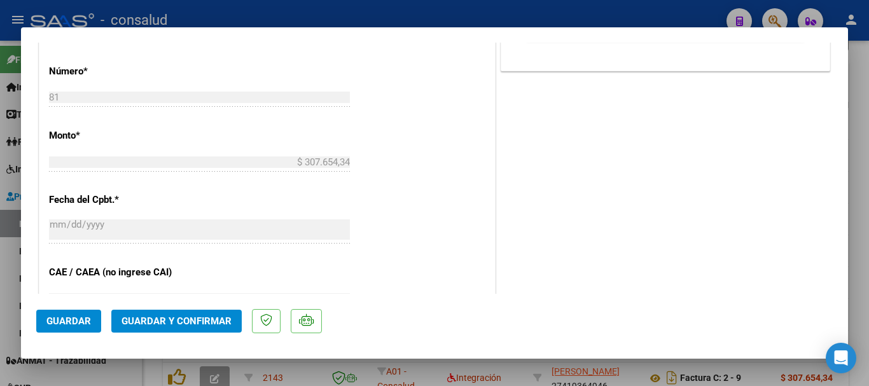
click at [181, 321] on span "Guardar y Confirmar" at bounding box center [177, 321] width 110 height 11
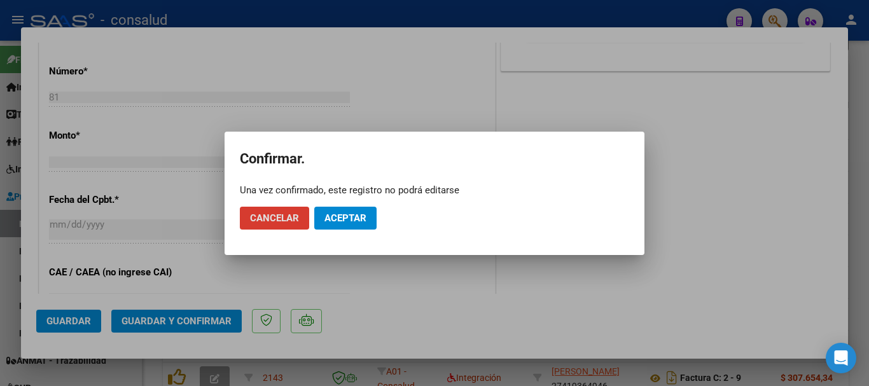
click at [345, 218] on span "Aceptar" at bounding box center [345, 217] width 42 height 11
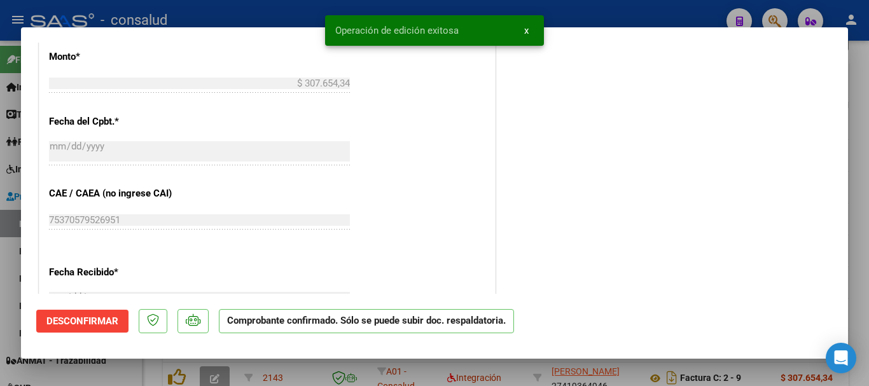
type input "$ 0,00"
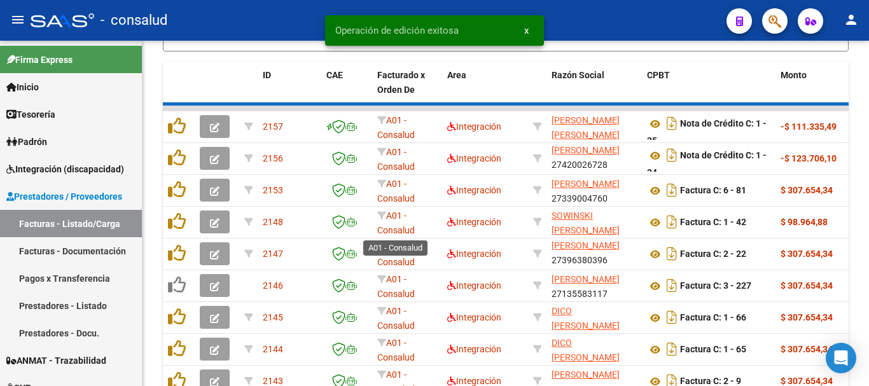
scroll to position [463, 0]
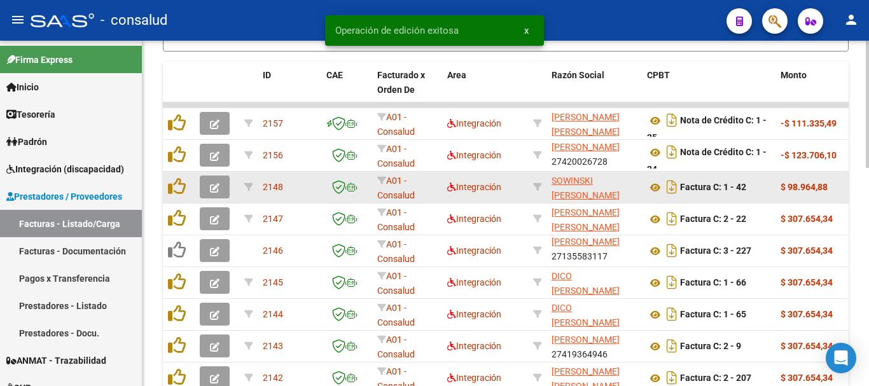
click at [210, 187] on icon "button" at bounding box center [215, 188] width 10 height 10
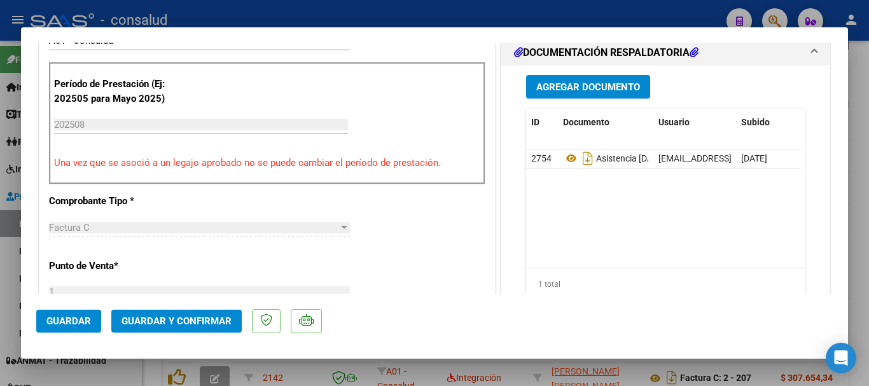
scroll to position [382, 0]
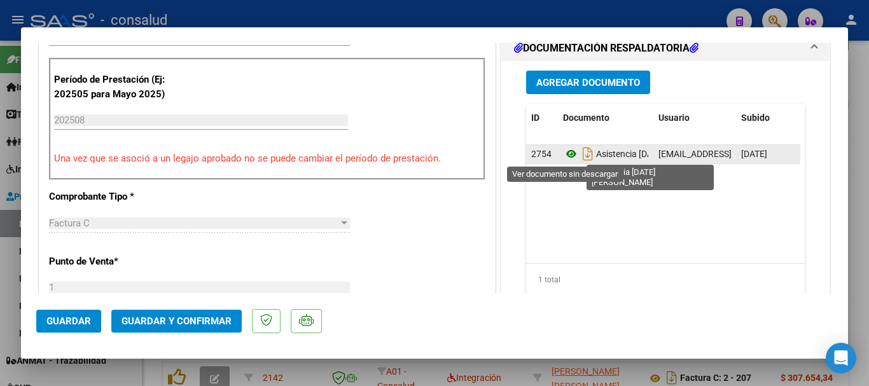
click at [564, 155] on icon at bounding box center [571, 153] width 17 height 15
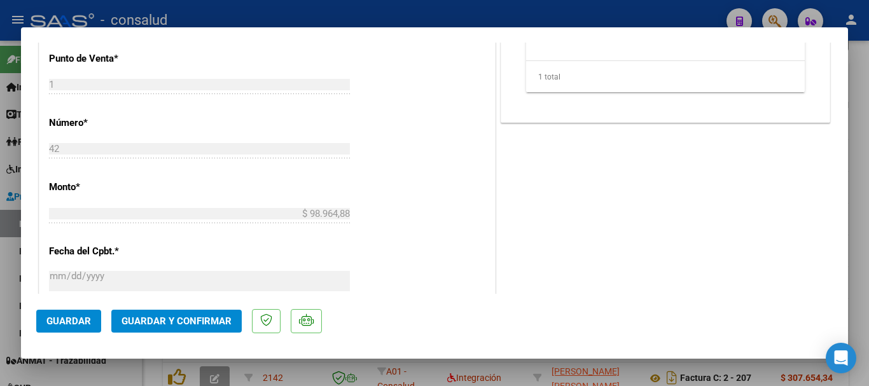
scroll to position [636, 0]
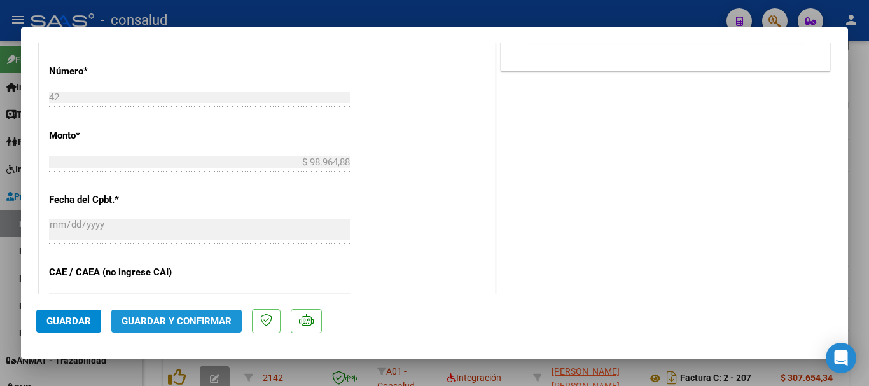
click at [180, 317] on span "Guardar y Confirmar" at bounding box center [177, 321] width 110 height 11
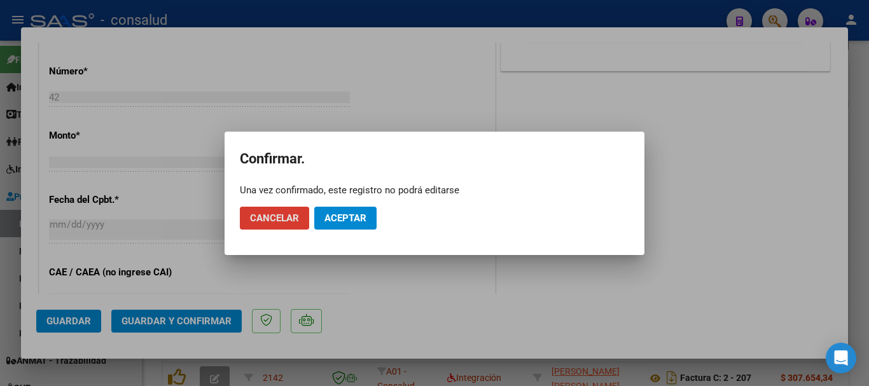
click at [368, 218] on button "Aceptar" at bounding box center [345, 218] width 62 height 23
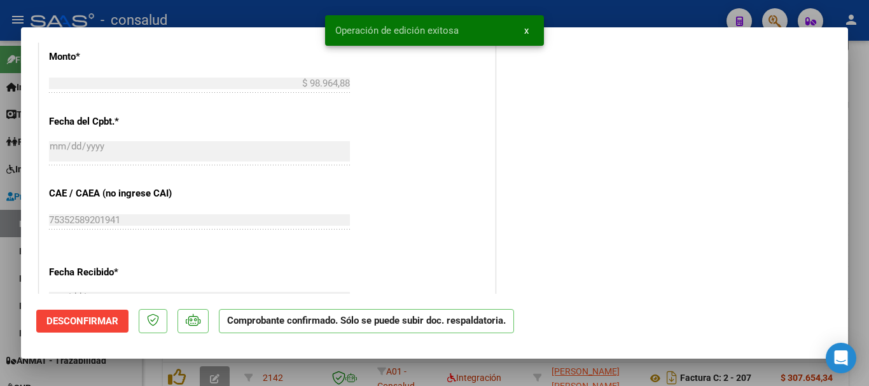
type input "$ 0,00"
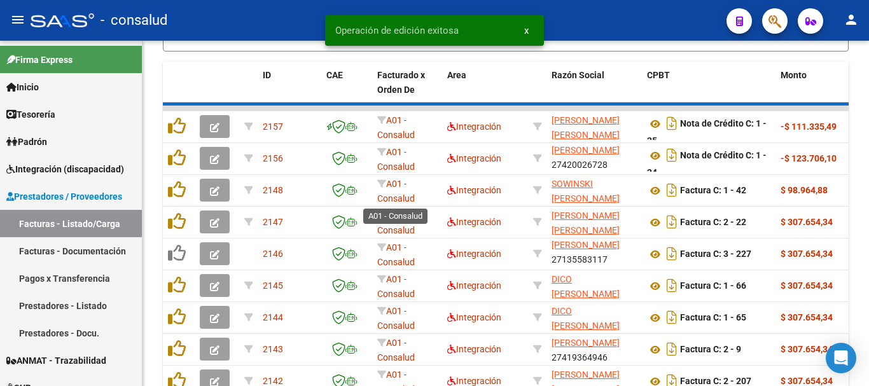
scroll to position [463, 0]
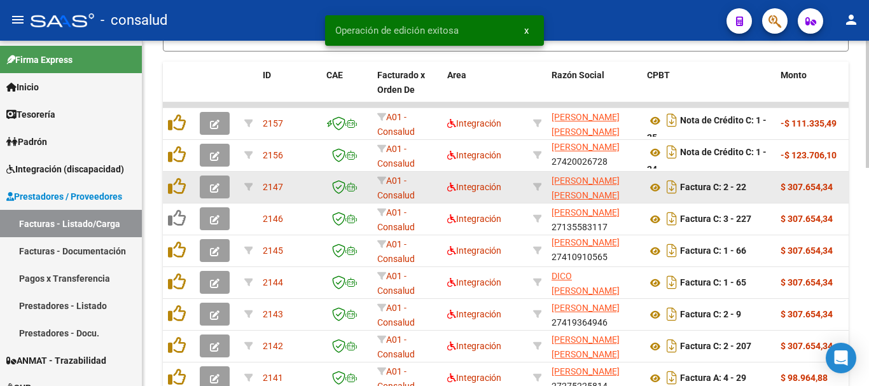
click at [209, 185] on button "button" at bounding box center [215, 187] width 30 height 23
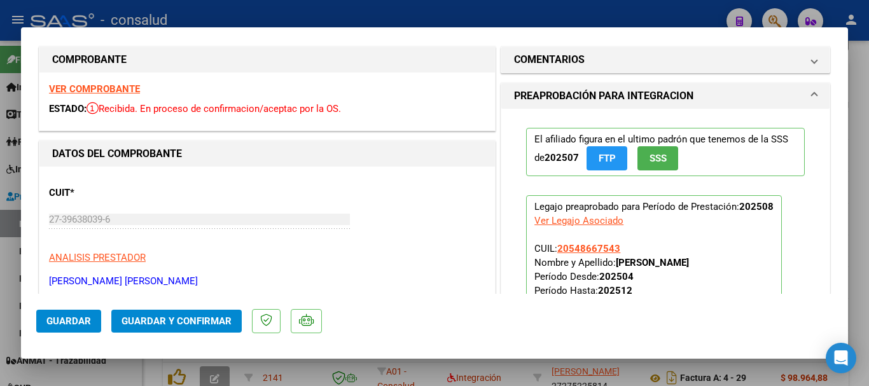
scroll to position [0, 0]
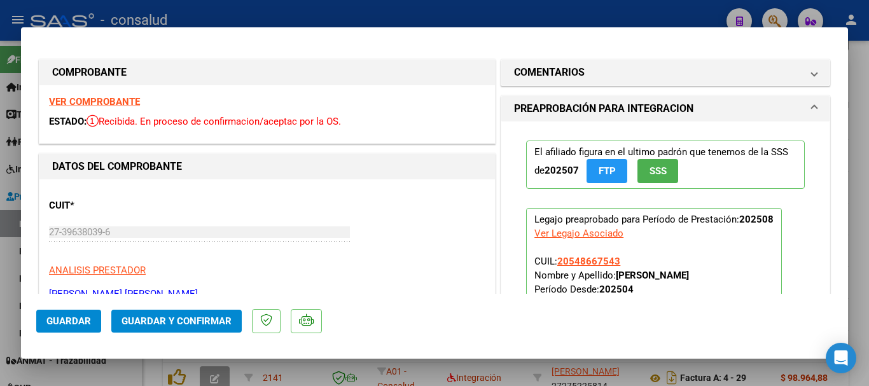
click at [126, 101] on strong "VER COMPROBANTE" at bounding box center [94, 101] width 91 height 11
click at [210, 316] on span "Guardar y Confirmar" at bounding box center [177, 321] width 110 height 11
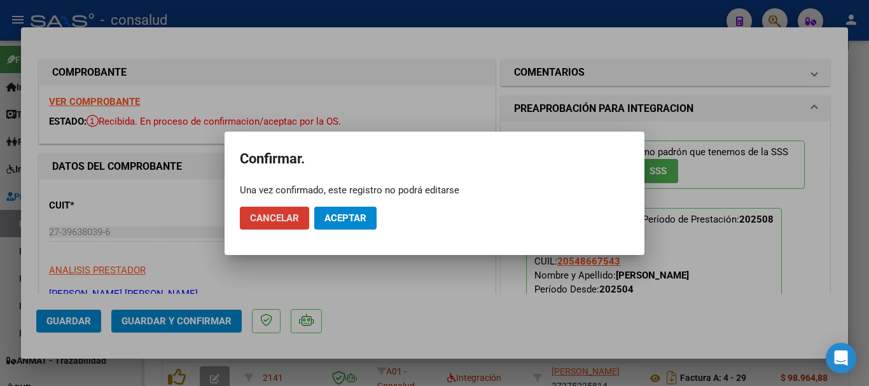
click at [337, 223] on span "Aceptar" at bounding box center [345, 217] width 42 height 11
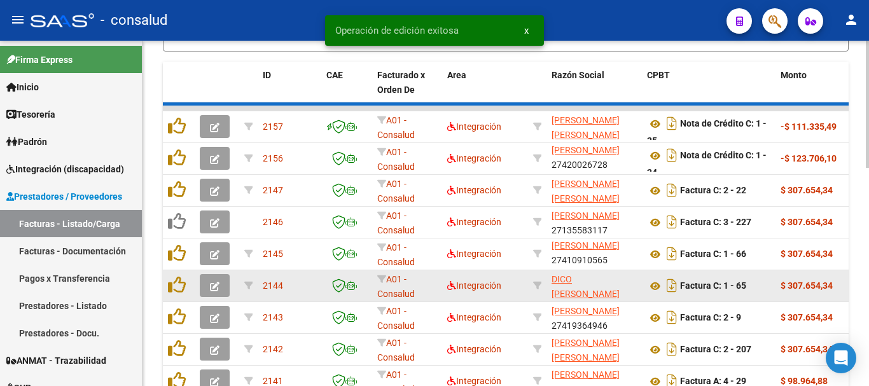
scroll to position [463, 0]
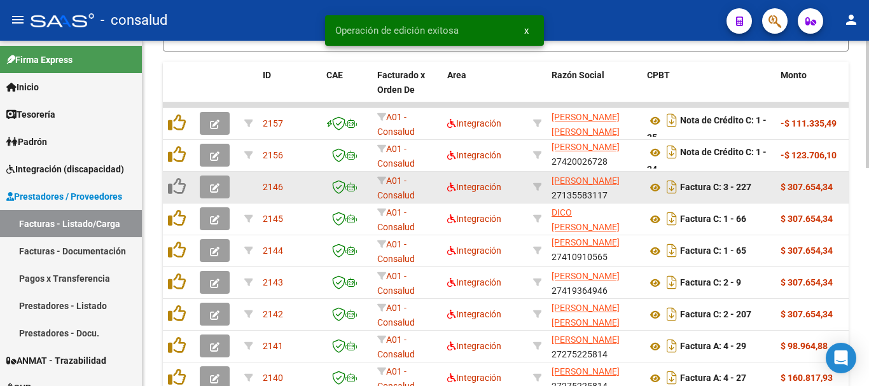
click at [195, 188] on datatable-body-cell at bounding box center [217, 187] width 45 height 31
click at [212, 186] on icon "button" at bounding box center [215, 188] width 10 height 10
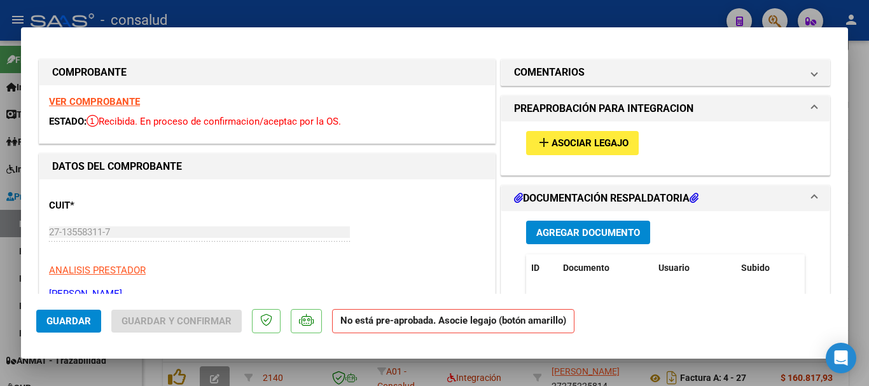
click at [557, 144] on span "Asociar Legajo" at bounding box center [590, 143] width 77 height 11
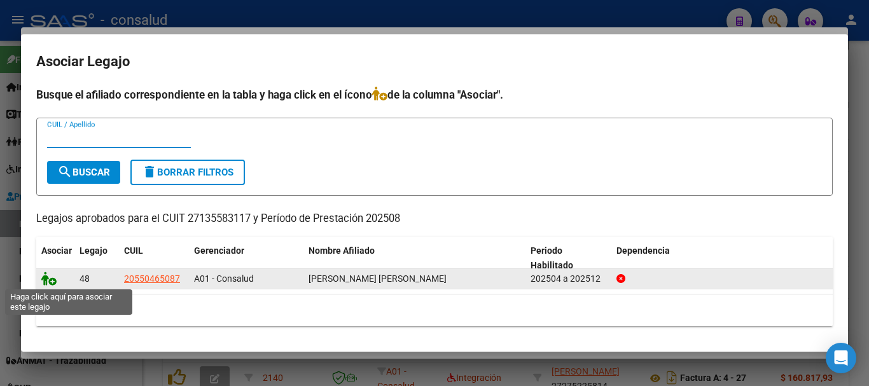
click at [53, 276] on icon at bounding box center [48, 279] width 15 height 14
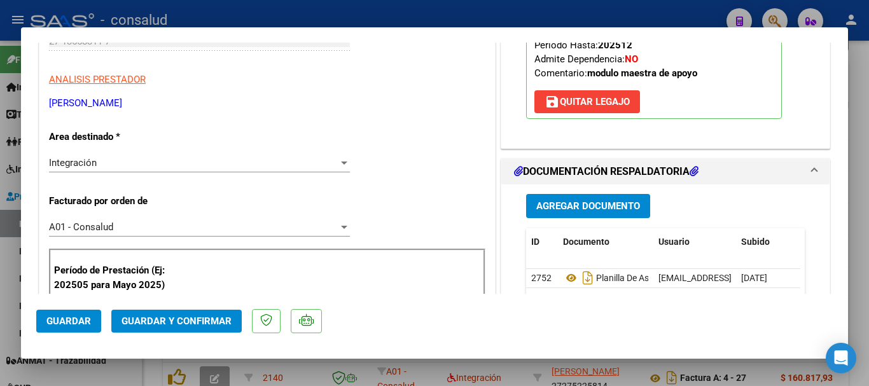
scroll to position [0, 0]
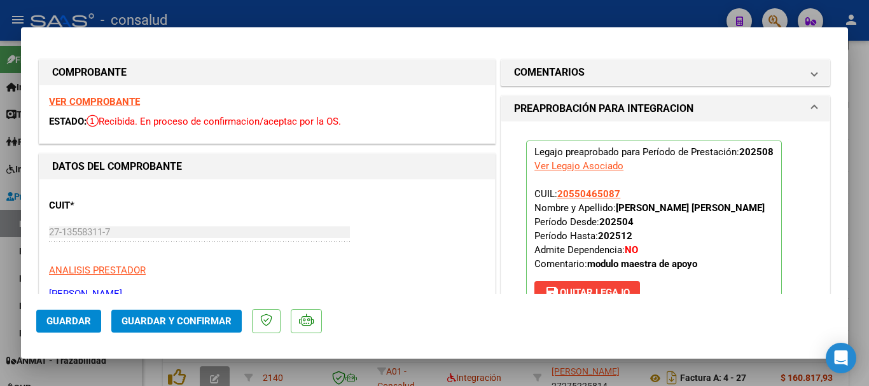
click at [132, 98] on strong "VER COMPROBANTE" at bounding box center [94, 101] width 91 height 11
click at [210, 327] on button "Guardar y Confirmar" at bounding box center [176, 321] width 130 height 23
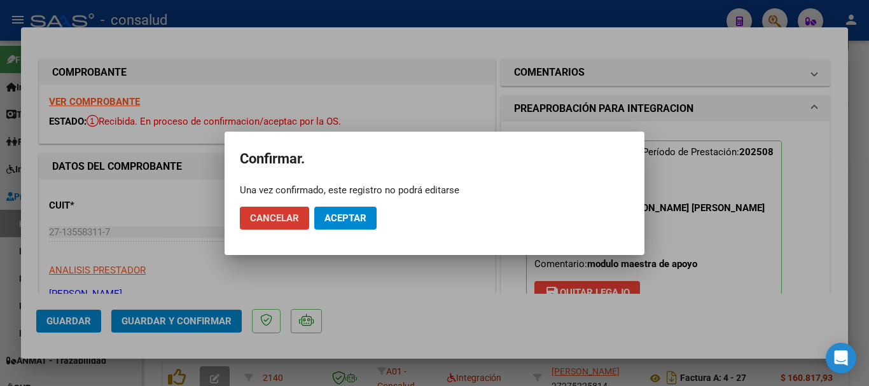
click at [348, 221] on span "Aceptar" at bounding box center [345, 217] width 42 height 11
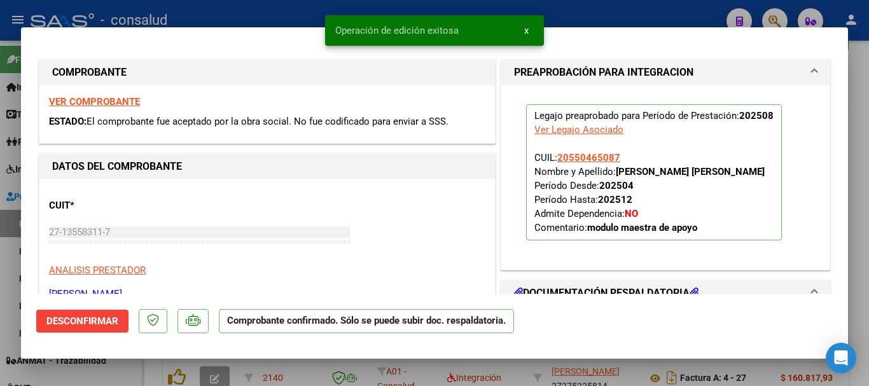
type input "$ 0,00"
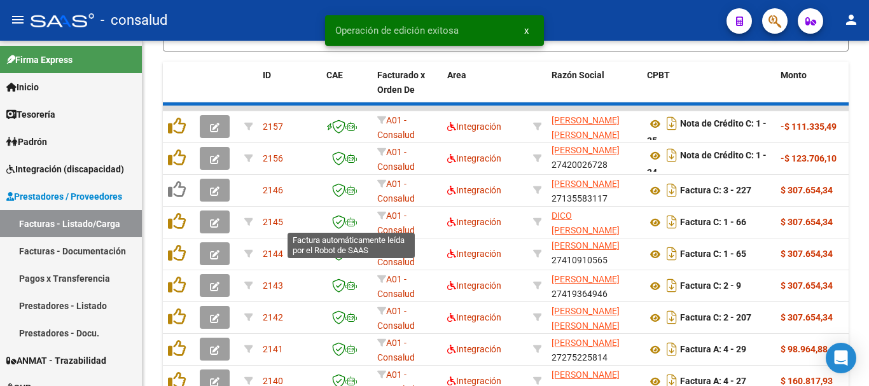
scroll to position [463, 0]
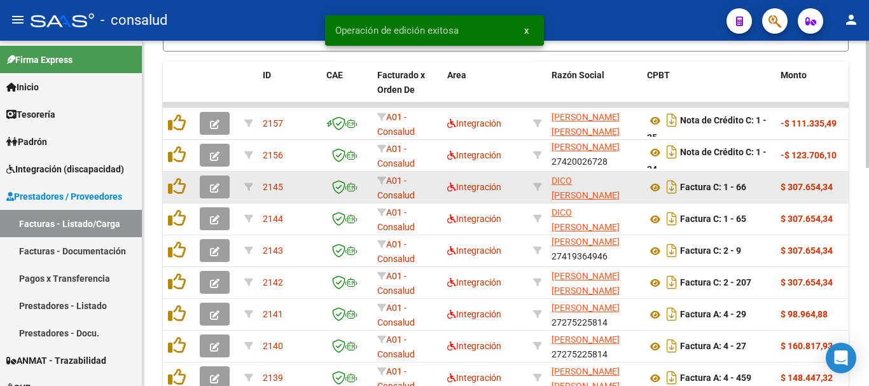
click at [209, 185] on button "button" at bounding box center [215, 187] width 30 height 23
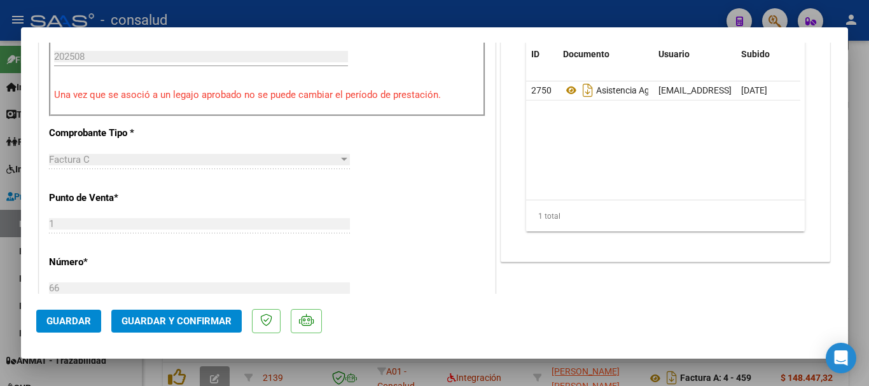
scroll to position [254, 0]
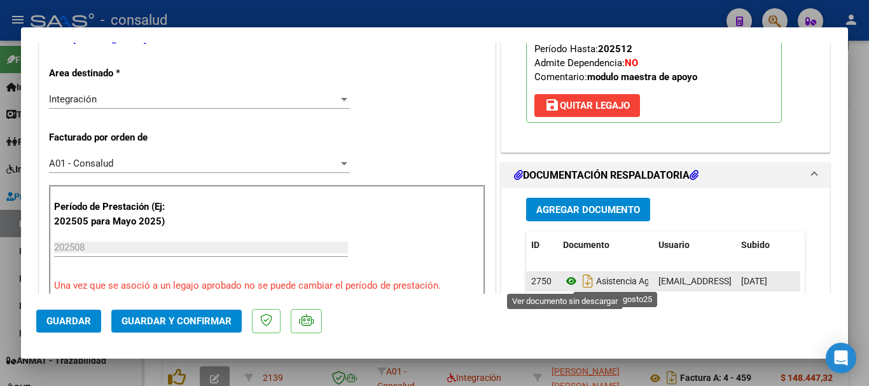
click at [566, 279] on icon at bounding box center [571, 281] width 17 height 15
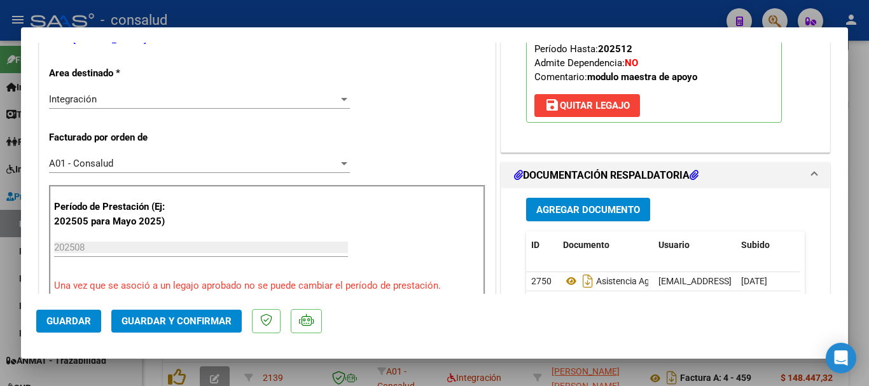
click at [189, 316] on span "Guardar y Confirmar" at bounding box center [177, 321] width 110 height 11
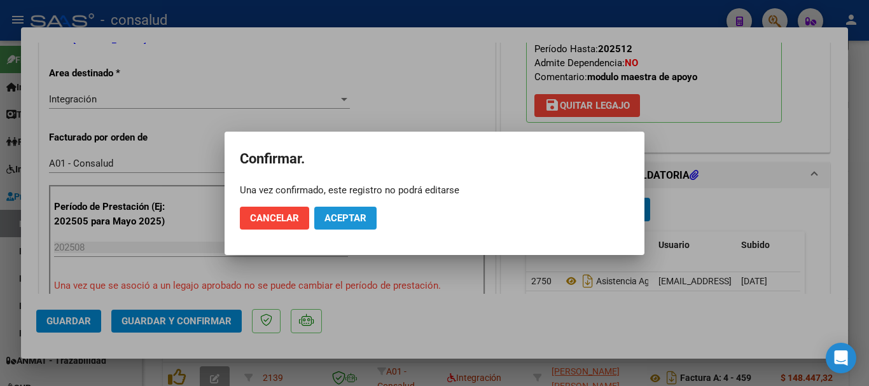
click at [352, 216] on span "Aceptar" at bounding box center [345, 217] width 42 height 11
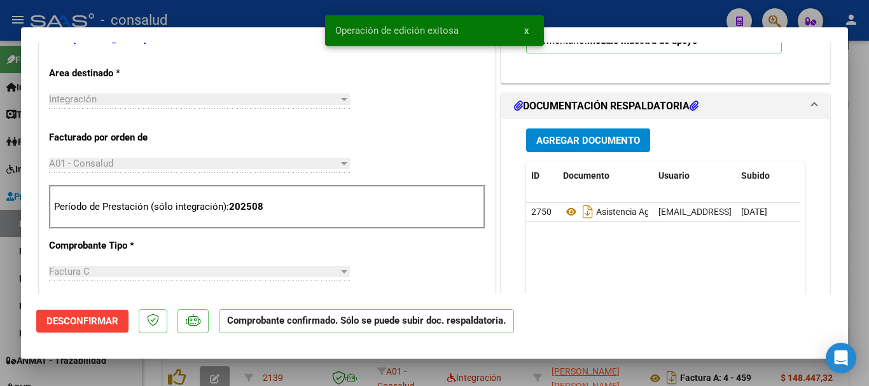
type input "$ 0,00"
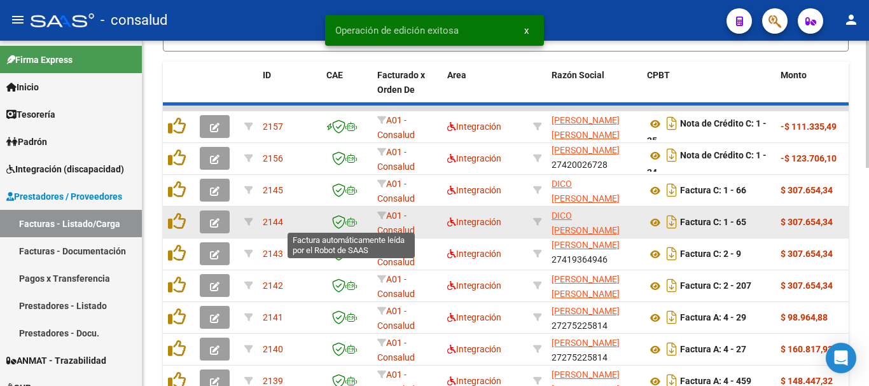
scroll to position [3, 0]
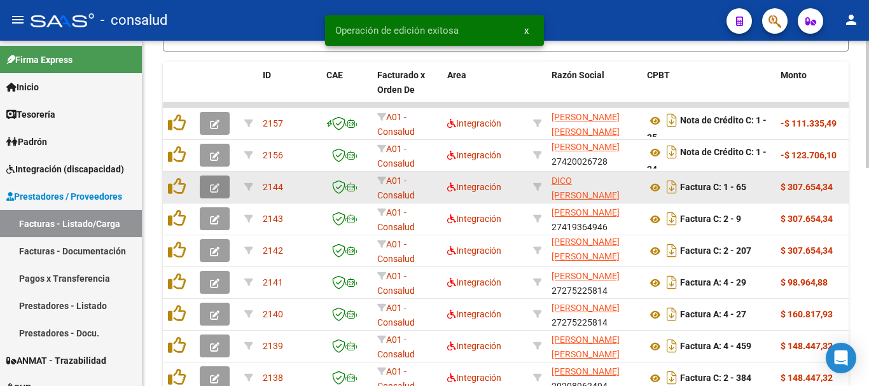
click at [220, 192] on button "button" at bounding box center [215, 187] width 30 height 23
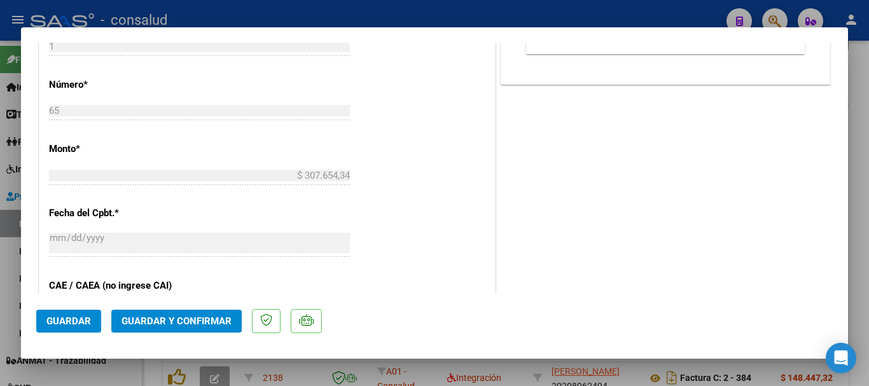
scroll to position [636, 0]
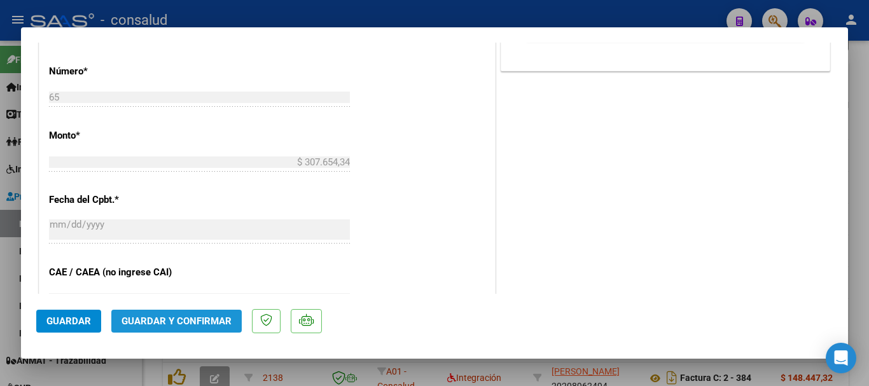
click at [189, 321] on span "Guardar y Confirmar" at bounding box center [177, 321] width 110 height 11
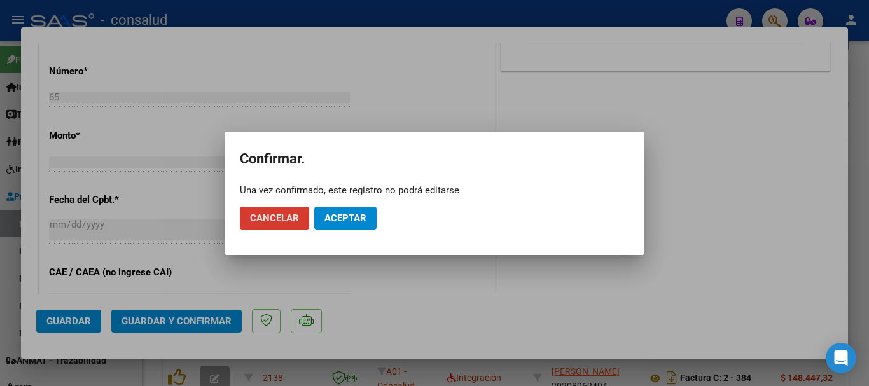
click at [344, 216] on span "Aceptar" at bounding box center [345, 217] width 42 height 11
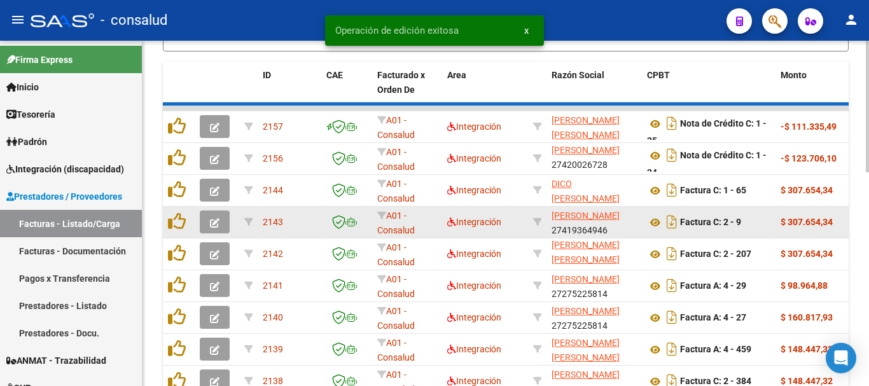
scroll to position [463, 0]
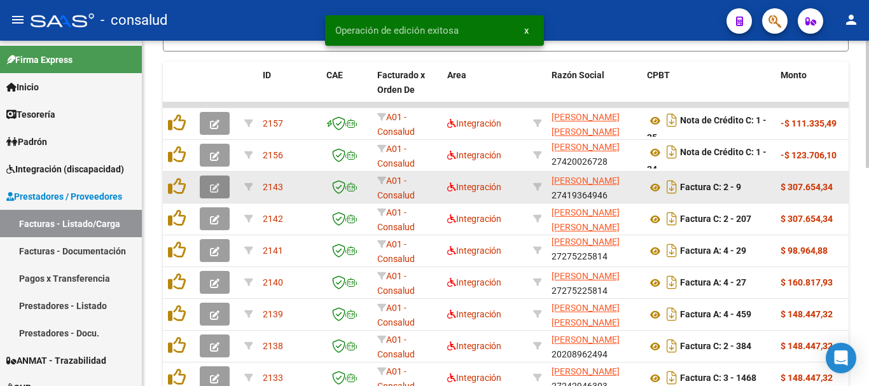
click at [210, 185] on icon "button" at bounding box center [215, 188] width 10 height 10
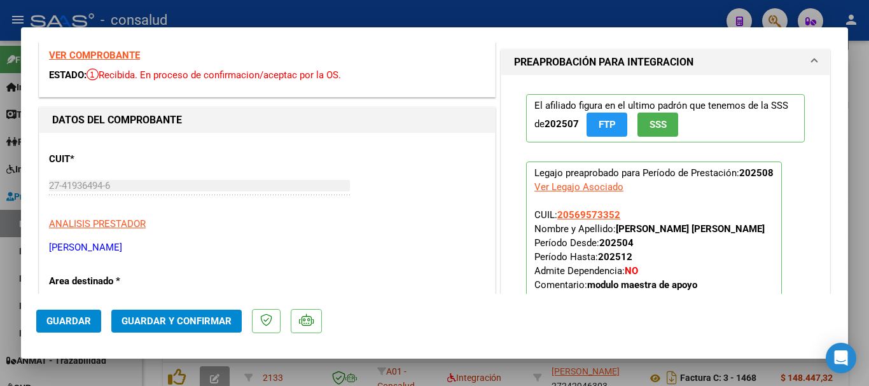
scroll to position [0, 0]
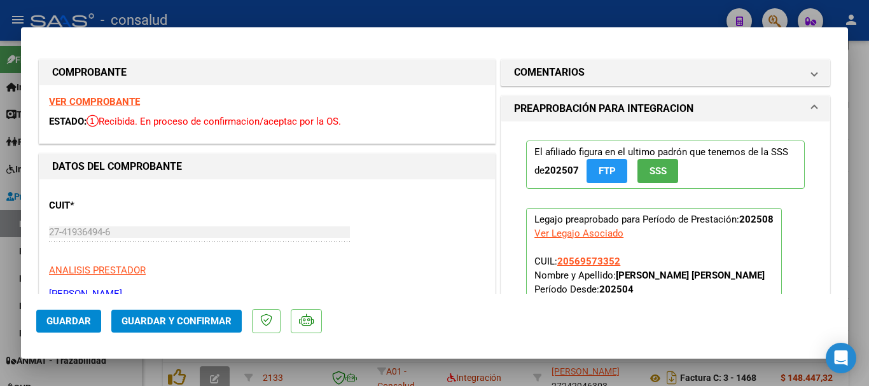
click at [115, 98] on strong "VER COMPROBANTE" at bounding box center [94, 101] width 91 height 11
click at [179, 319] on span "Guardar y Confirmar" at bounding box center [177, 321] width 110 height 11
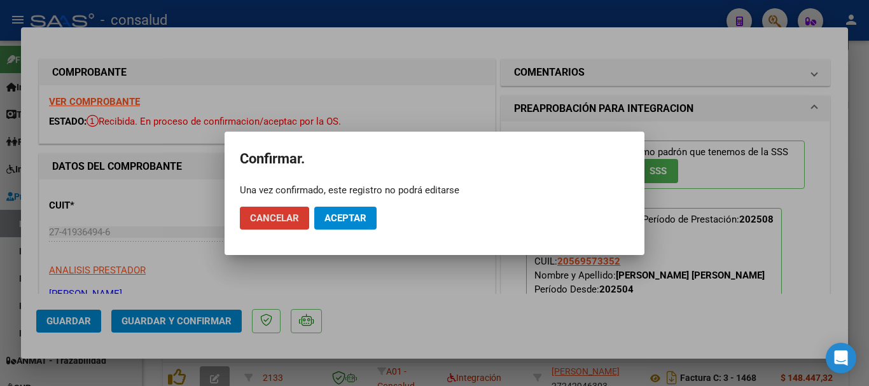
click at [332, 219] on span "Aceptar" at bounding box center [345, 217] width 42 height 11
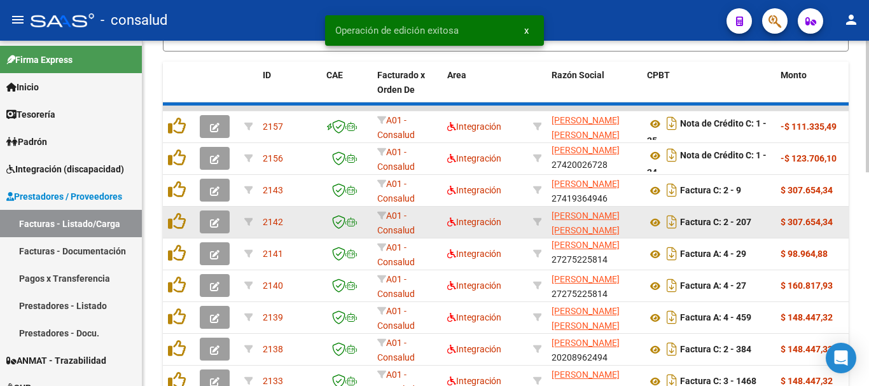
scroll to position [463, 0]
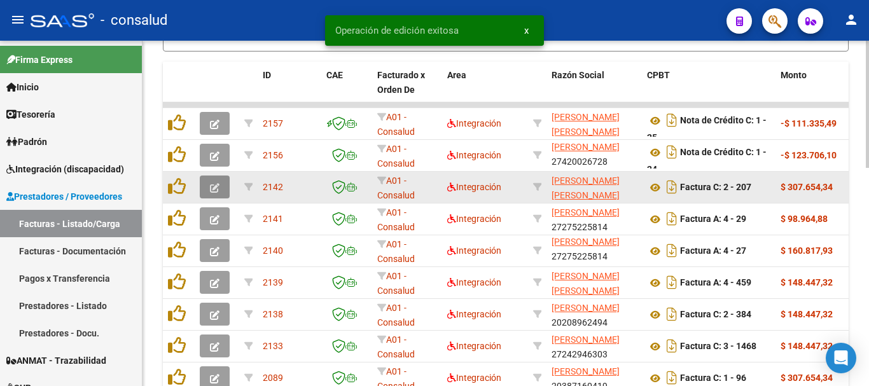
click at [221, 186] on button "button" at bounding box center [215, 187] width 30 height 23
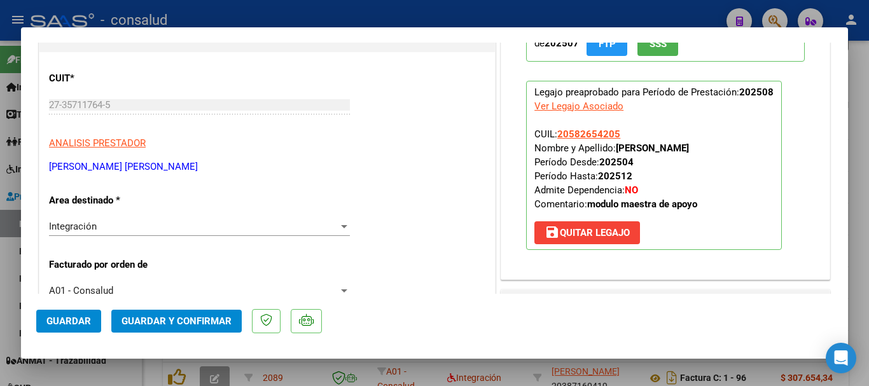
scroll to position [318, 0]
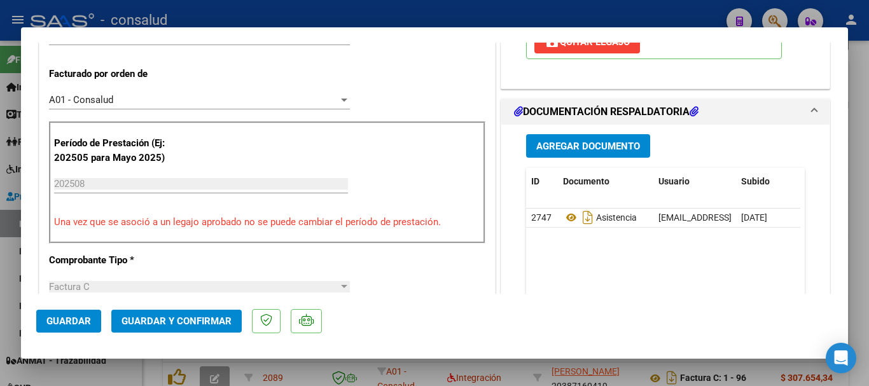
click at [171, 327] on button "Guardar y Confirmar" at bounding box center [176, 321] width 130 height 23
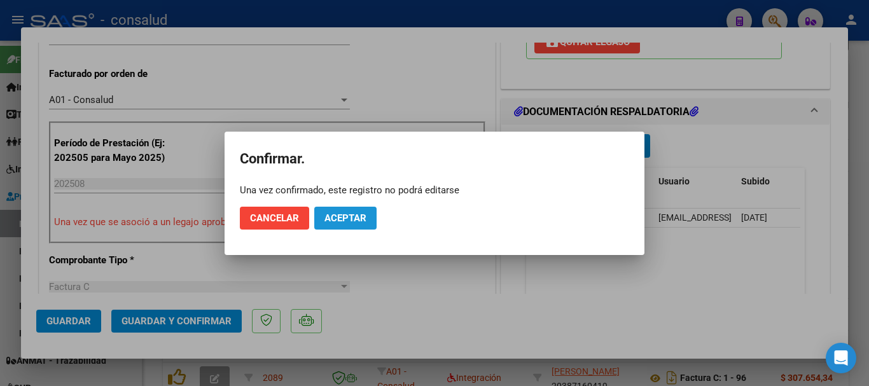
click at [337, 222] on span "Aceptar" at bounding box center [345, 217] width 42 height 11
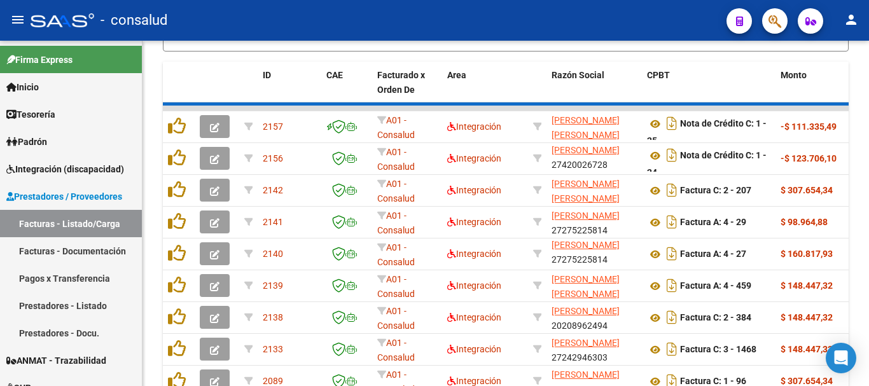
scroll to position [17, 0]
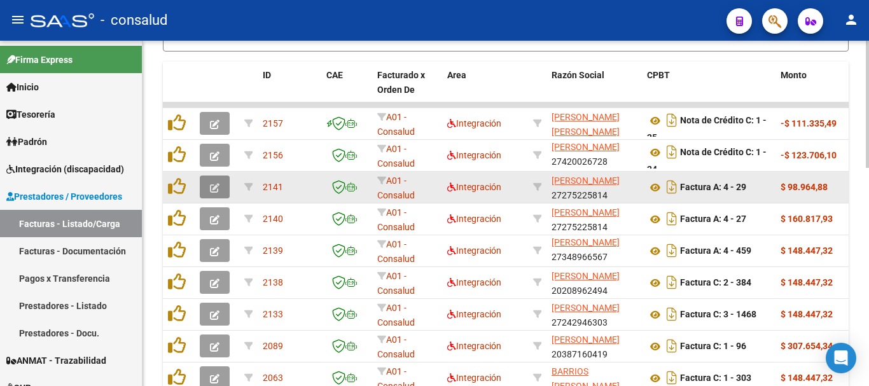
click at [205, 182] on button "button" at bounding box center [215, 187] width 30 height 23
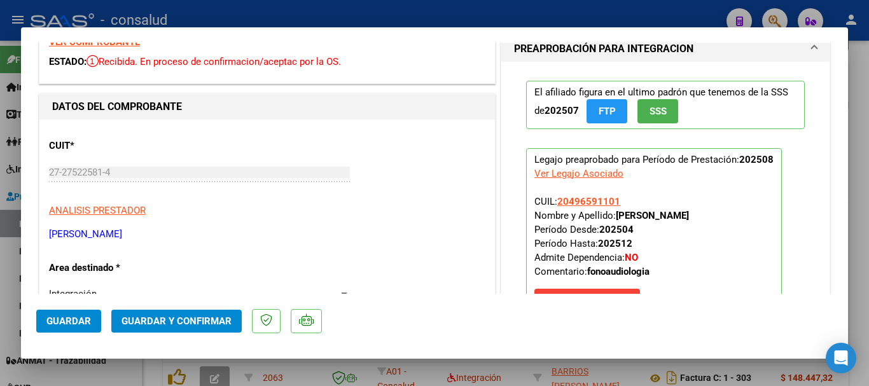
scroll to position [0, 0]
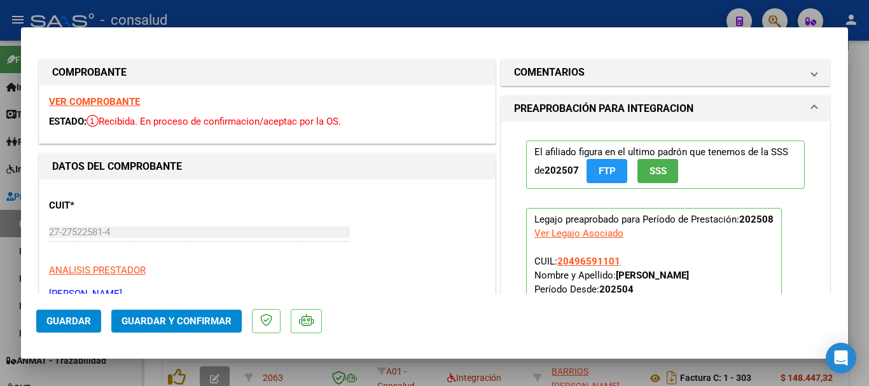
click at [107, 101] on strong "VER COMPROBANTE" at bounding box center [94, 101] width 91 height 11
click at [204, 323] on span "Guardar y Confirmar" at bounding box center [177, 321] width 110 height 11
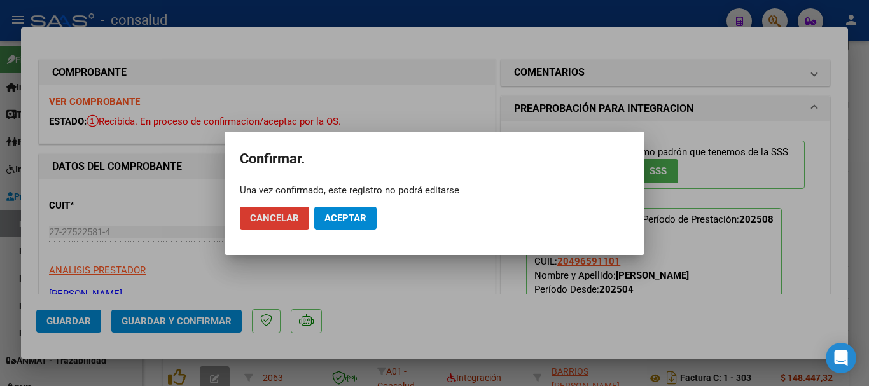
click at [345, 218] on span "Aceptar" at bounding box center [345, 217] width 42 height 11
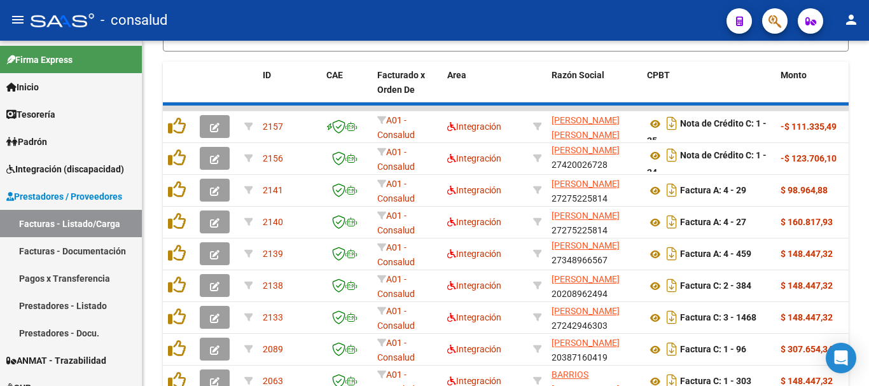
scroll to position [463, 0]
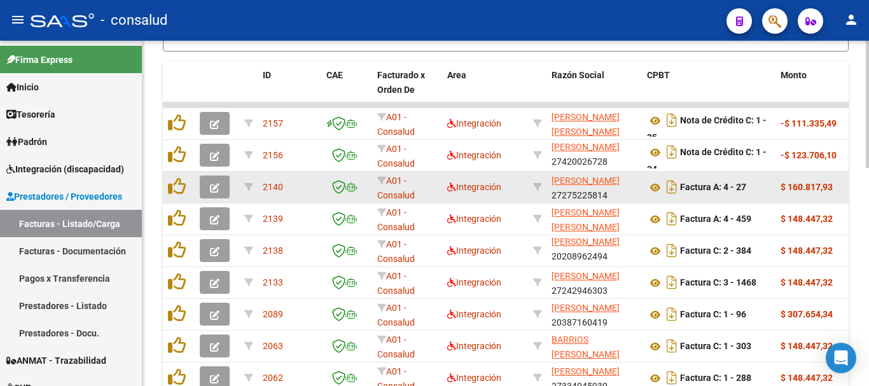
click at [209, 176] on button "button" at bounding box center [215, 187] width 30 height 23
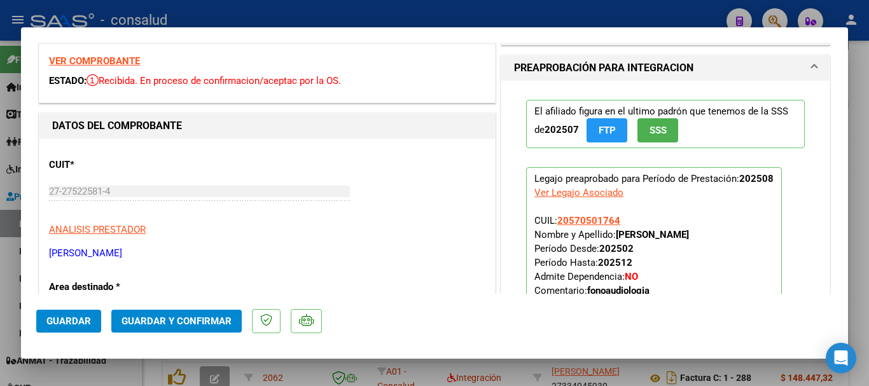
scroll to position [0, 0]
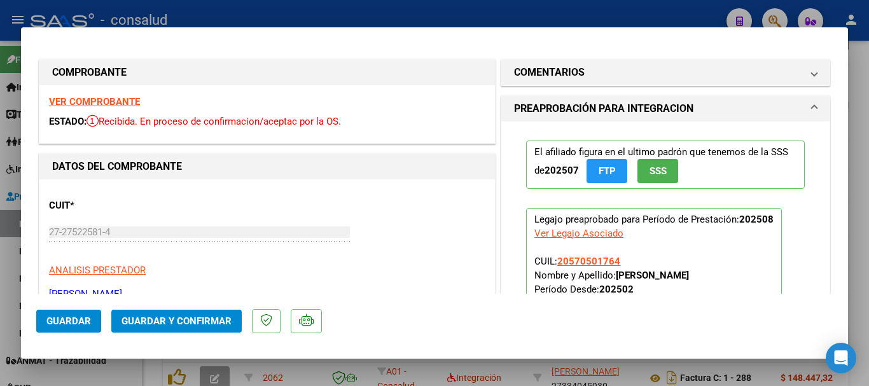
click at [127, 100] on strong "VER COMPROBANTE" at bounding box center [94, 101] width 91 height 11
click at [192, 318] on span "Guardar y Confirmar" at bounding box center [177, 321] width 110 height 11
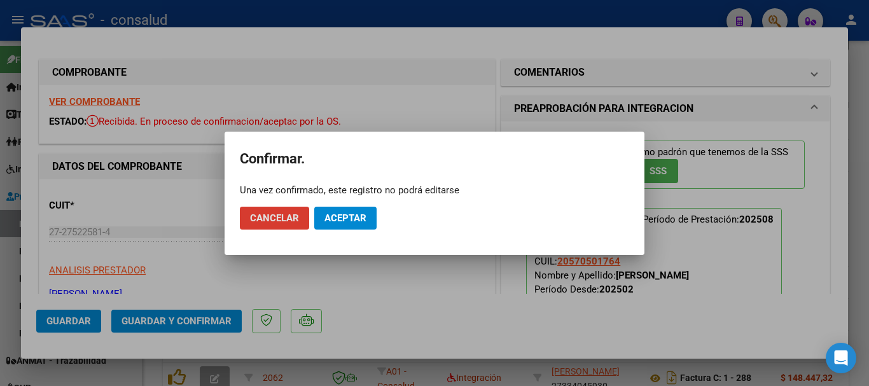
click at [361, 223] on span "Aceptar" at bounding box center [345, 217] width 42 height 11
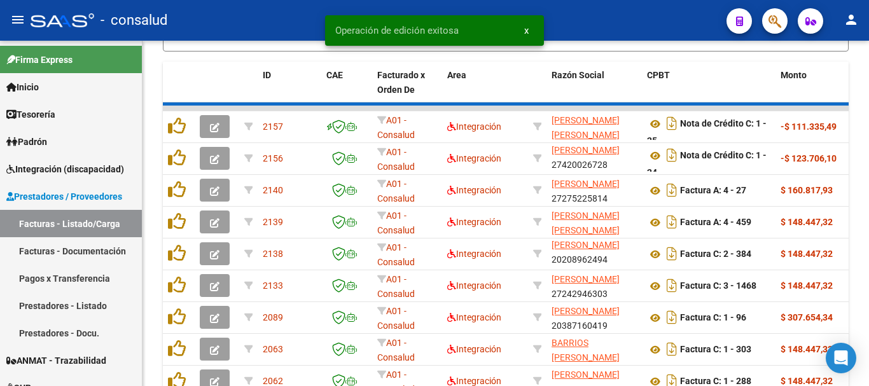
scroll to position [463, 0]
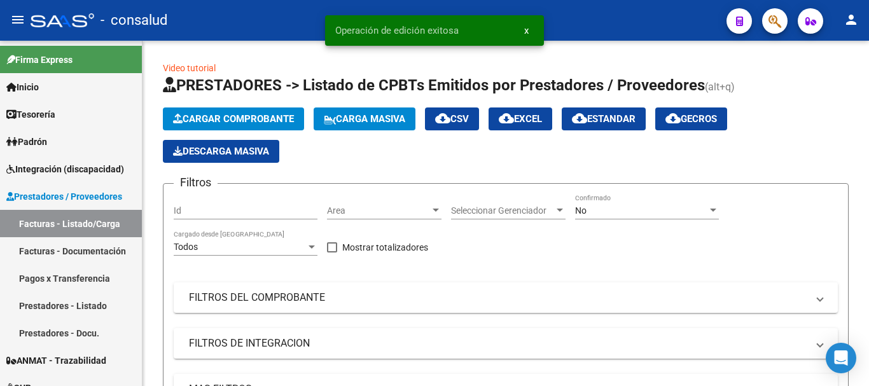
scroll to position [17, 0]
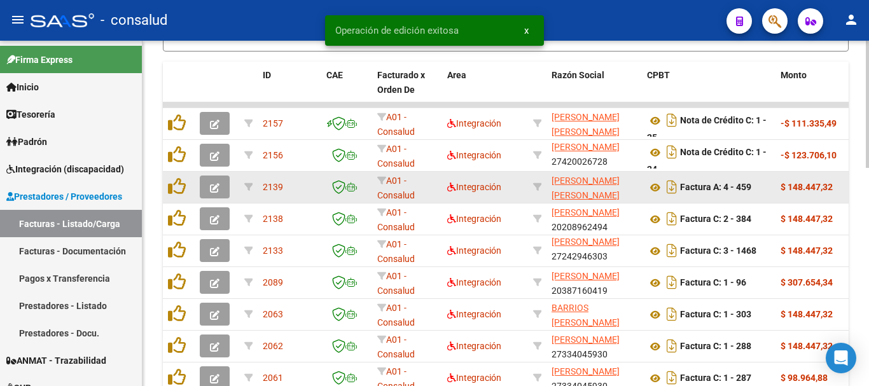
click at [208, 184] on button "button" at bounding box center [215, 187] width 30 height 23
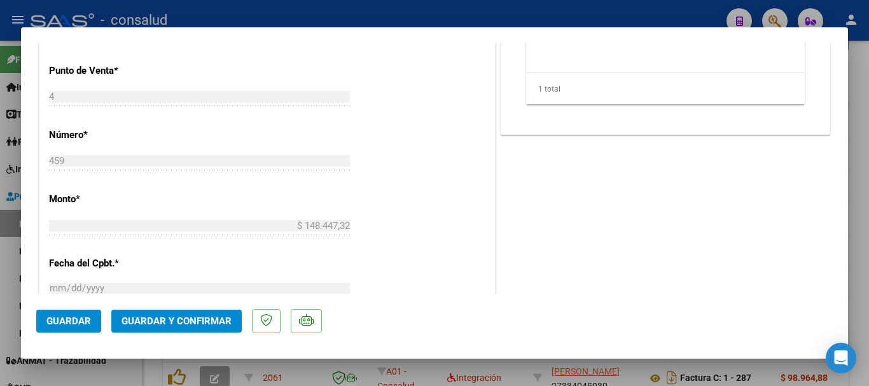
scroll to position [445, 0]
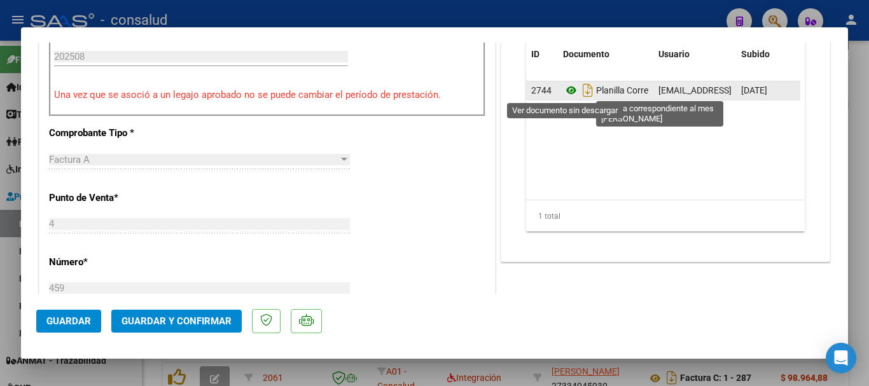
click at [568, 90] on icon at bounding box center [571, 90] width 17 height 15
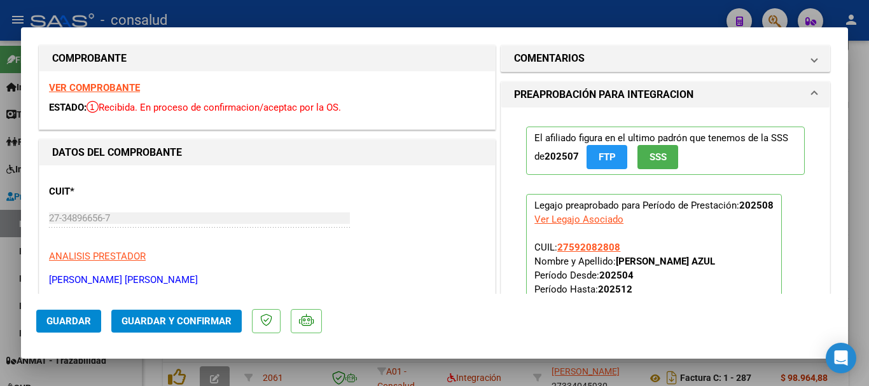
scroll to position [0, 0]
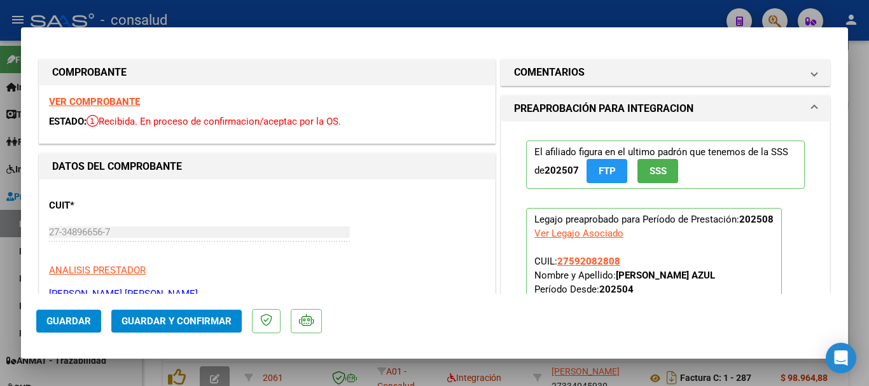
click at [96, 104] on strong "VER COMPROBANTE" at bounding box center [94, 101] width 91 height 11
click at [211, 314] on button "Guardar y Confirmar" at bounding box center [176, 321] width 130 height 23
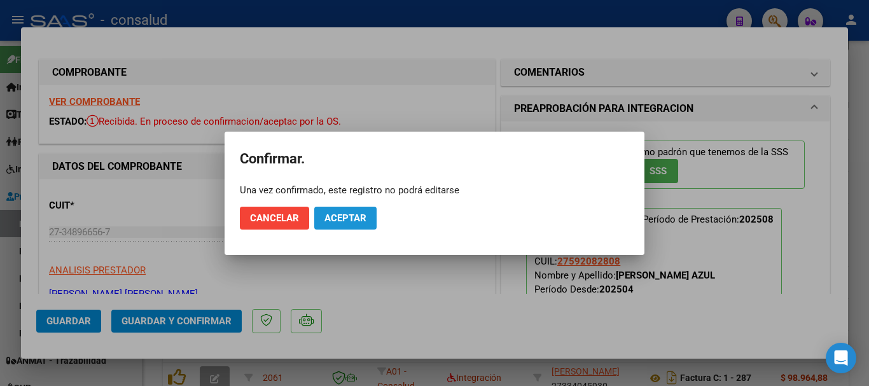
click at [348, 218] on span "Aceptar" at bounding box center [345, 217] width 42 height 11
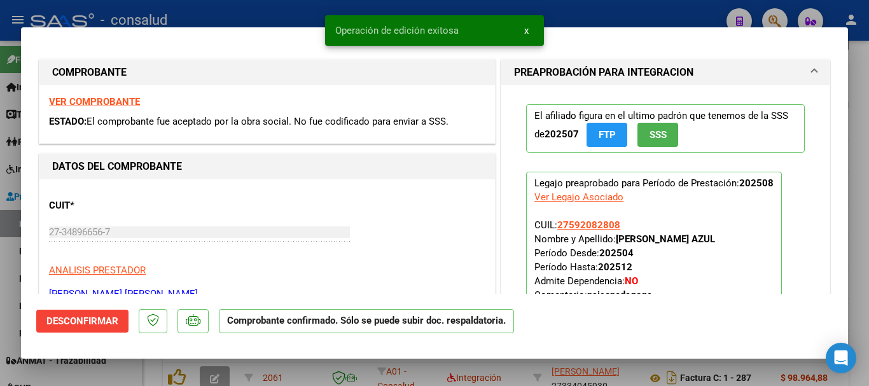
type input "$ 0,00"
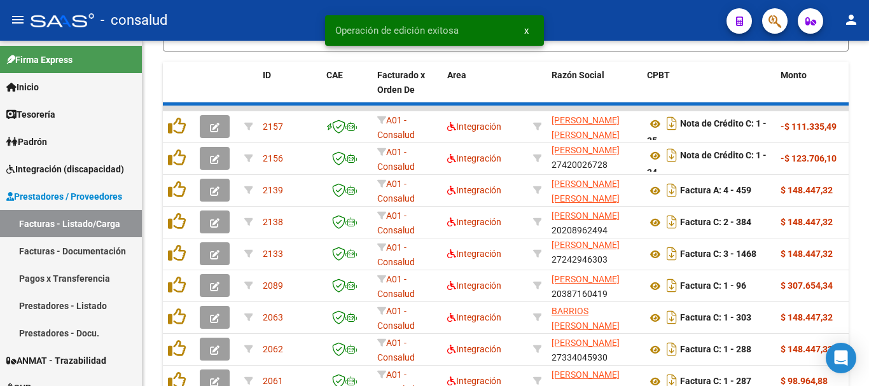
scroll to position [463, 0]
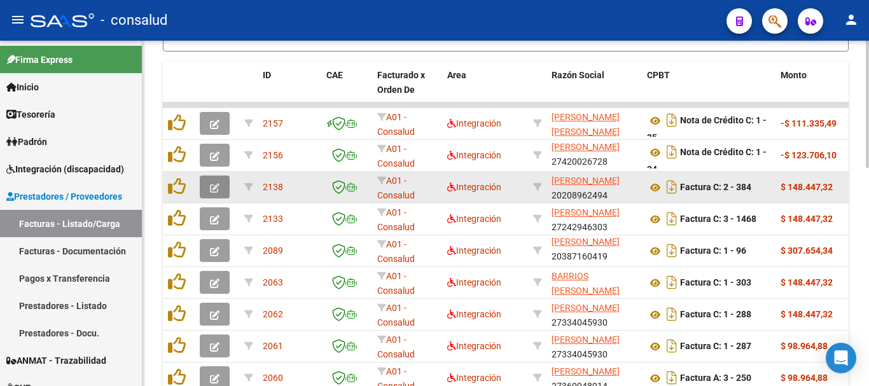
click at [226, 183] on button "button" at bounding box center [215, 187] width 30 height 23
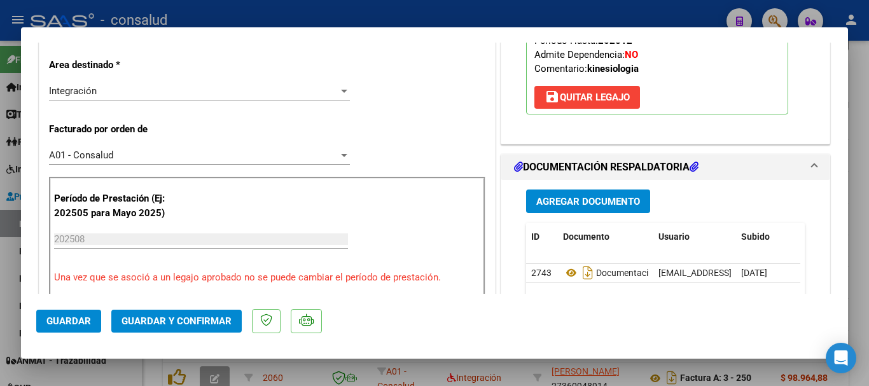
scroll to position [318, 0]
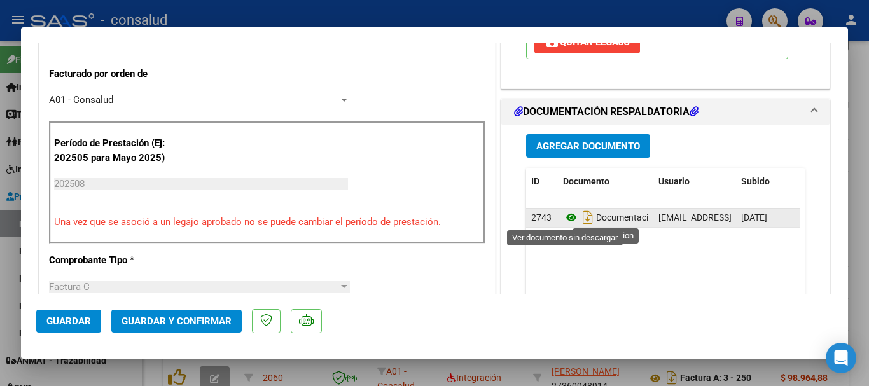
click at [566, 218] on icon at bounding box center [571, 217] width 17 height 15
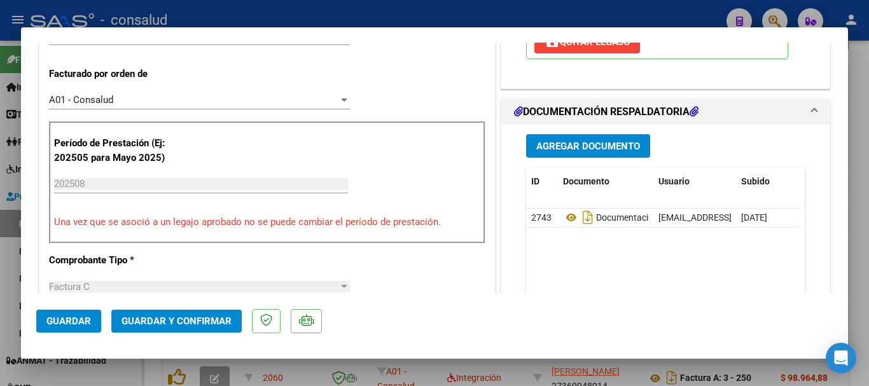
click at [205, 323] on span "Guardar y Confirmar" at bounding box center [177, 321] width 110 height 11
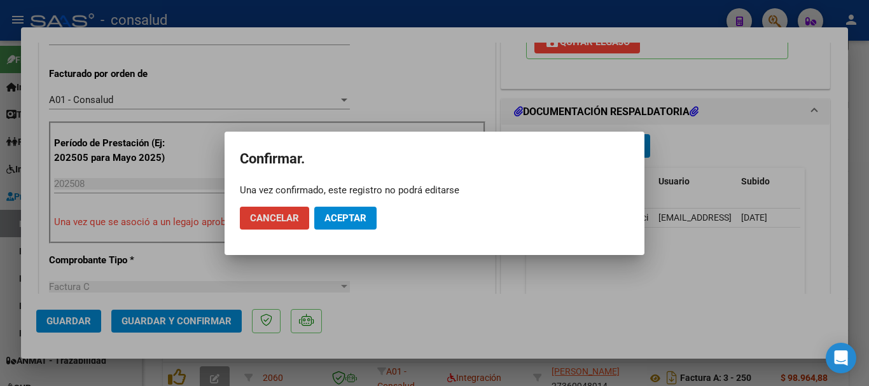
click at [331, 209] on button "Aceptar" at bounding box center [345, 218] width 62 height 23
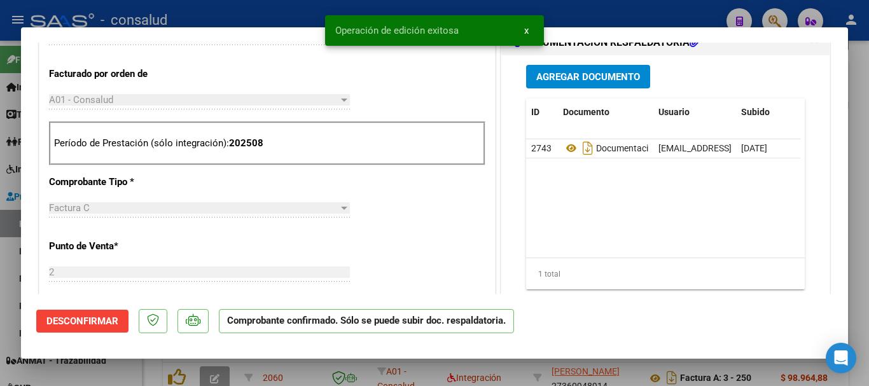
type input "$ 0,00"
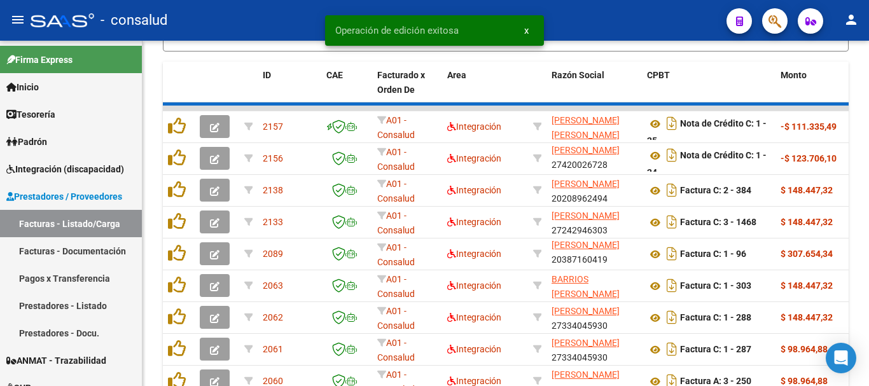
scroll to position [463, 0]
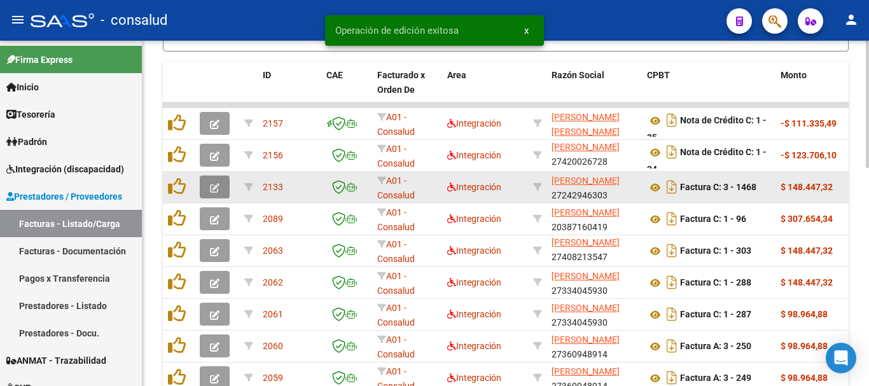
click at [216, 190] on icon "button" at bounding box center [215, 188] width 10 height 10
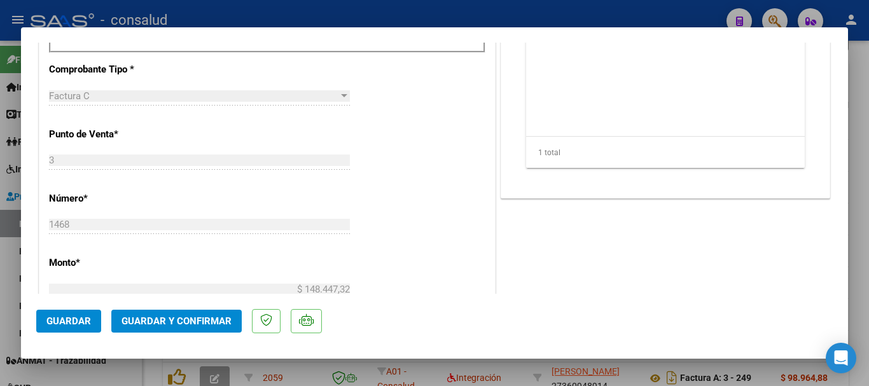
scroll to position [254, 0]
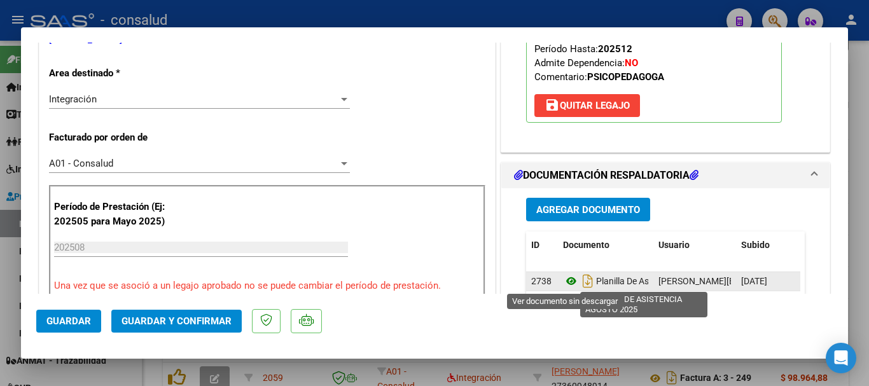
click at [563, 280] on icon at bounding box center [571, 281] width 17 height 15
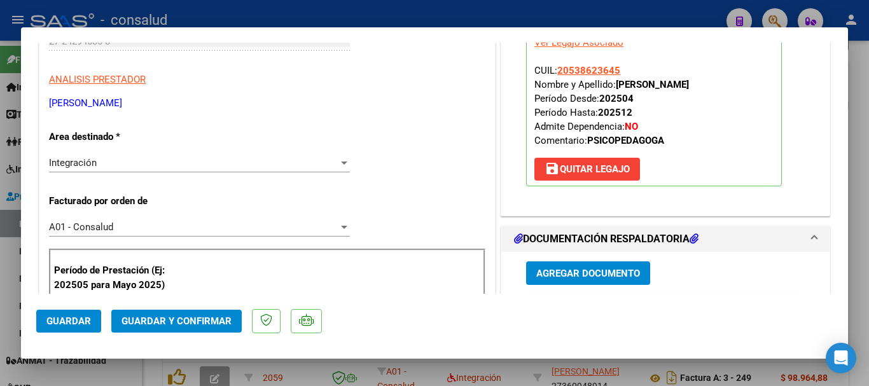
scroll to position [0, 0]
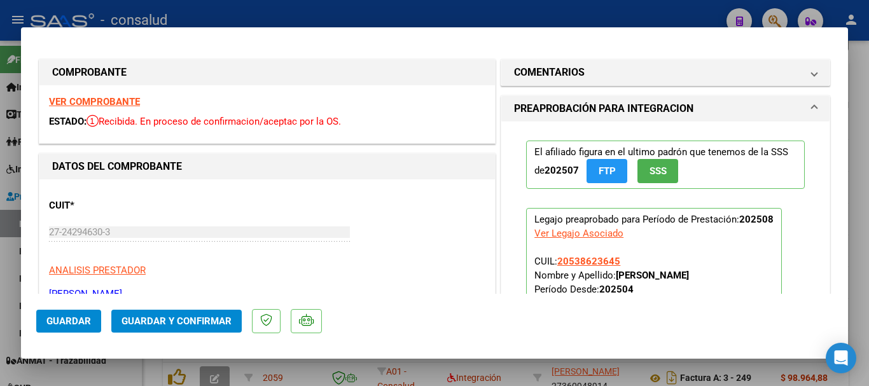
click at [104, 104] on strong "VER COMPROBANTE" at bounding box center [94, 101] width 91 height 11
click at [208, 323] on span "Guardar y Confirmar" at bounding box center [177, 321] width 110 height 11
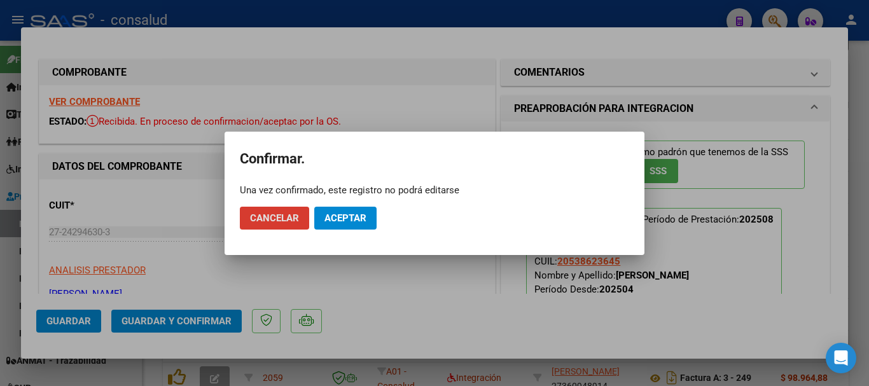
click at [337, 214] on span "Aceptar" at bounding box center [345, 217] width 42 height 11
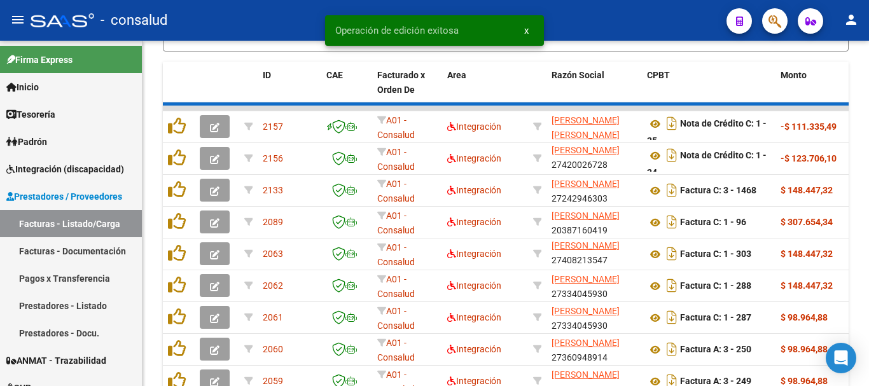
scroll to position [463, 0]
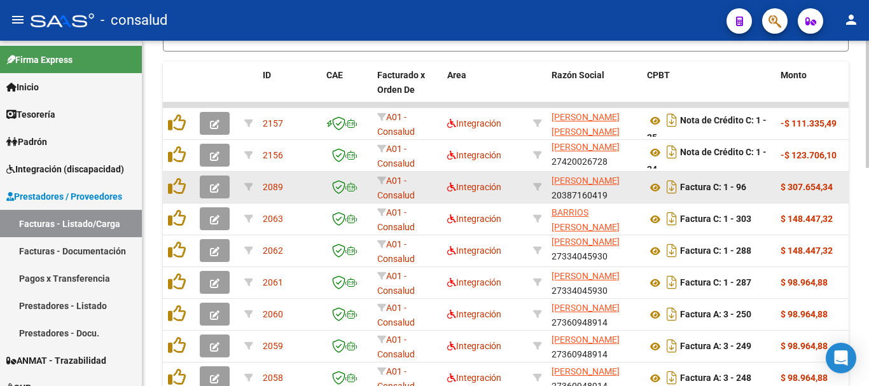
click at [215, 186] on icon "button" at bounding box center [215, 188] width 10 height 10
click at [218, 183] on icon "button" at bounding box center [215, 188] width 10 height 10
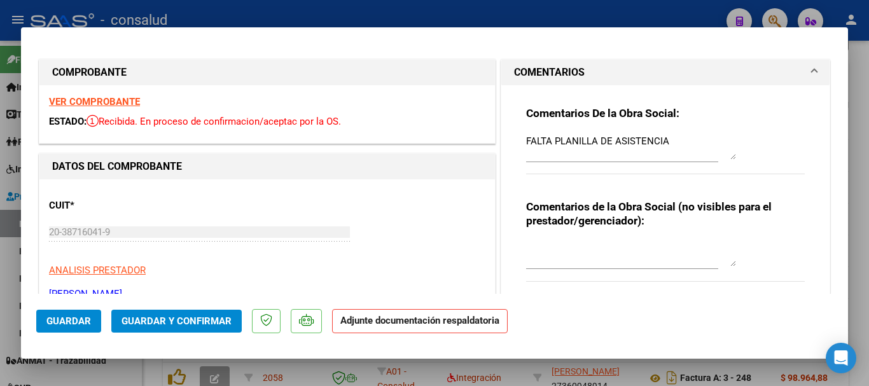
type input "$ 0,00"
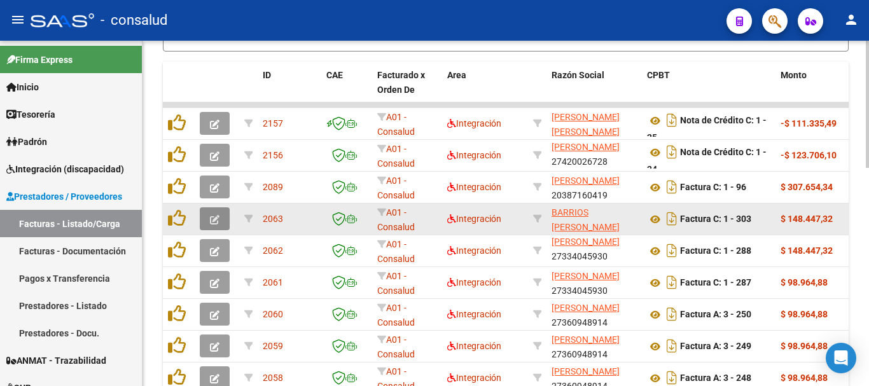
click at [218, 216] on icon "button" at bounding box center [215, 220] width 10 height 10
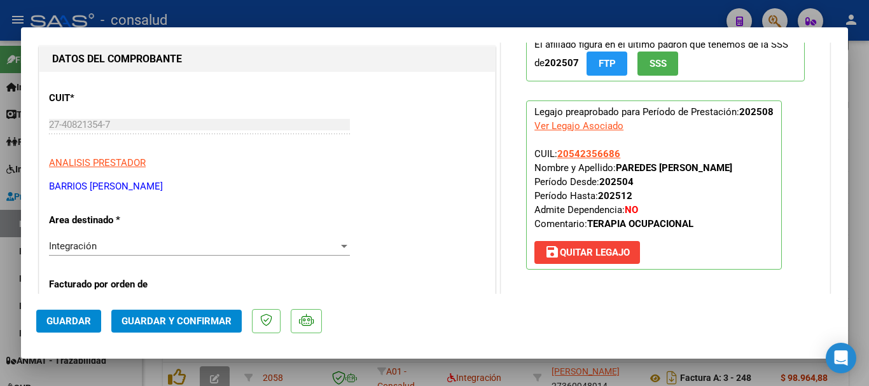
scroll to position [0, 0]
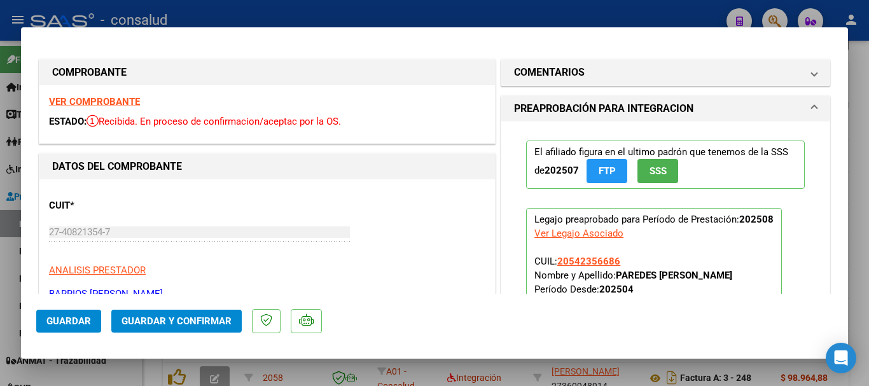
click at [78, 97] on strong "VER COMPROBANTE" at bounding box center [94, 101] width 91 height 11
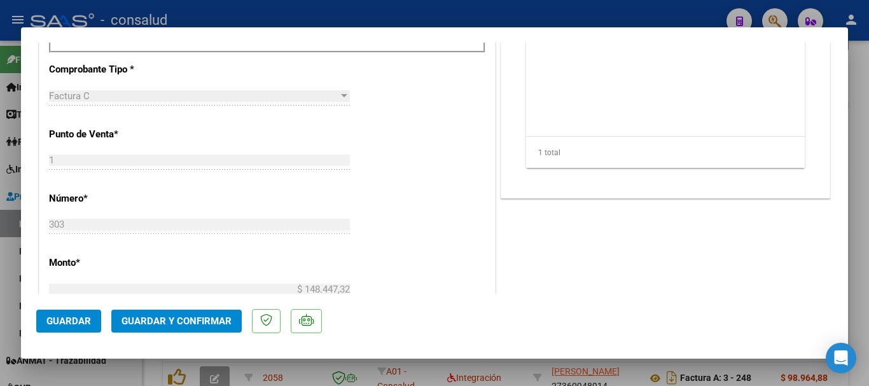
scroll to position [573, 0]
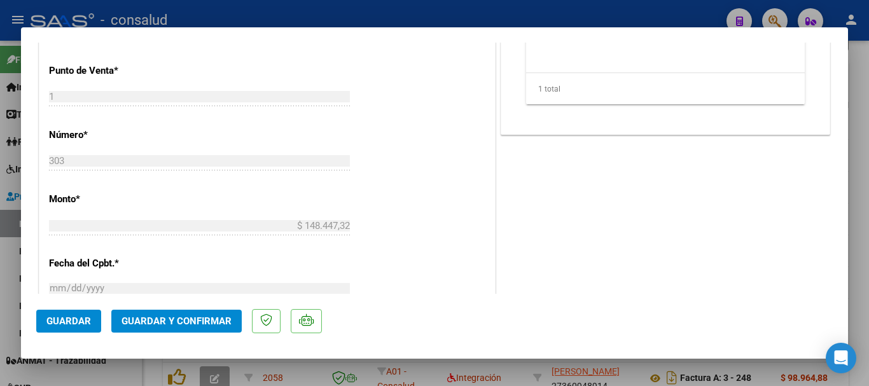
click at [174, 323] on span "Guardar y Confirmar" at bounding box center [177, 321] width 110 height 11
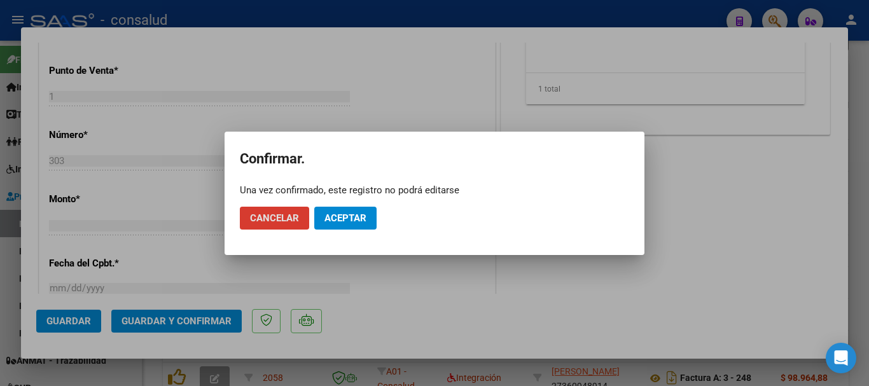
click at [338, 217] on span "Aceptar" at bounding box center [345, 217] width 42 height 11
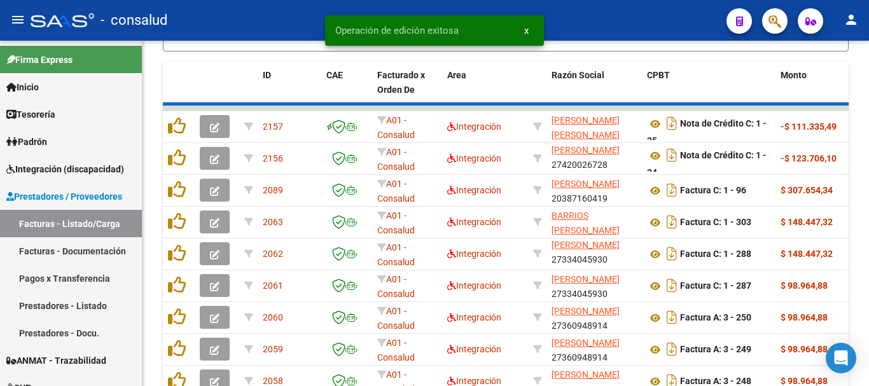
scroll to position [463, 0]
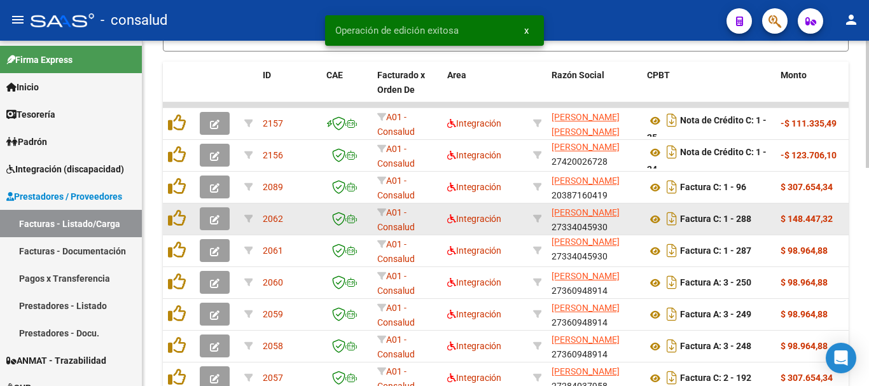
click at [222, 222] on button "button" at bounding box center [215, 218] width 30 height 23
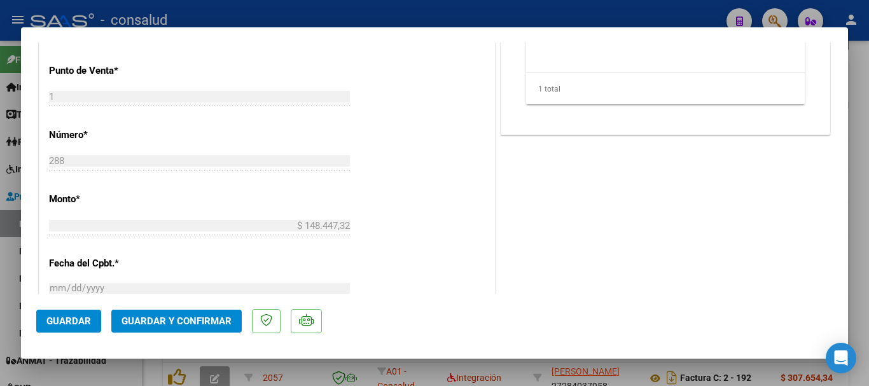
scroll to position [318, 0]
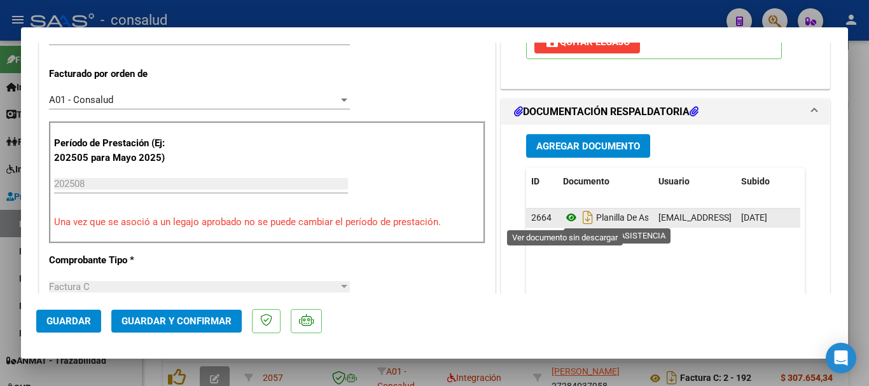
click at [569, 218] on icon at bounding box center [571, 217] width 17 height 15
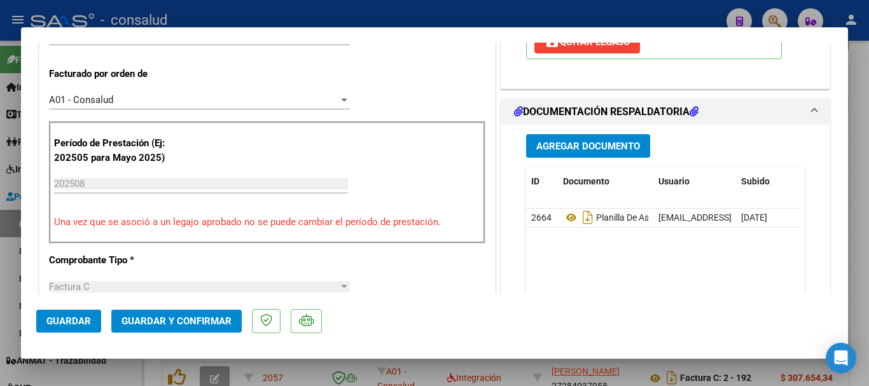
click at [181, 314] on button "Guardar y Confirmar" at bounding box center [176, 321] width 130 height 23
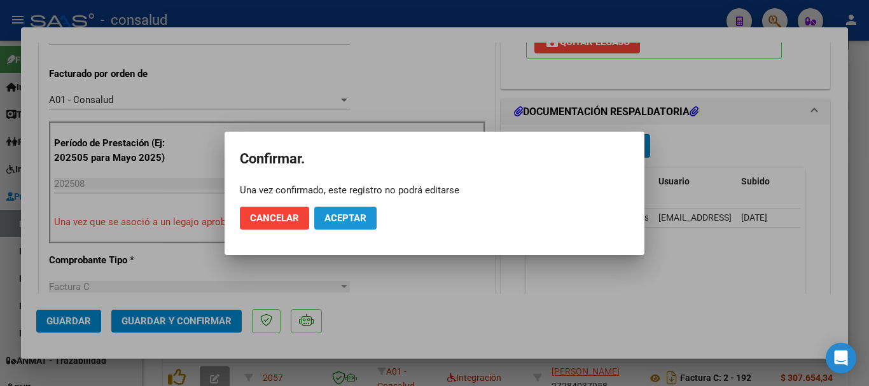
click at [338, 219] on span "Aceptar" at bounding box center [345, 217] width 42 height 11
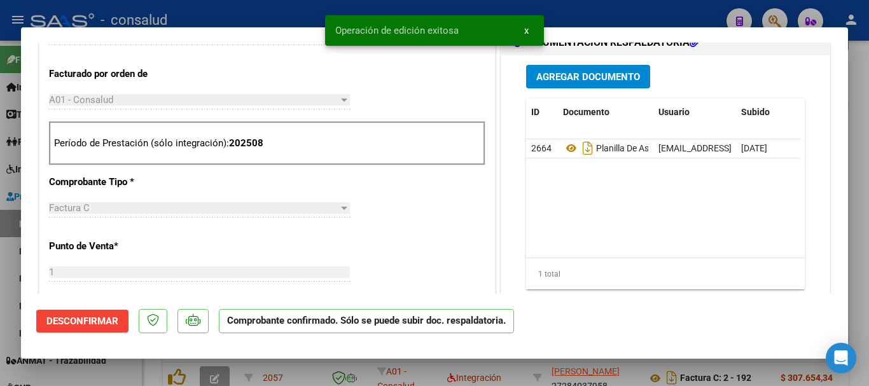
type input "$ 0,00"
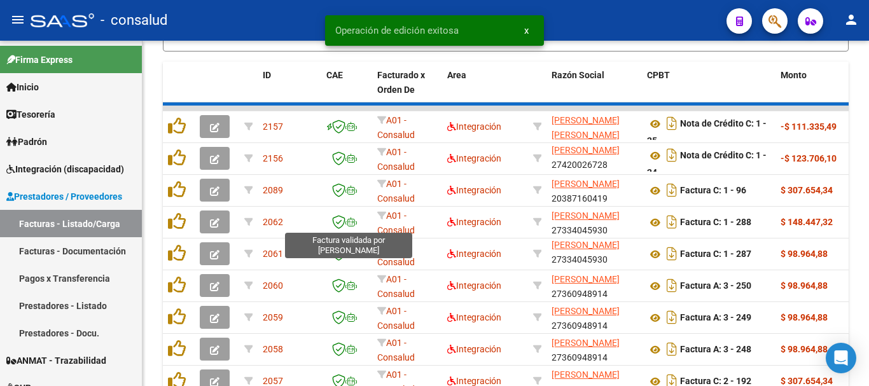
scroll to position [463, 0]
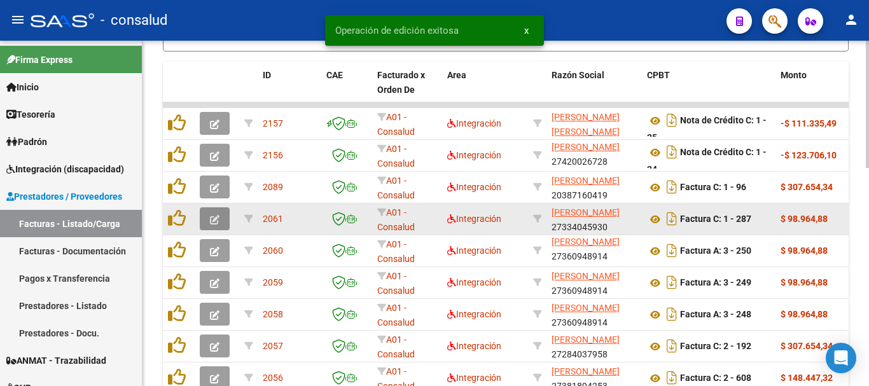
click at [205, 215] on button "button" at bounding box center [215, 218] width 30 height 23
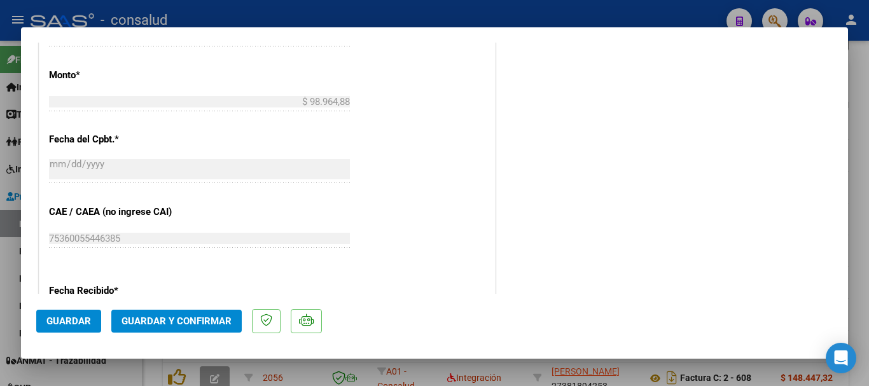
scroll to position [636, 0]
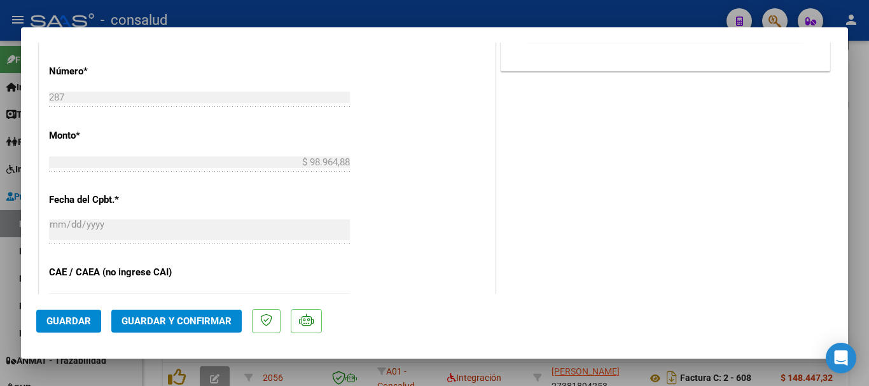
click at [219, 333] on mat-dialog-actions "Guardar Guardar y Confirmar" at bounding box center [434, 319] width 797 height 50
click at [220, 328] on button "Guardar y Confirmar" at bounding box center [176, 321] width 130 height 23
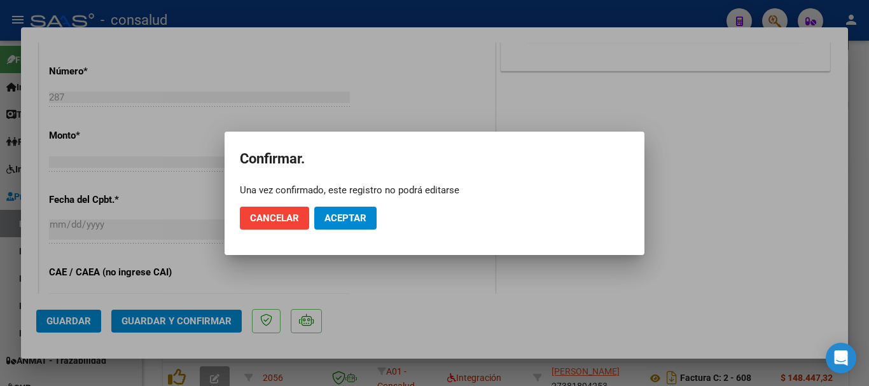
drag, startPoint x: 334, startPoint y: 231, endPoint x: 336, endPoint y: 223, distance: 8.5
click at [334, 230] on mat-dialog-actions "Cancelar Aceptar" at bounding box center [434, 218] width 389 height 43
click at [337, 219] on span "Aceptar" at bounding box center [345, 217] width 42 height 11
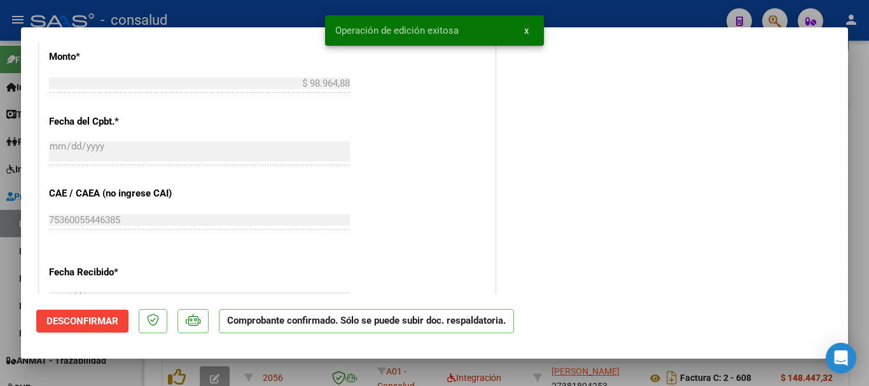
type input "$ 0,00"
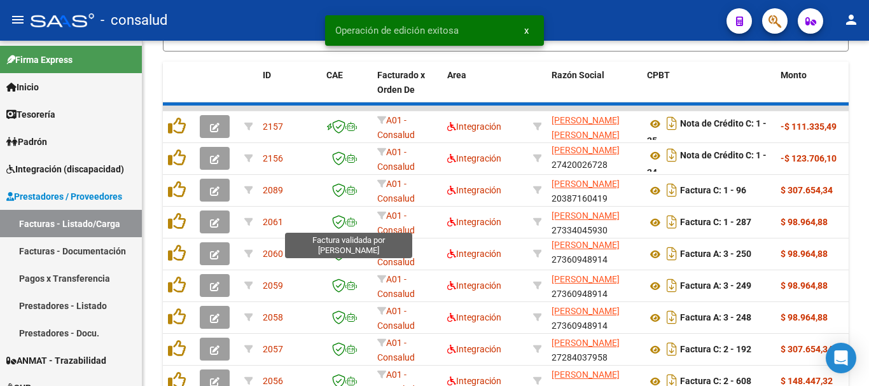
scroll to position [463, 0]
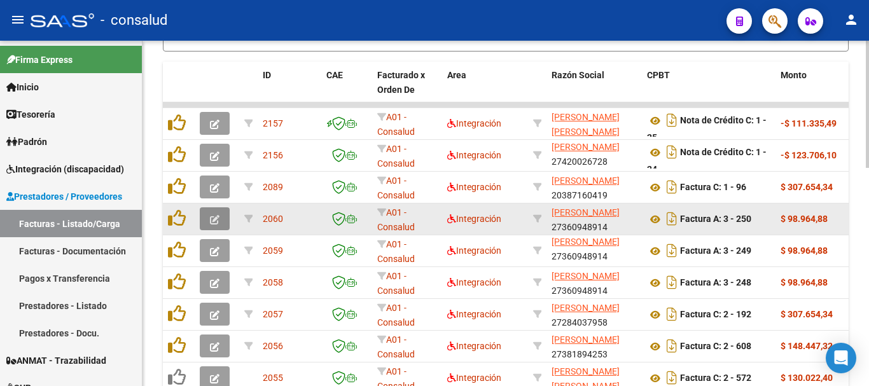
click at [200, 218] on button "button" at bounding box center [215, 218] width 30 height 23
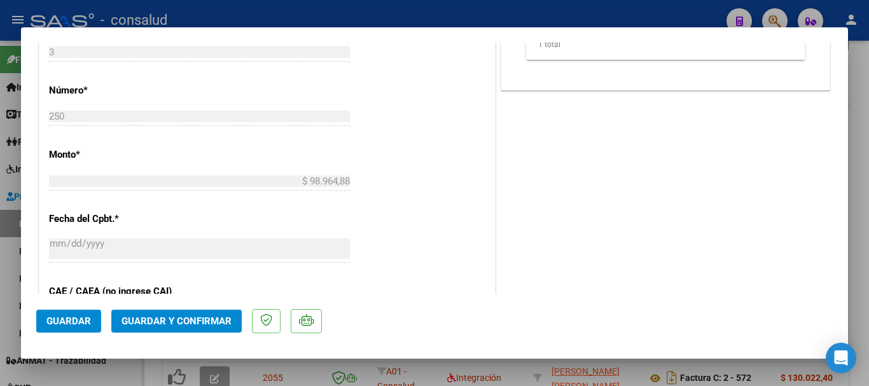
scroll to position [636, 0]
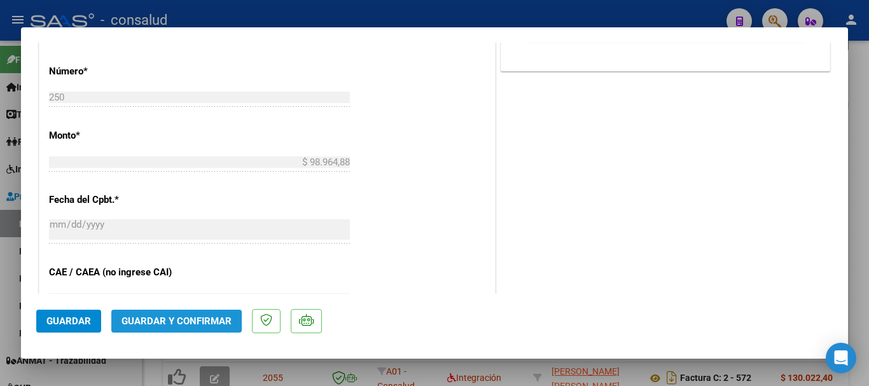
click at [204, 319] on span "Guardar y Confirmar" at bounding box center [177, 321] width 110 height 11
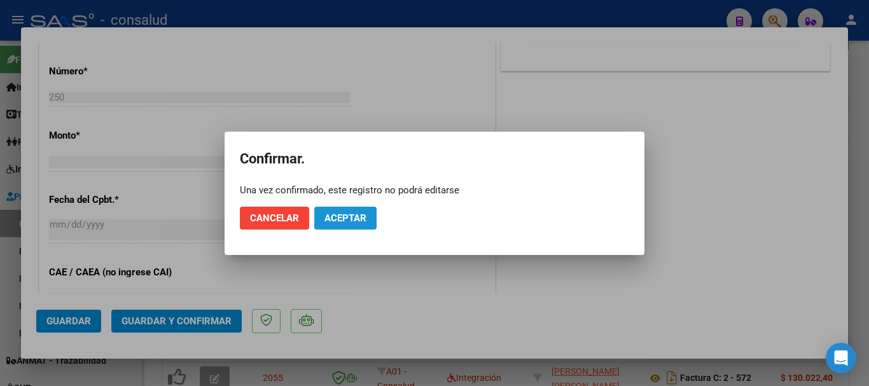
click at [331, 225] on button "Aceptar" at bounding box center [345, 218] width 62 height 23
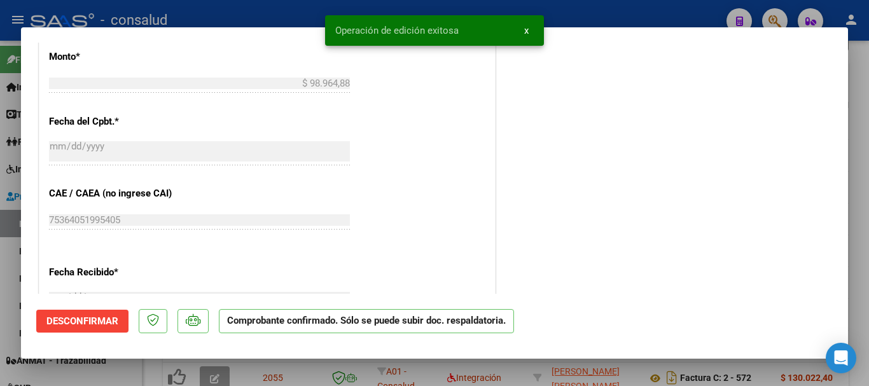
type input "$ 0,00"
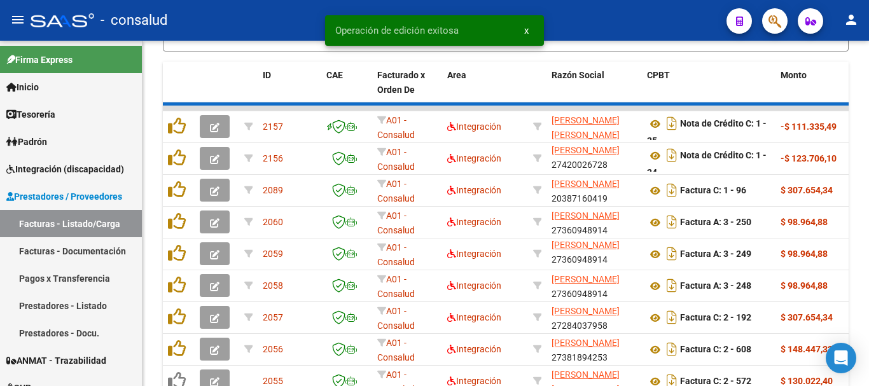
scroll to position [463, 0]
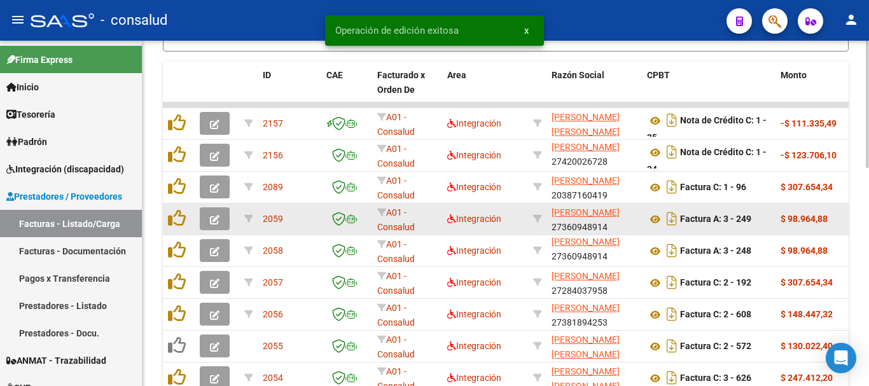
click at [218, 219] on icon "button" at bounding box center [215, 220] width 10 height 10
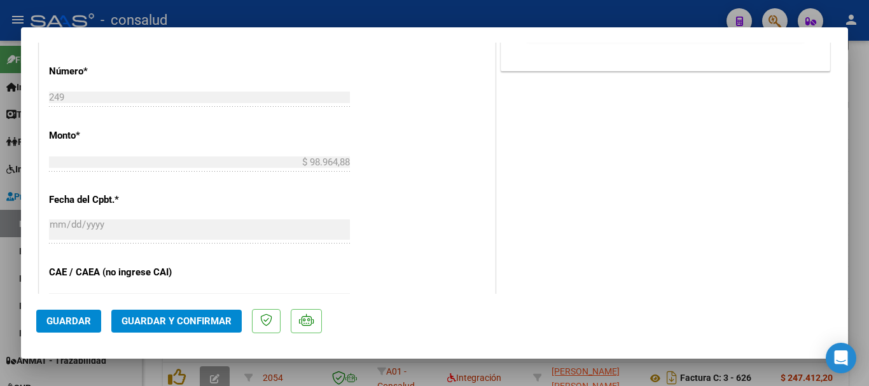
scroll to position [382, 0]
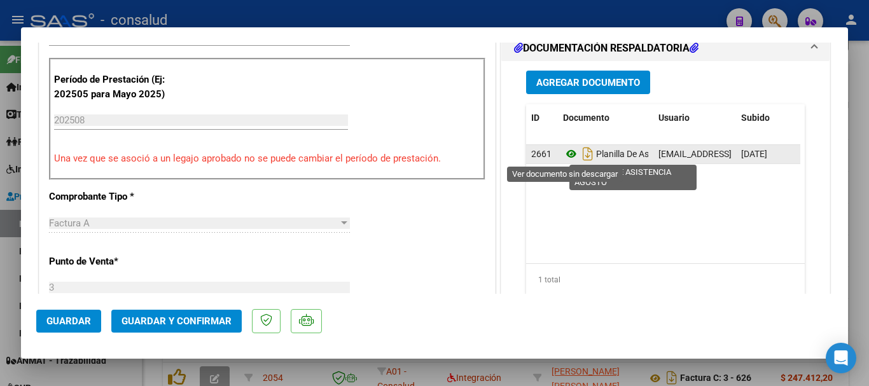
click at [566, 149] on icon at bounding box center [571, 153] width 17 height 15
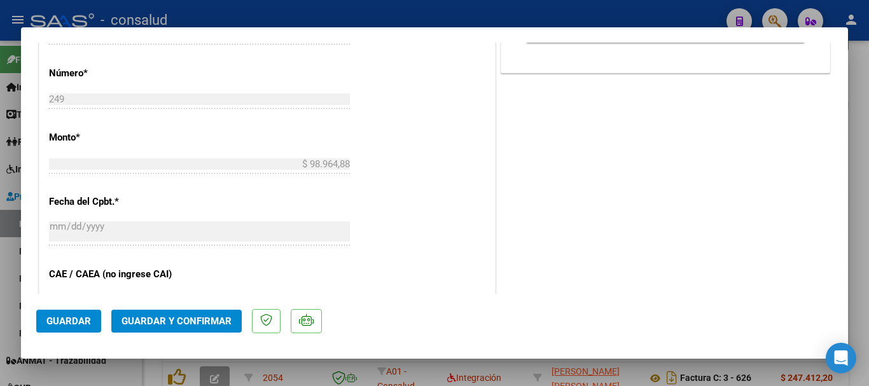
scroll to position [700, 0]
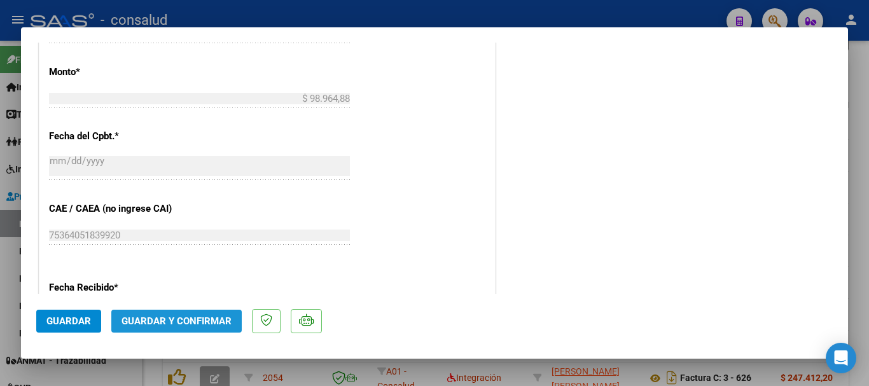
click at [205, 319] on span "Guardar y Confirmar" at bounding box center [177, 321] width 110 height 11
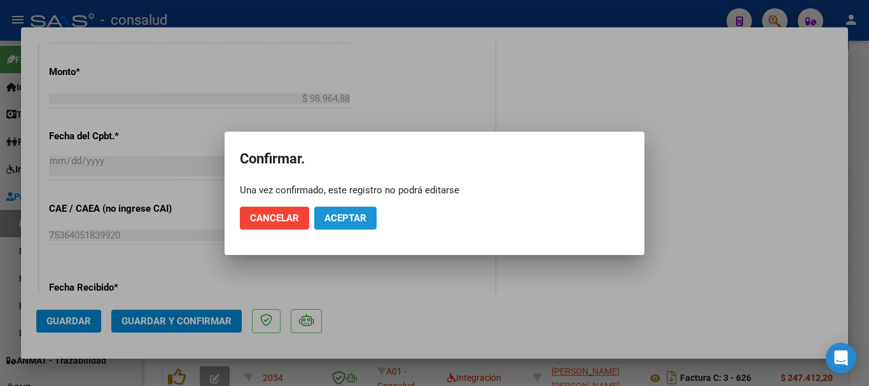
click at [338, 223] on span "Aceptar" at bounding box center [345, 217] width 42 height 11
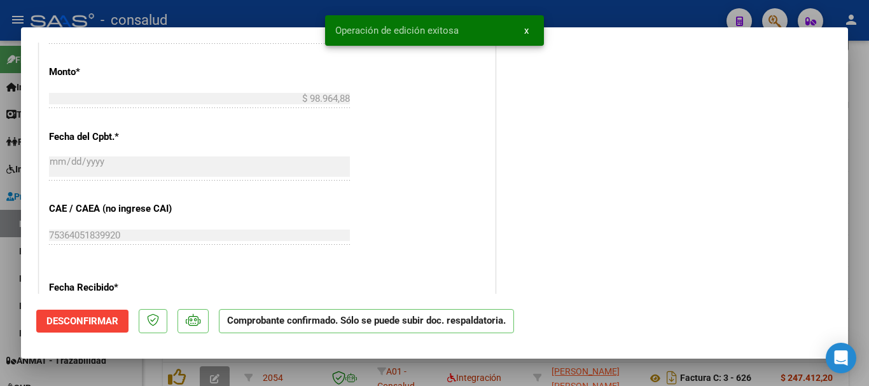
type input "$ 0,00"
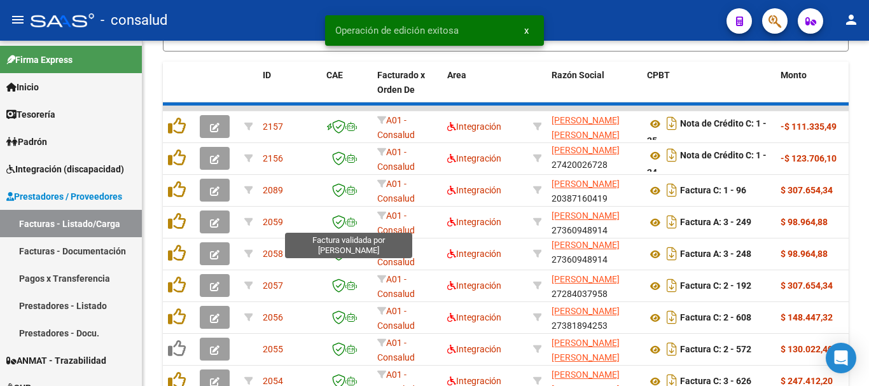
scroll to position [463, 0]
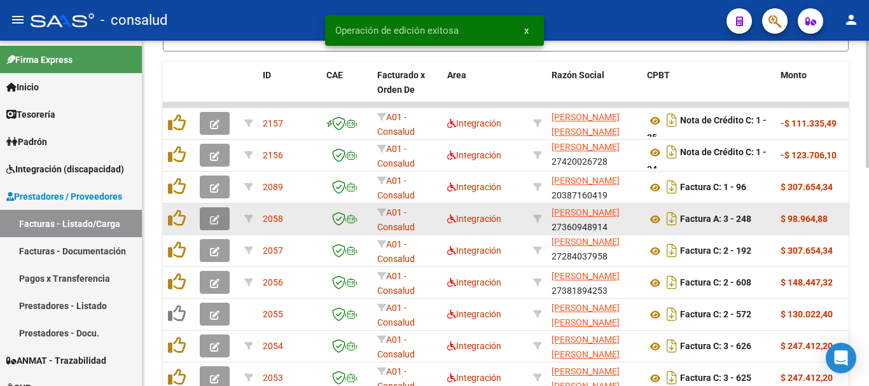
click at [211, 219] on icon "button" at bounding box center [215, 220] width 10 height 10
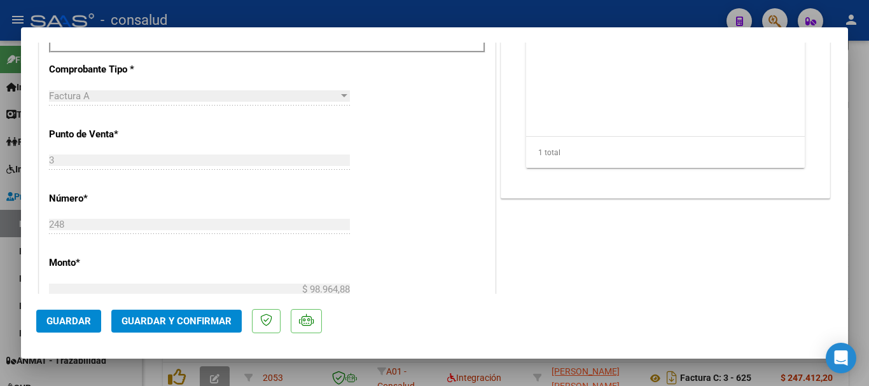
scroll to position [573, 0]
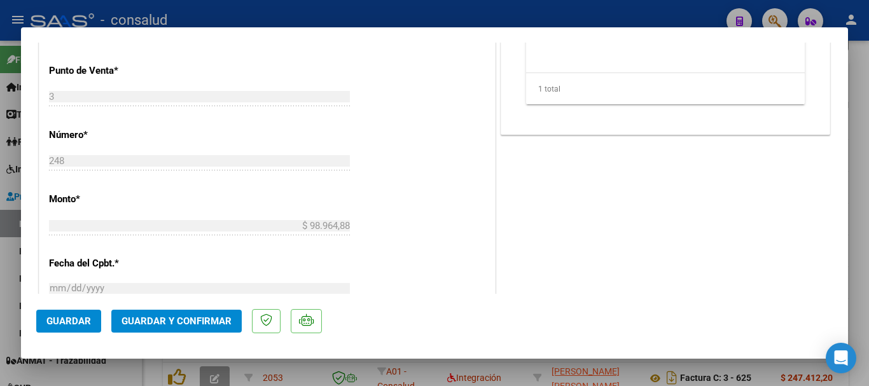
click at [200, 313] on button "Guardar y Confirmar" at bounding box center [176, 321] width 130 height 23
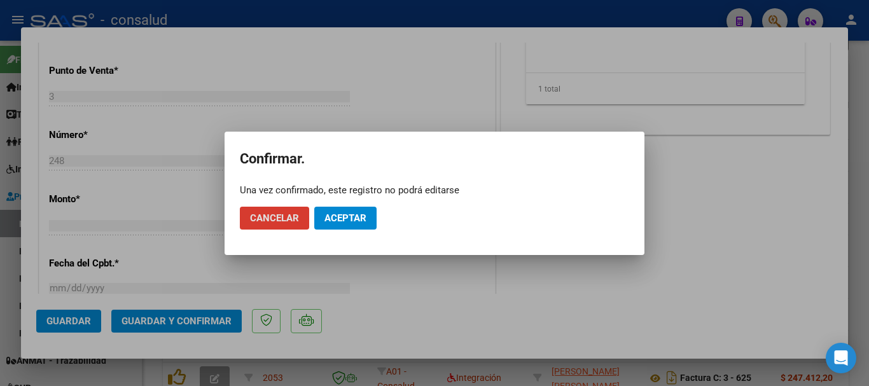
click at [337, 226] on button "Aceptar" at bounding box center [345, 218] width 62 height 23
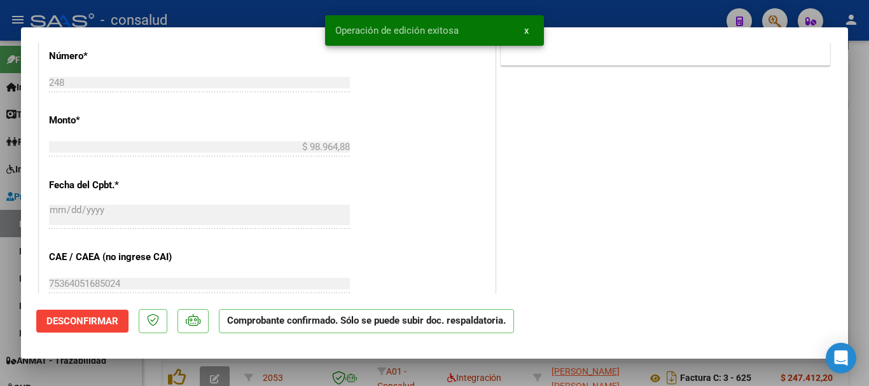
type input "$ 0,00"
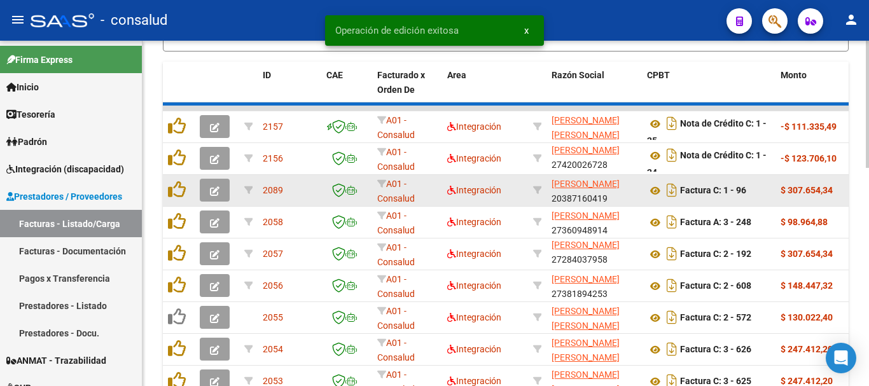
scroll to position [463, 0]
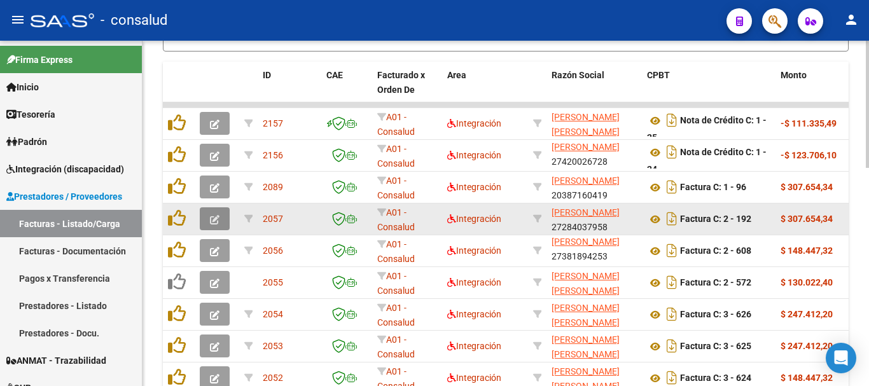
click at [217, 212] on button "button" at bounding box center [215, 218] width 30 height 23
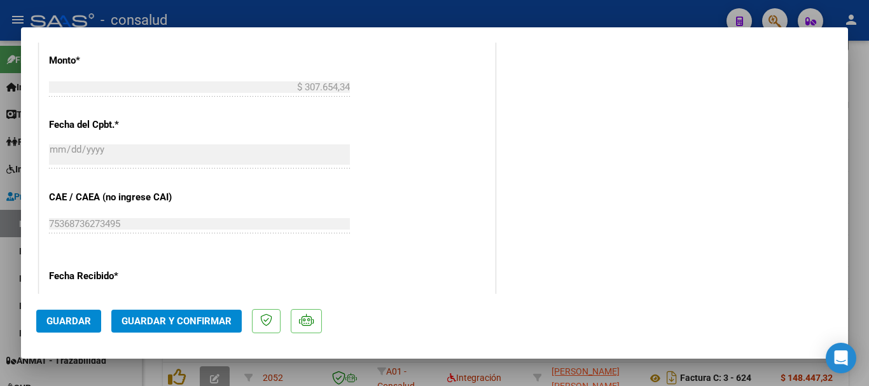
scroll to position [700, 0]
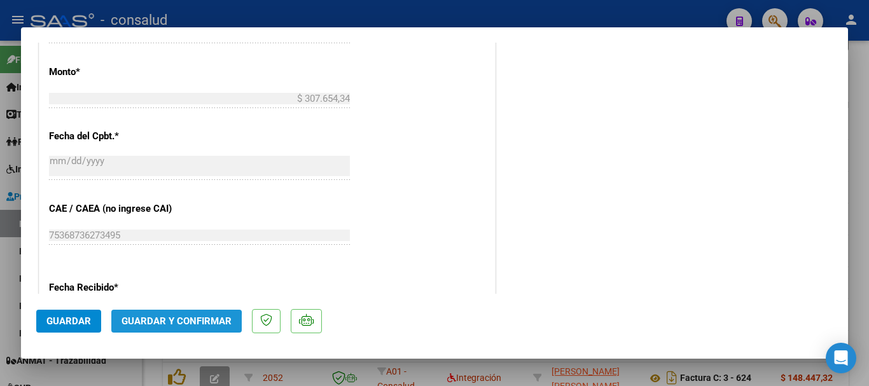
click at [164, 325] on span "Guardar y Confirmar" at bounding box center [177, 321] width 110 height 11
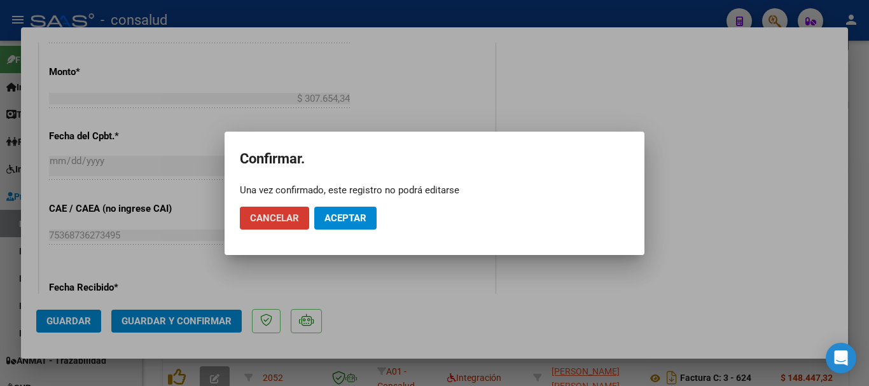
click at [338, 221] on span "Aceptar" at bounding box center [345, 217] width 42 height 11
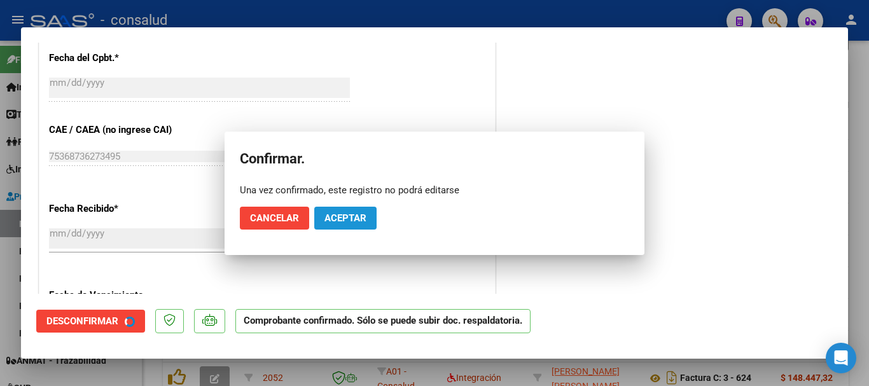
scroll to position [621, 0]
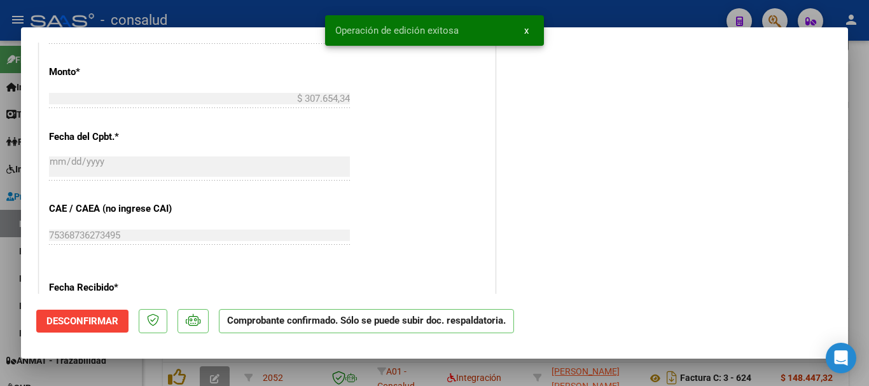
type input "$ 0,00"
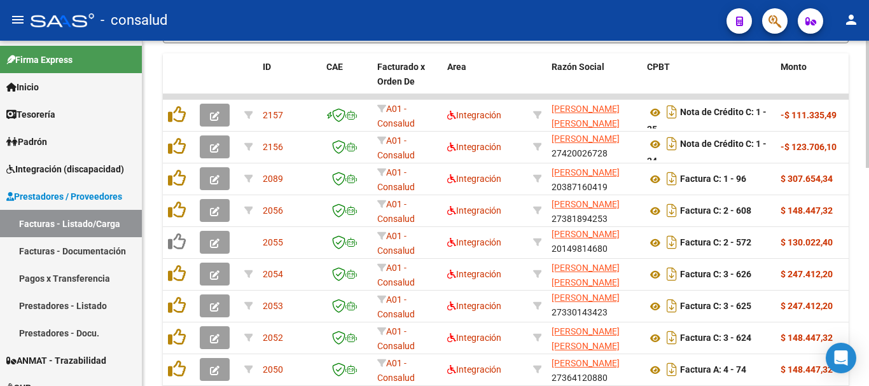
scroll to position [463, 0]
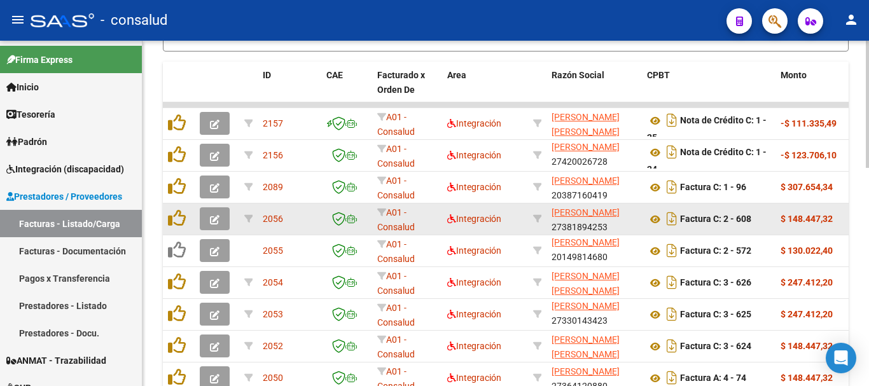
click at [220, 214] on button "button" at bounding box center [215, 218] width 30 height 23
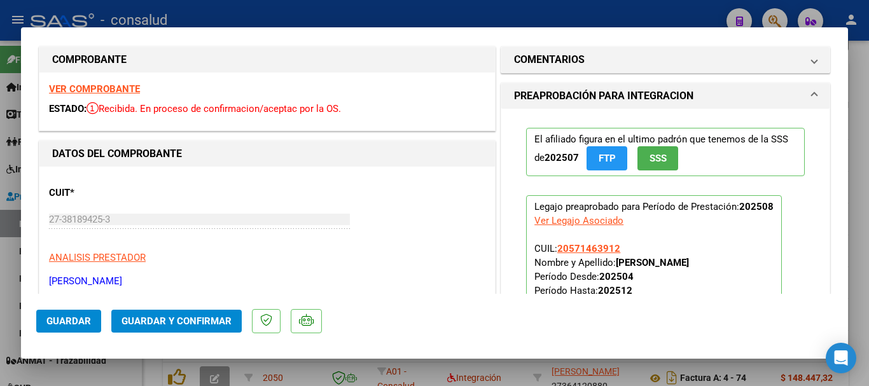
scroll to position [0, 0]
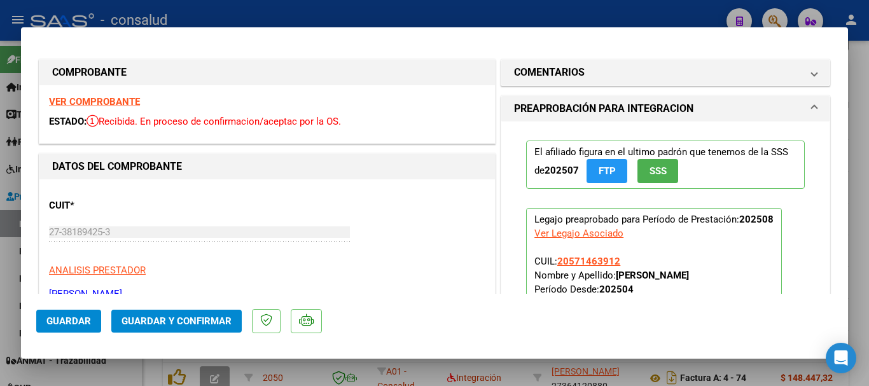
click at [105, 102] on strong "VER COMPROBANTE" at bounding box center [94, 101] width 91 height 11
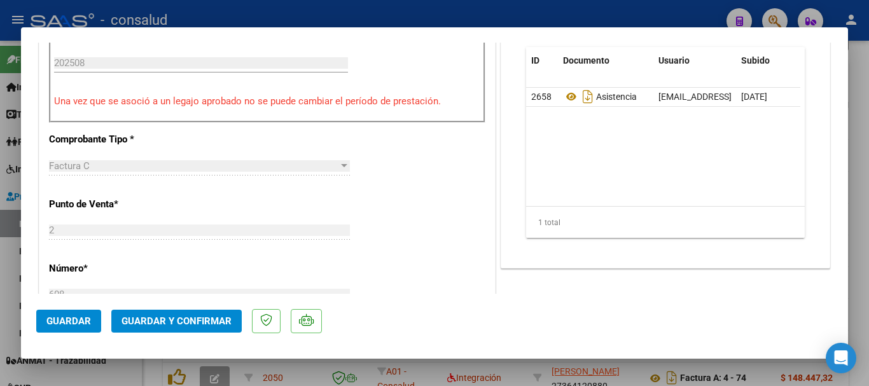
scroll to position [445, 0]
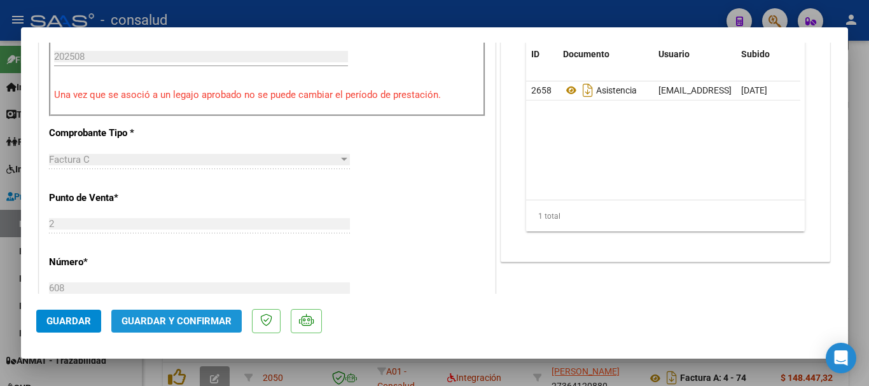
click at [212, 331] on button "Guardar y Confirmar" at bounding box center [176, 321] width 130 height 23
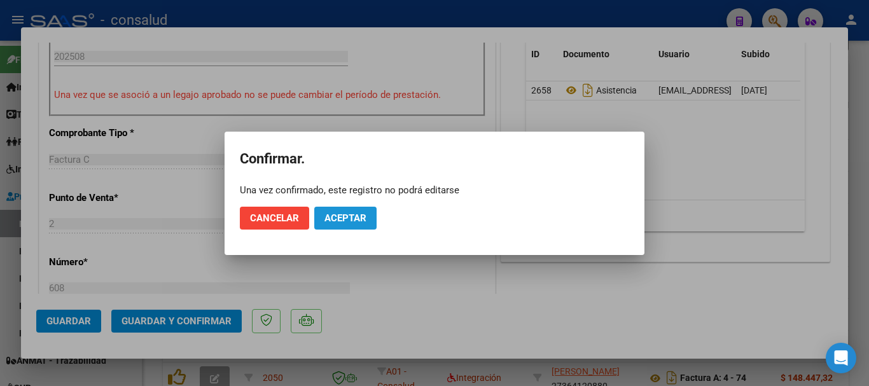
click at [350, 218] on span "Aceptar" at bounding box center [345, 217] width 42 height 11
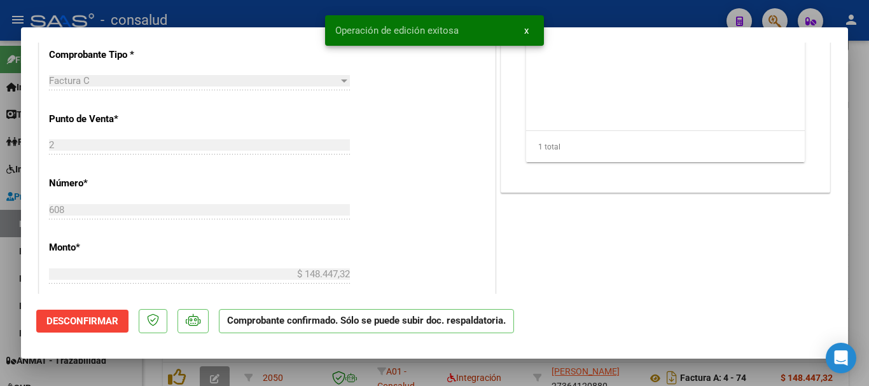
type input "$ 0,00"
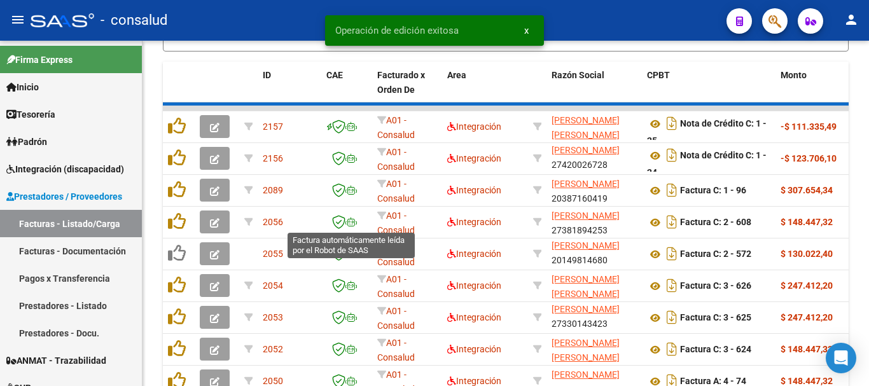
scroll to position [463, 0]
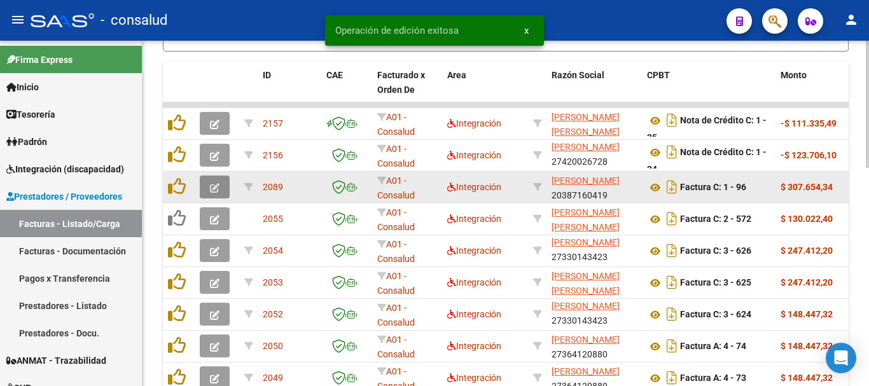
click at [206, 191] on button "button" at bounding box center [215, 187] width 30 height 23
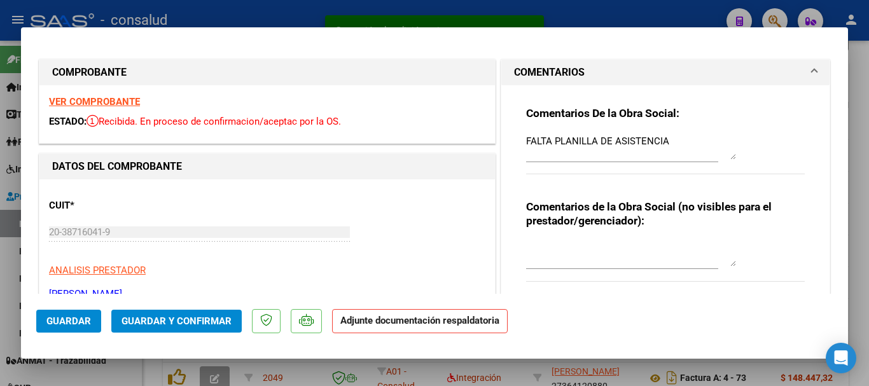
type input "$ 0,00"
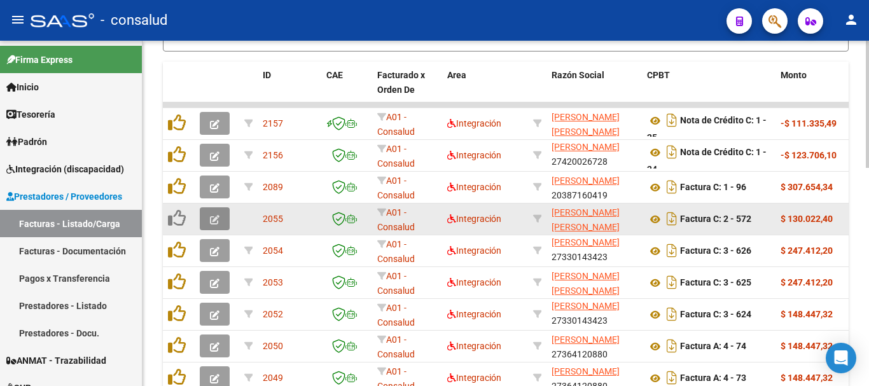
click at [207, 219] on button "button" at bounding box center [215, 218] width 30 height 23
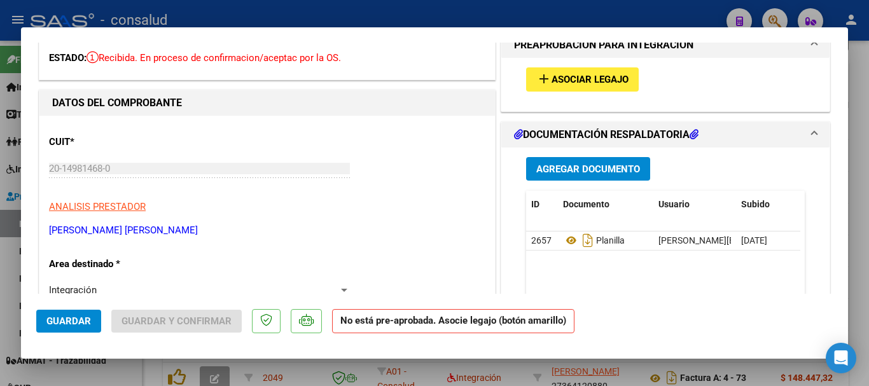
scroll to position [0, 0]
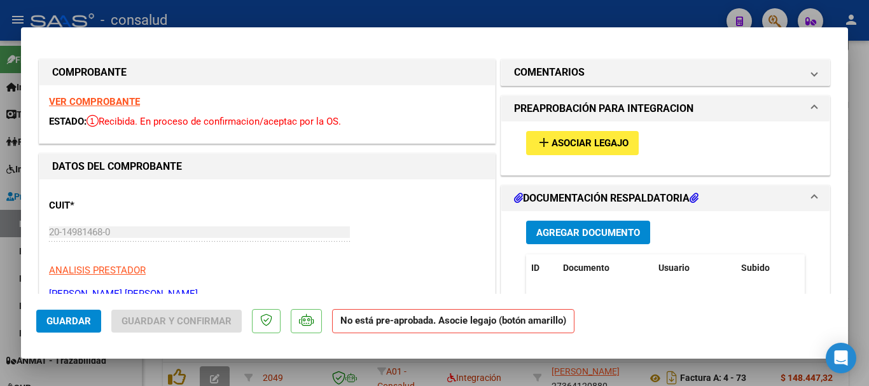
click at [86, 99] on strong "VER COMPROBANTE" at bounding box center [94, 101] width 91 height 11
click at [615, 148] on span "Asociar Legajo" at bounding box center [590, 143] width 77 height 11
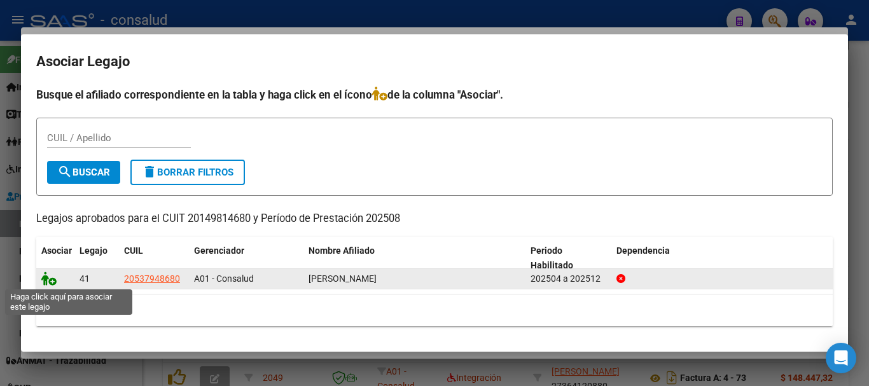
click at [52, 282] on icon at bounding box center [48, 279] width 15 height 14
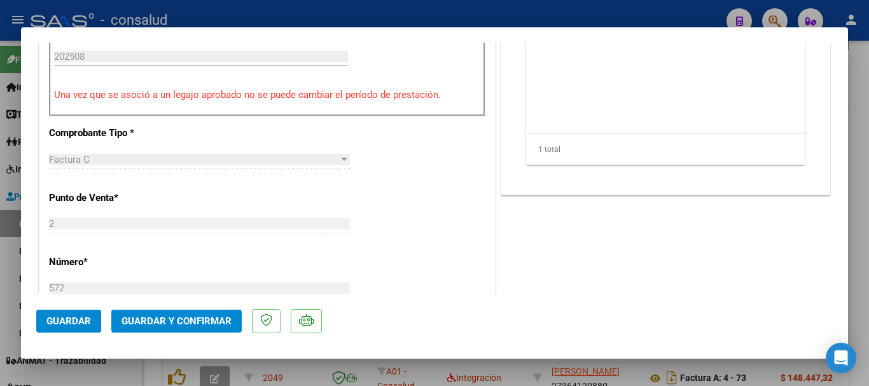
scroll to position [382, 0]
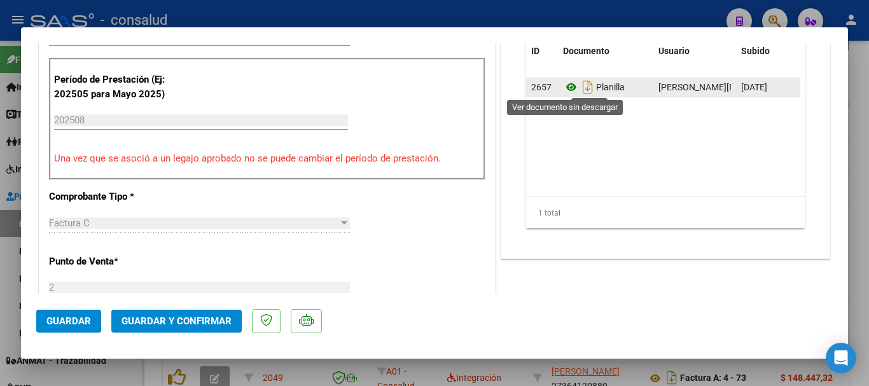
click at [566, 87] on icon at bounding box center [571, 87] width 17 height 15
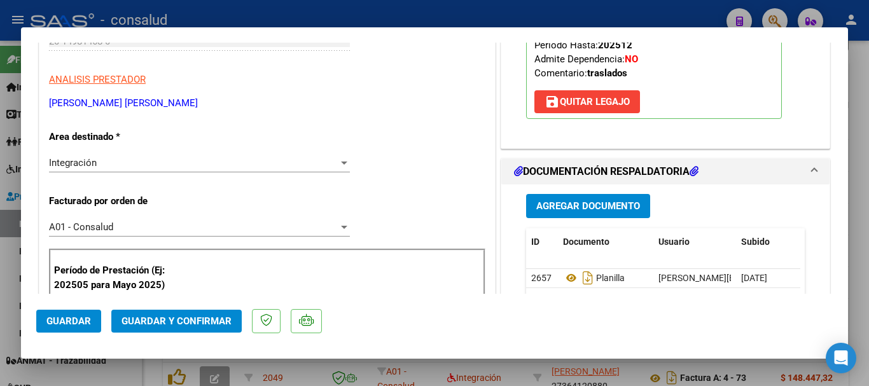
scroll to position [0, 0]
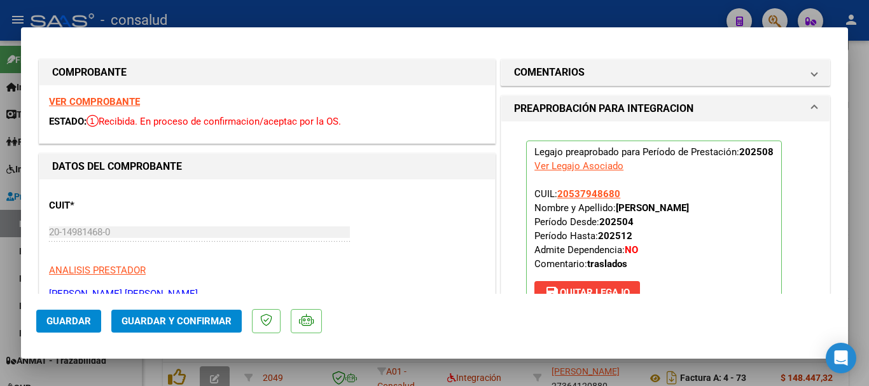
click at [200, 313] on button "Guardar y Confirmar" at bounding box center [176, 321] width 130 height 23
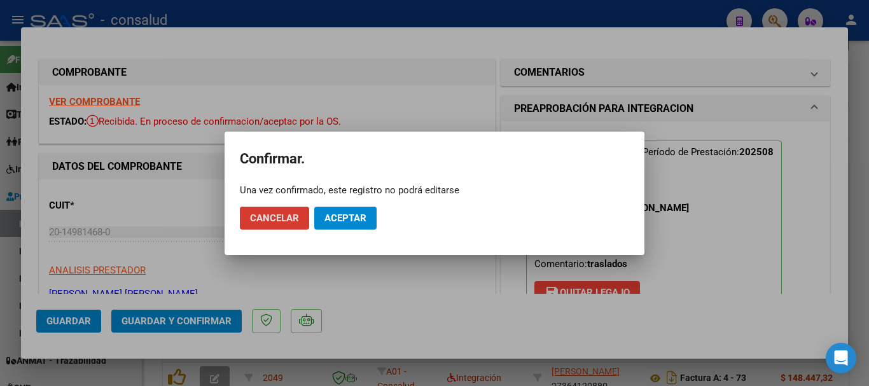
click at [356, 219] on span "Aceptar" at bounding box center [345, 217] width 42 height 11
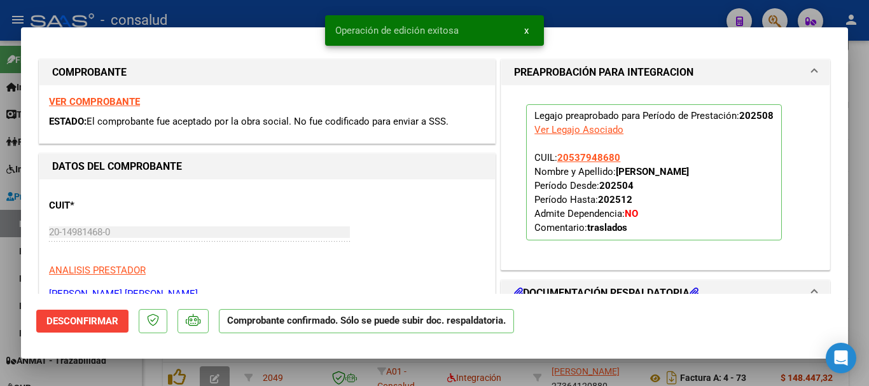
type input "$ 0,00"
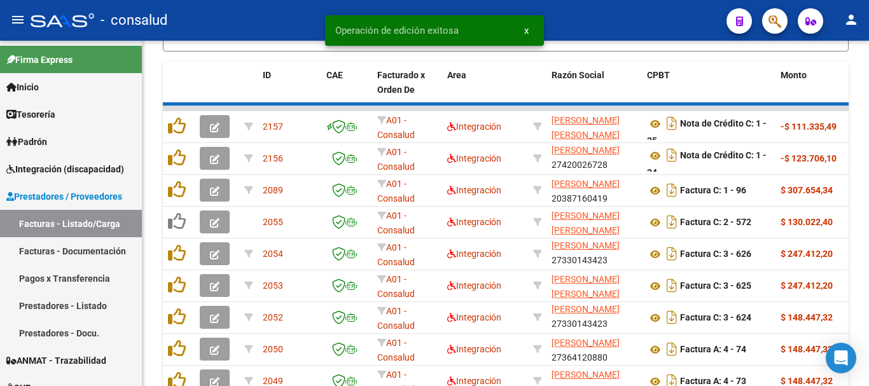
scroll to position [463, 0]
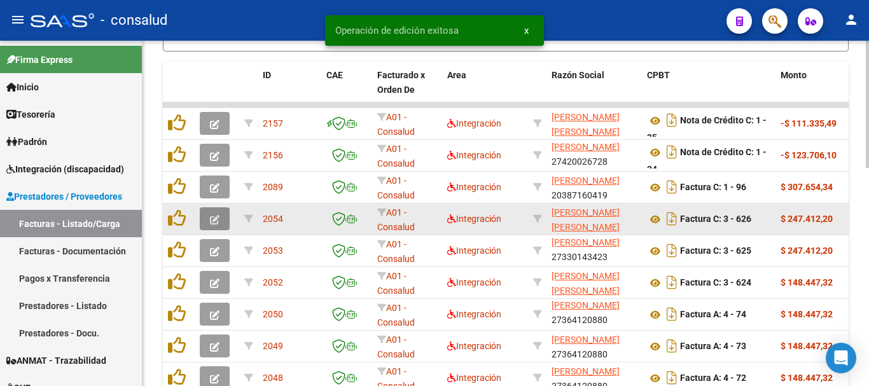
click at [212, 213] on span "button" at bounding box center [215, 218] width 10 height 11
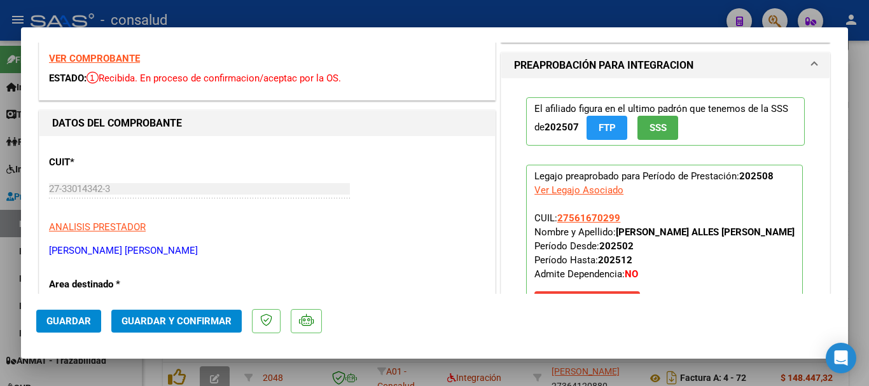
scroll to position [0, 0]
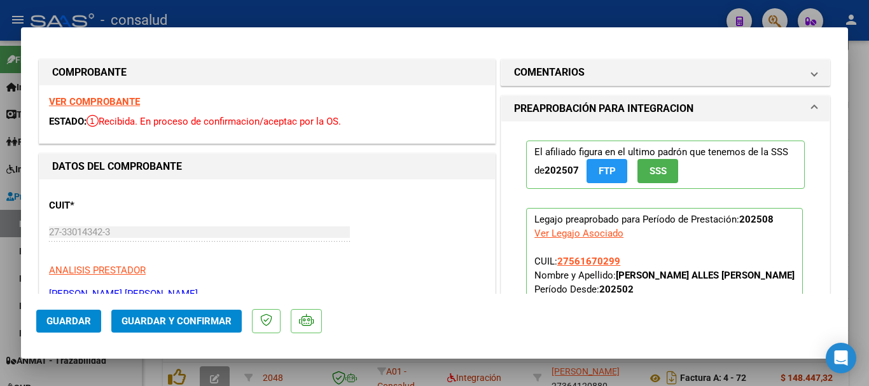
click at [90, 99] on strong "VER COMPROBANTE" at bounding box center [94, 101] width 91 height 11
click at [205, 316] on span "Guardar y Confirmar" at bounding box center [177, 321] width 110 height 11
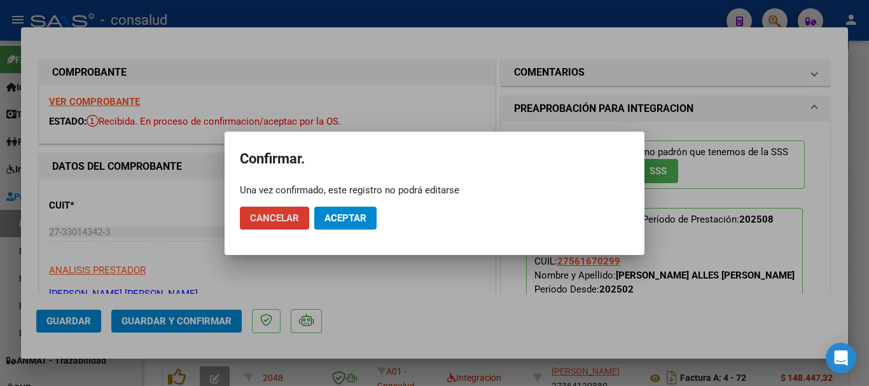
click at [373, 218] on button "Aceptar" at bounding box center [345, 218] width 62 height 23
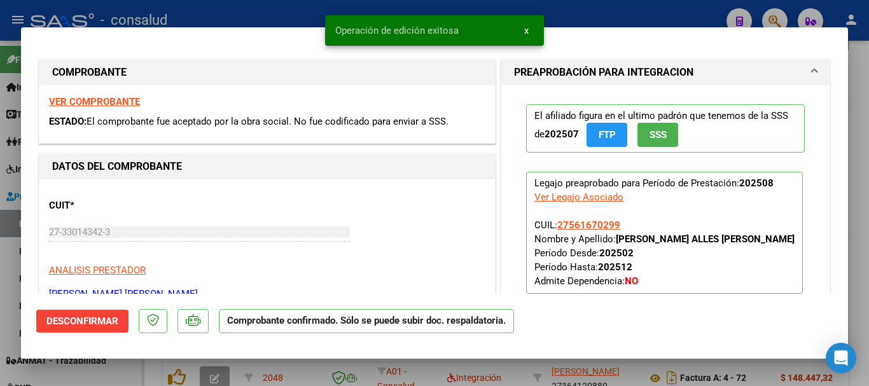
type input "$ 0,00"
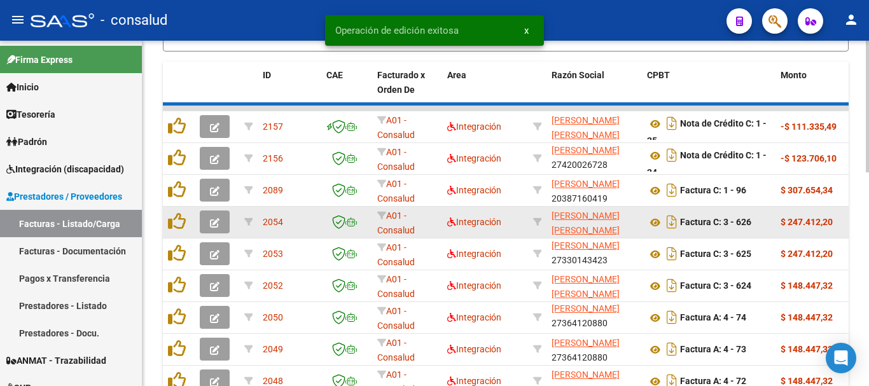
scroll to position [463, 0]
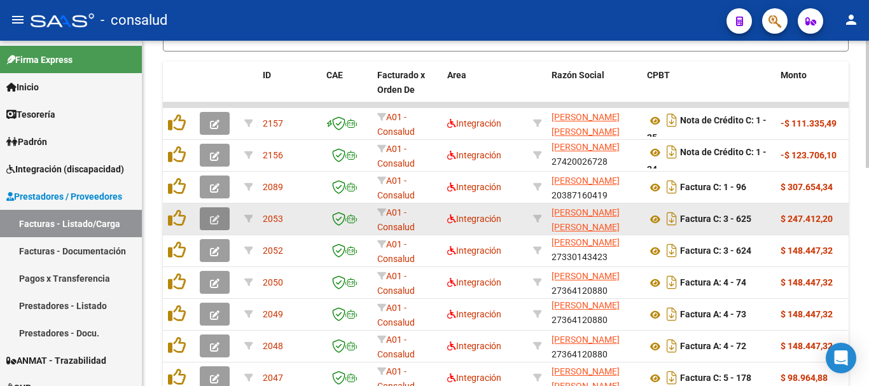
click at [213, 224] on icon "button" at bounding box center [215, 220] width 10 height 10
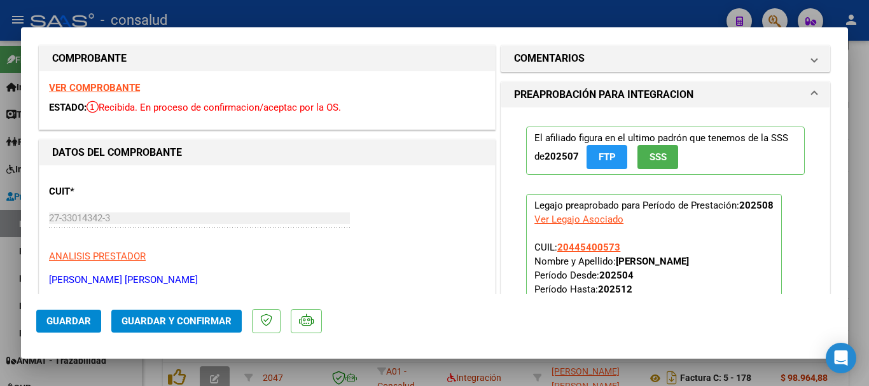
scroll to position [0, 0]
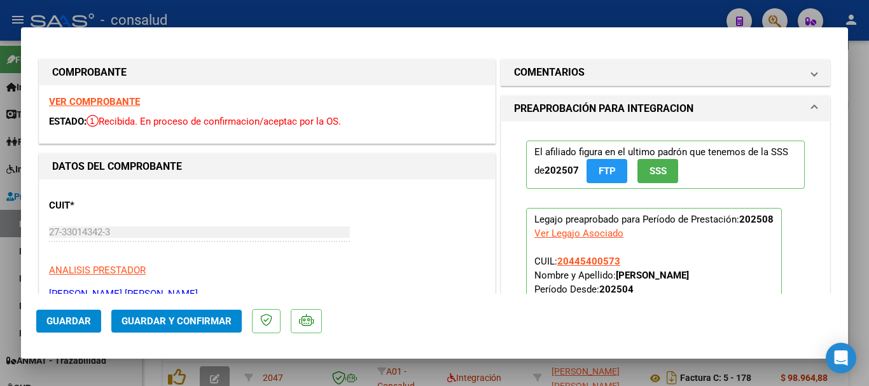
click at [118, 104] on strong "VER COMPROBANTE" at bounding box center [94, 101] width 91 height 11
type input "$ 0,00"
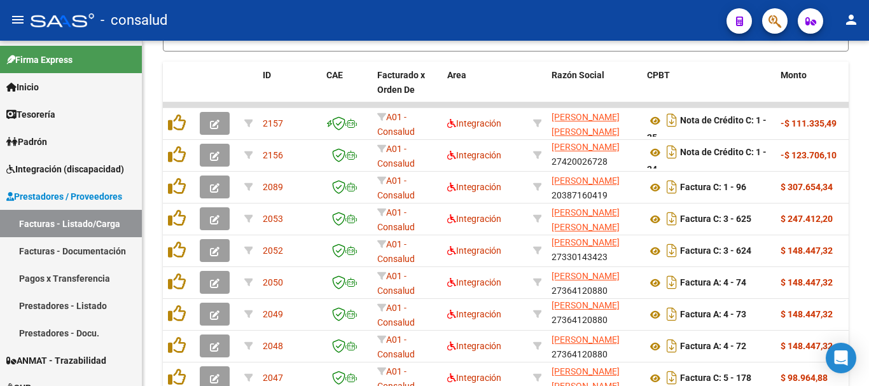
scroll to position [463, 0]
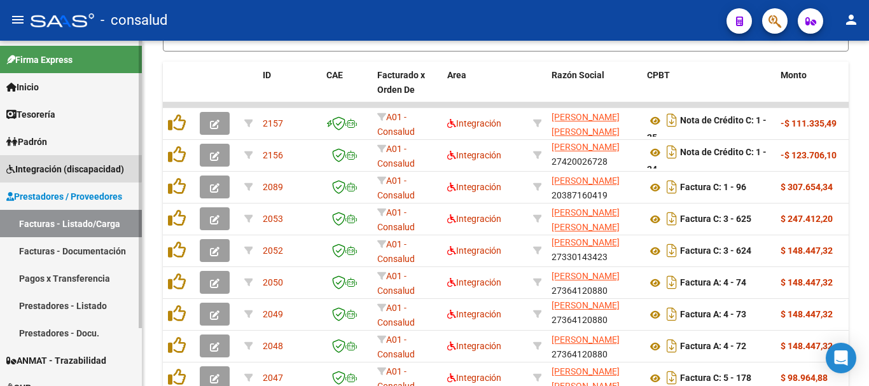
click at [55, 160] on link "Integración (discapacidad)" at bounding box center [71, 168] width 142 height 27
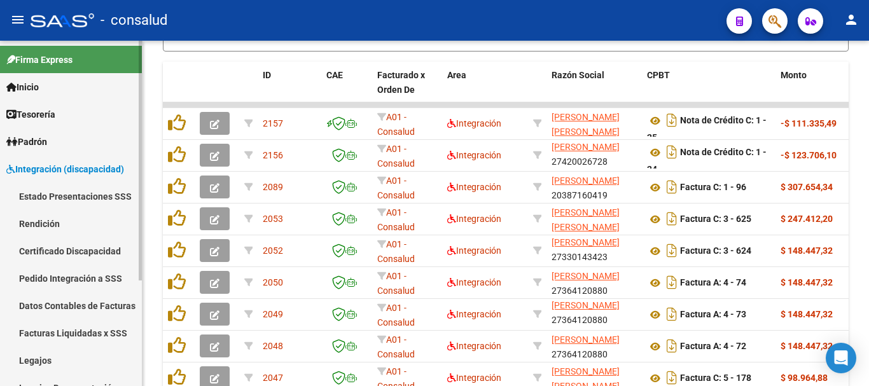
click at [72, 351] on link "Legajos" at bounding box center [71, 360] width 142 height 27
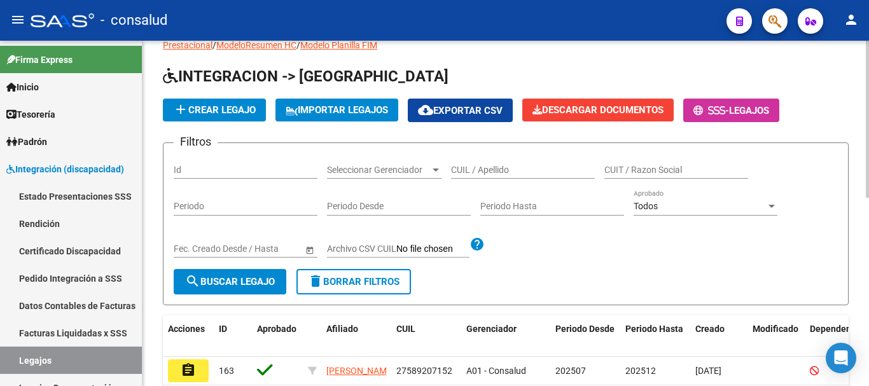
scroll to position [32, 0]
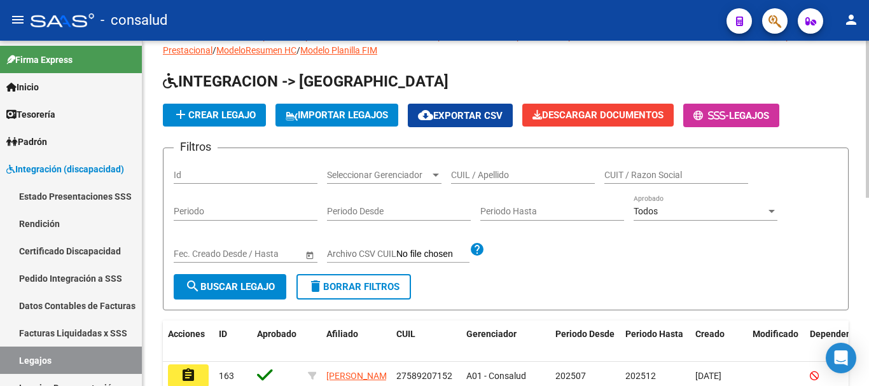
click at [527, 172] on input "CUIL / Apellido" at bounding box center [523, 175] width 144 height 11
type input "SANABRIA"
click at [233, 290] on span "search Buscar Legajo" at bounding box center [230, 286] width 90 height 11
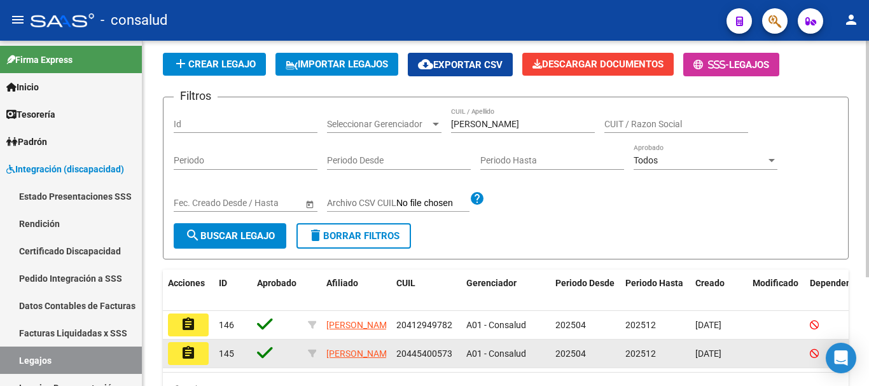
scroll to position [159, 0]
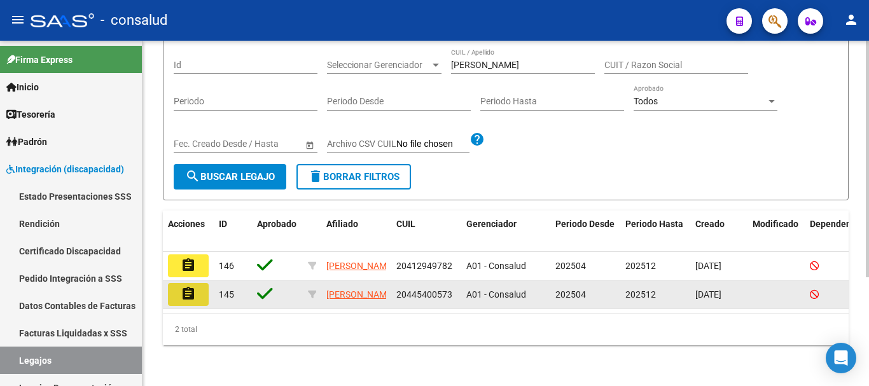
click at [192, 286] on mat-icon "assignment" at bounding box center [188, 293] width 15 height 15
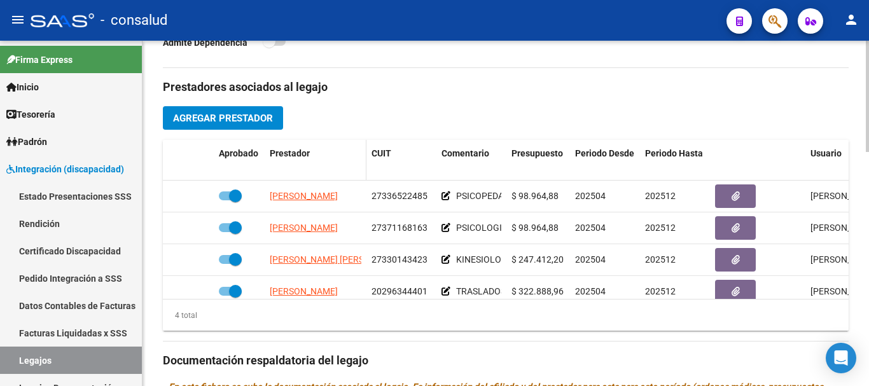
scroll to position [445, 0]
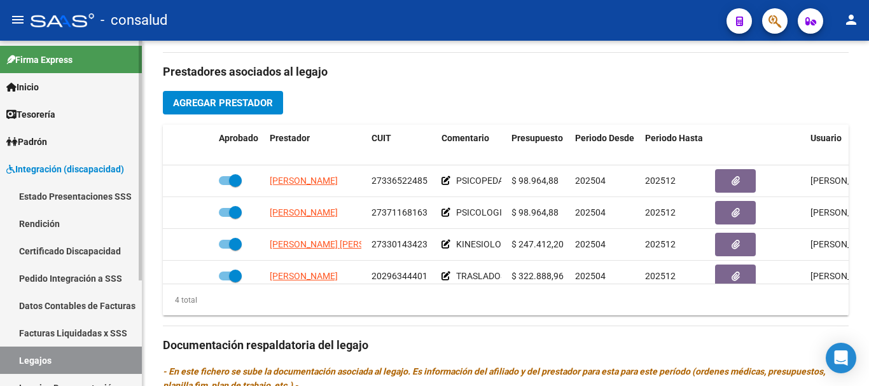
click at [59, 165] on span "Integración (discapacidad)" at bounding box center [65, 169] width 118 height 14
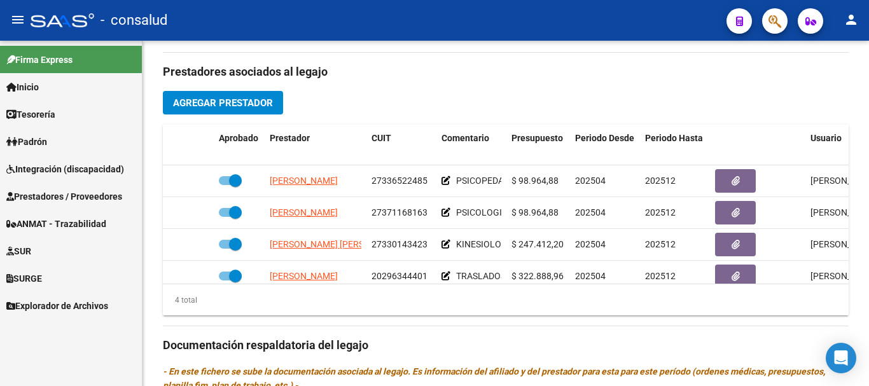
click at [65, 199] on span "Prestadores / Proveedores" at bounding box center [64, 197] width 116 height 14
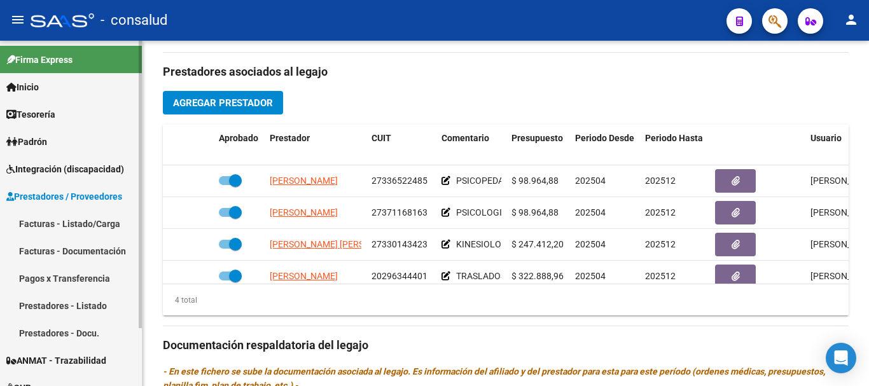
click at [69, 219] on link "Facturas - Listado/Carga" at bounding box center [71, 223] width 142 height 27
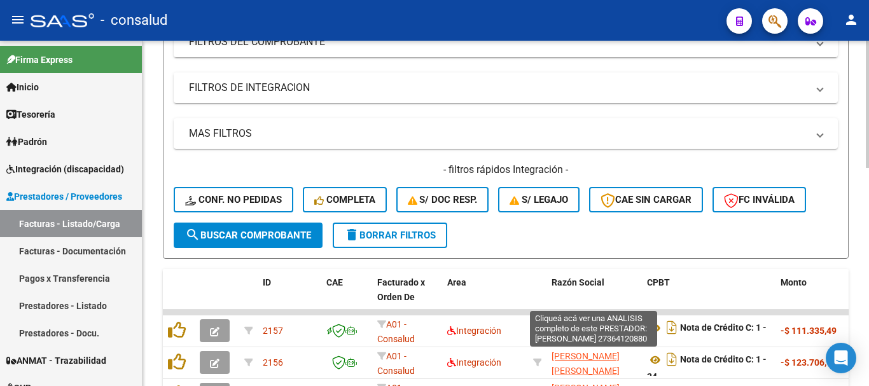
scroll to position [445, 0]
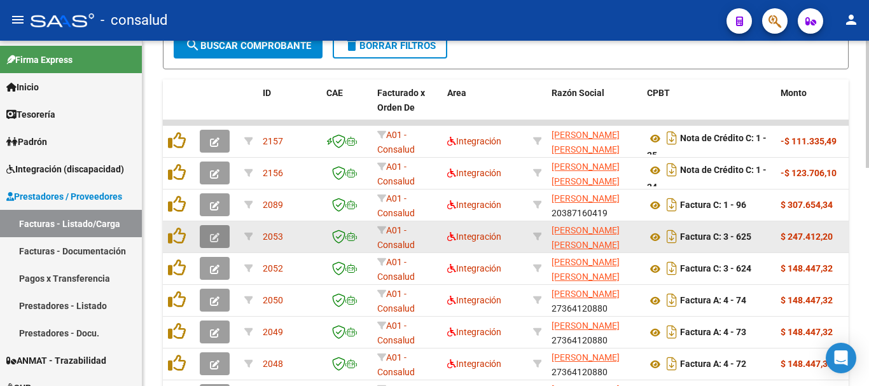
click at [213, 237] on icon "button" at bounding box center [215, 238] width 10 height 10
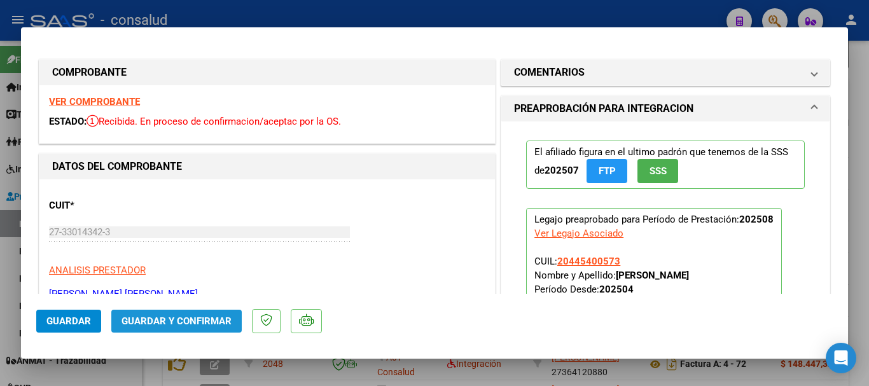
click at [192, 325] on span "Guardar y Confirmar" at bounding box center [177, 321] width 110 height 11
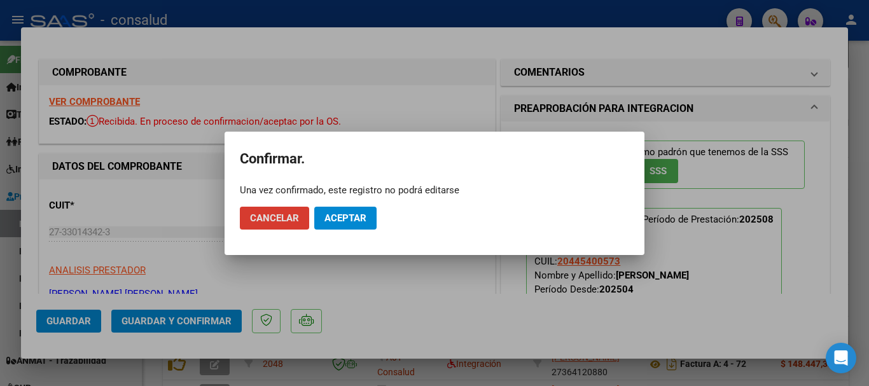
click at [338, 221] on span "Aceptar" at bounding box center [345, 217] width 42 height 11
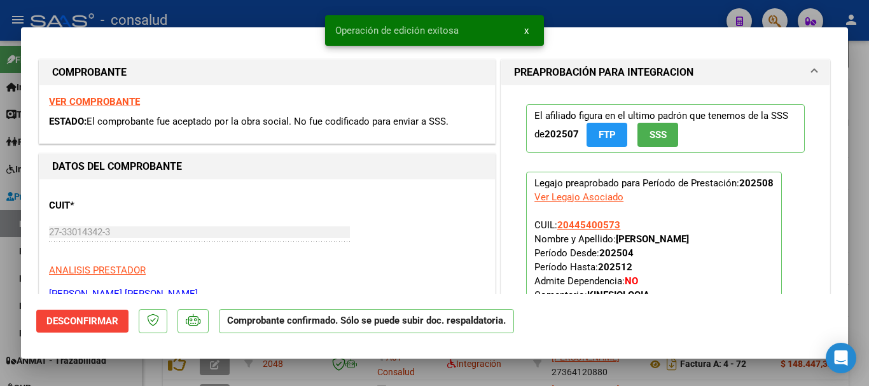
type input "$ 0,00"
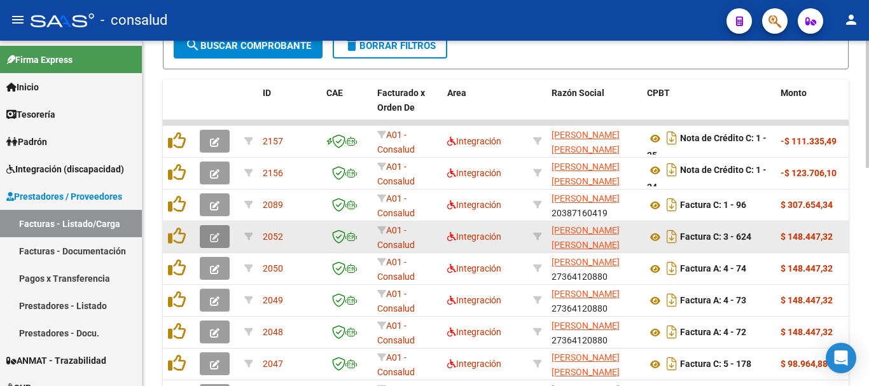
click at [224, 233] on button "button" at bounding box center [215, 236] width 30 height 23
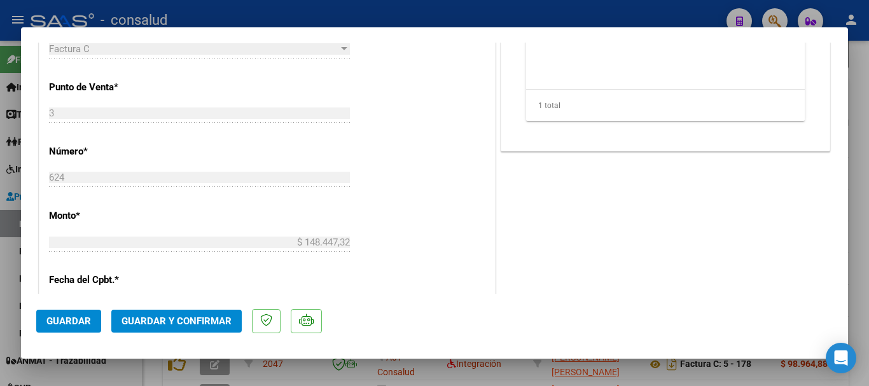
scroll to position [636, 0]
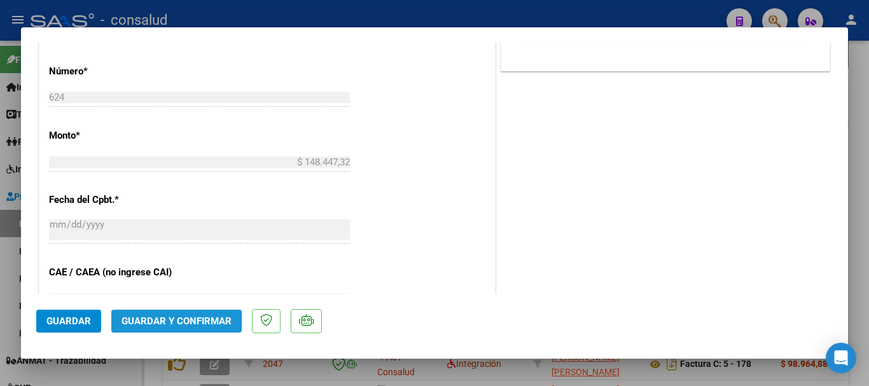
click at [195, 323] on span "Guardar y Confirmar" at bounding box center [177, 321] width 110 height 11
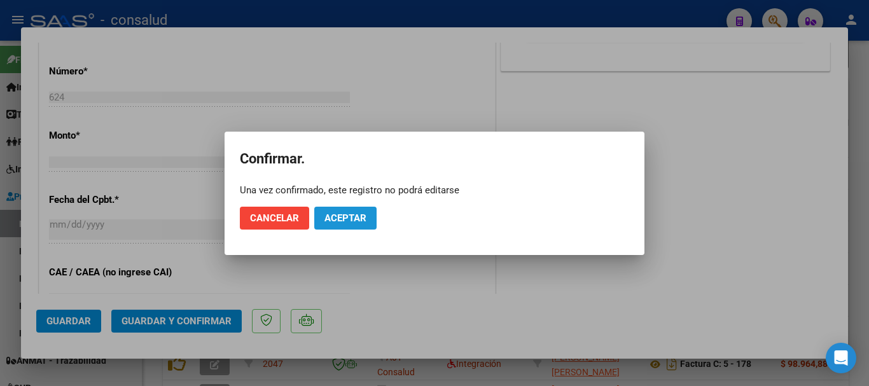
click at [328, 208] on button "Aceptar" at bounding box center [345, 218] width 62 height 23
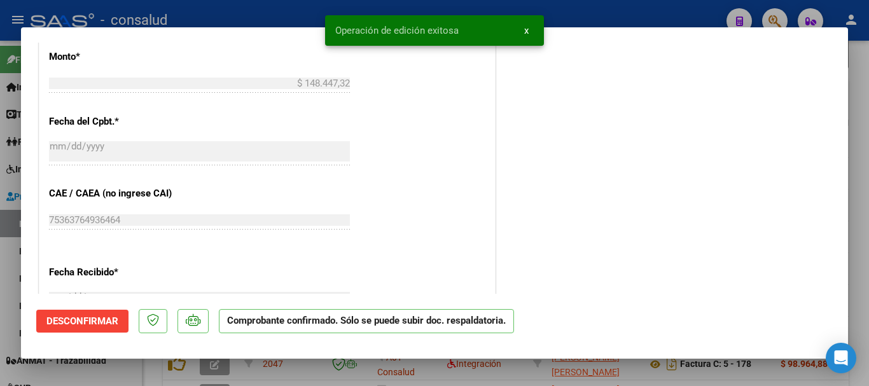
type input "$ 0,00"
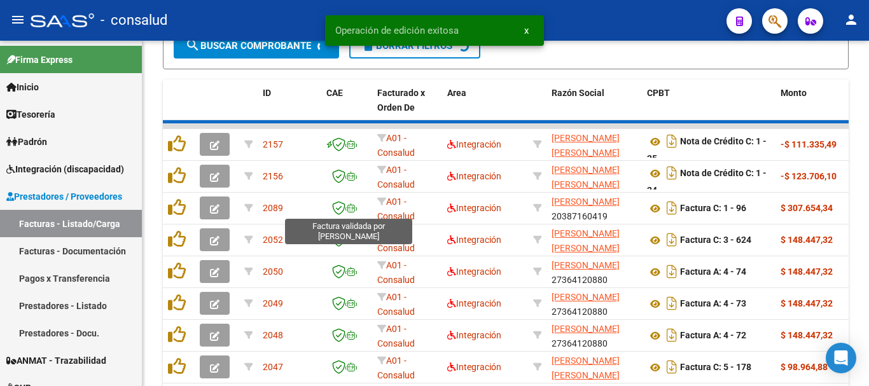
scroll to position [445, 0]
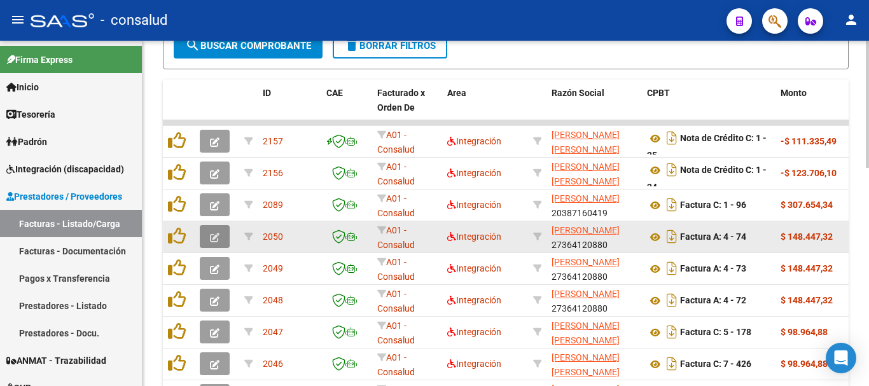
click at [216, 234] on icon "button" at bounding box center [215, 238] width 10 height 10
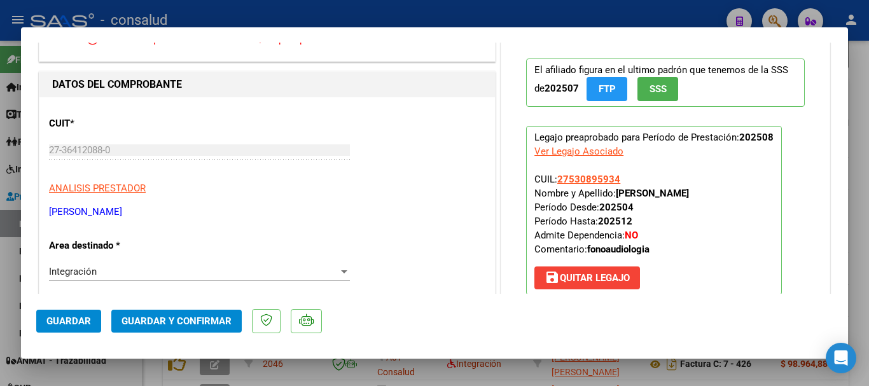
scroll to position [0, 0]
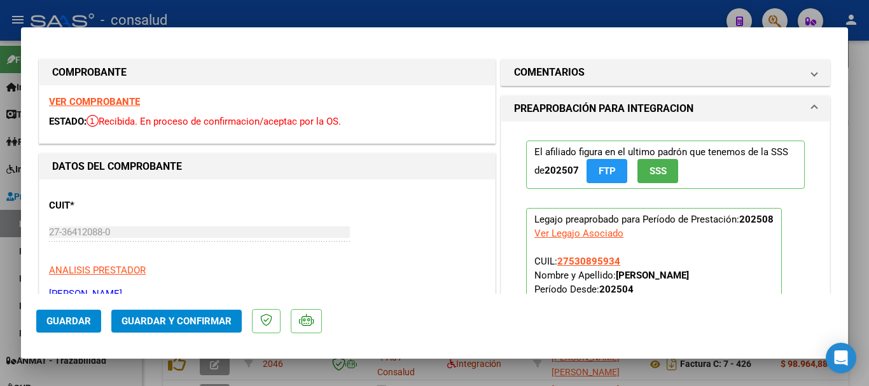
click at [118, 102] on strong "VER COMPROBANTE" at bounding box center [94, 101] width 91 height 11
click at [212, 325] on span "Guardar y Confirmar" at bounding box center [177, 321] width 110 height 11
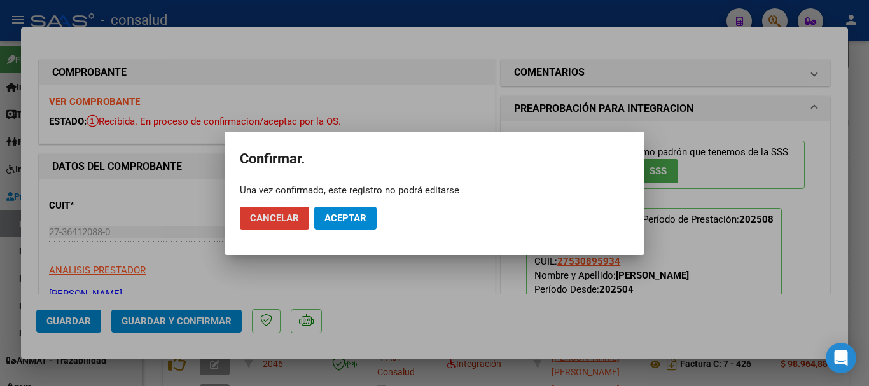
click at [355, 214] on span "Aceptar" at bounding box center [345, 217] width 42 height 11
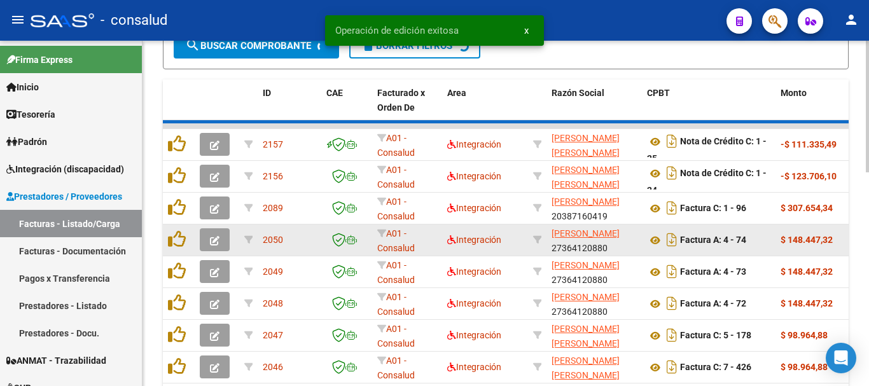
scroll to position [445, 0]
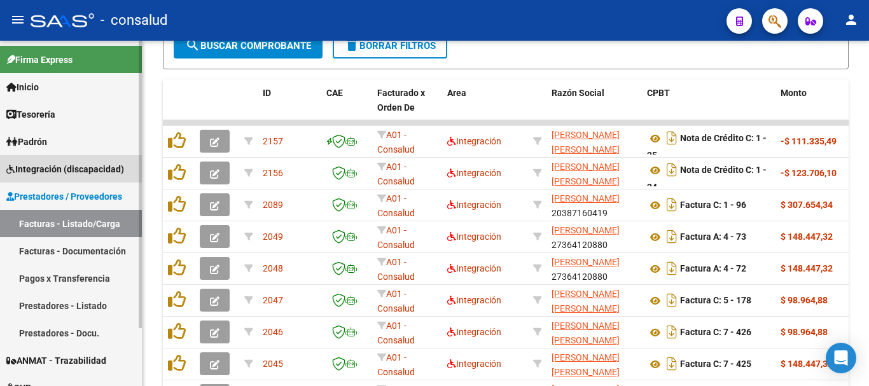
click at [67, 174] on span "Integración (discapacidad)" at bounding box center [65, 169] width 118 height 14
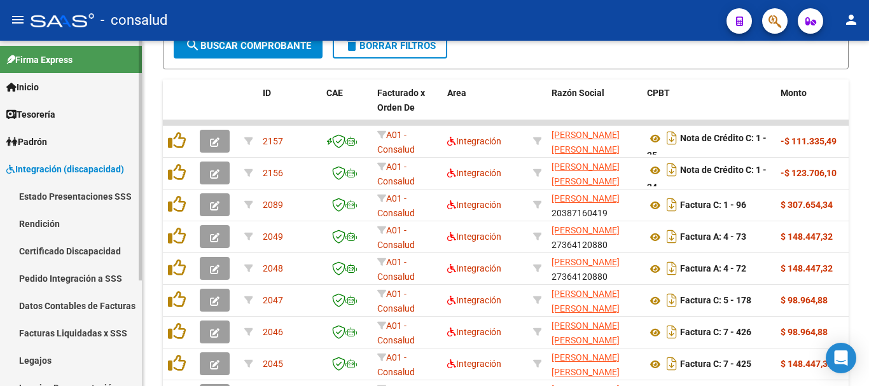
click at [94, 359] on link "Legajos" at bounding box center [71, 360] width 142 height 27
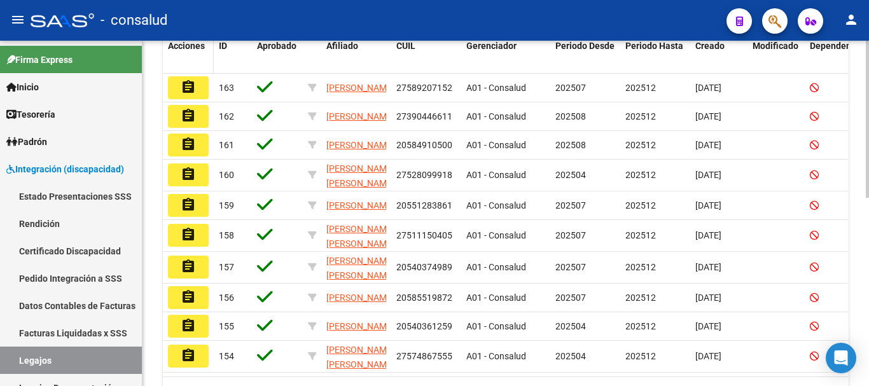
scroll to position [159, 0]
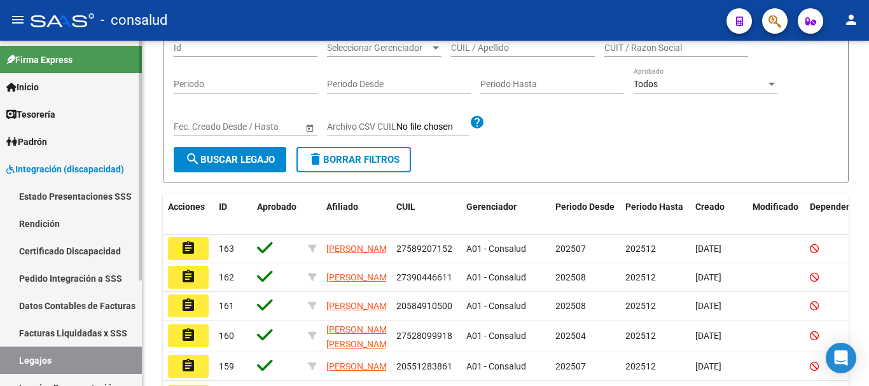
click at [80, 170] on span "Integración (discapacidad)" at bounding box center [65, 169] width 118 height 14
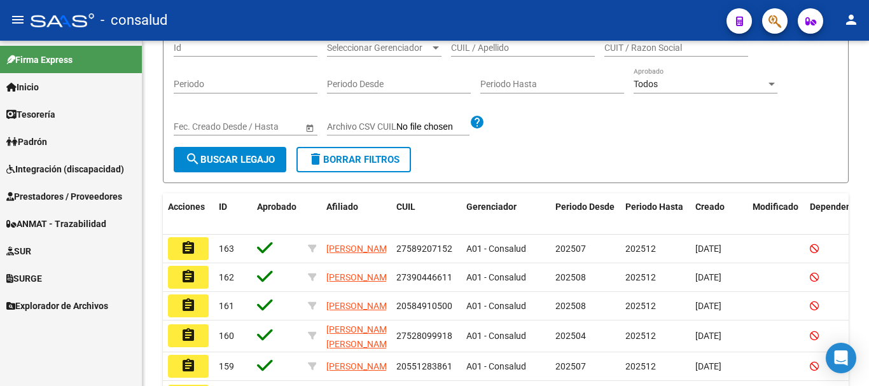
click at [93, 197] on span "Prestadores / Proveedores" at bounding box center [64, 197] width 116 height 14
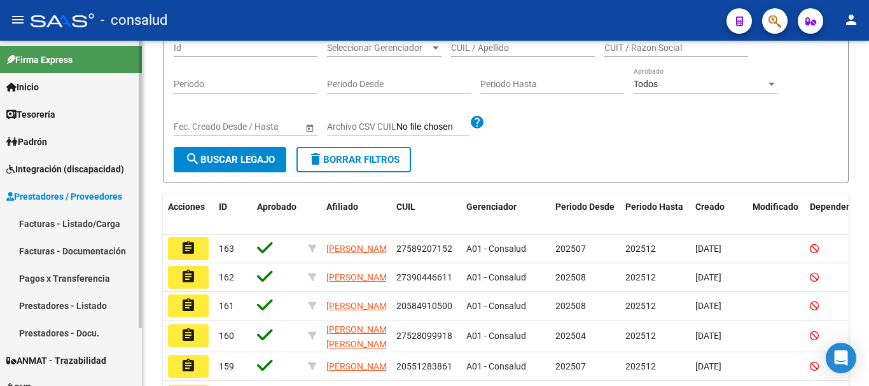
click at [92, 227] on link "Facturas - Listado/Carga" at bounding box center [71, 223] width 142 height 27
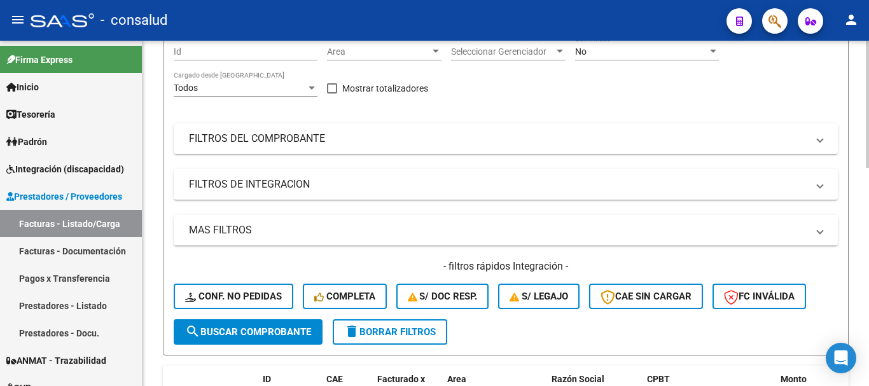
click at [259, 141] on mat-panel-title "FILTROS DEL COMPROBANTE" at bounding box center [498, 139] width 618 height 14
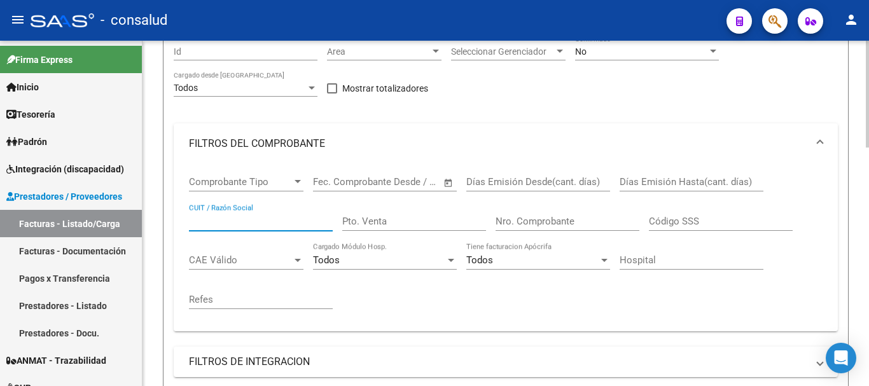
paste input "27419362692"
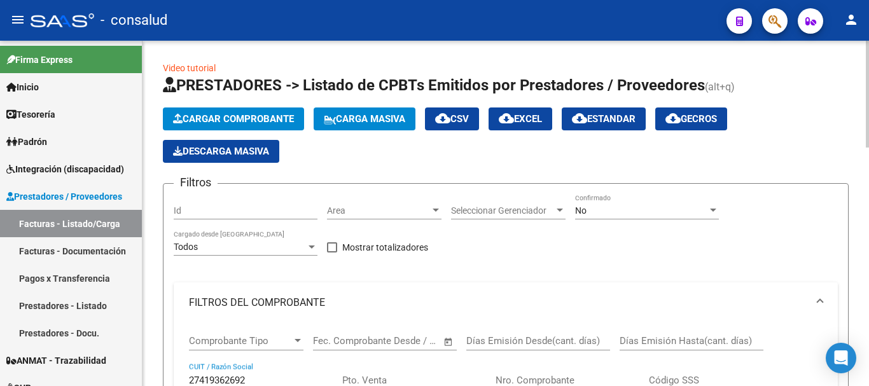
type input "27419362692"
click at [582, 207] on span "No" at bounding box center [580, 211] width 11 height 10
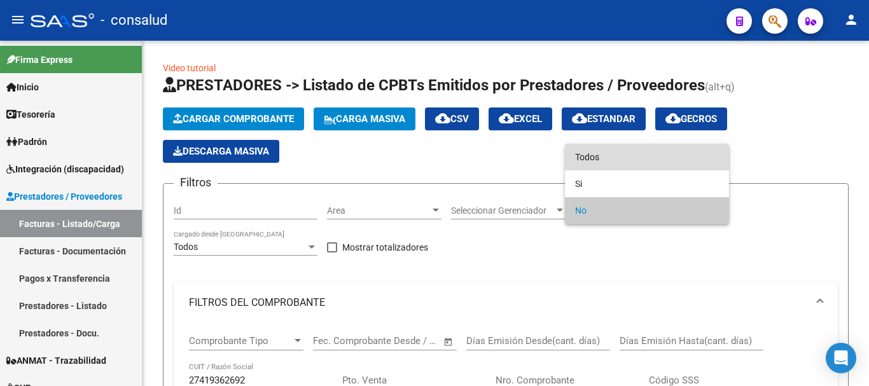
click at [587, 161] on span "Todos" at bounding box center [647, 157] width 144 height 27
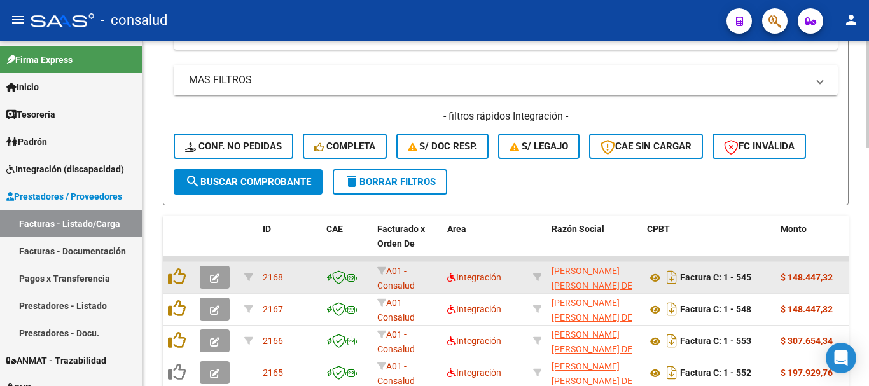
scroll to position [509, 0]
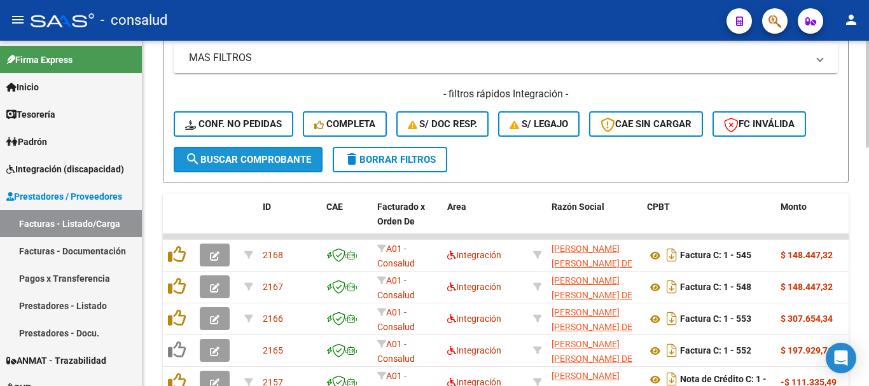
click at [263, 151] on button "search Buscar Comprobante" at bounding box center [248, 159] width 149 height 25
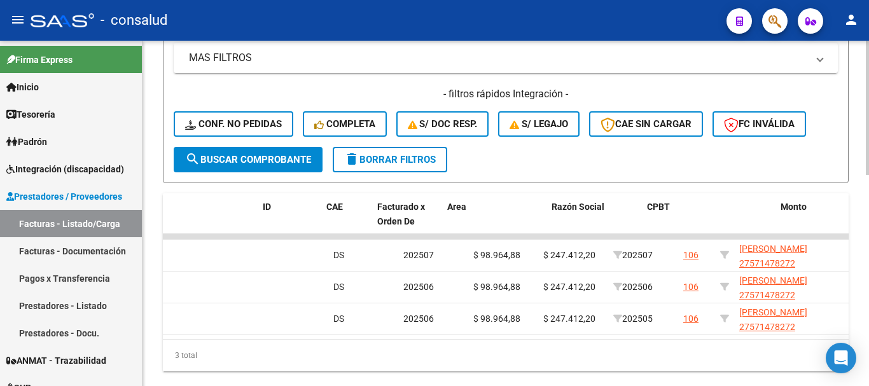
scroll to position [0, 0]
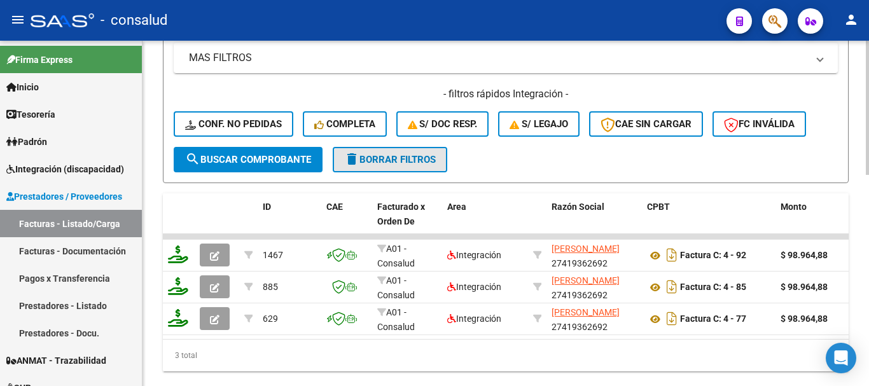
click at [409, 166] on button "delete Borrar Filtros" at bounding box center [390, 159] width 115 height 25
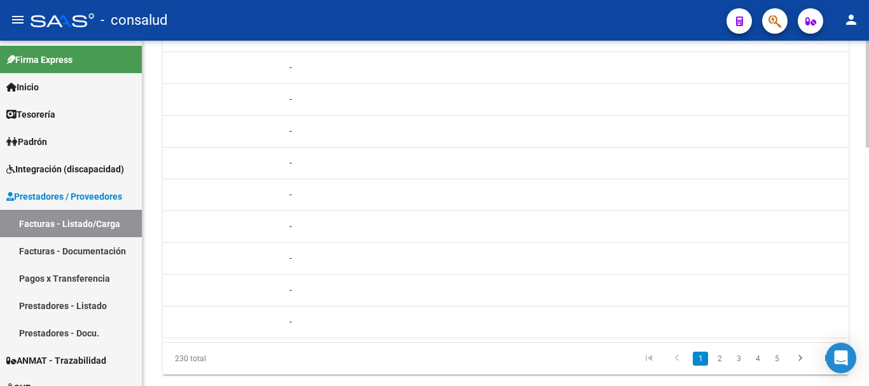
scroll to position [768, 0]
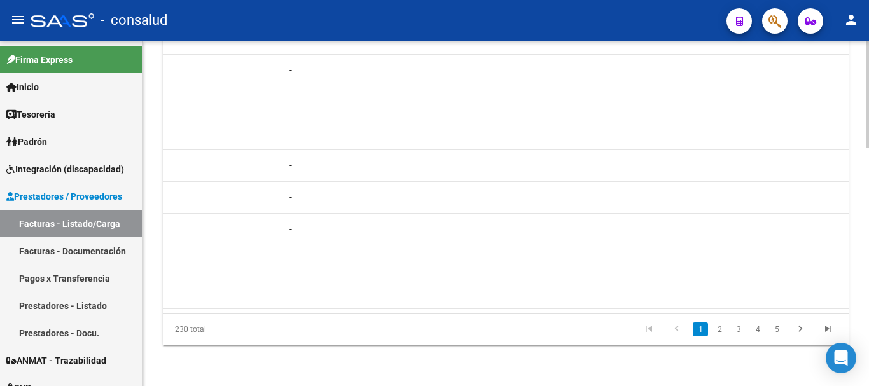
click at [486, 302] on datatable-body "2168 A01 - Consalud Integración LOPEZ CLAUDIA CARINA DE LOS ANGELES 27230997433…" at bounding box center [506, 149] width 686 height 328
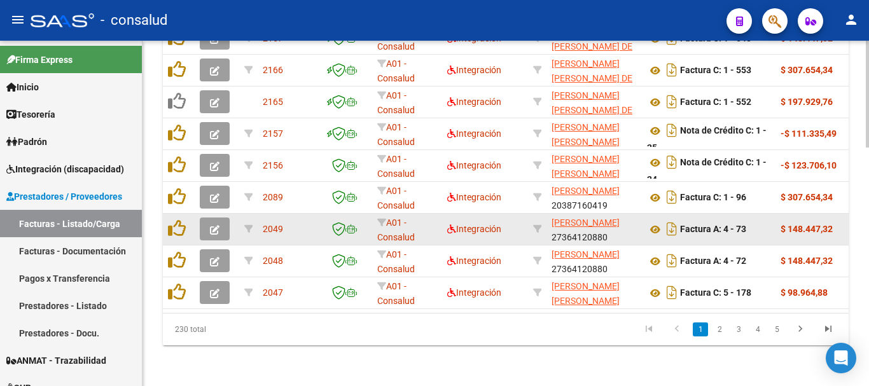
click at [228, 218] on div at bounding box center [217, 229] width 34 height 23
click at [226, 218] on button "button" at bounding box center [215, 229] width 30 height 23
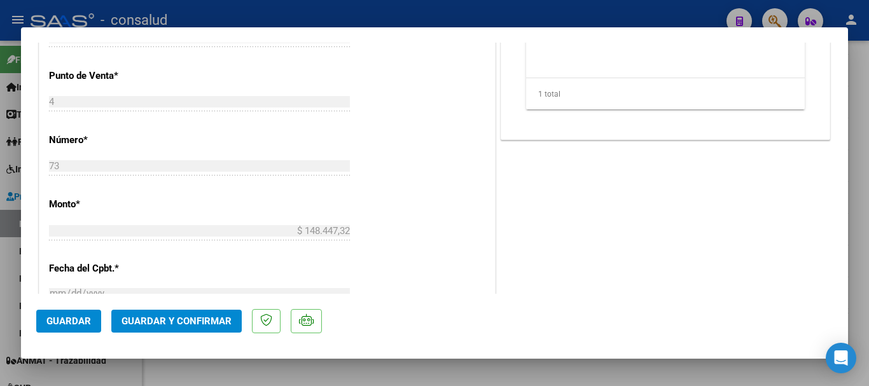
scroll to position [573, 0]
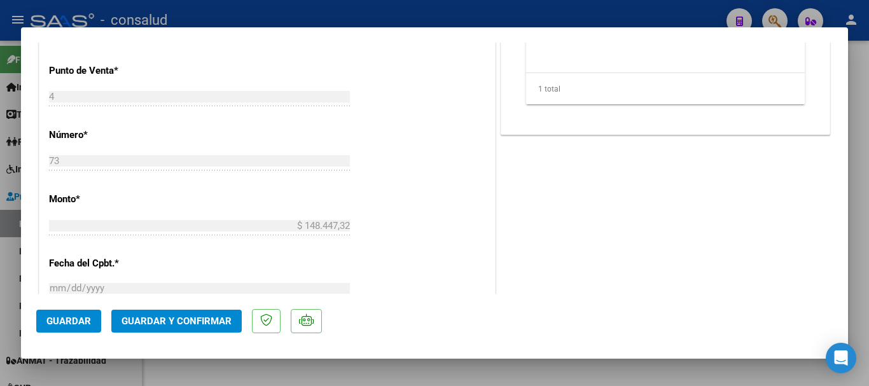
click at [233, 330] on button "Guardar y Confirmar" at bounding box center [176, 321] width 130 height 23
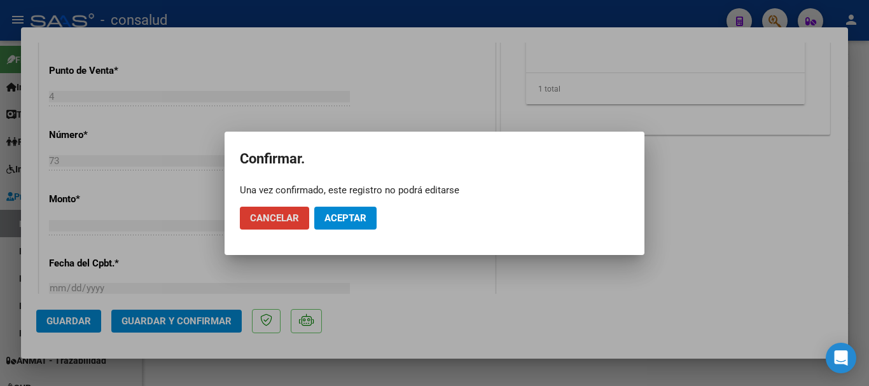
click at [350, 228] on button "Aceptar" at bounding box center [345, 218] width 62 height 23
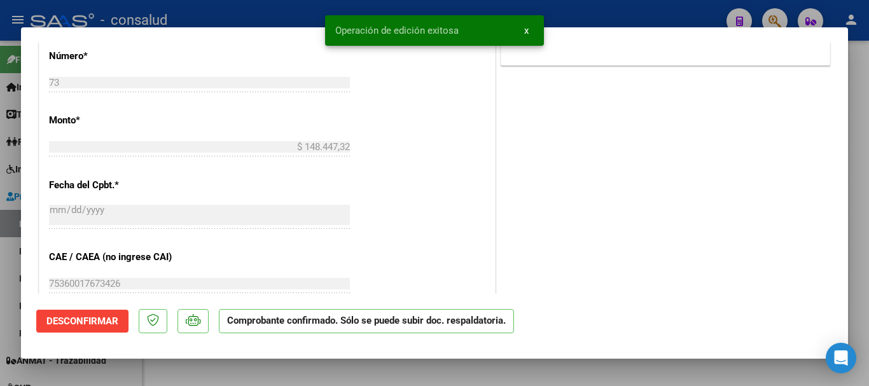
type input "$ 0,00"
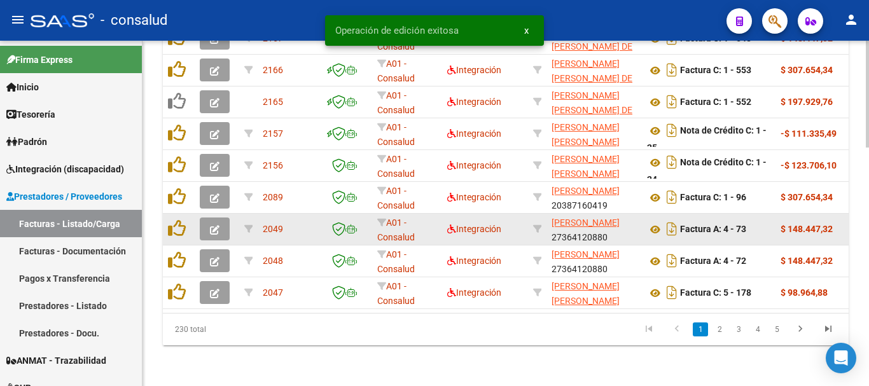
scroll to position [768, 0]
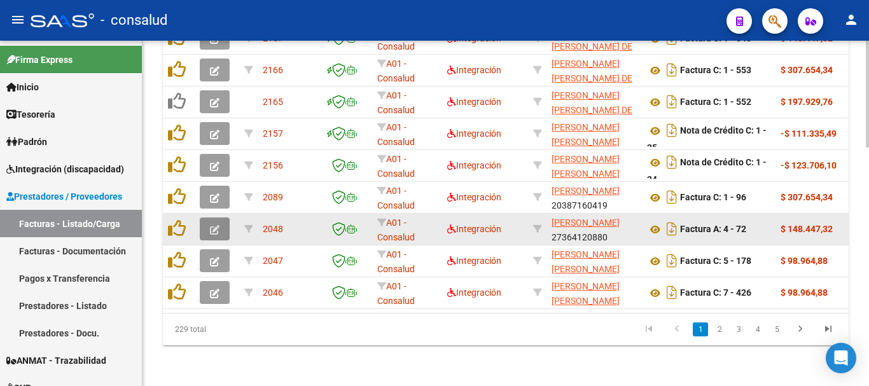
click at [201, 218] on button "button" at bounding box center [215, 229] width 30 height 23
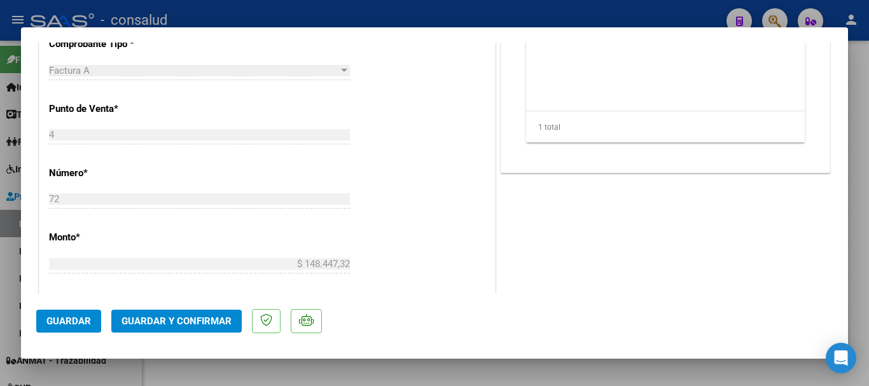
scroll to position [573, 0]
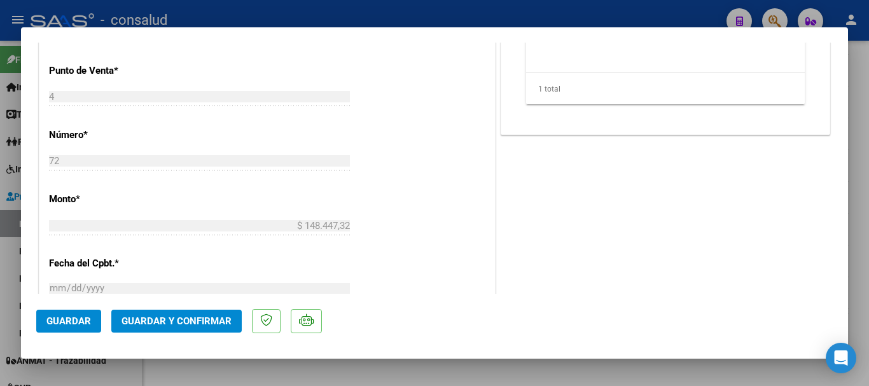
click at [182, 323] on span "Guardar y Confirmar" at bounding box center [177, 321] width 110 height 11
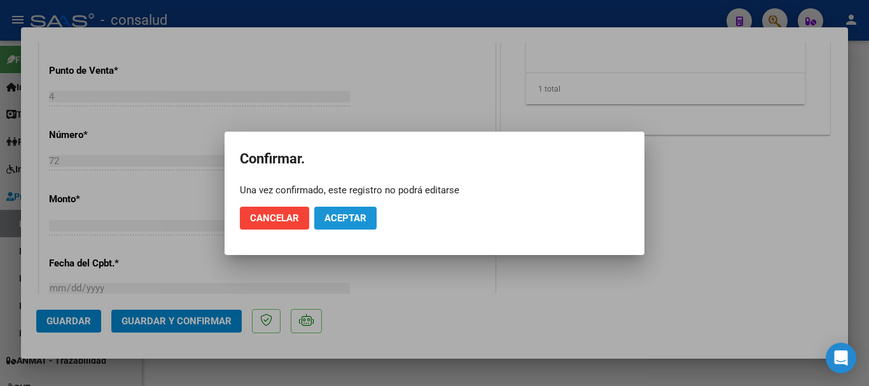
click at [358, 210] on button "Aceptar" at bounding box center [345, 218] width 62 height 23
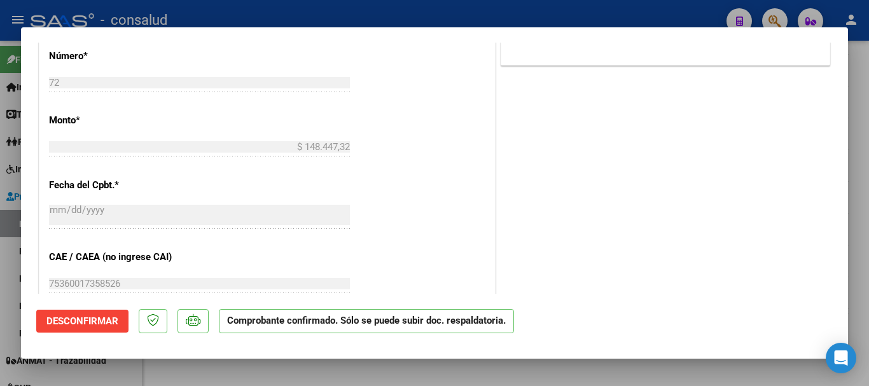
type input "$ 0,00"
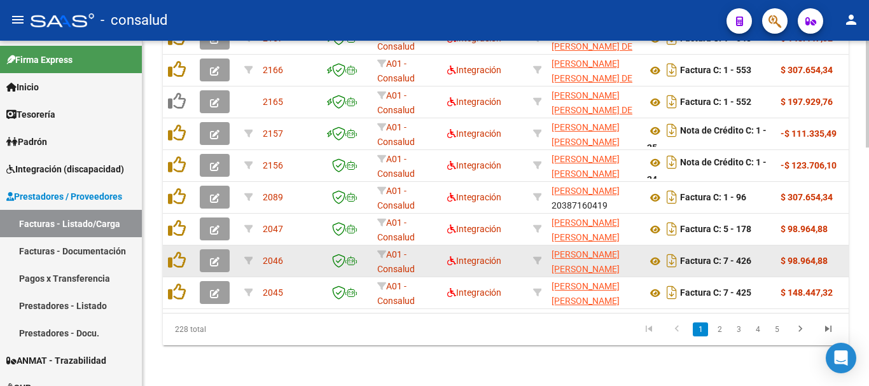
scroll to position [768, 0]
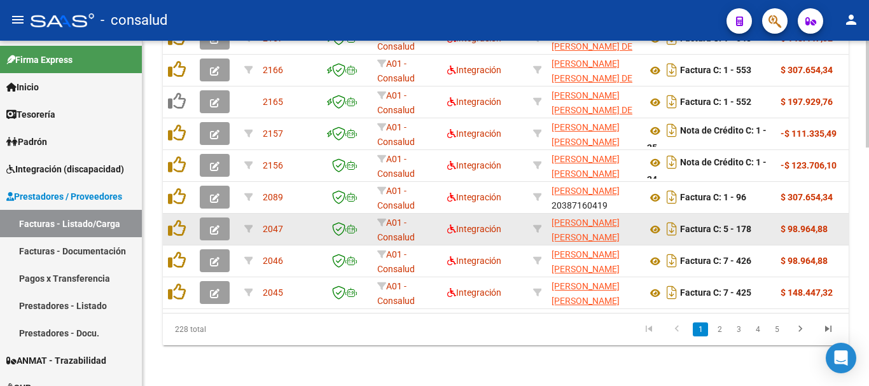
click at [214, 225] on icon "button" at bounding box center [215, 230] width 10 height 10
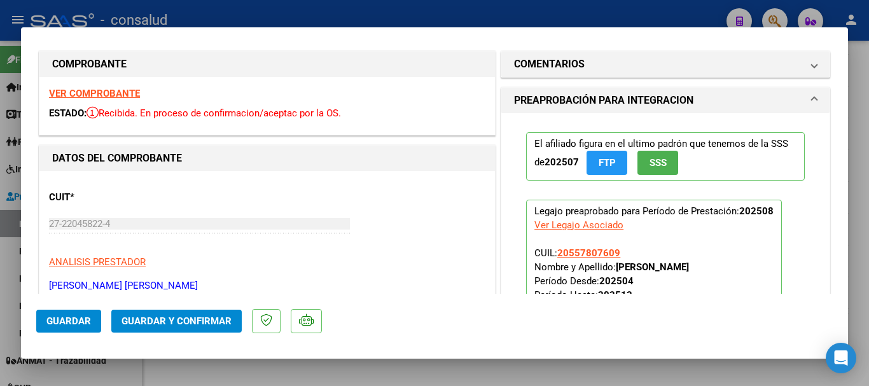
scroll to position [0, 0]
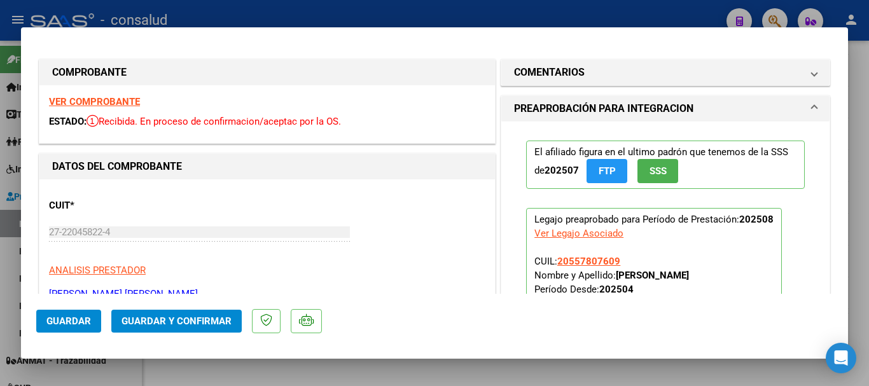
click at [136, 104] on strong "VER COMPROBANTE" at bounding box center [94, 101] width 91 height 11
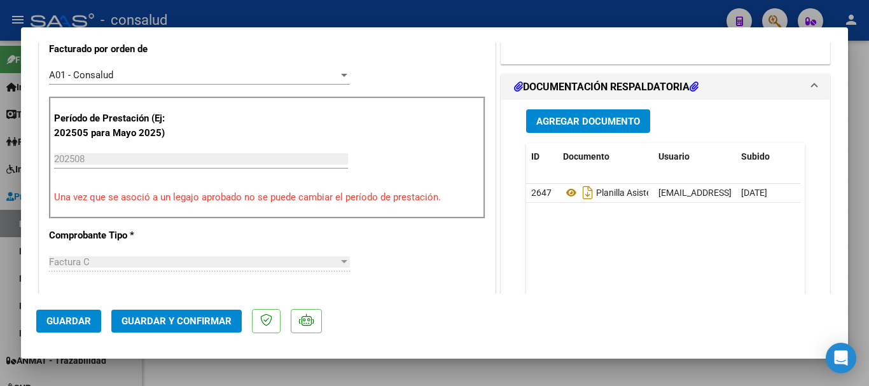
scroll to position [382, 0]
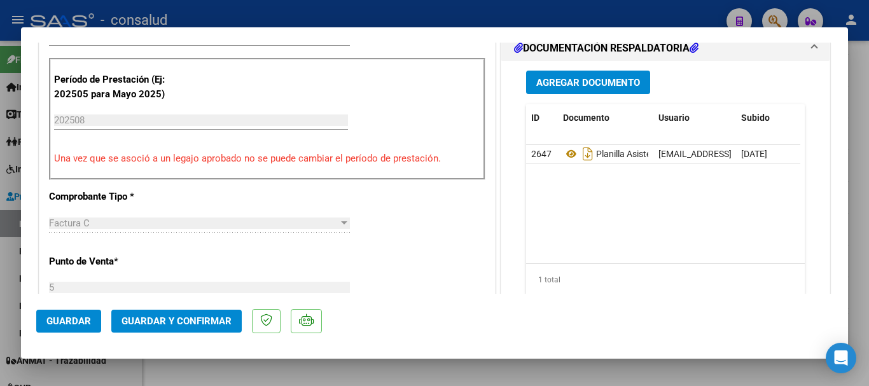
click at [177, 323] on span "Guardar y Confirmar" at bounding box center [177, 321] width 110 height 11
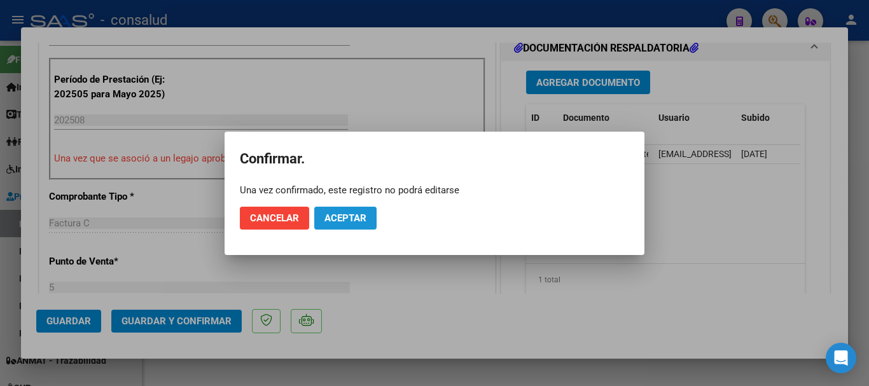
click at [365, 219] on span "Aceptar" at bounding box center [345, 217] width 42 height 11
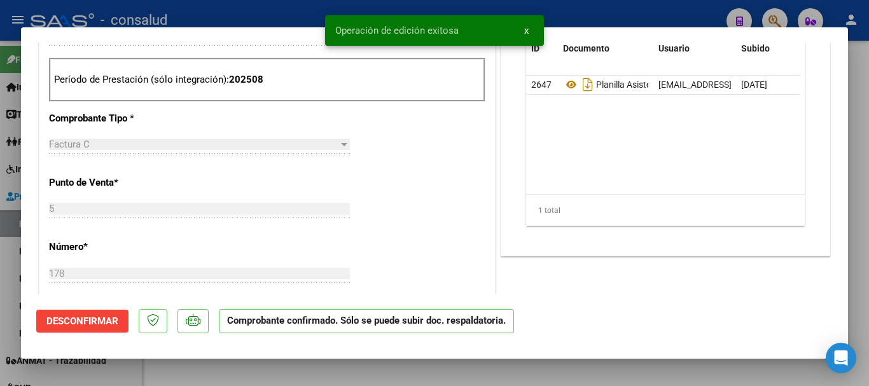
type input "$ 0,00"
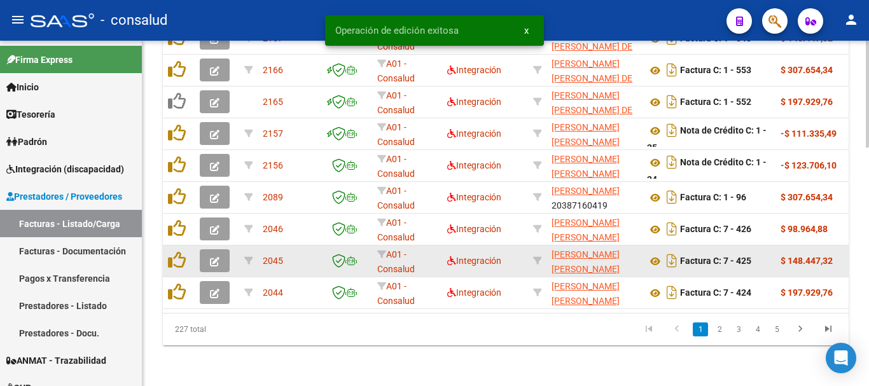
scroll to position [768, 0]
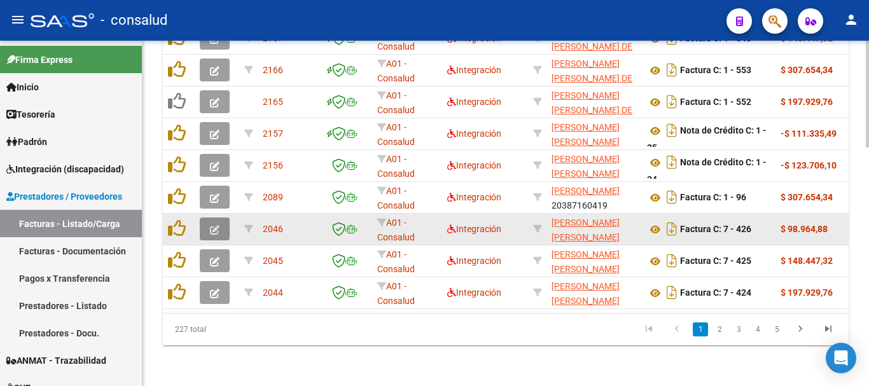
click at [202, 222] on button "button" at bounding box center [215, 229] width 30 height 23
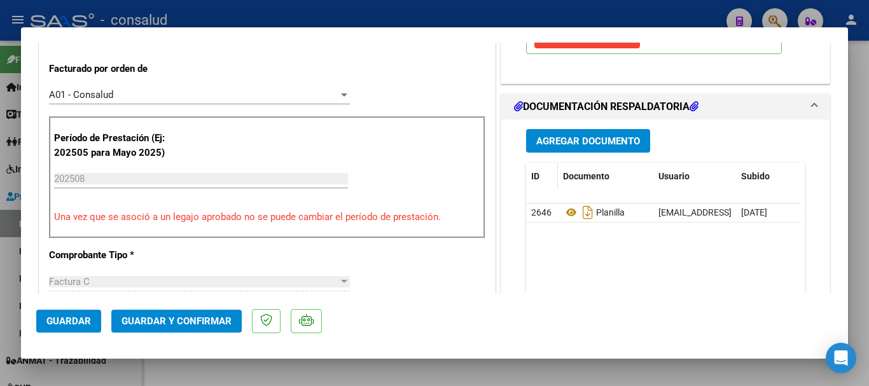
scroll to position [318, 0]
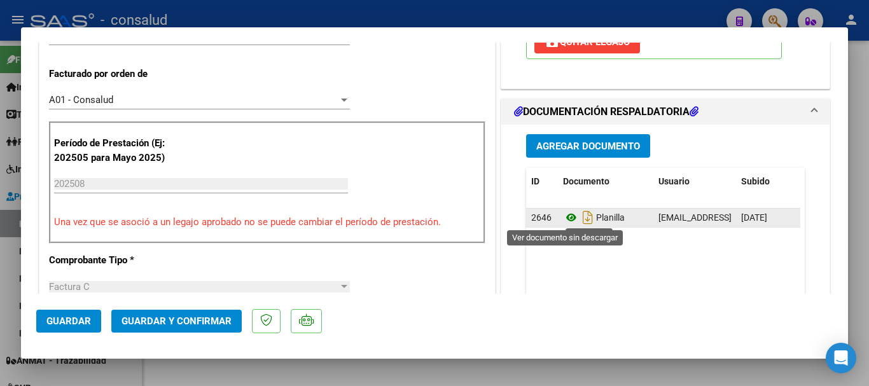
click at [565, 220] on icon at bounding box center [571, 217] width 17 height 15
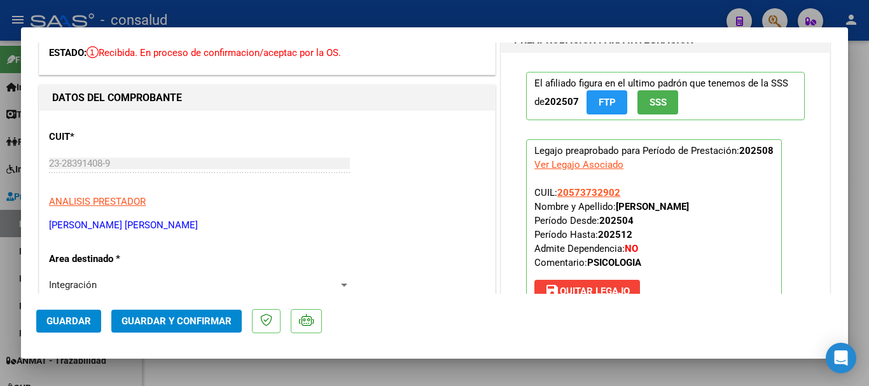
scroll to position [0, 0]
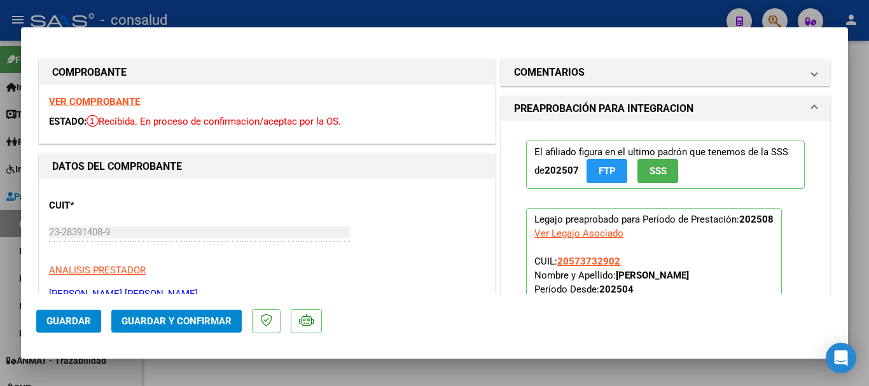
click at [139, 100] on strong "VER COMPROBANTE" at bounding box center [94, 101] width 91 height 11
click at [169, 326] on span "Guardar y Confirmar" at bounding box center [177, 321] width 110 height 11
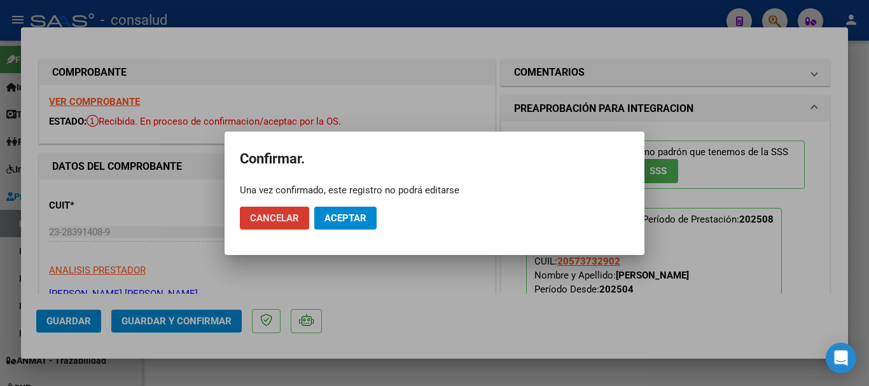
click at [324, 224] on button "Aceptar" at bounding box center [345, 218] width 62 height 23
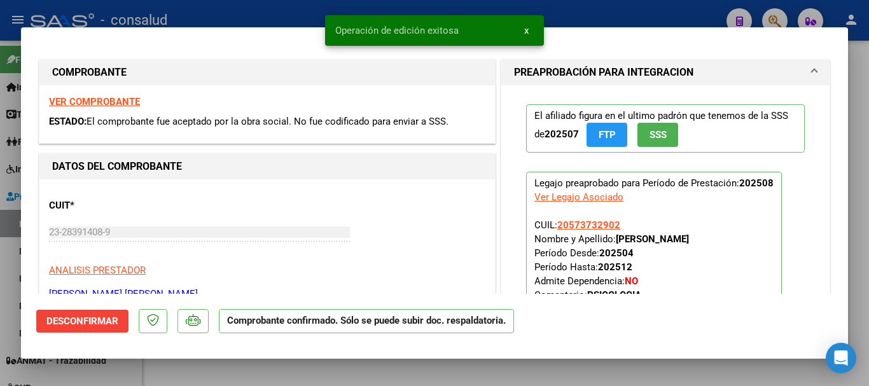
type input "$ 0,00"
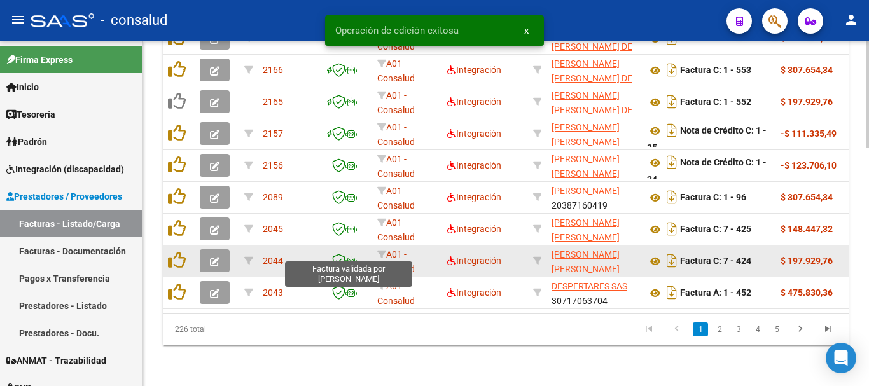
scroll to position [768, 0]
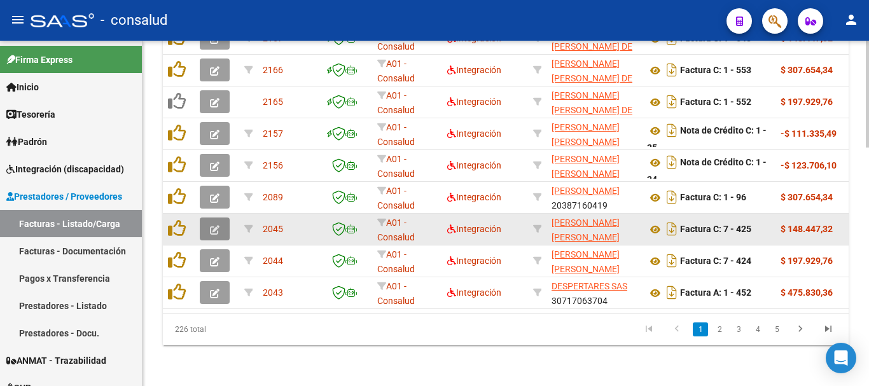
click at [209, 223] on button "button" at bounding box center [215, 229] width 30 height 23
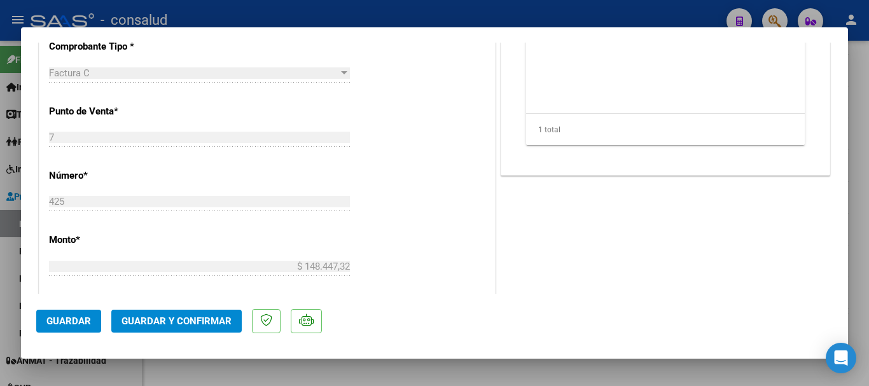
scroll to position [636, 0]
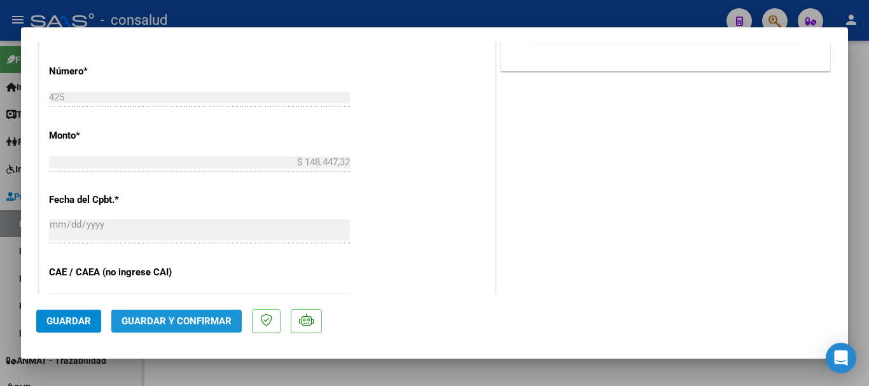
click at [212, 326] on span "Guardar y Confirmar" at bounding box center [177, 321] width 110 height 11
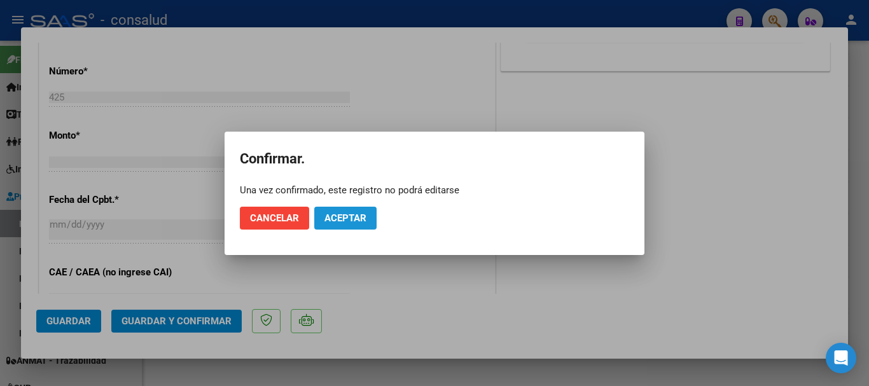
click at [330, 214] on span "Aceptar" at bounding box center [345, 217] width 42 height 11
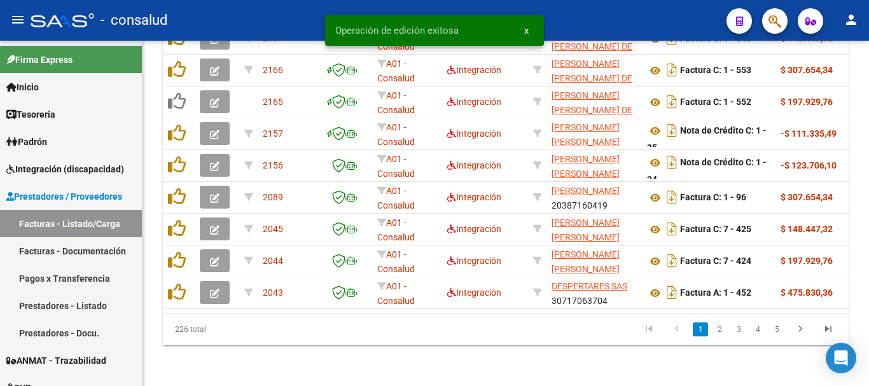
scroll to position [768, 0]
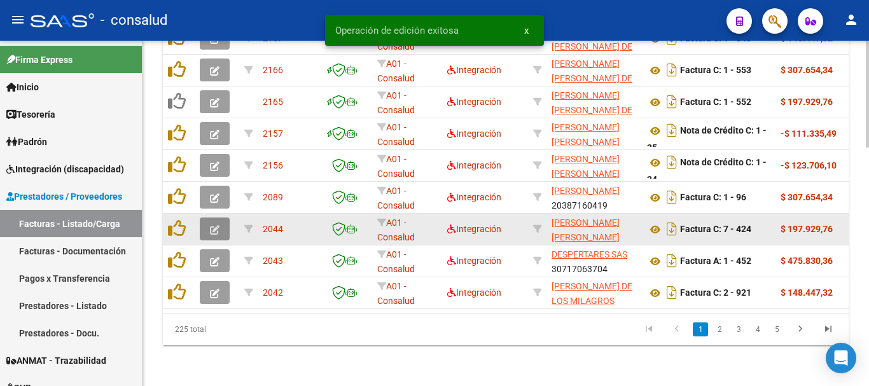
click at [207, 222] on button "button" at bounding box center [215, 229] width 30 height 23
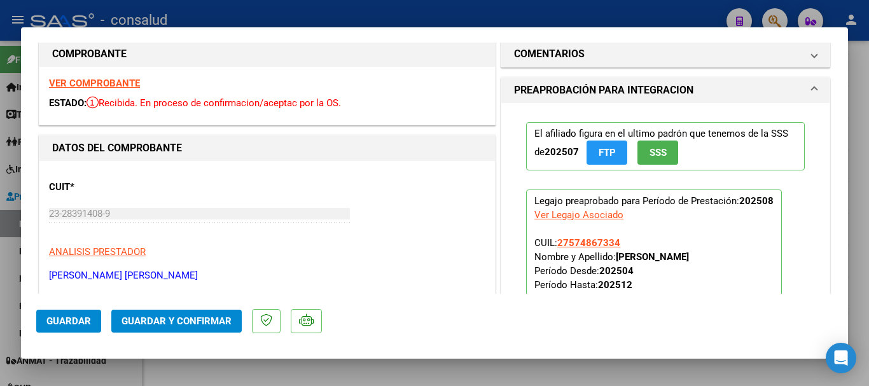
scroll to position [0, 0]
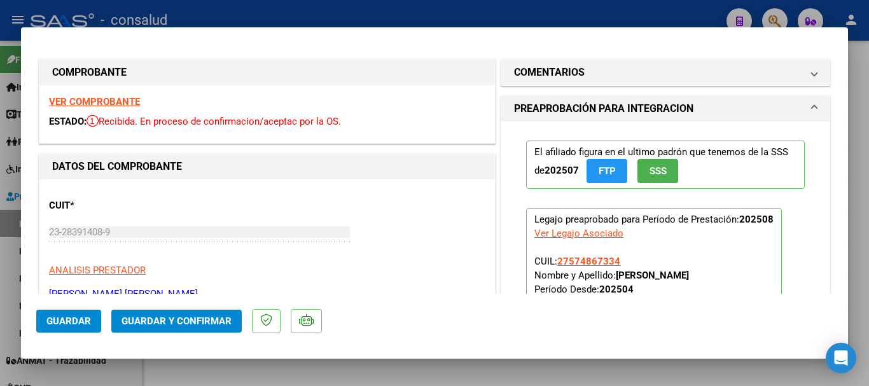
click at [98, 104] on strong "VER COMPROBANTE" at bounding box center [94, 101] width 91 height 11
click at [193, 318] on span "Guardar y Confirmar" at bounding box center [177, 321] width 110 height 11
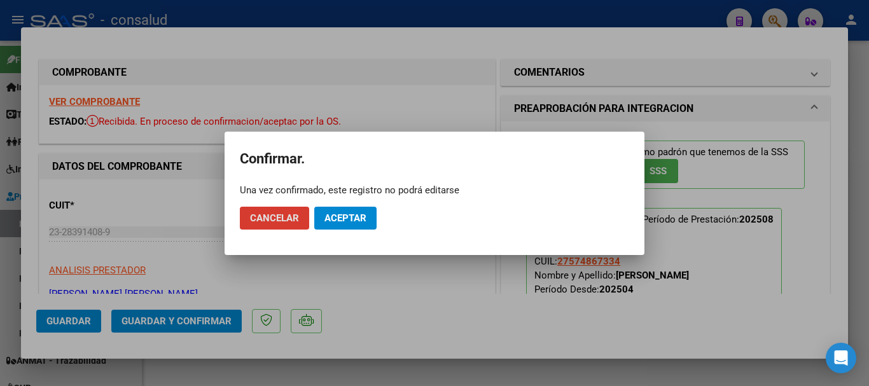
click at [341, 219] on span "Aceptar" at bounding box center [345, 217] width 42 height 11
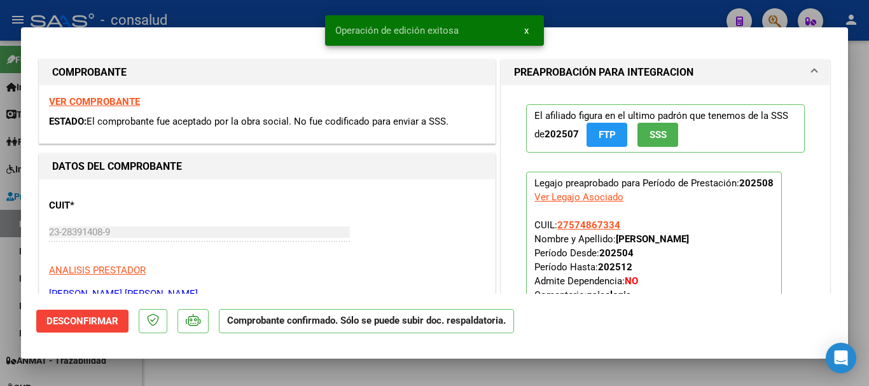
type input "$ 0,00"
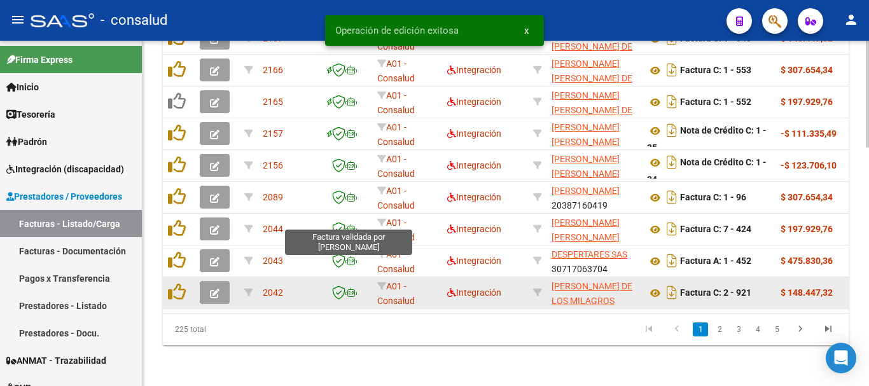
scroll to position [768, 0]
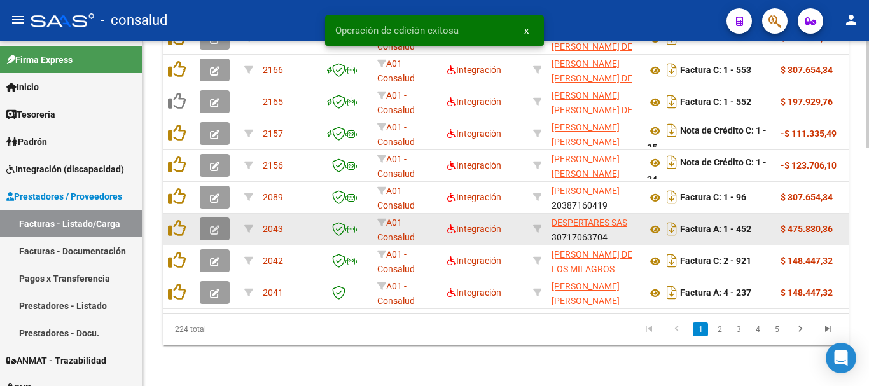
click at [223, 218] on button "button" at bounding box center [215, 229] width 30 height 23
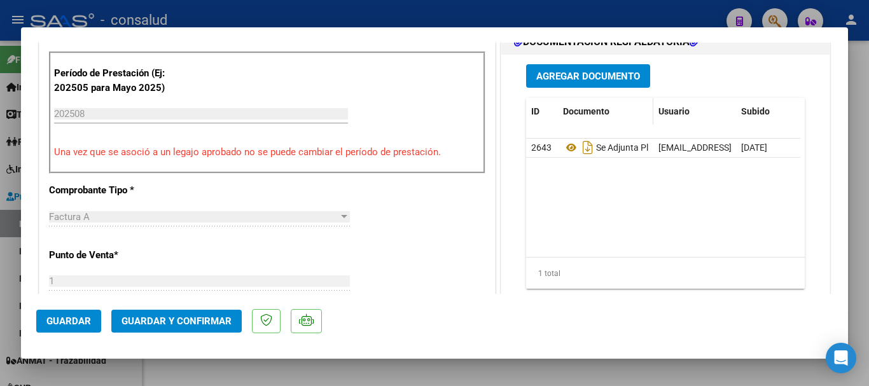
scroll to position [318, 0]
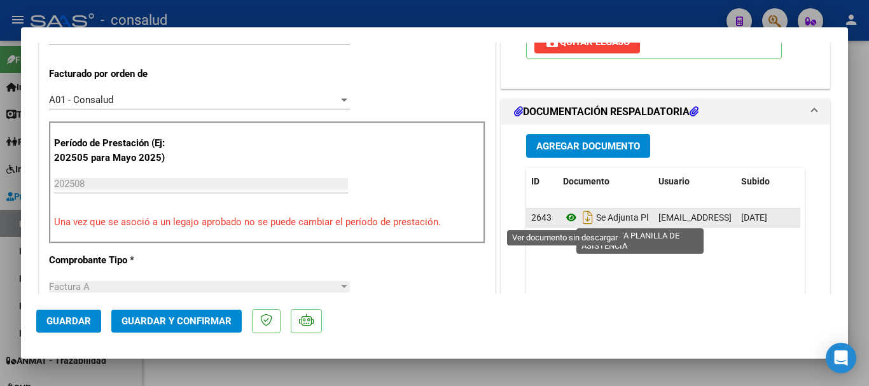
click at [563, 215] on icon at bounding box center [571, 217] width 17 height 15
click at [569, 217] on icon at bounding box center [571, 217] width 17 height 15
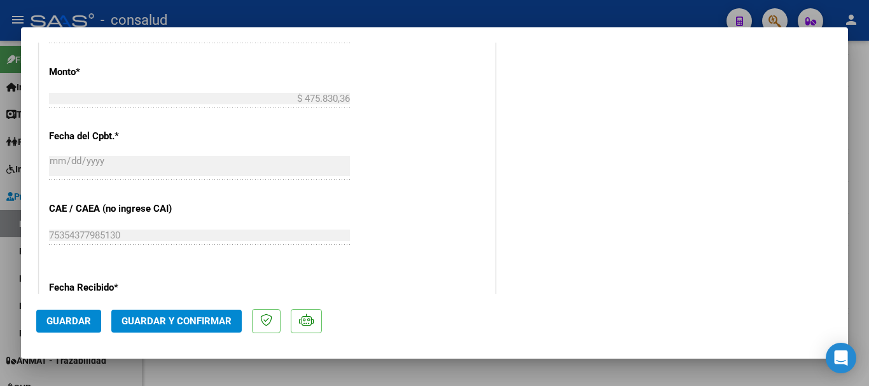
scroll to position [636, 0]
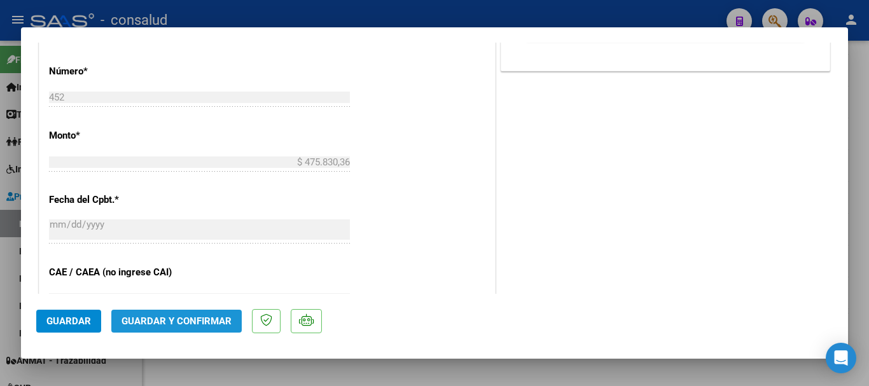
click at [202, 318] on span "Guardar y Confirmar" at bounding box center [177, 321] width 110 height 11
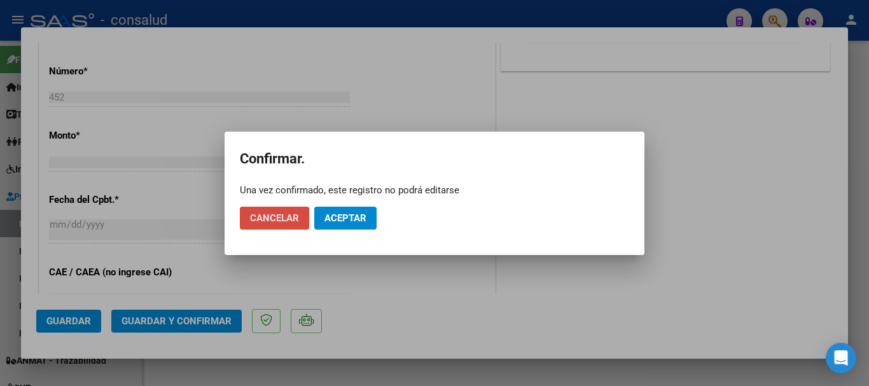
click at [265, 223] on span "Cancelar" at bounding box center [274, 217] width 49 height 11
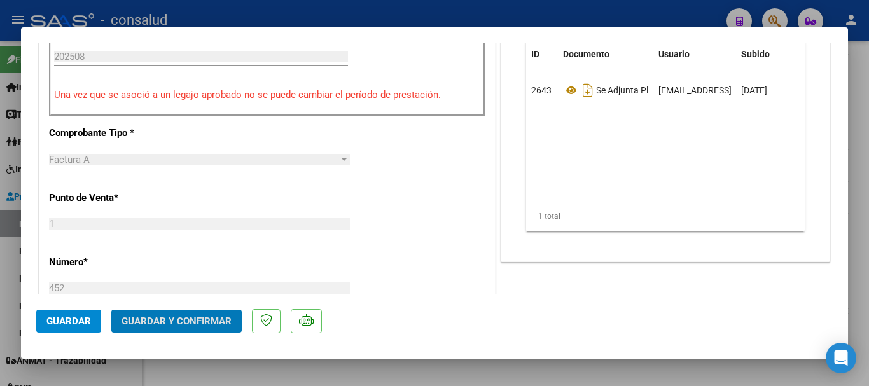
scroll to position [382, 0]
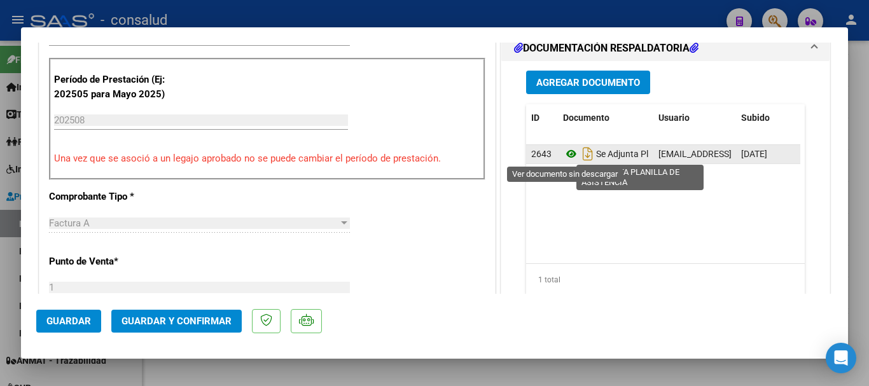
click at [565, 151] on icon at bounding box center [571, 153] width 17 height 15
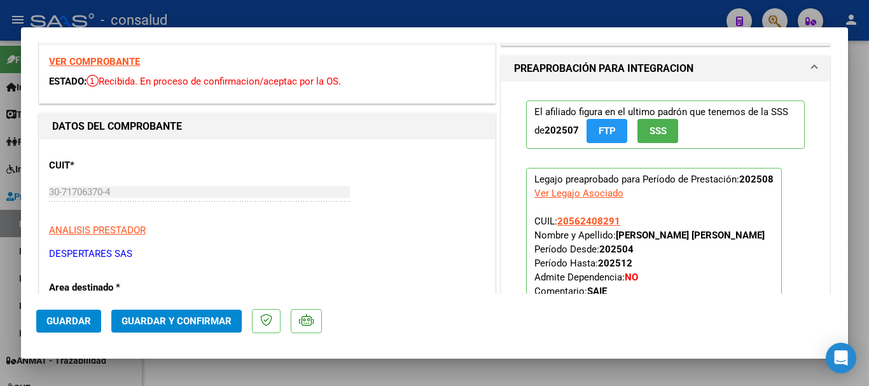
scroll to position [0, 0]
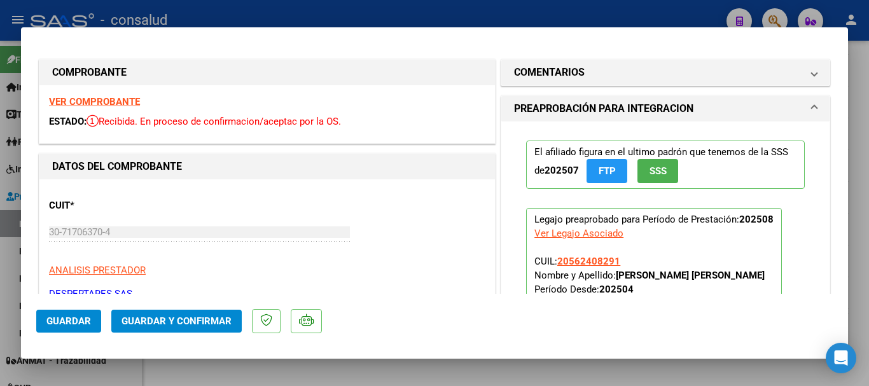
click at [107, 104] on strong "VER COMPROBANTE" at bounding box center [94, 101] width 91 height 11
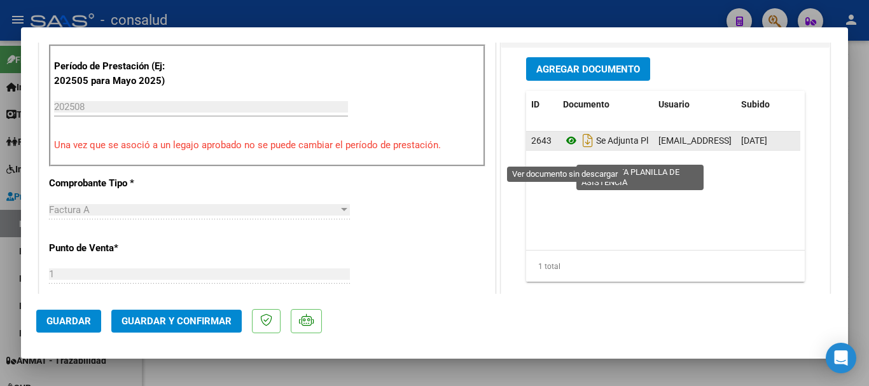
scroll to position [382, 0]
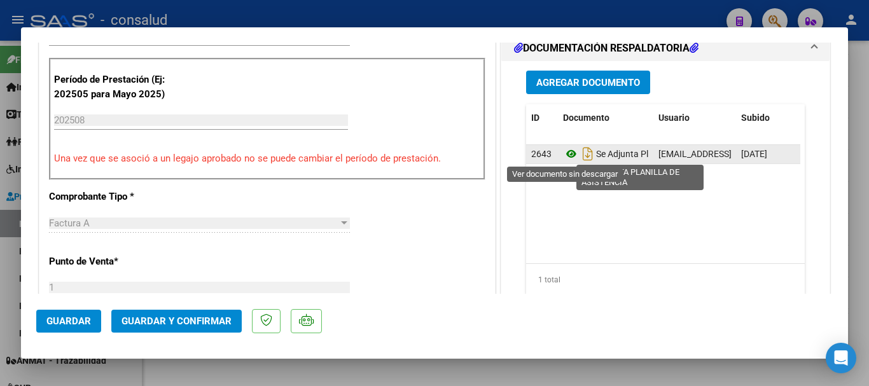
click at [563, 157] on icon at bounding box center [571, 153] width 17 height 15
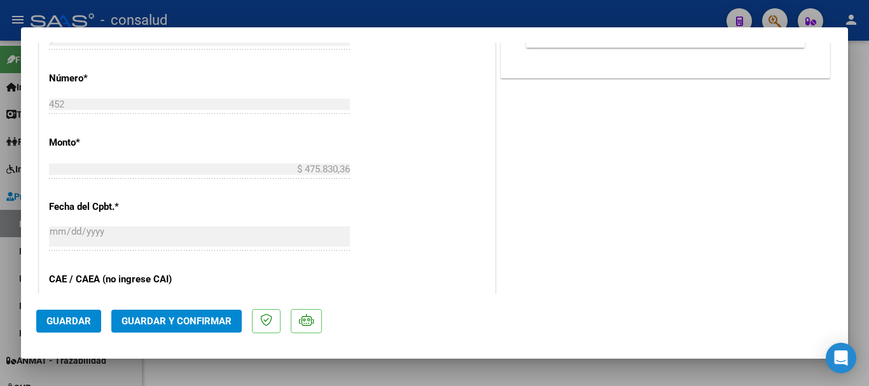
scroll to position [636, 0]
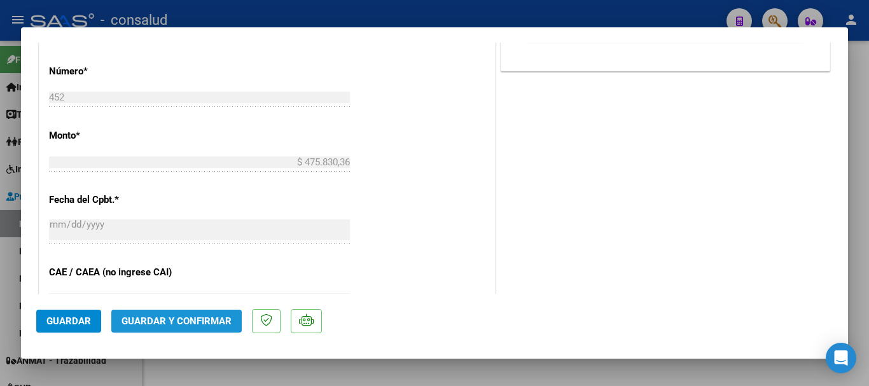
click at [188, 316] on span "Guardar y Confirmar" at bounding box center [177, 321] width 110 height 11
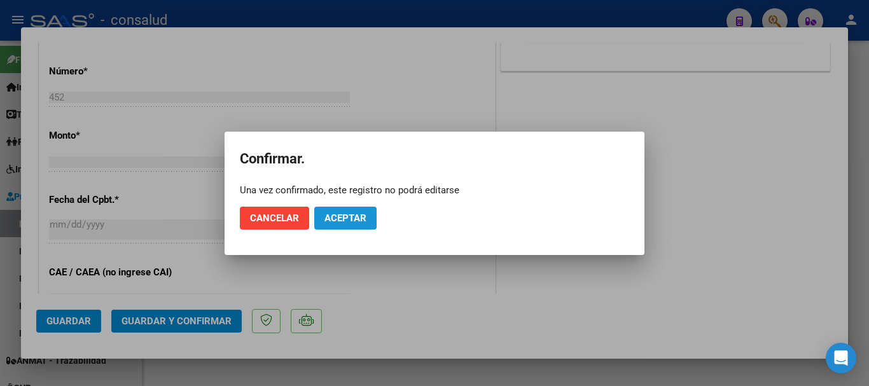
click at [361, 217] on span "Aceptar" at bounding box center [345, 217] width 42 height 11
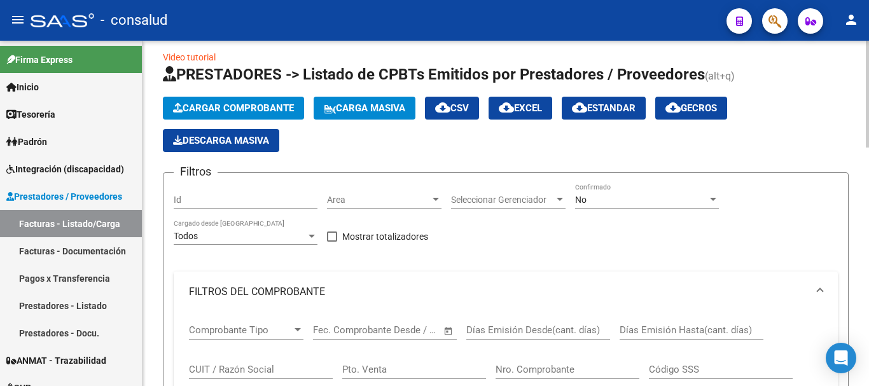
scroll to position [4, 0]
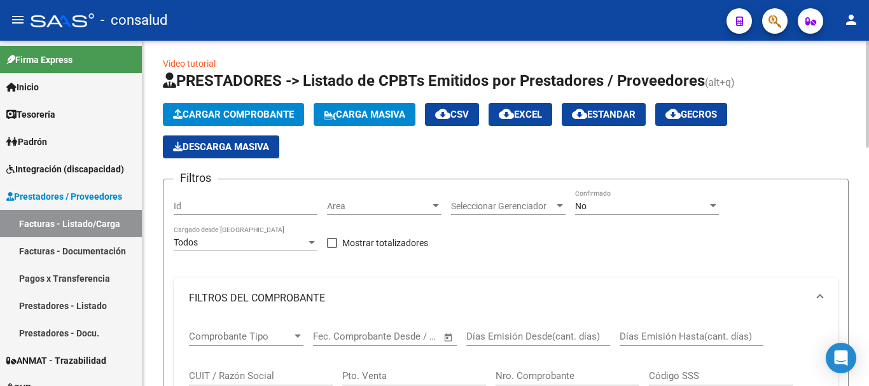
click at [281, 118] on span "Cargar Comprobante" at bounding box center [233, 114] width 121 height 11
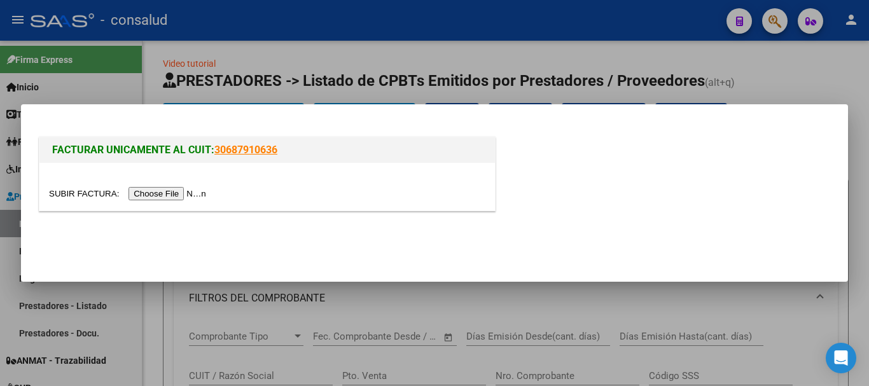
click at [188, 192] on input "file" at bounding box center [129, 193] width 161 height 13
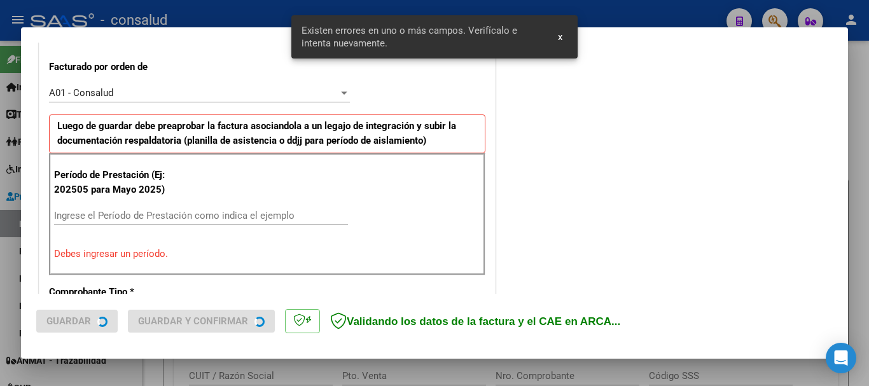
scroll to position [382, 0]
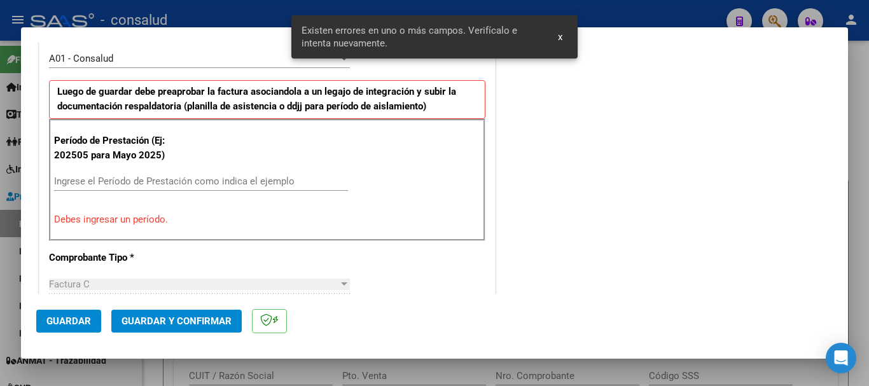
click at [148, 174] on div "Ingrese el Período de Prestación como indica el ejemplo" at bounding box center [201, 181] width 294 height 19
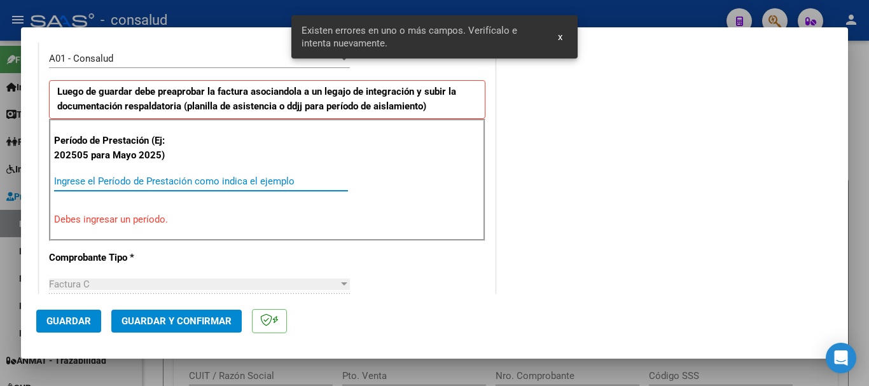
click at [147, 181] on input "Ingrese el Período de Prestación como indica el ejemplo" at bounding box center [201, 181] width 294 height 11
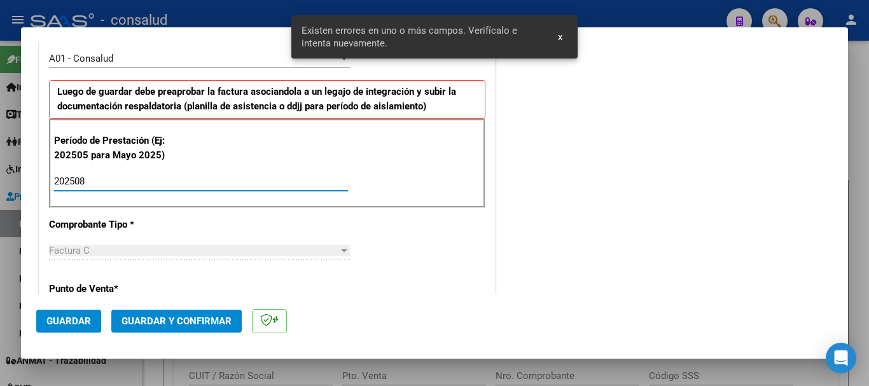
type input "202508"
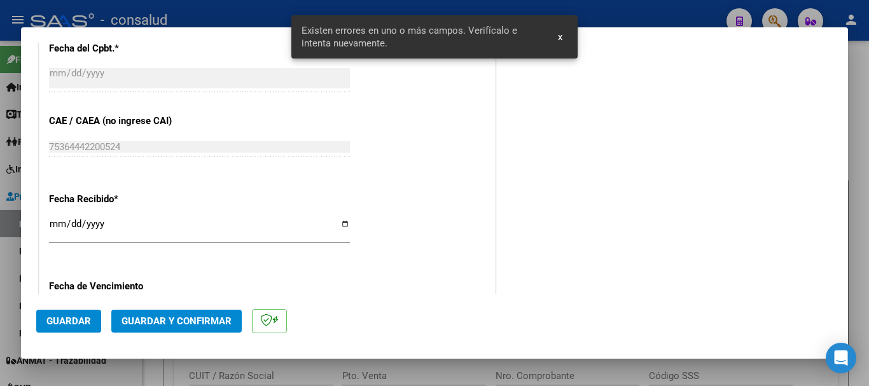
scroll to position [813, 0]
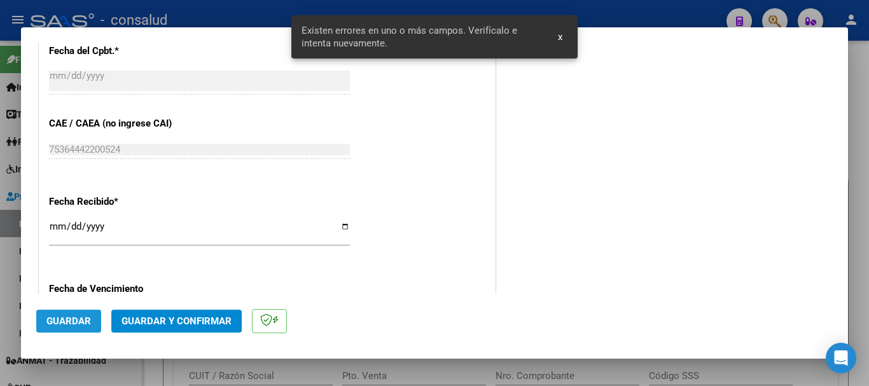
click at [81, 319] on span "Guardar" at bounding box center [68, 321] width 45 height 11
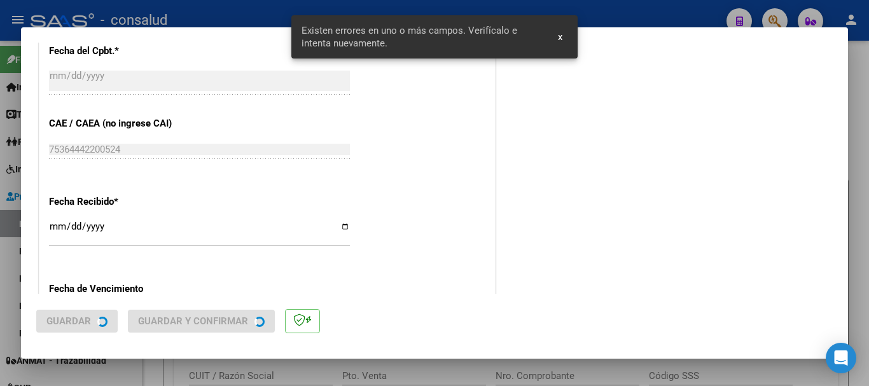
scroll to position [0, 0]
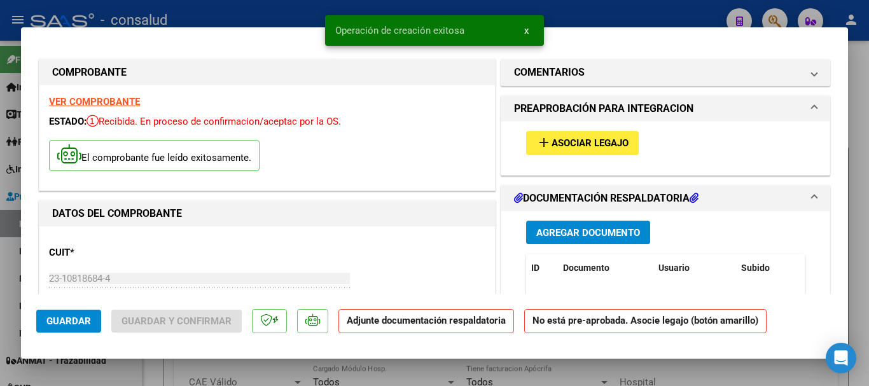
click at [585, 138] on span "Asociar Legajo" at bounding box center [590, 143] width 77 height 11
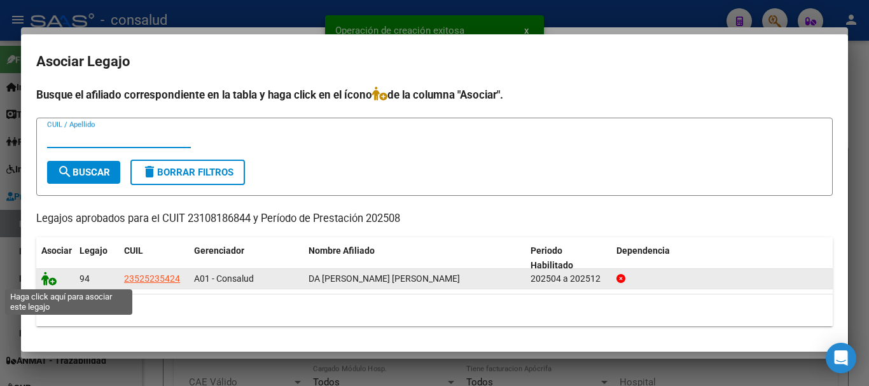
click at [53, 282] on icon at bounding box center [48, 279] width 15 height 14
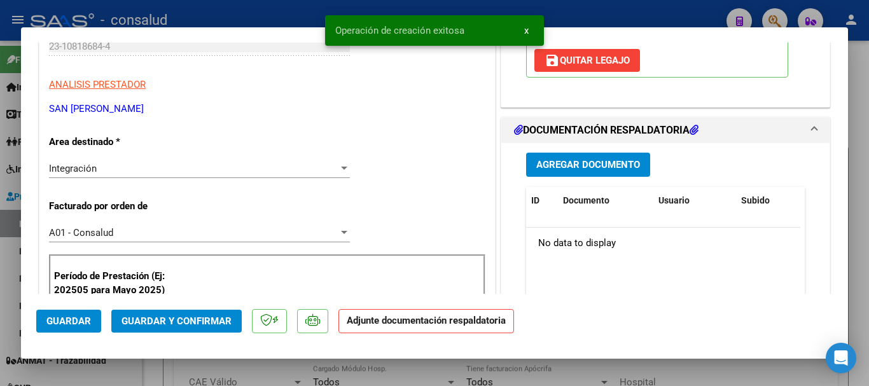
scroll to position [254, 0]
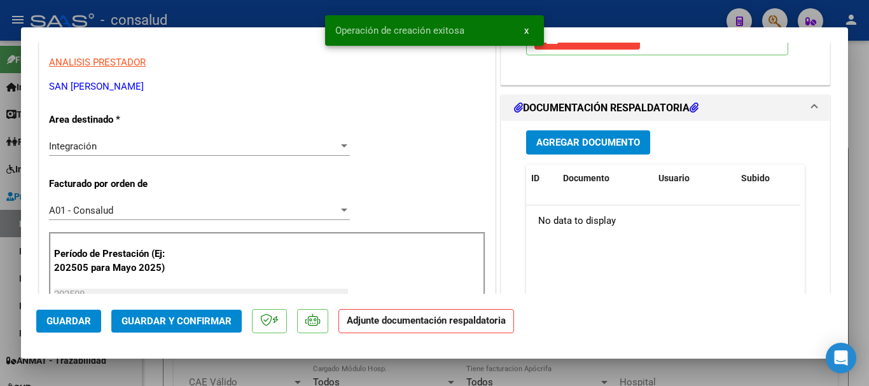
click at [590, 144] on span "Agregar Documento" at bounding box center [588, 142] width 104 height 11
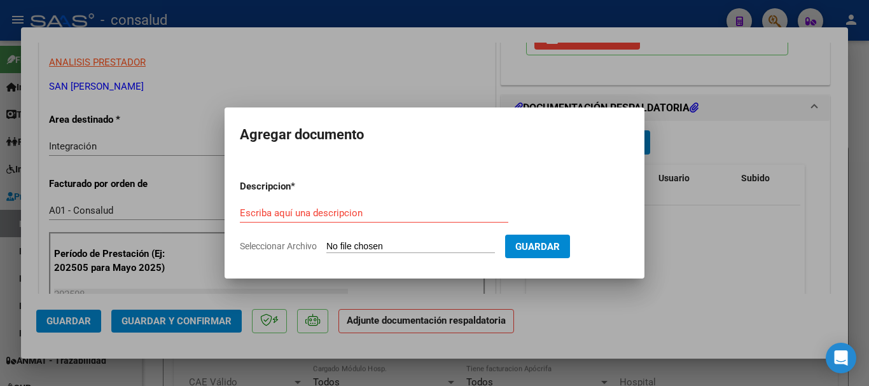
click at [393, 246] on input "Seleccionar Archivo" at bounding box center [410, 247] width 169 height 12
type input "C:\fakepath\Da Silva Flores planilla psicologia 202508.pdf"
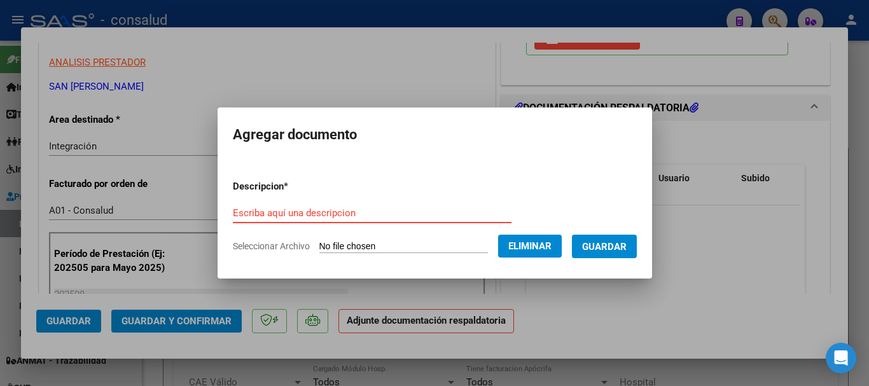
click at [282, 216] on input "Escriba aquí una descripcion" at bounding box center [372, 212] width 279 height 11
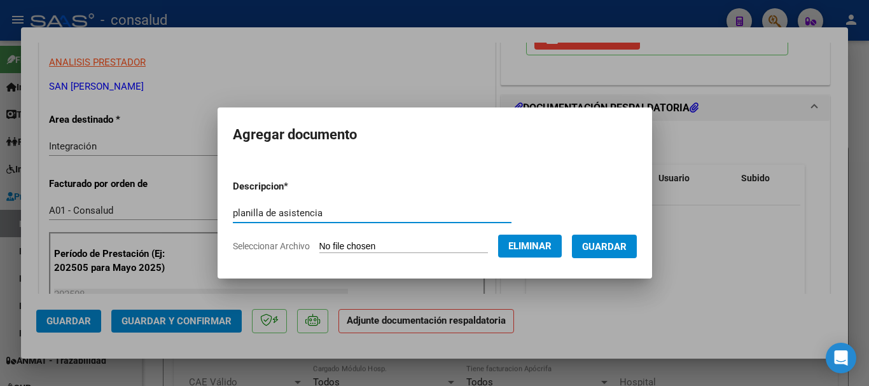
type input "planilla de asistencia"
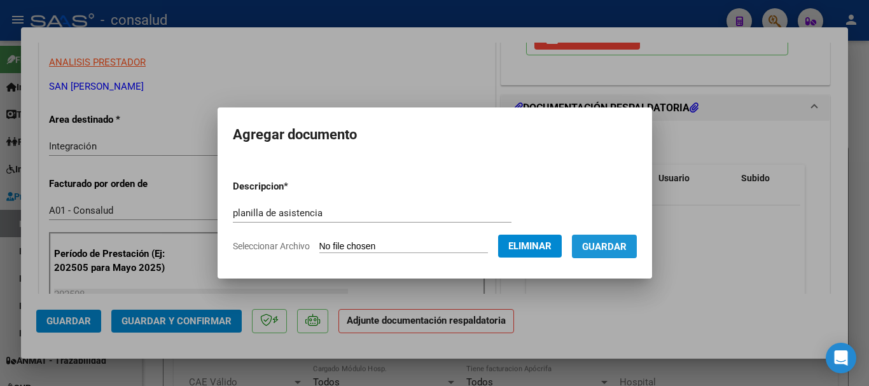
click at [604, 237] on button "Guardar" at bounding box center [604, 247] width 65 height 24
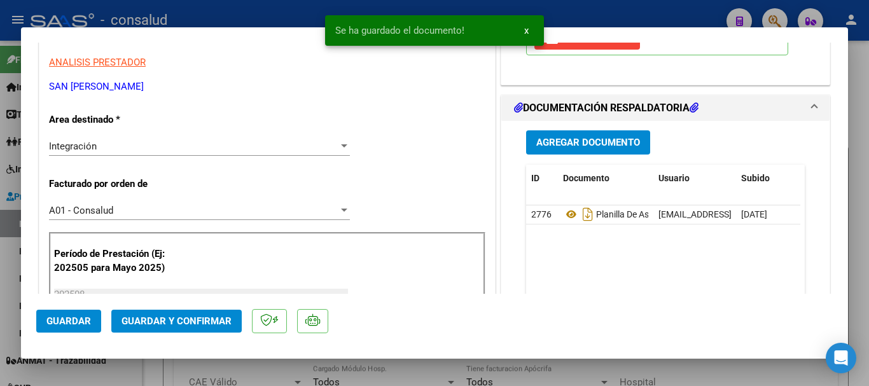
click at [57, 335] on mat-dialog-actions "Guardar Guardar y Confirmar" at bounding box center [434, 319] width 797 height 50
click at [57, 329] on button "Guardar" at bounding box center [68, 321] width 65 height 23
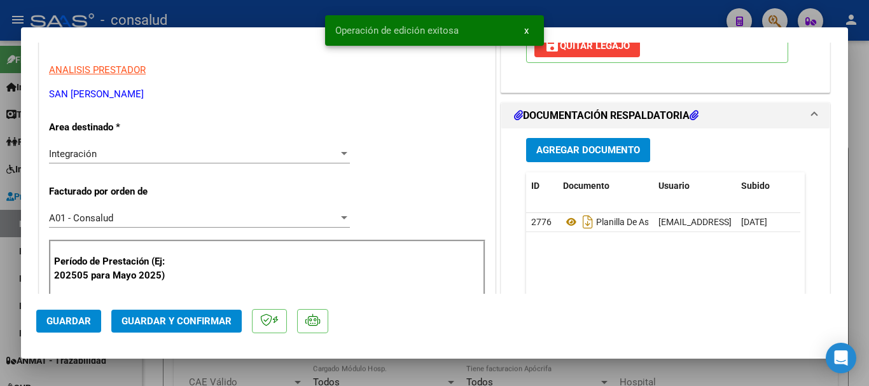
scroll to position [445, 0]
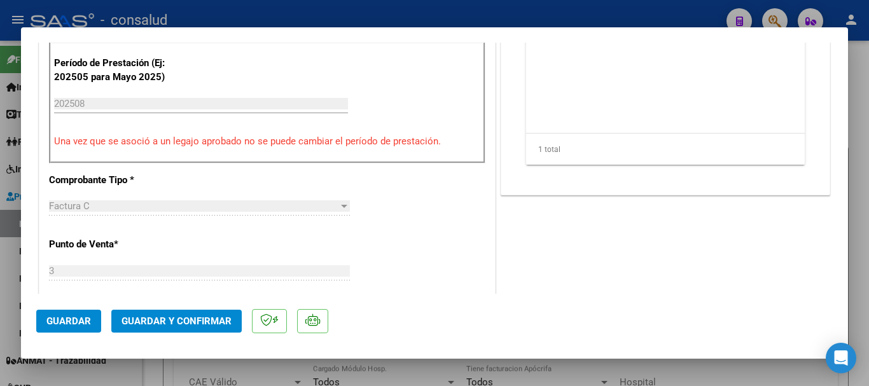
click at [100, 321] on button "Guardar" at bounding box center [68, 321] width 65 height 23
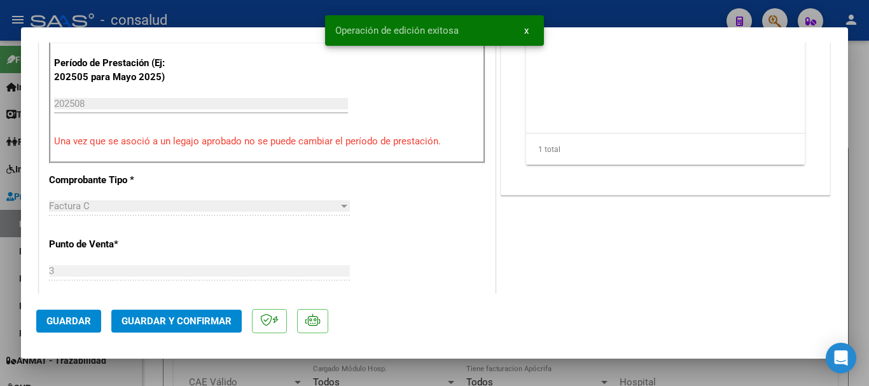
type input "$ 0,00"
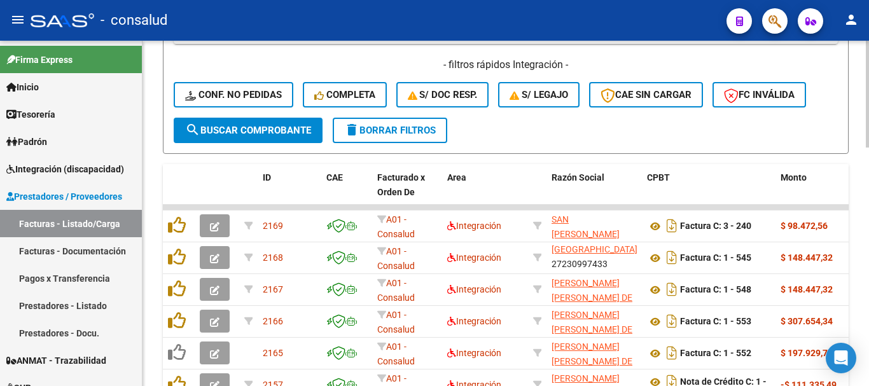
scroll to position [571, 0]
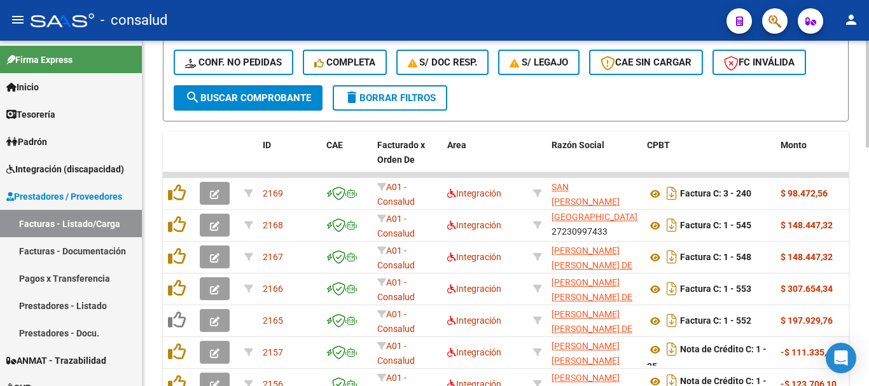
click at [867, 228] on div at bounding box center [867, 273] width 3 height 107
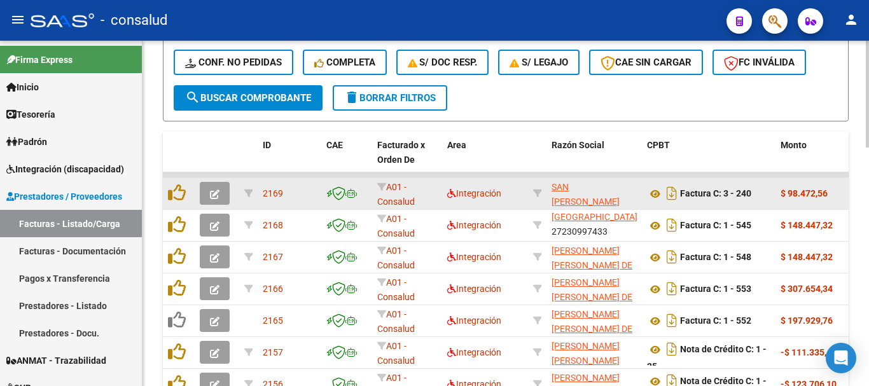
click at [223, 188] on button "button" at bounding box center [215, 193] width 30 height 23
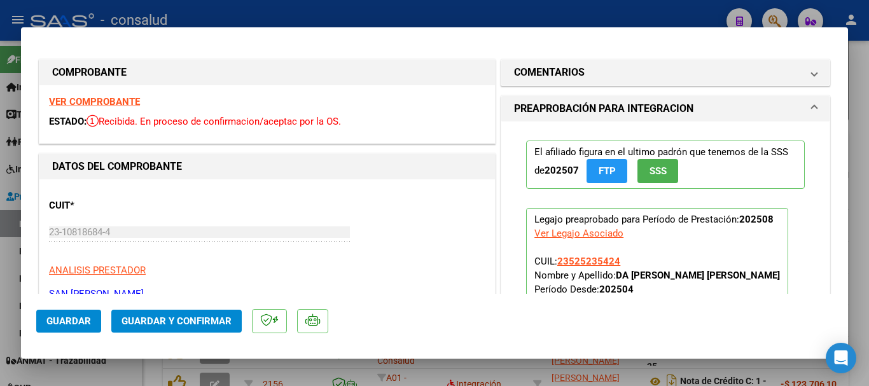
scroll to position [64, 0]
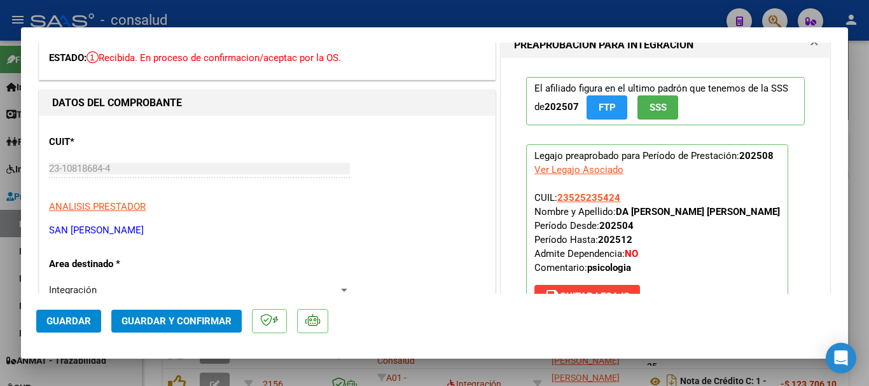
type input "$ 0,00"
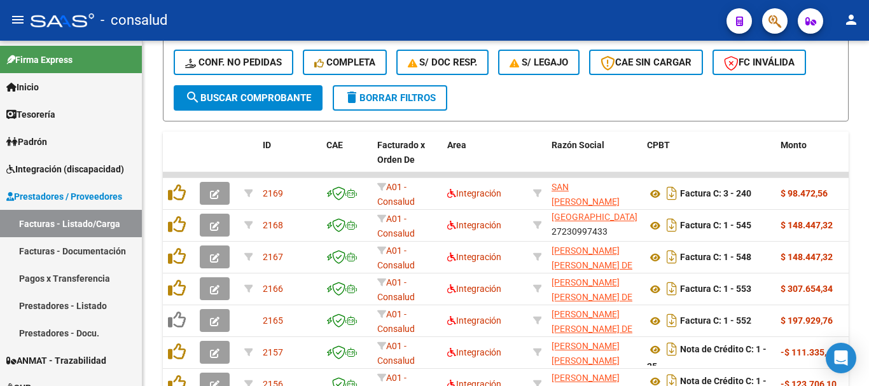
scroll to position [571, 0]
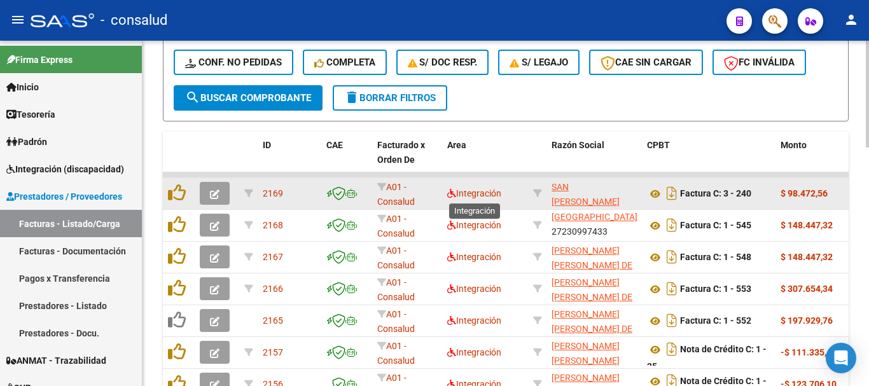
click at [483, 195] on span "Integración" at bounding box center [474, 193] width 54 height 10
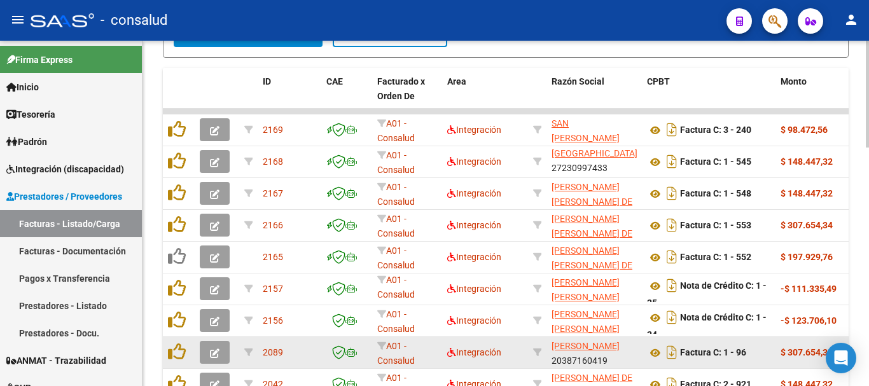
scroll to position [762, 0]
